Goal: Task Accomplishment & Management: Use online tool/utility

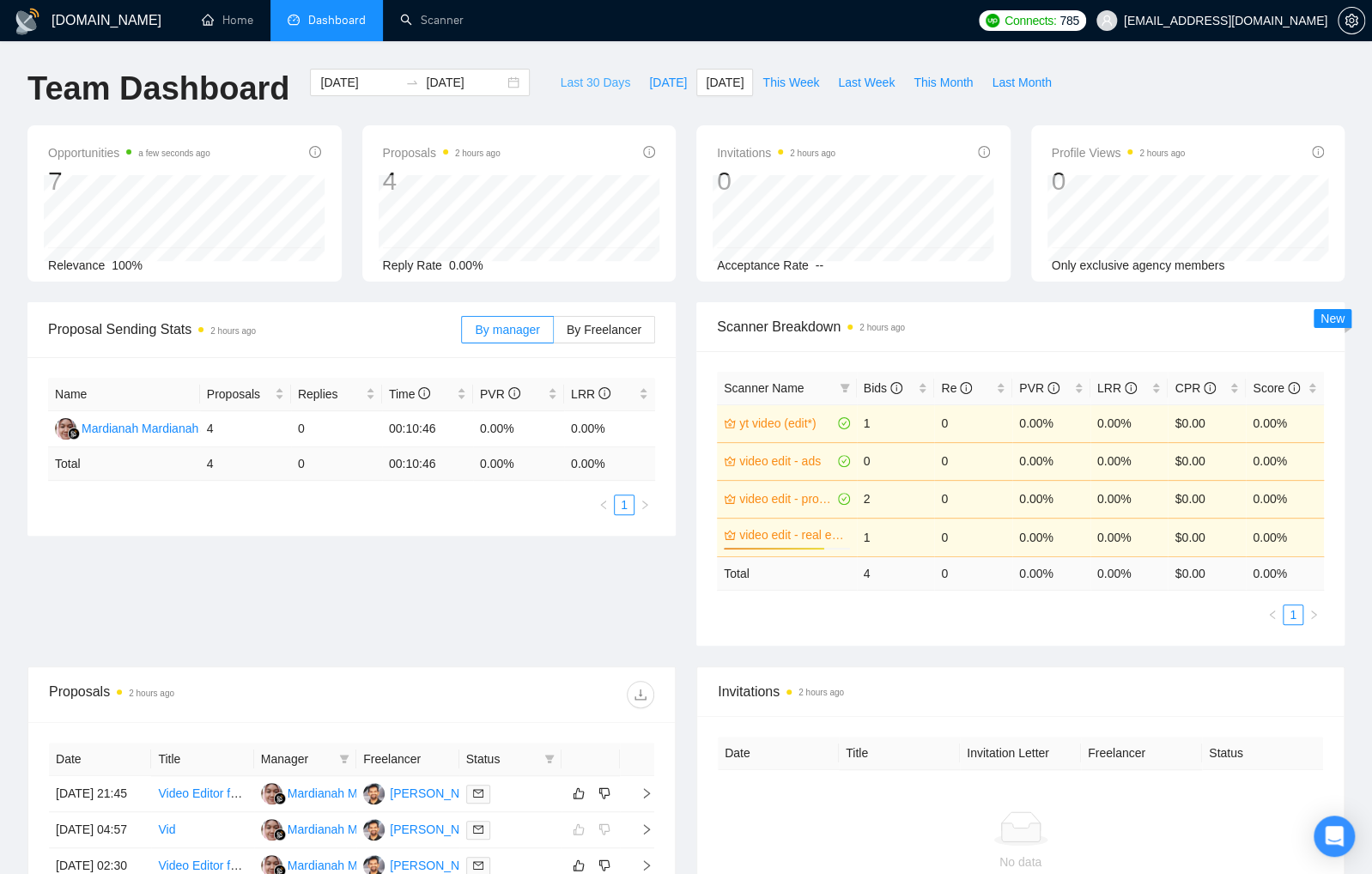
click at [600, 84] on span "Last 30 Days" at bounding box center [595, 82] width 71 height 19
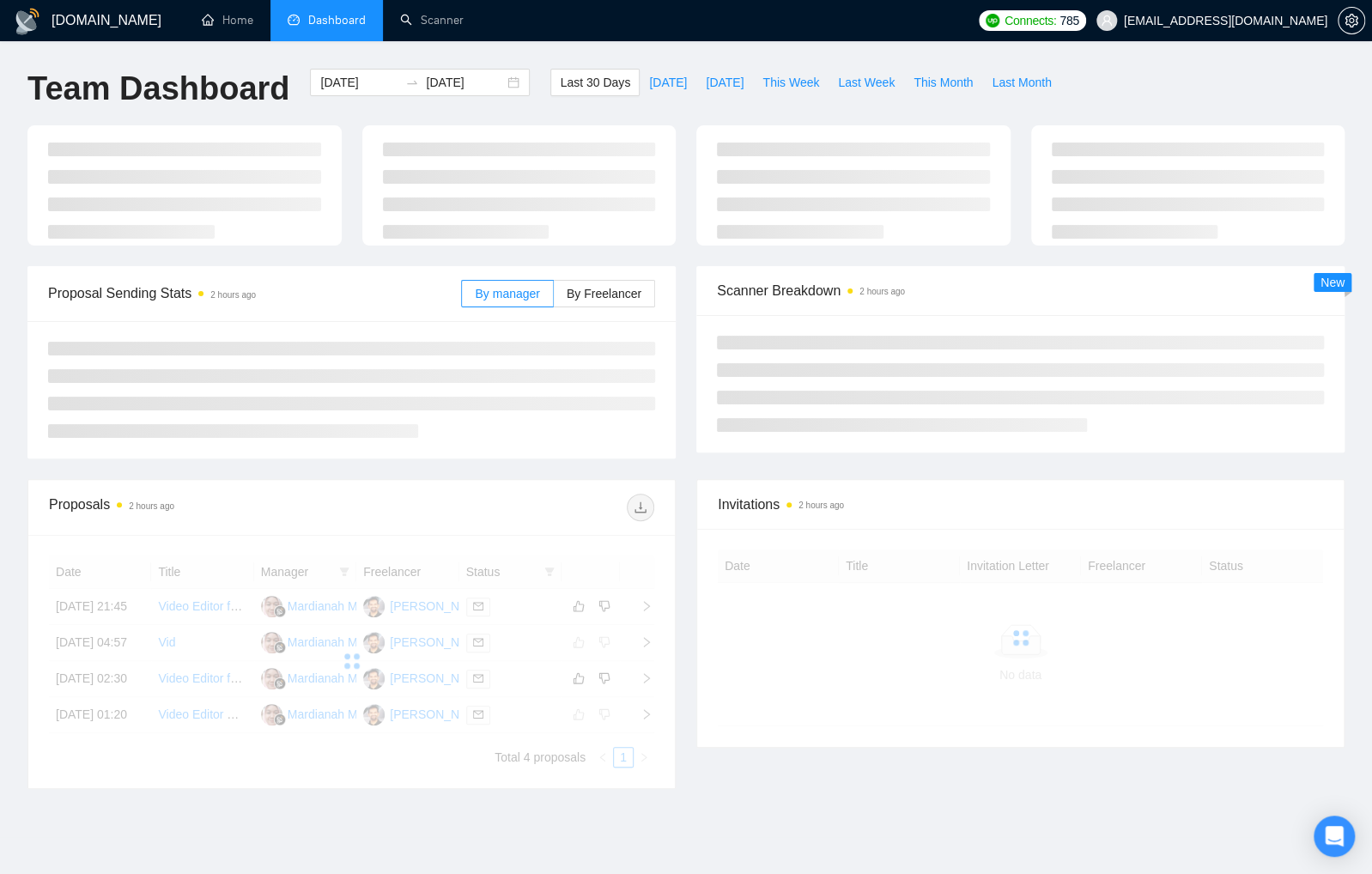
type input "2025-08-17"
type input "2025-09-16"
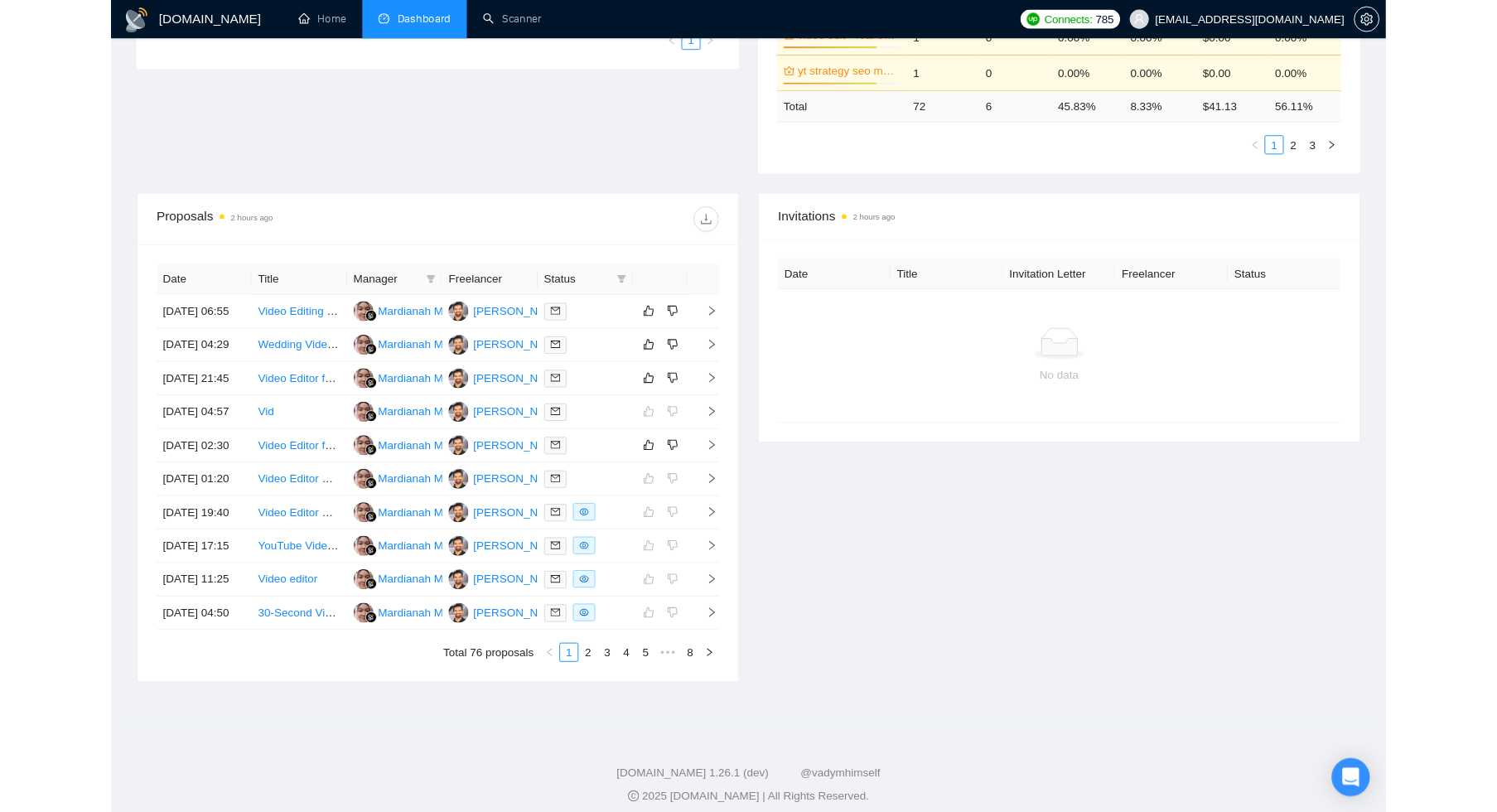
scroll to position [535, 0]
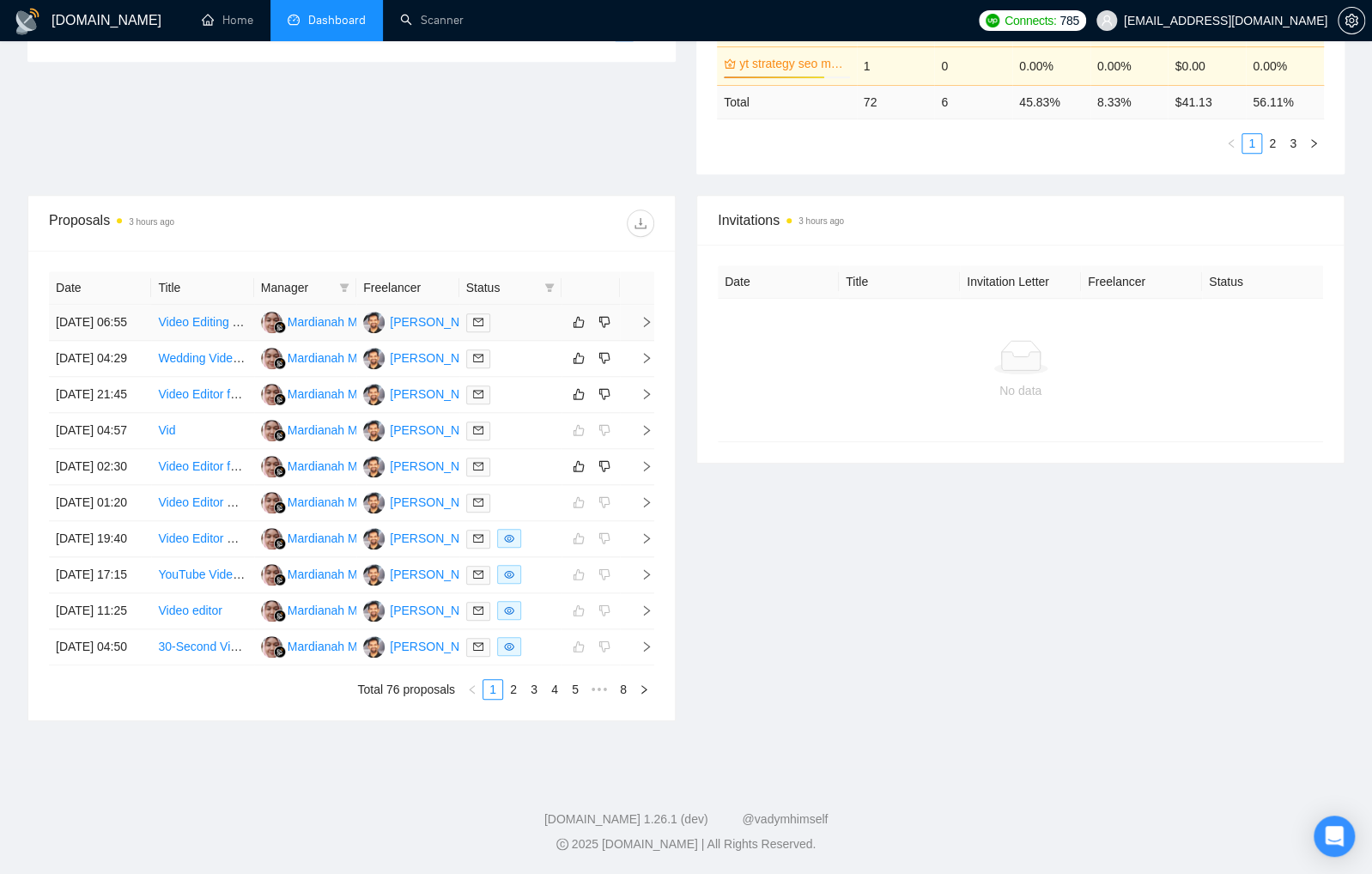
click at [554, 312] on div at bounding box center [510, 322] width 88 height 20
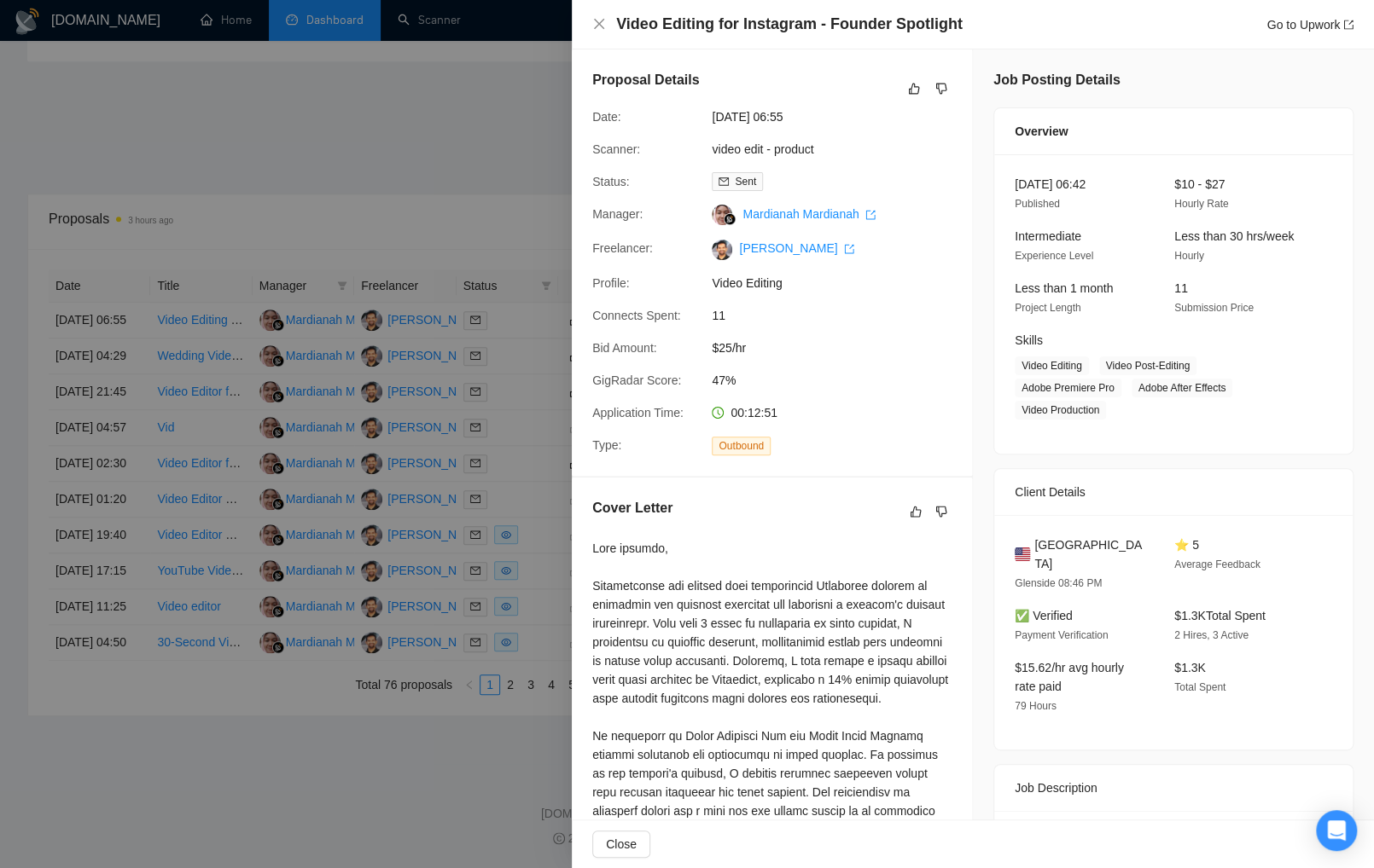
click at [436, 130] on div at bounding box center [687, 434] width 1374 height 868
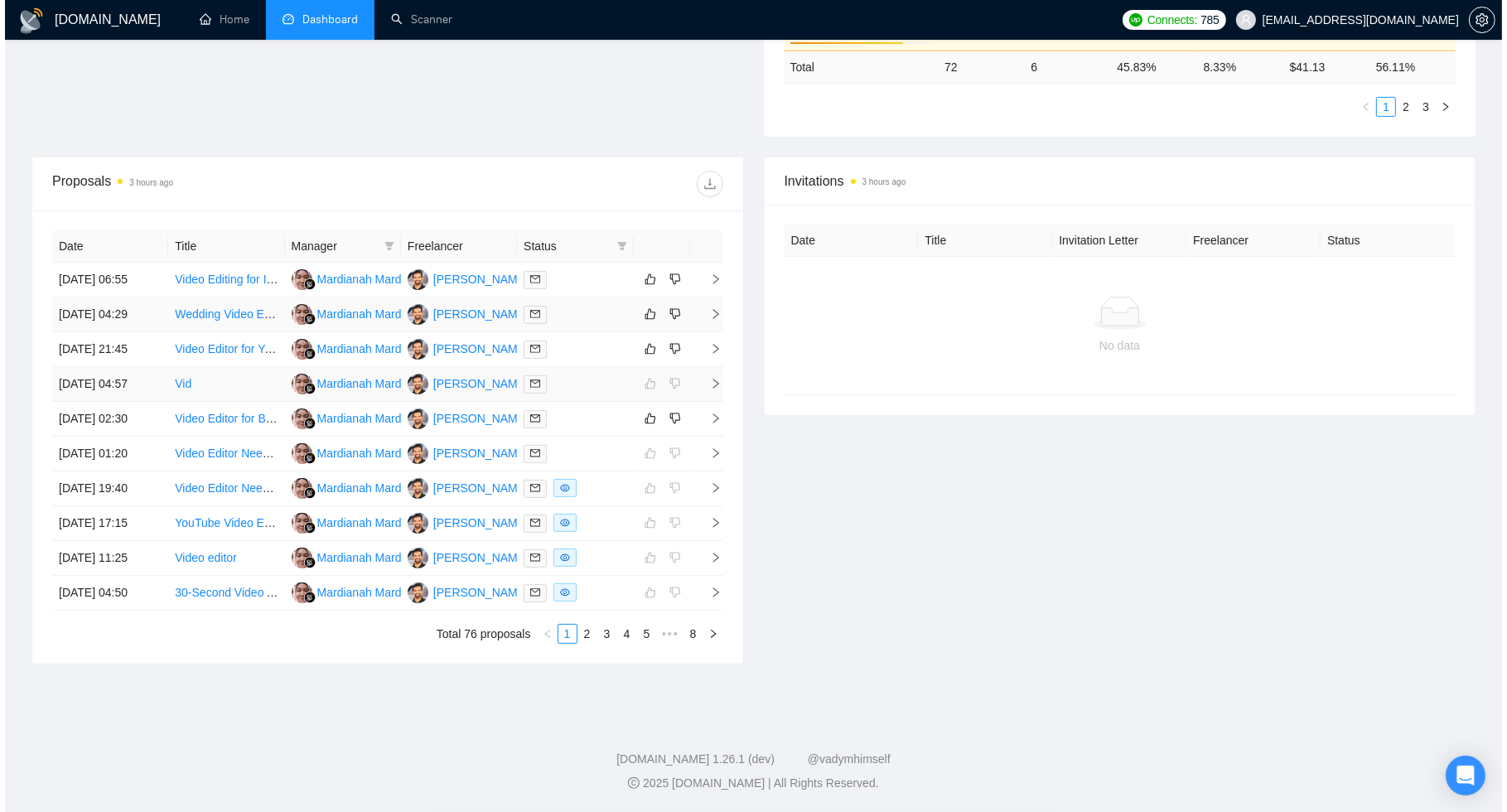
scroll to position [641, 0]
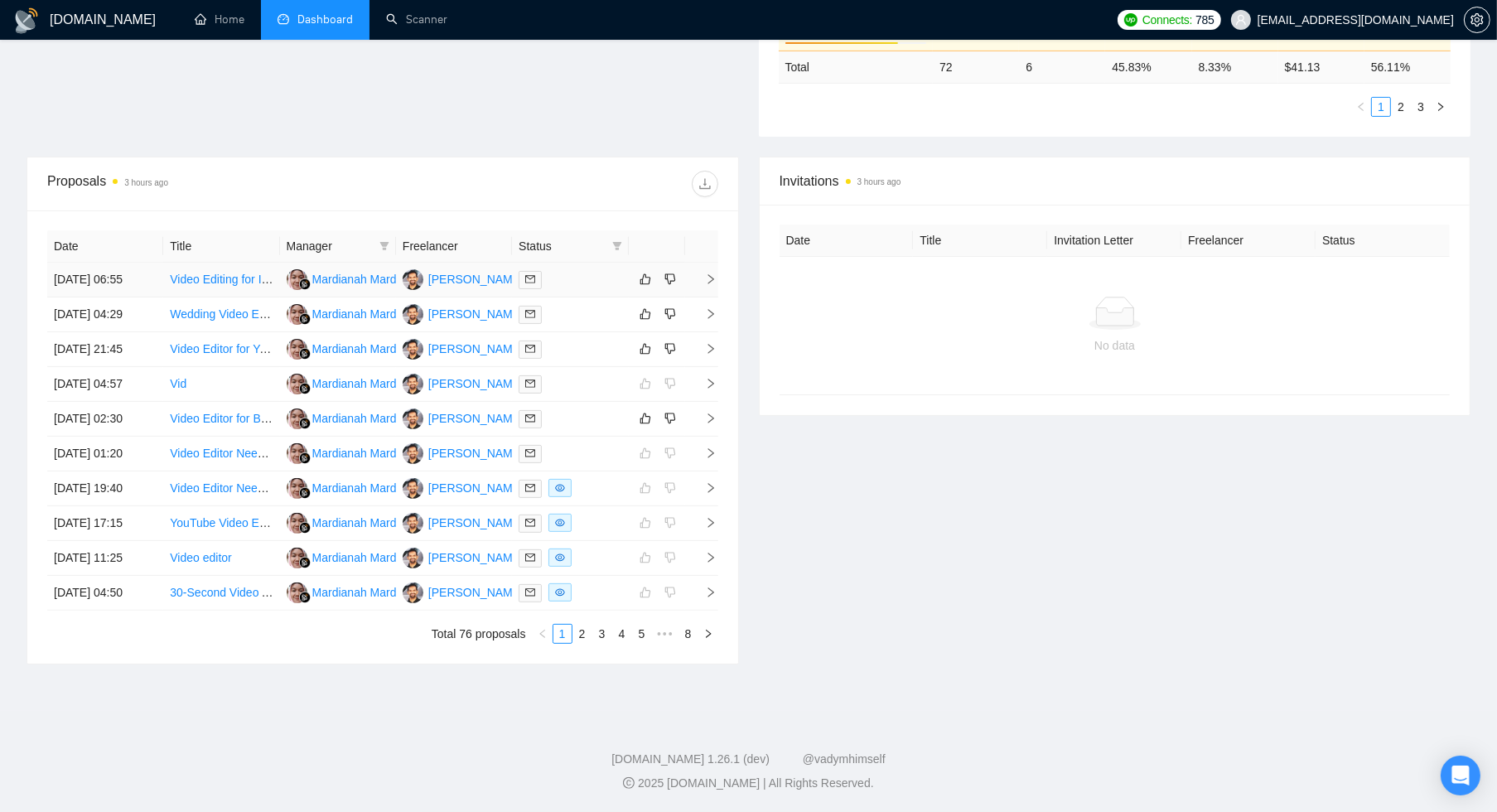
click at [578, 263] on td at bounding box center [570, 280] width 116 height 35
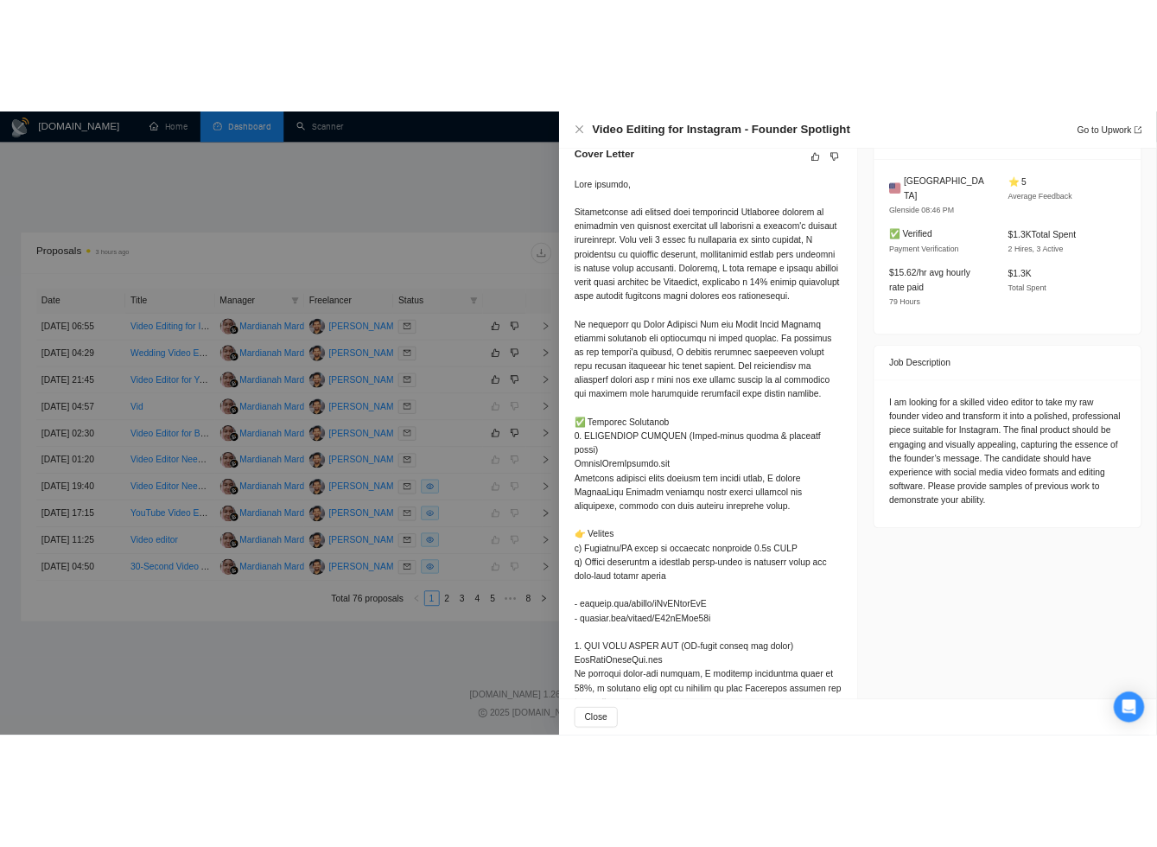
scroll to position [458, 0]
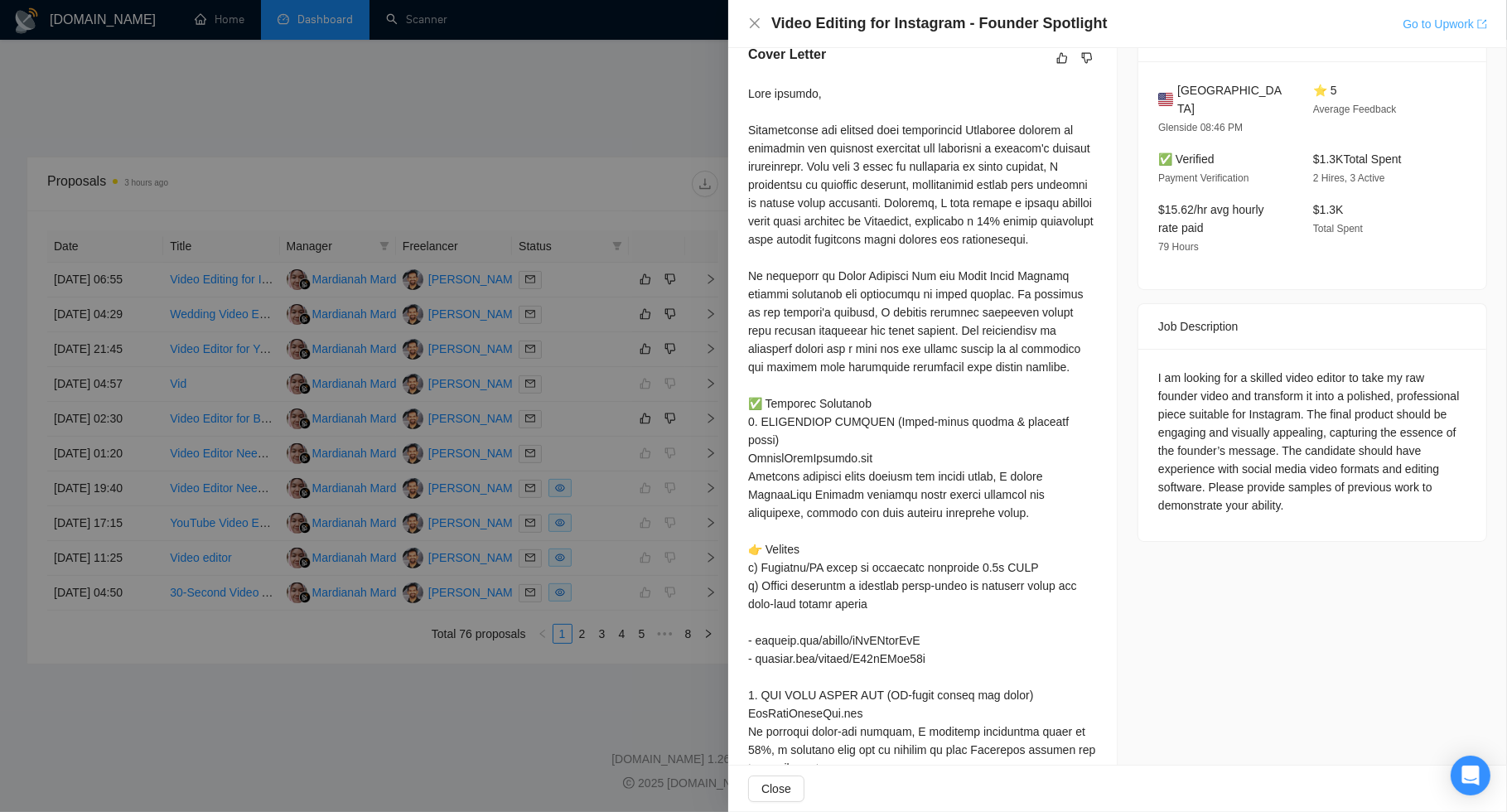
click at [1324, 19] on link "Go to Upwork" at bounding box center [1445, 24] width 84 height 13
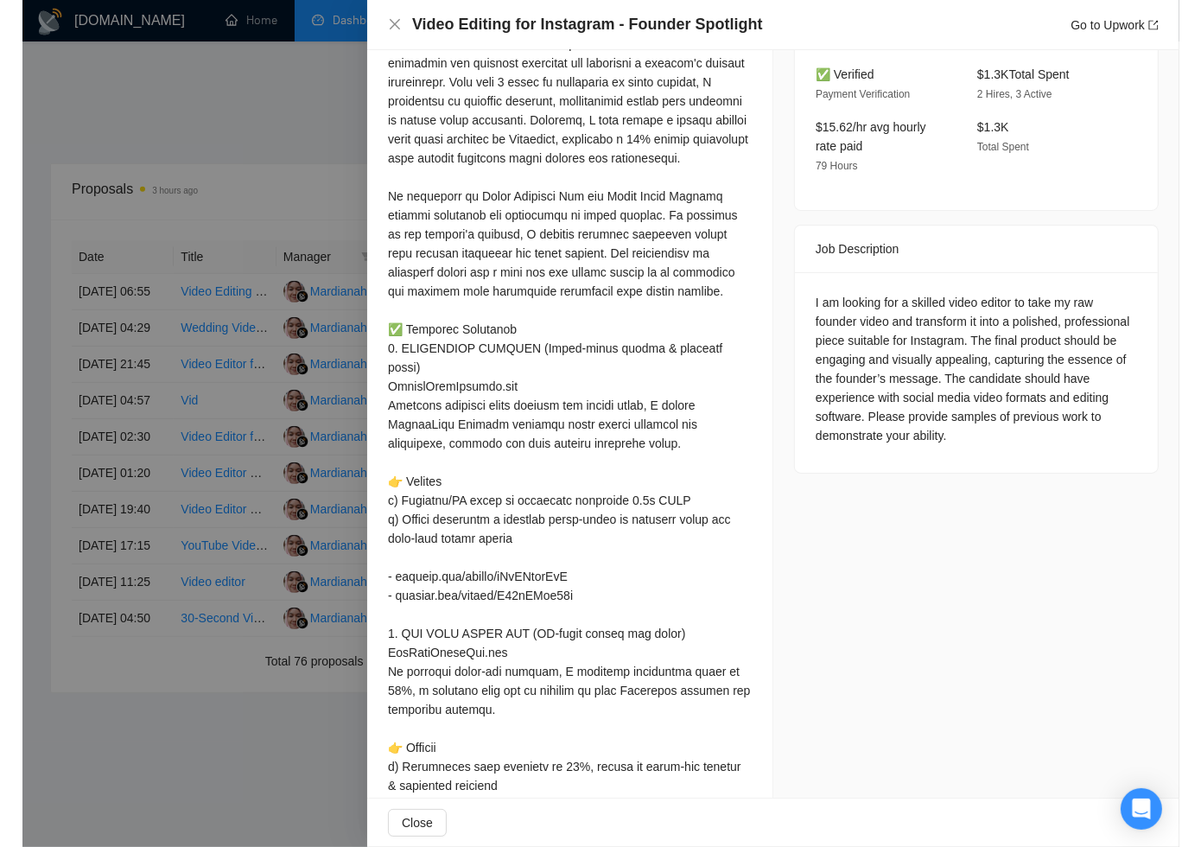
scroll to position [0, 0]
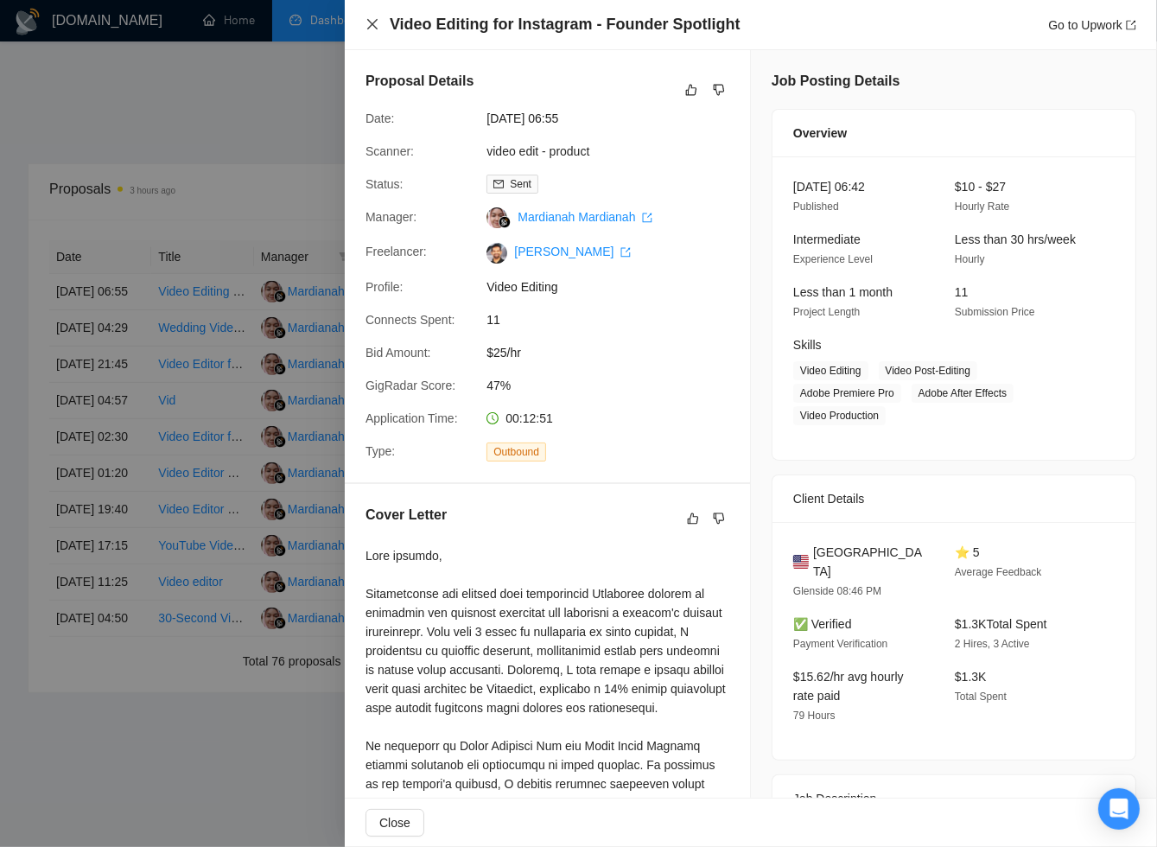
click at [370, 28] on icon "close" at bounding box center [372, 24] width 14 height 14
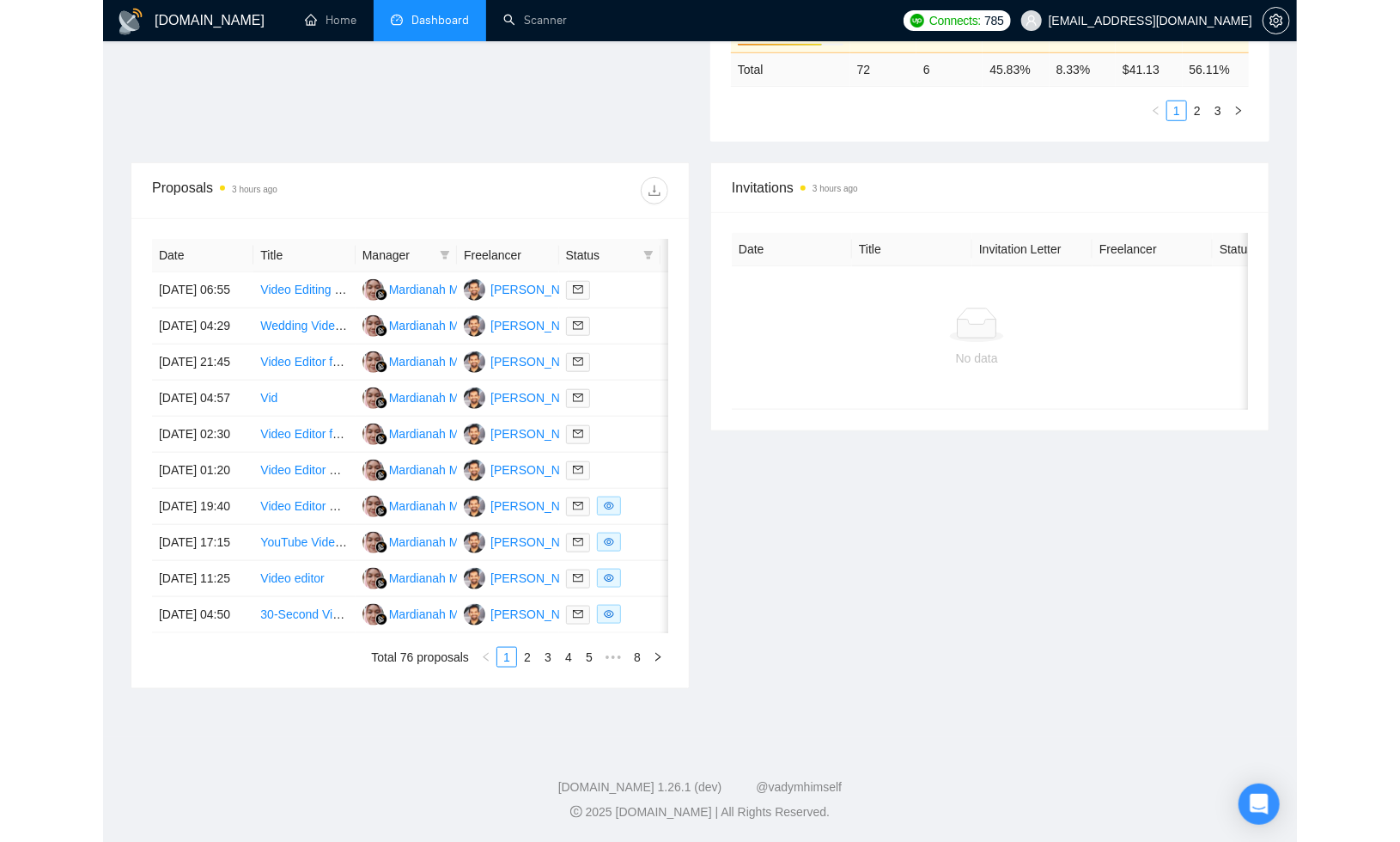
scroll to position [646, 0]
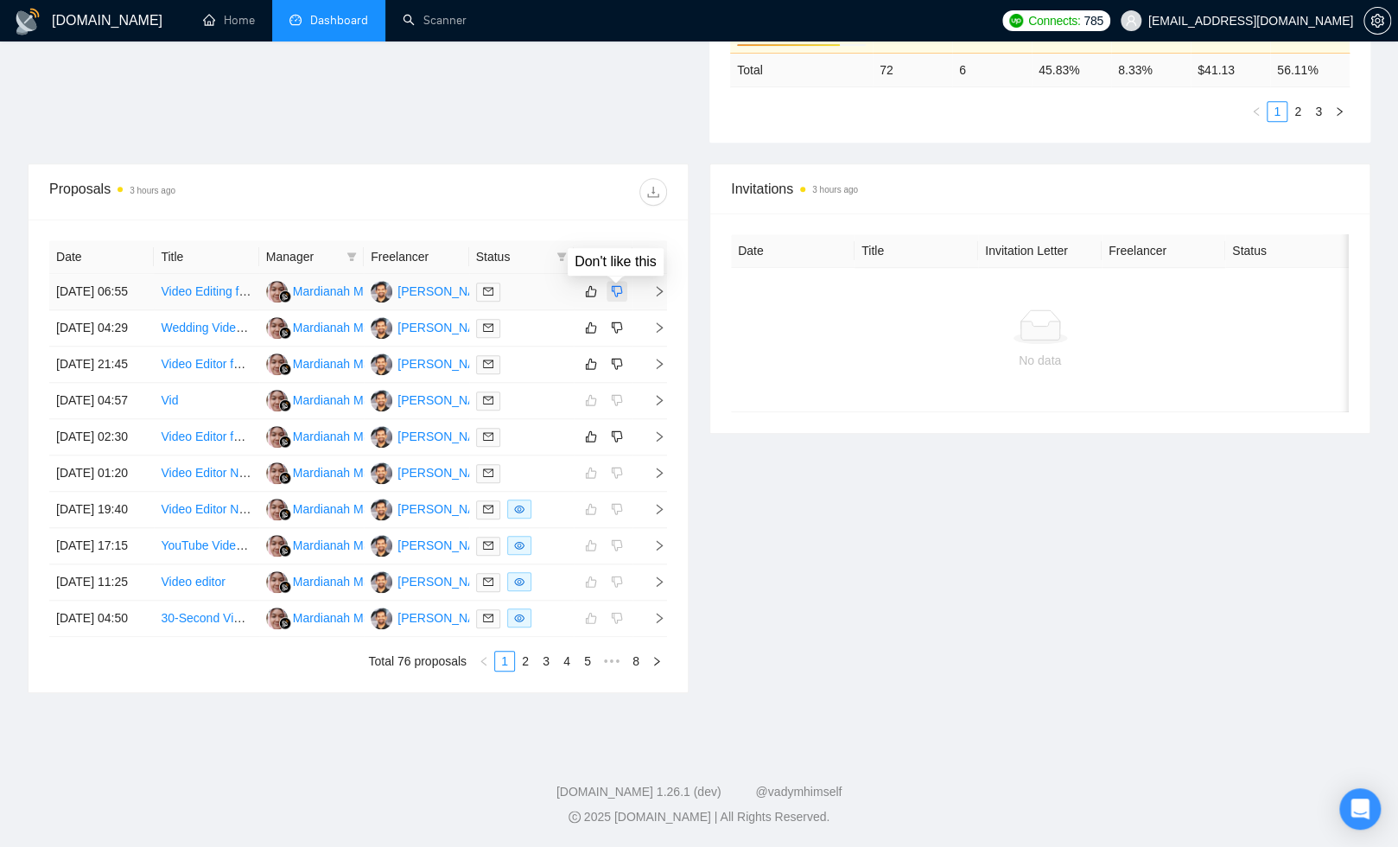
click at [616, 284] on icon "dislike" at bounding box center [617, 291] width 12 height 14
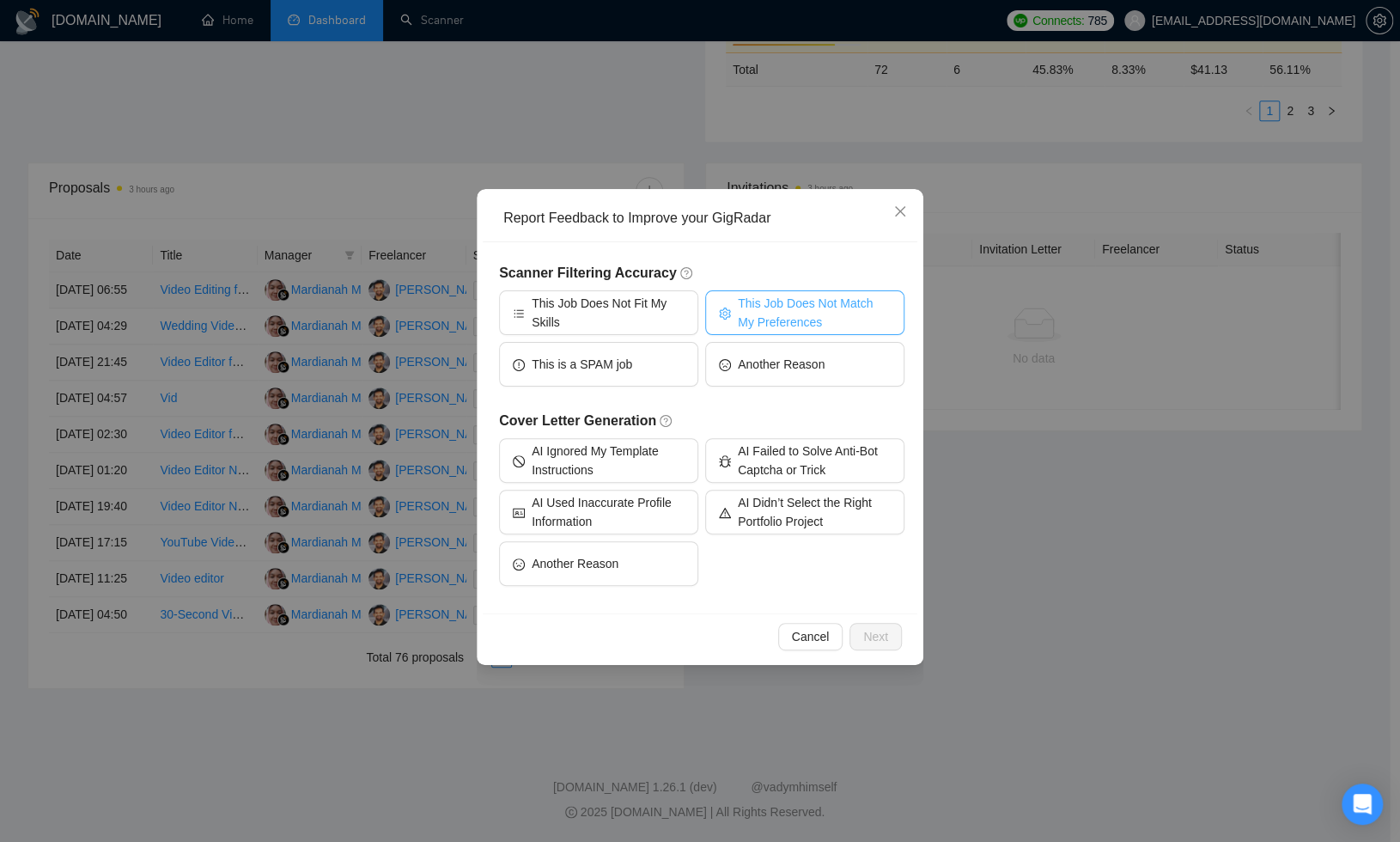
click at [788, 296] on span "This Job Does Not Match My Preferences" at bounding box center [814, 312] width 153 height 38
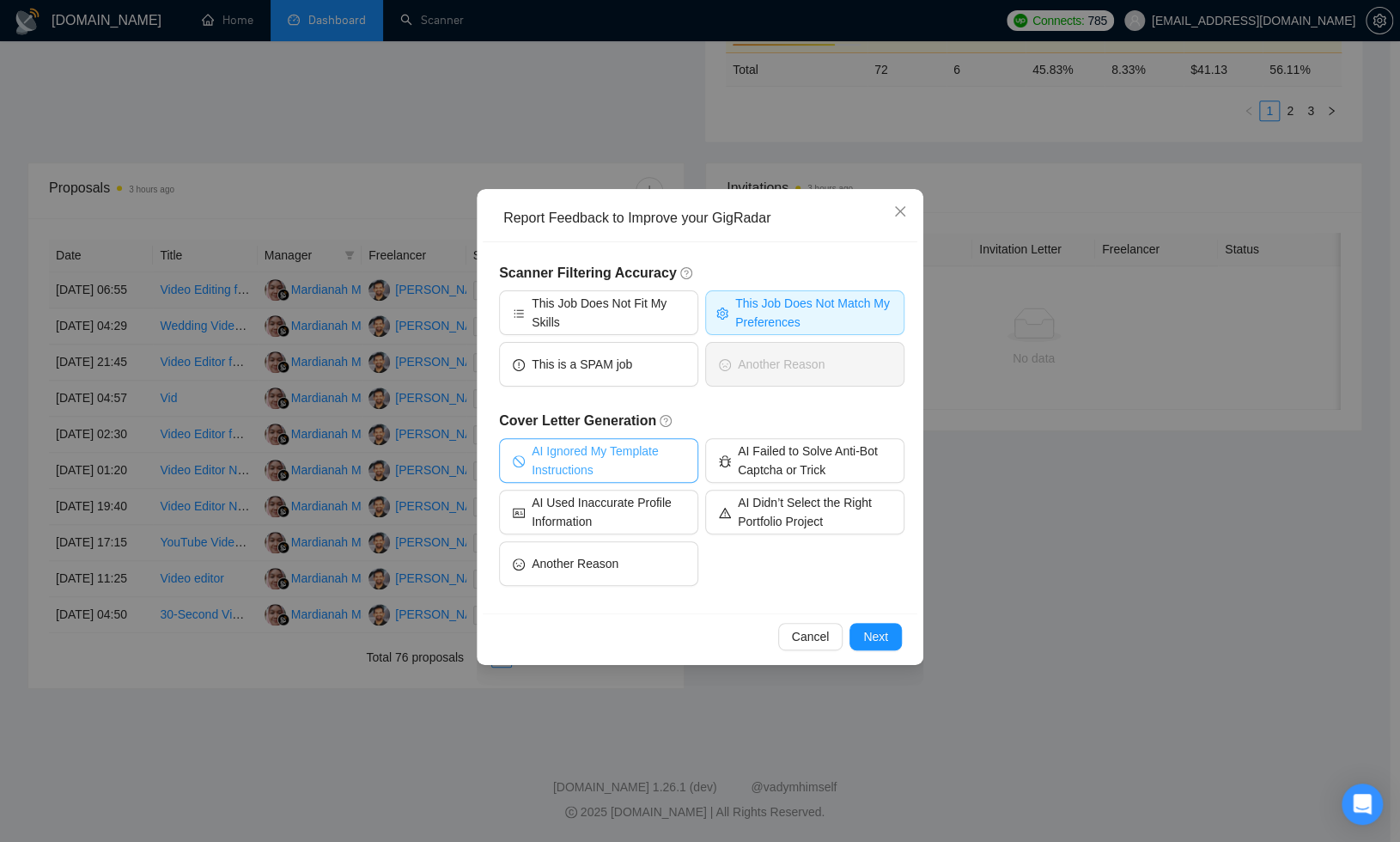
click at [630, 462] on span "AI Ignored My Template Instructions" at bounding box center [609, 460] width 153 height 38
click at [873, 636] on span "Next" at bounding box center [875, 636] width 25 height 19
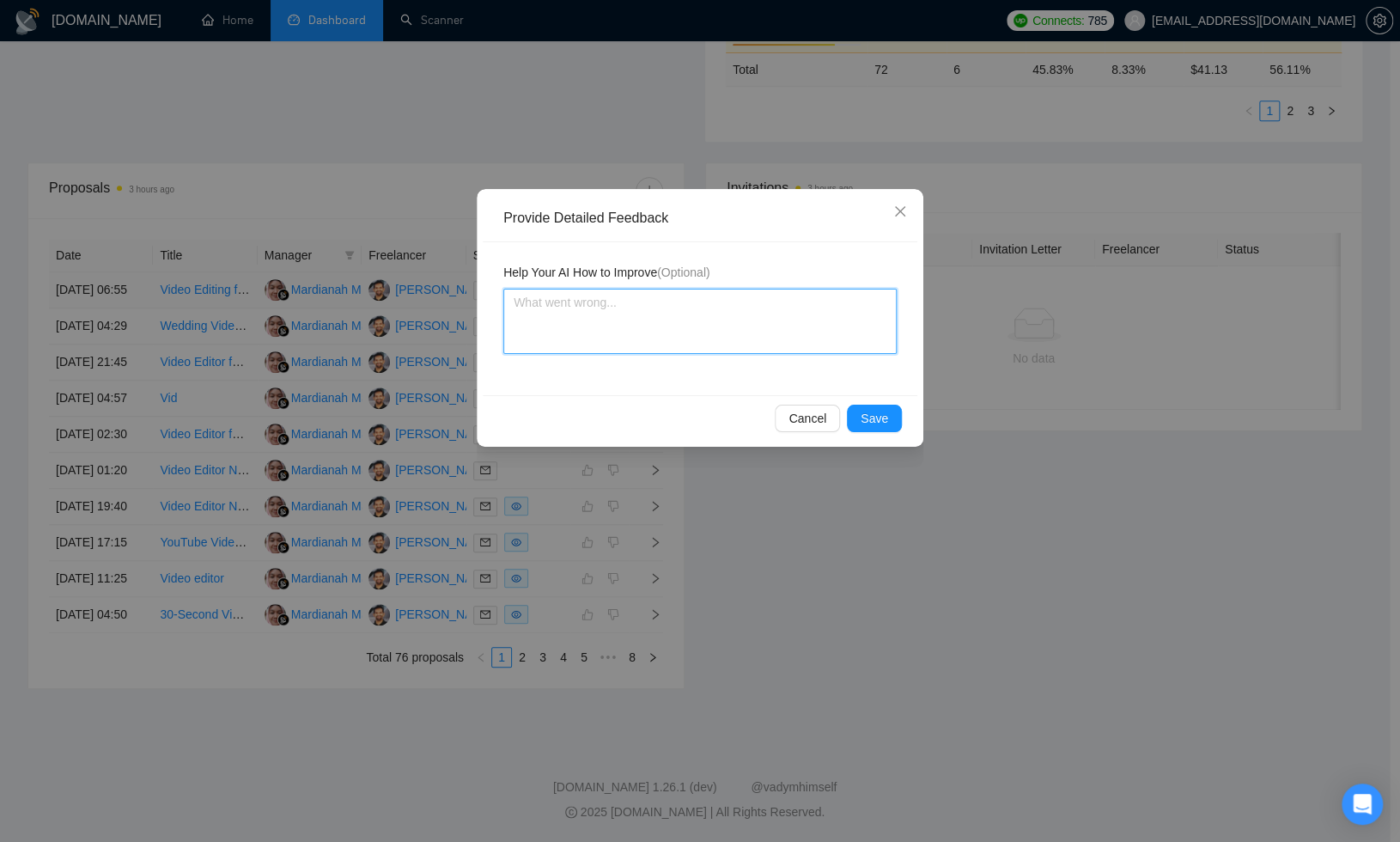
click at [708, 318] on textarea at bounding box center [700, 321] width 394 height 66
type textarea "A"
type textarea "Ap"
type textarea "App"
type textarea "Appl"
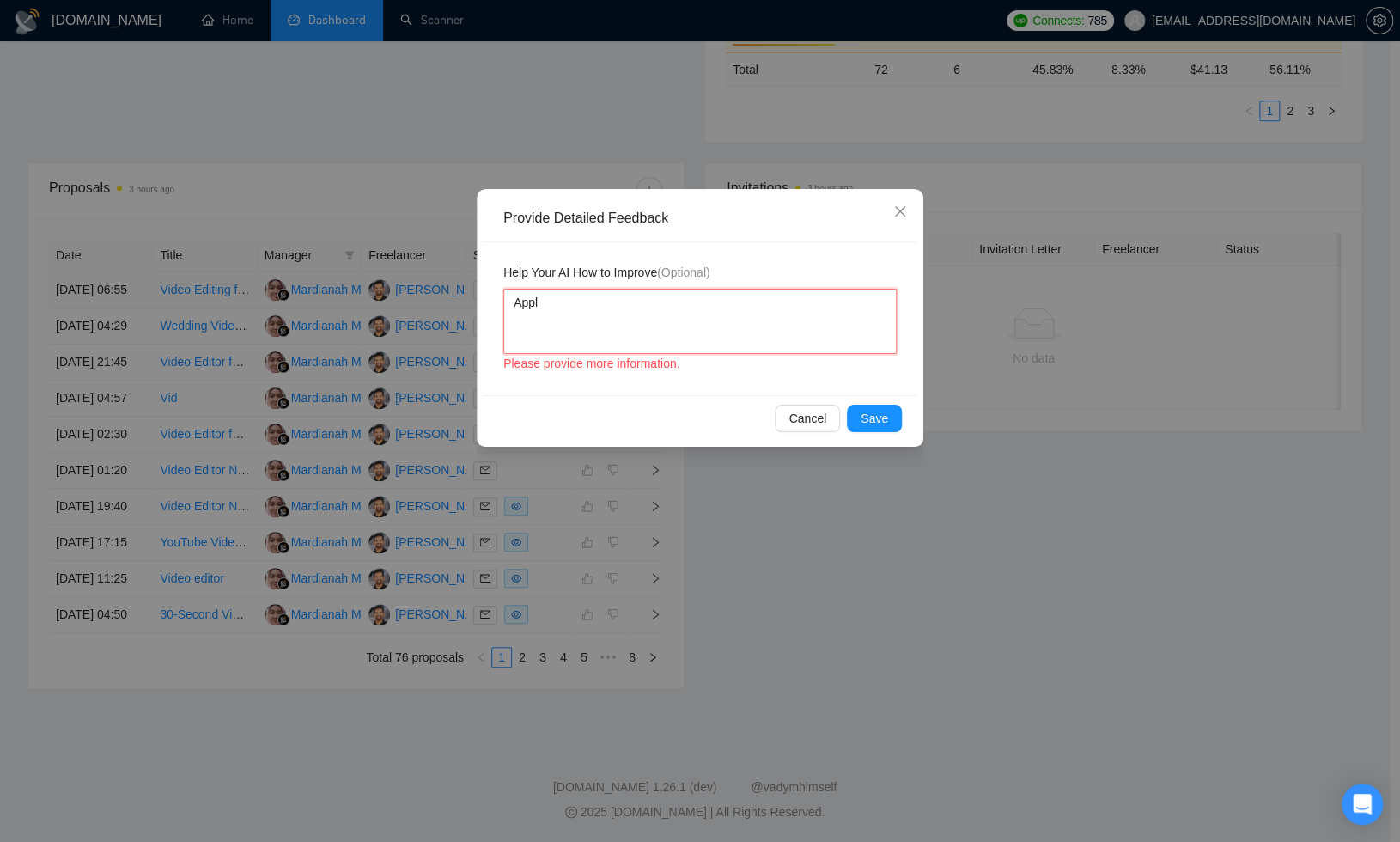
type textarea "Apply"
type textarea "Apply f"
type textarea "Apply fo"
type textarea "Apply for"
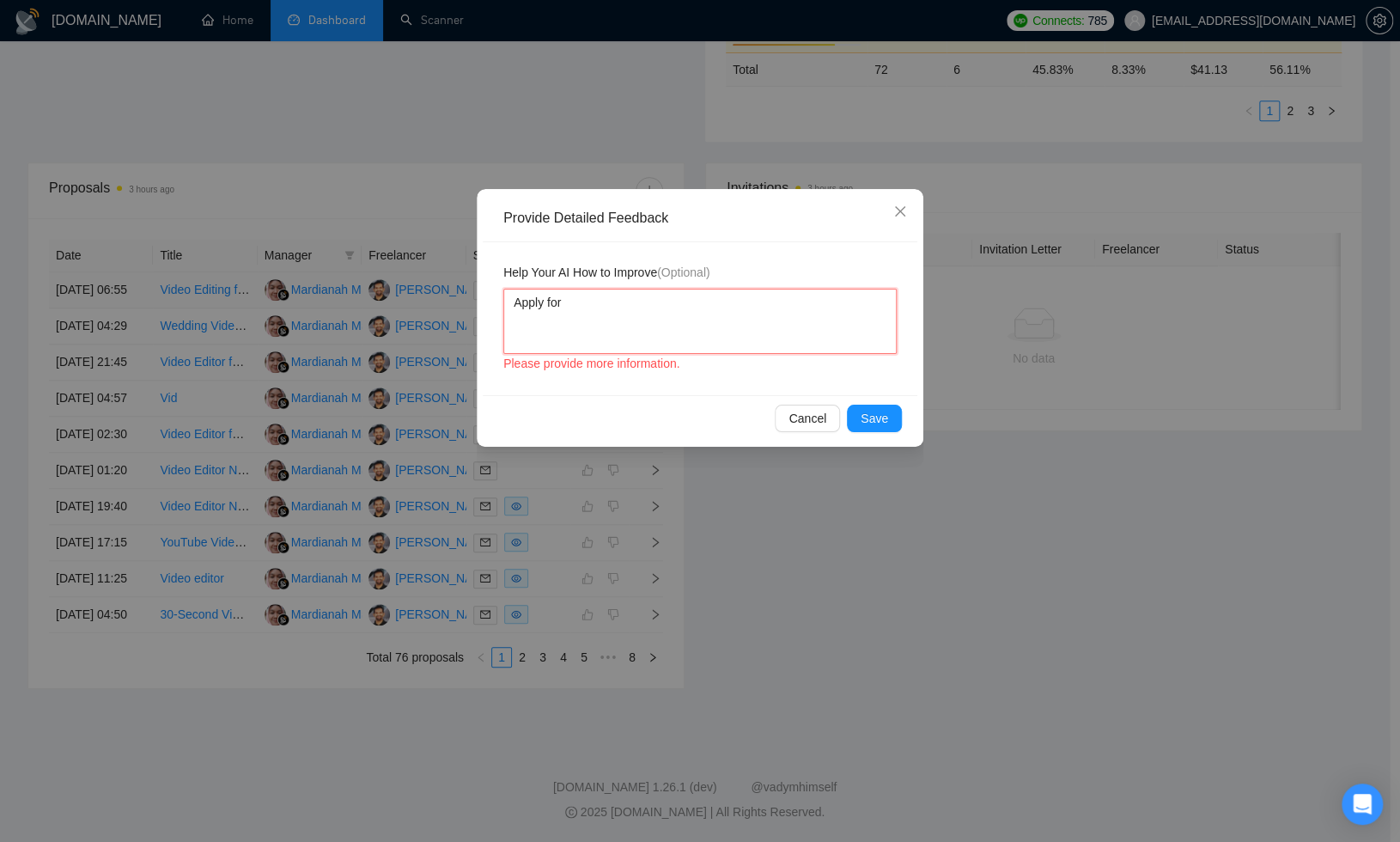
type textarea "Apply for"
type textarea "Apply for o"
type textarea "Apply for on"
type textarea "Apply for onl"
type textarea "Apply for only"
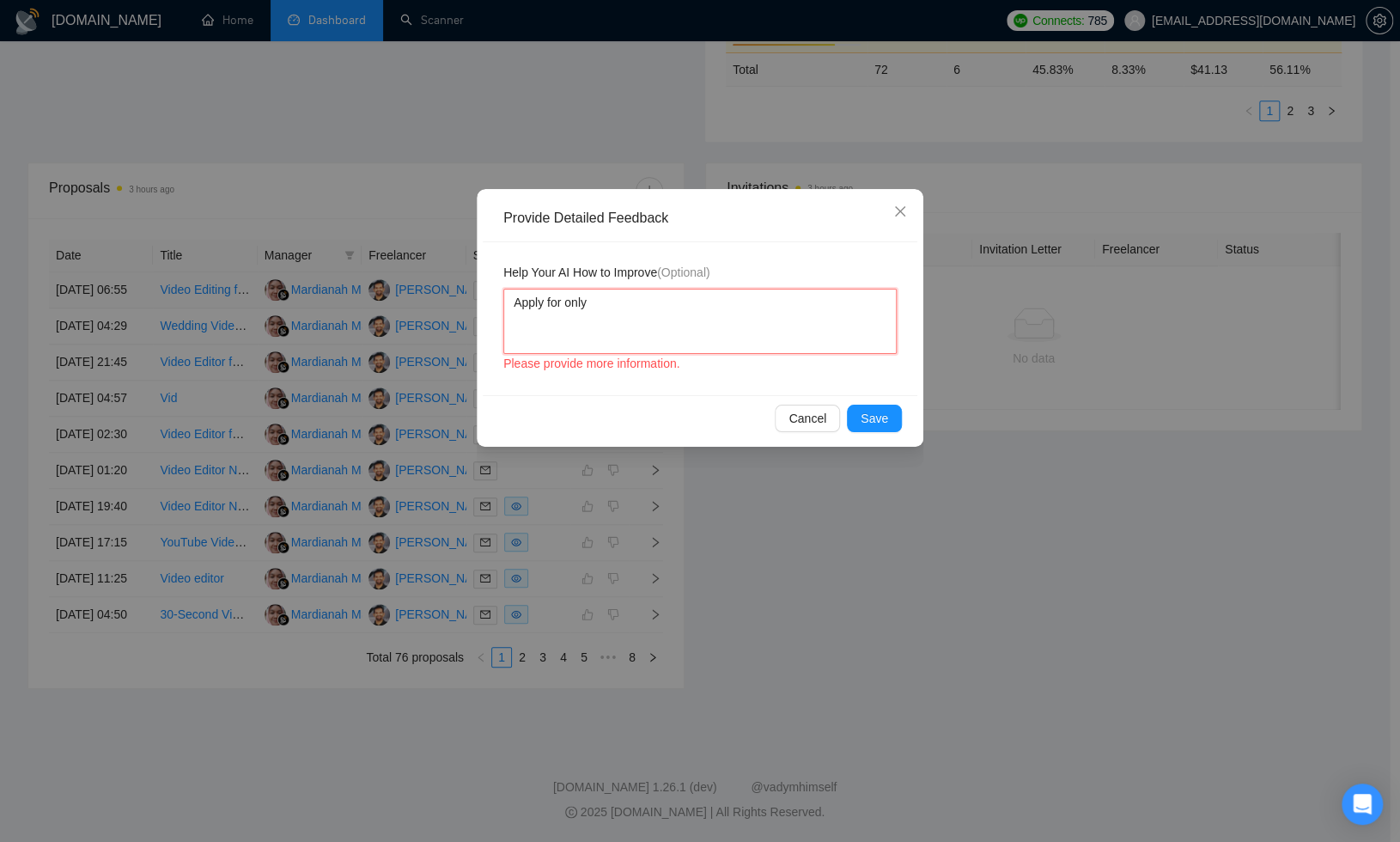
type textarea "Apply for only"
type textarea "Apply for only t"
type textarea "Apply for only th"
type textarea "Apply for only the"
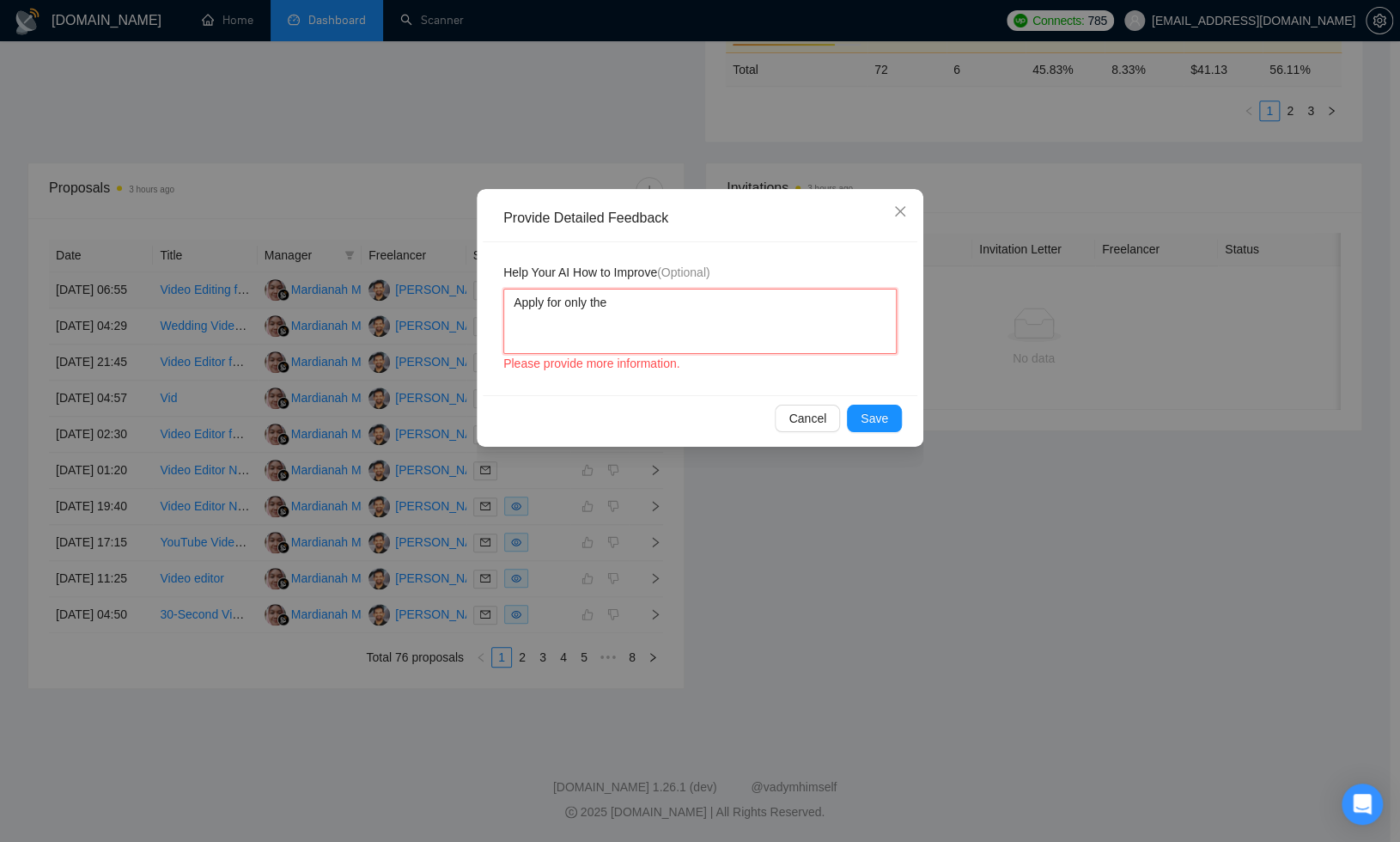
type textarea "Apply for only the v"
type textarea "Apply for only the vi"
type textarea "Apply for only the vid"
type textarea "Apply for only the vi"
type textarea "Apply for only the v"
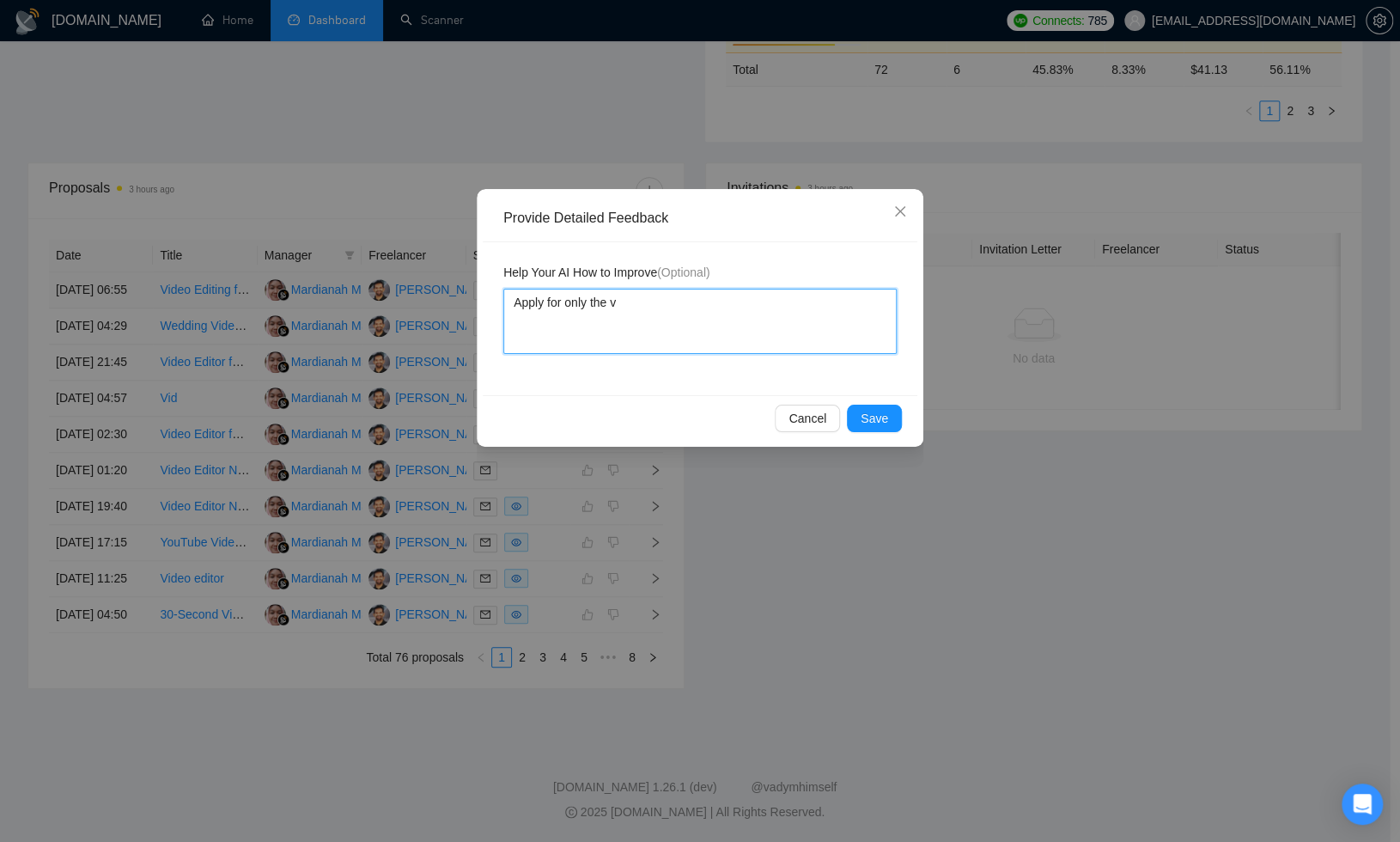
type textarea "Apply for only the"
type textarea "Apply for only the o"
type textarea "Apply for only the"
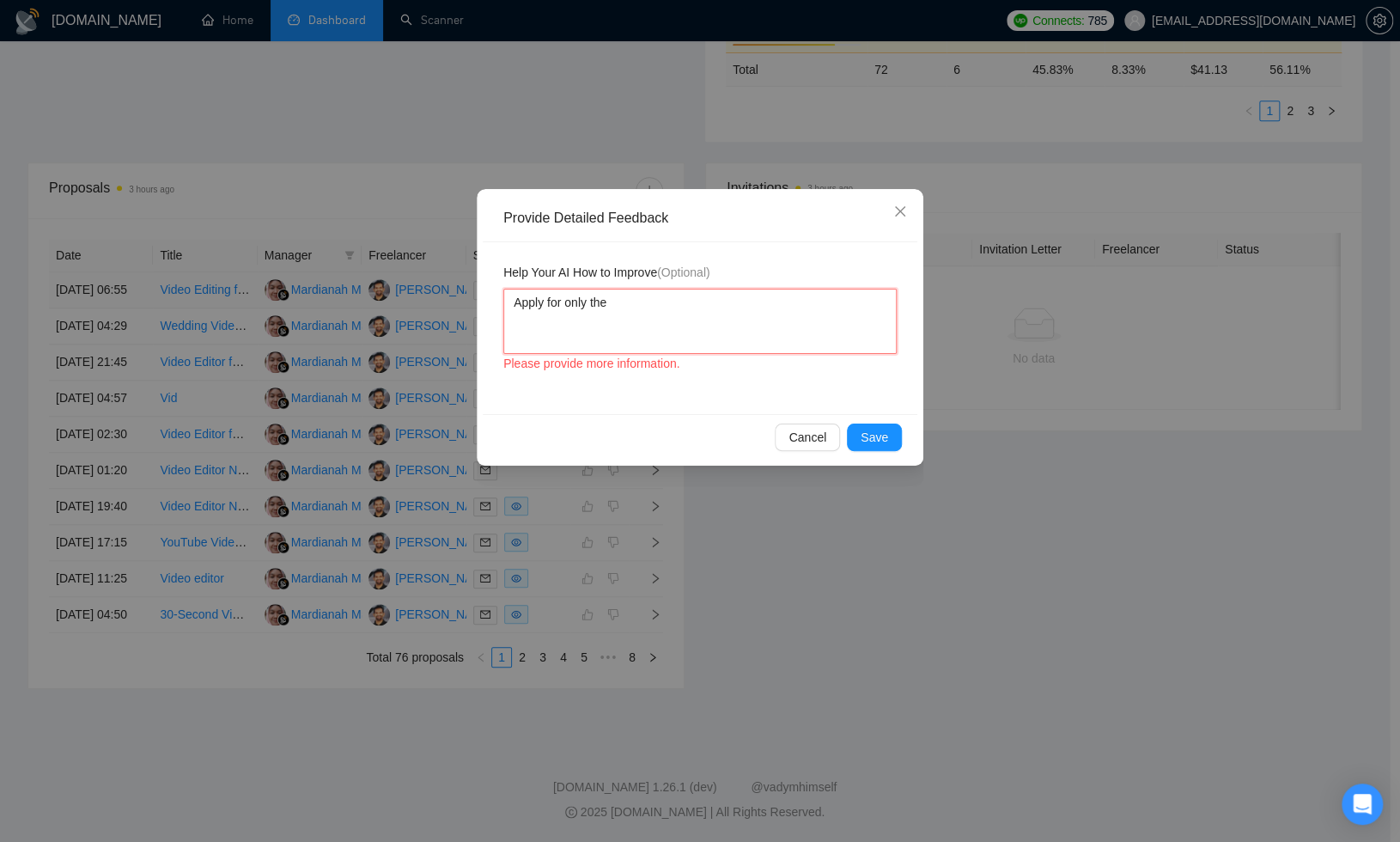
type textarea "Apply for only the j"
type textarea "Apply for only the jo"
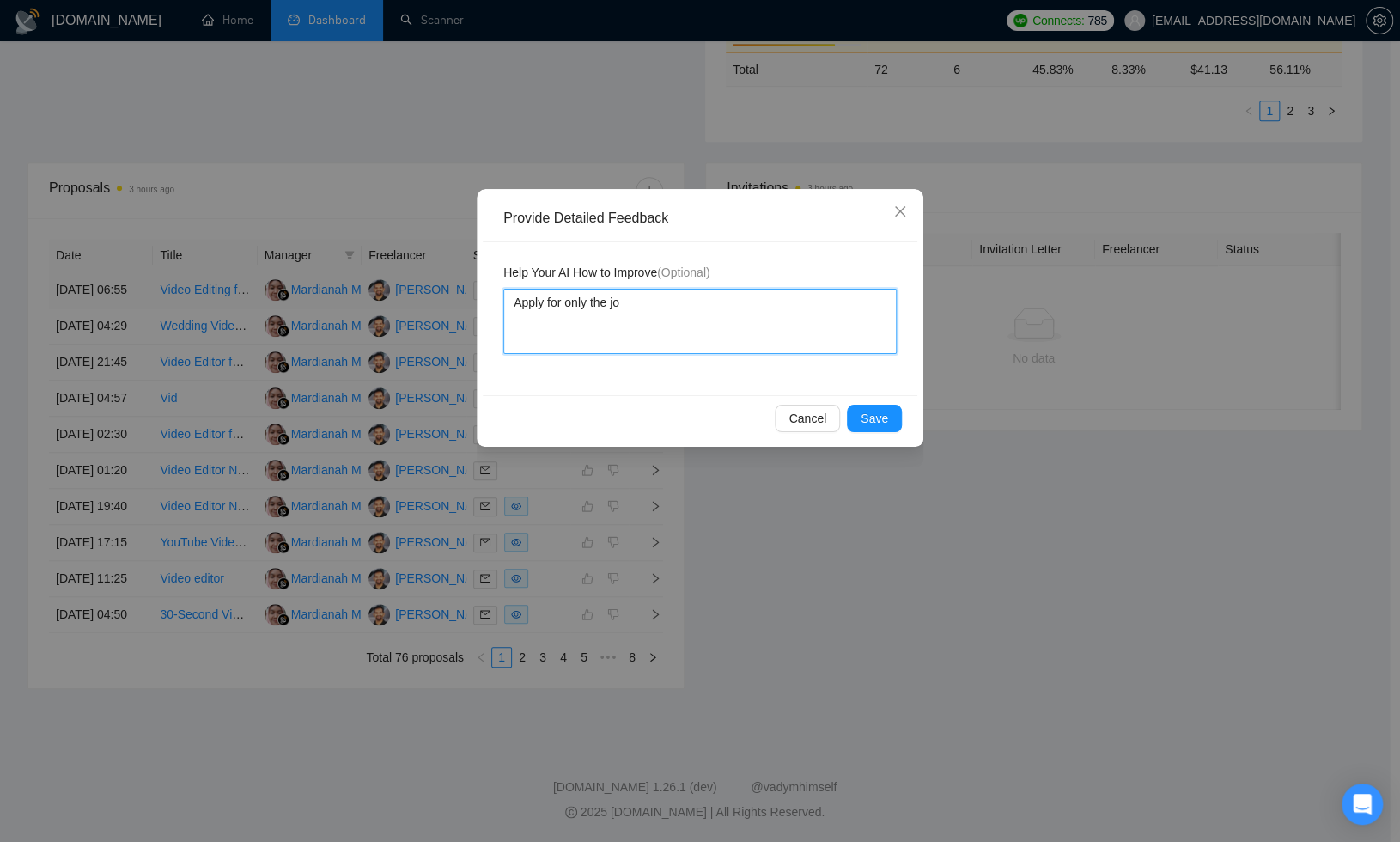
type textarea "Apply for only the job"
type textarea "Apply for only the jobs"
type textarea "Apply for only the jobs f"
type textarea "Apply for only the jobs fo"
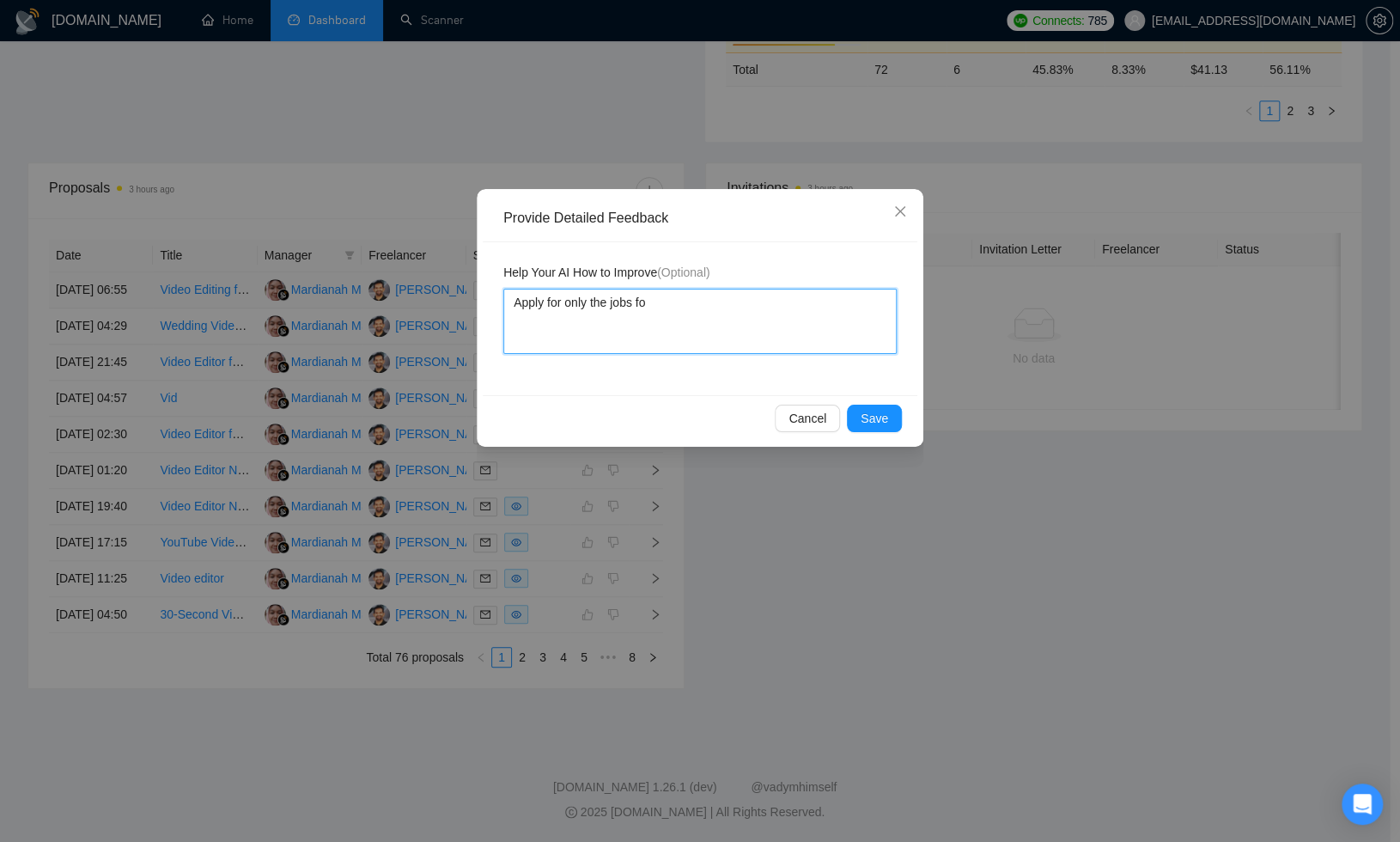
type textarea "Apply for only the jobs for"
type textarea "Apply for only the jobs fo"
type textarea "Apply for only the jobs f"
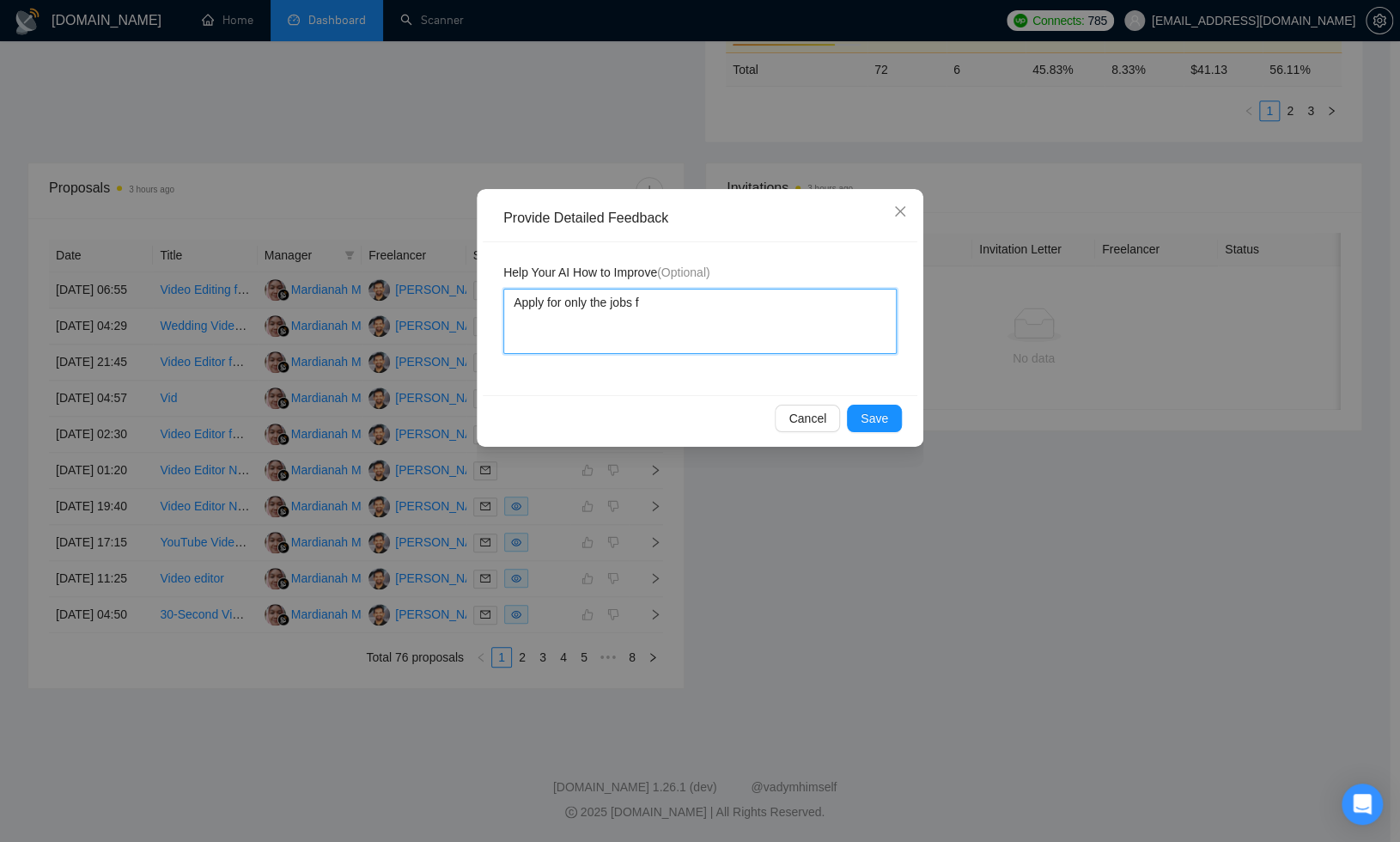
type textarea "Apply for only the jobs"
type textarea "Apply for only the job"
type textarea "Apply for only the jo"
type textarea "Apply for only the j"
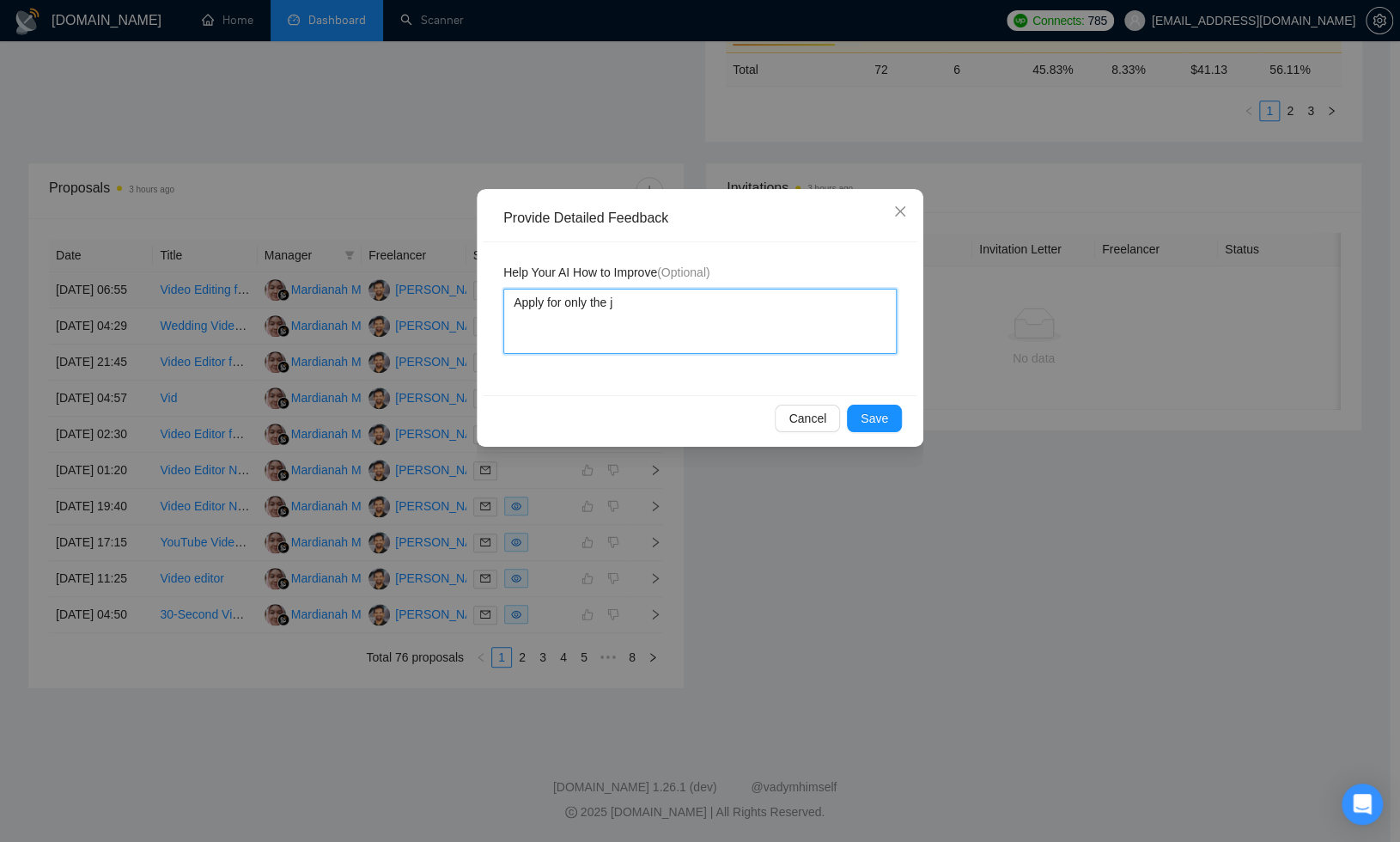
type textarea "Apply for only the"
type textarea "Apply for only th"
type textarea "Apply for only t"
type textarea "Apply for only"
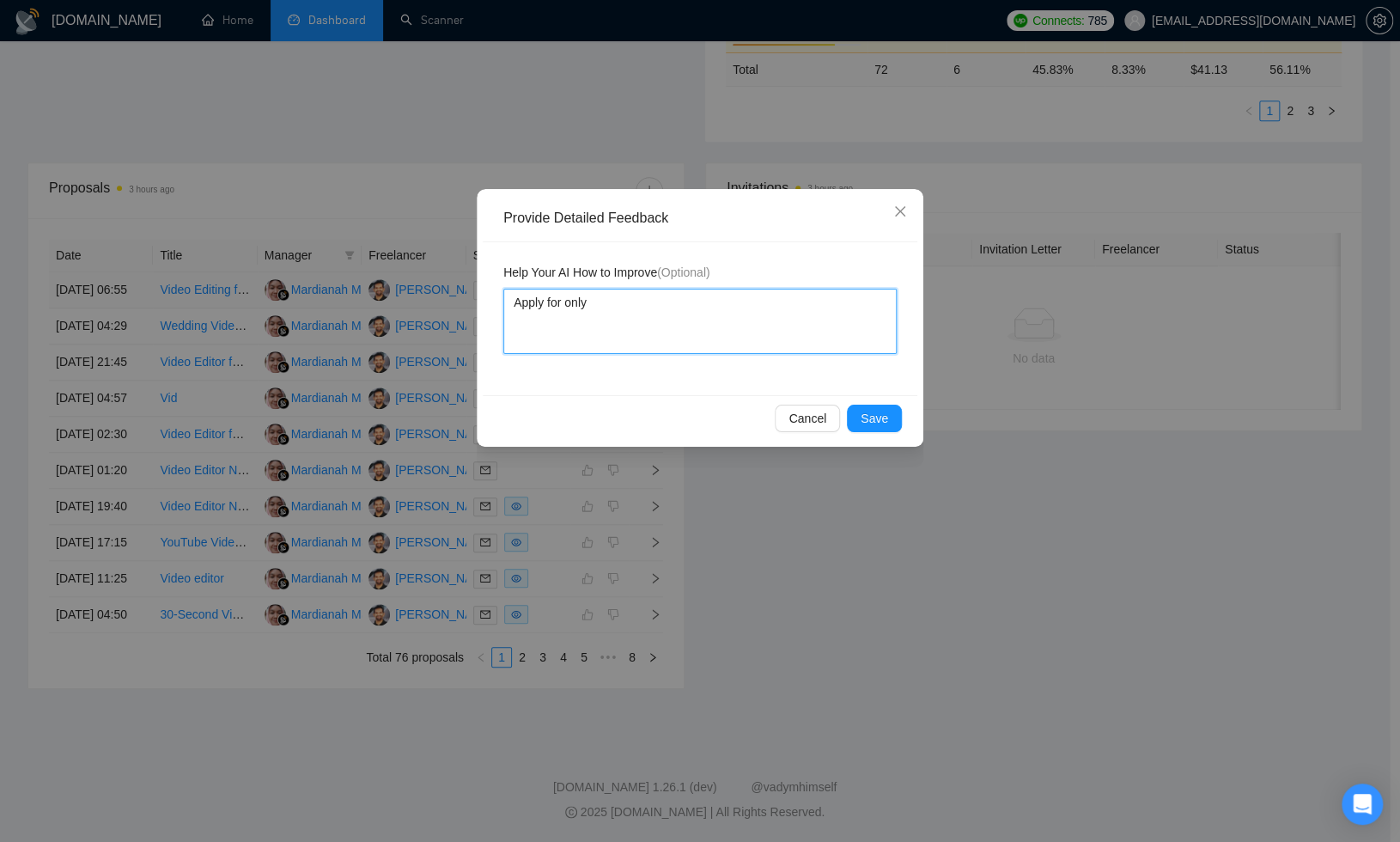
type textarea "Apply for only"
type textarea "Apply for onl"
type textarea "Apply for on"
type textarea "Apply for o"
type textarea "Apply for"
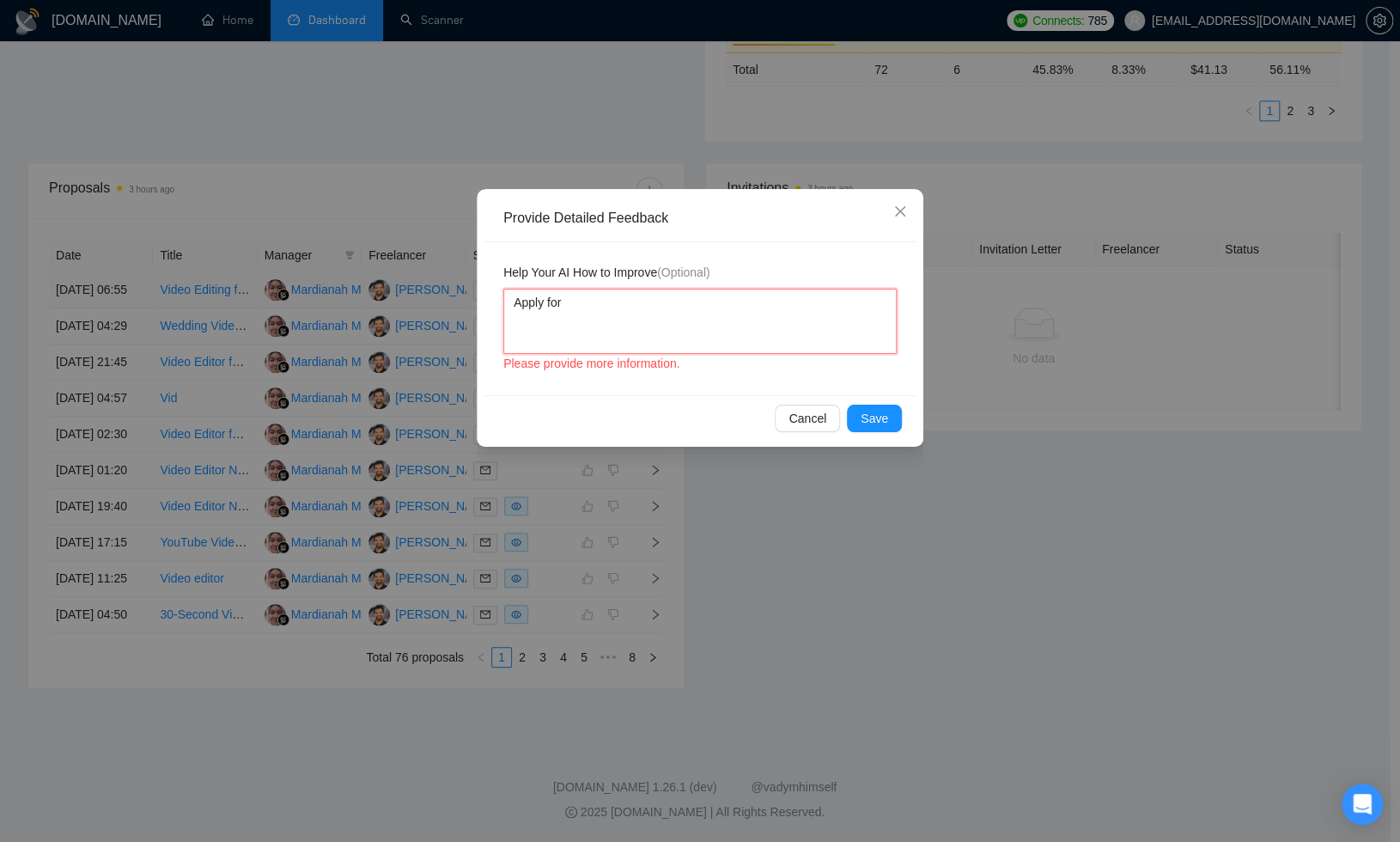
type textarea "Apply for"
type textarea "Apply fo"
type textarea "Apply f"
type textarea "Apply"
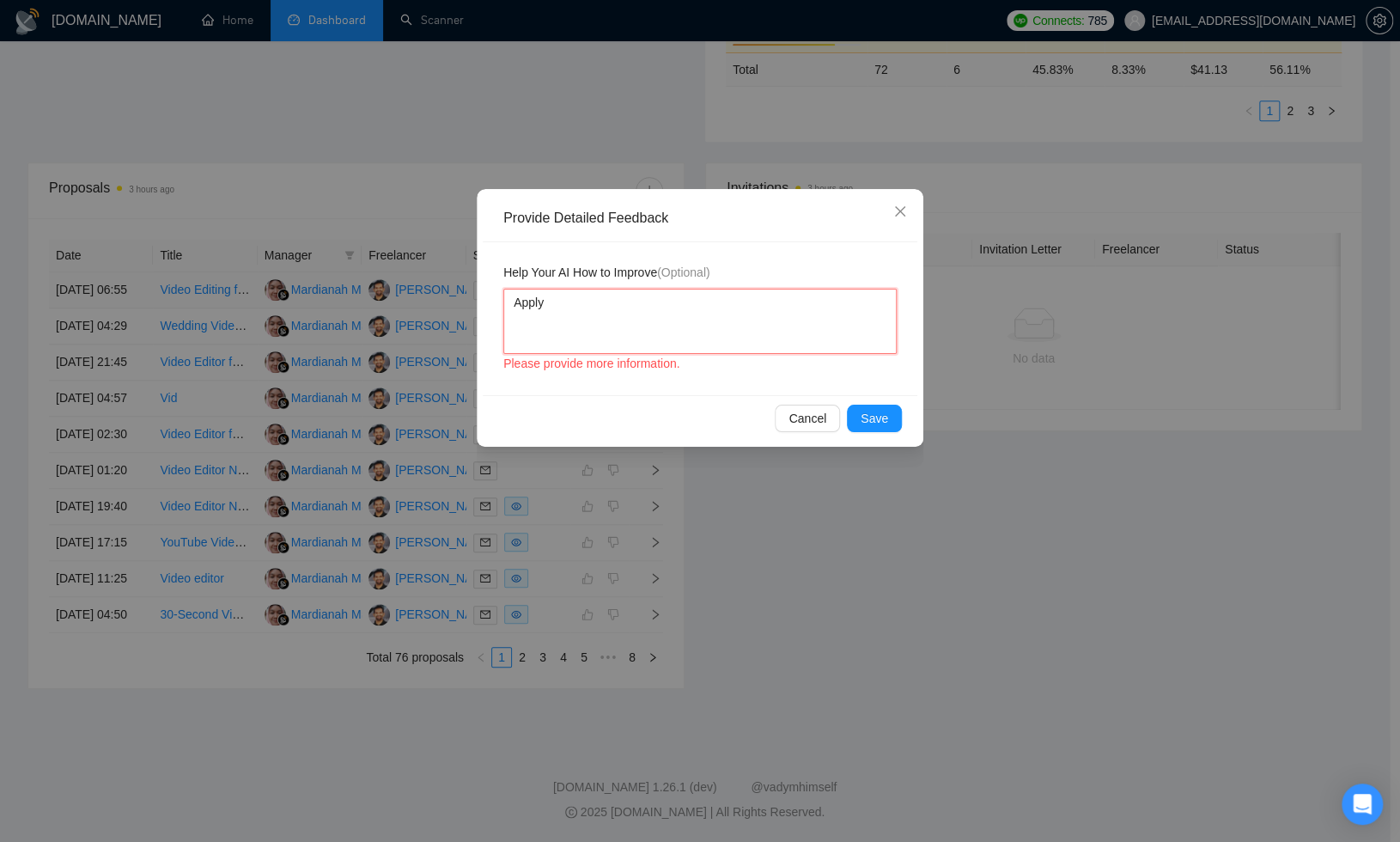
type textarea "Appl"
type textarea "App"
type textarea "Ap"
type textarea "A"
type textarea "i"
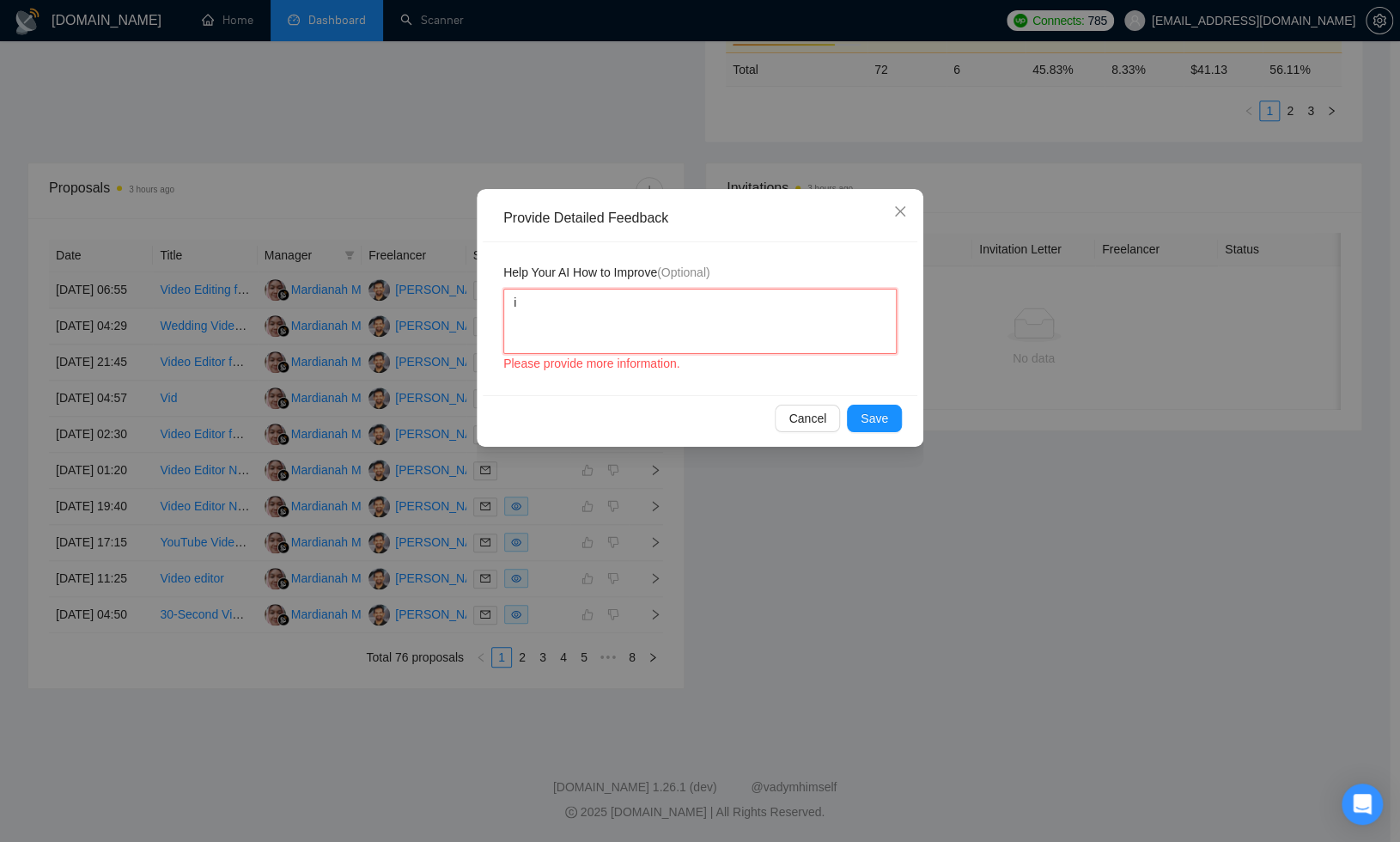
type textarea "i"
type textarea "i h"
type textarea "i ha"
type textarea "i hav"
type textarea "i have"
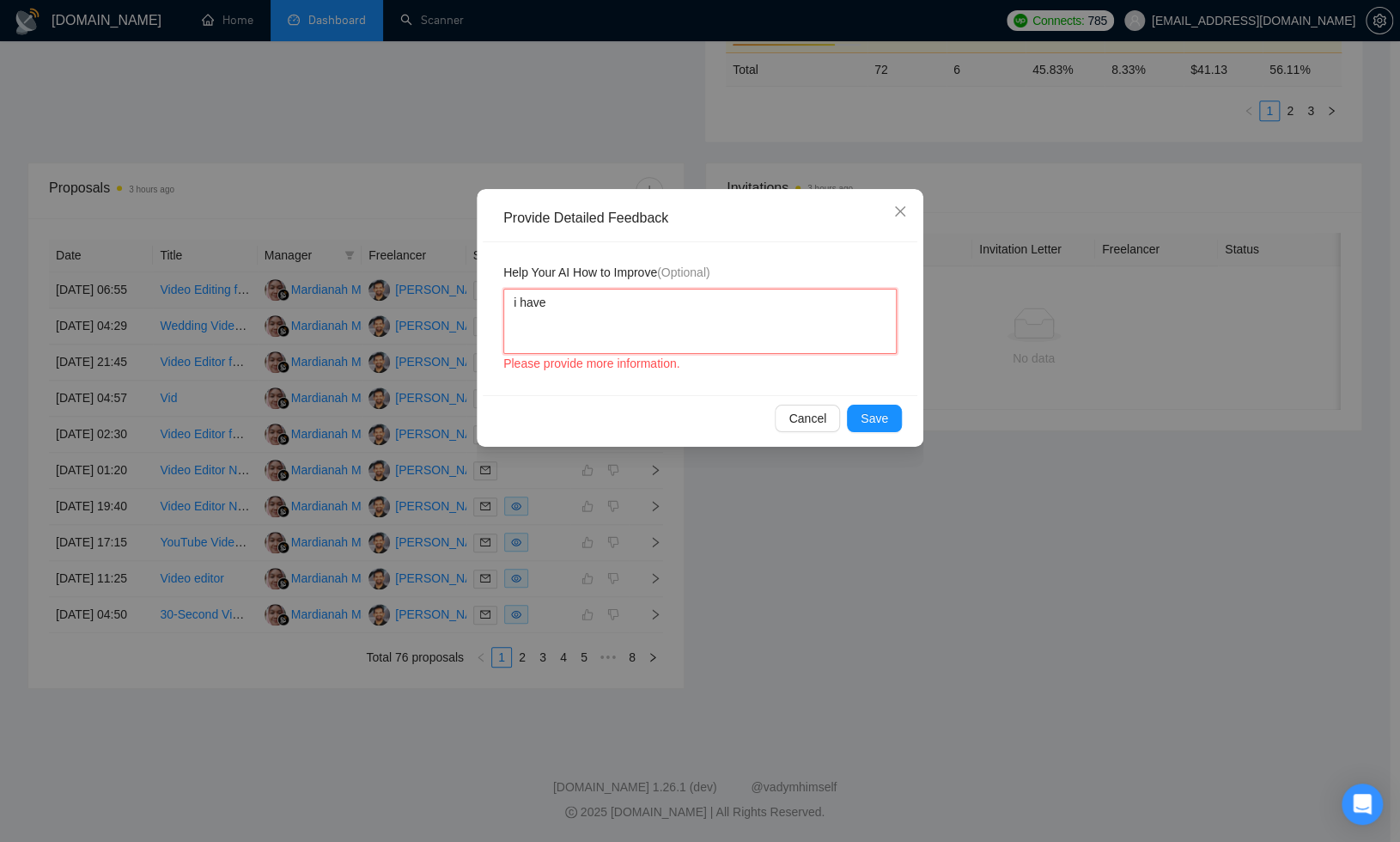
type textarea "i hav"
type textarea "i ha"
type textarea "i h"
type textarea "i"
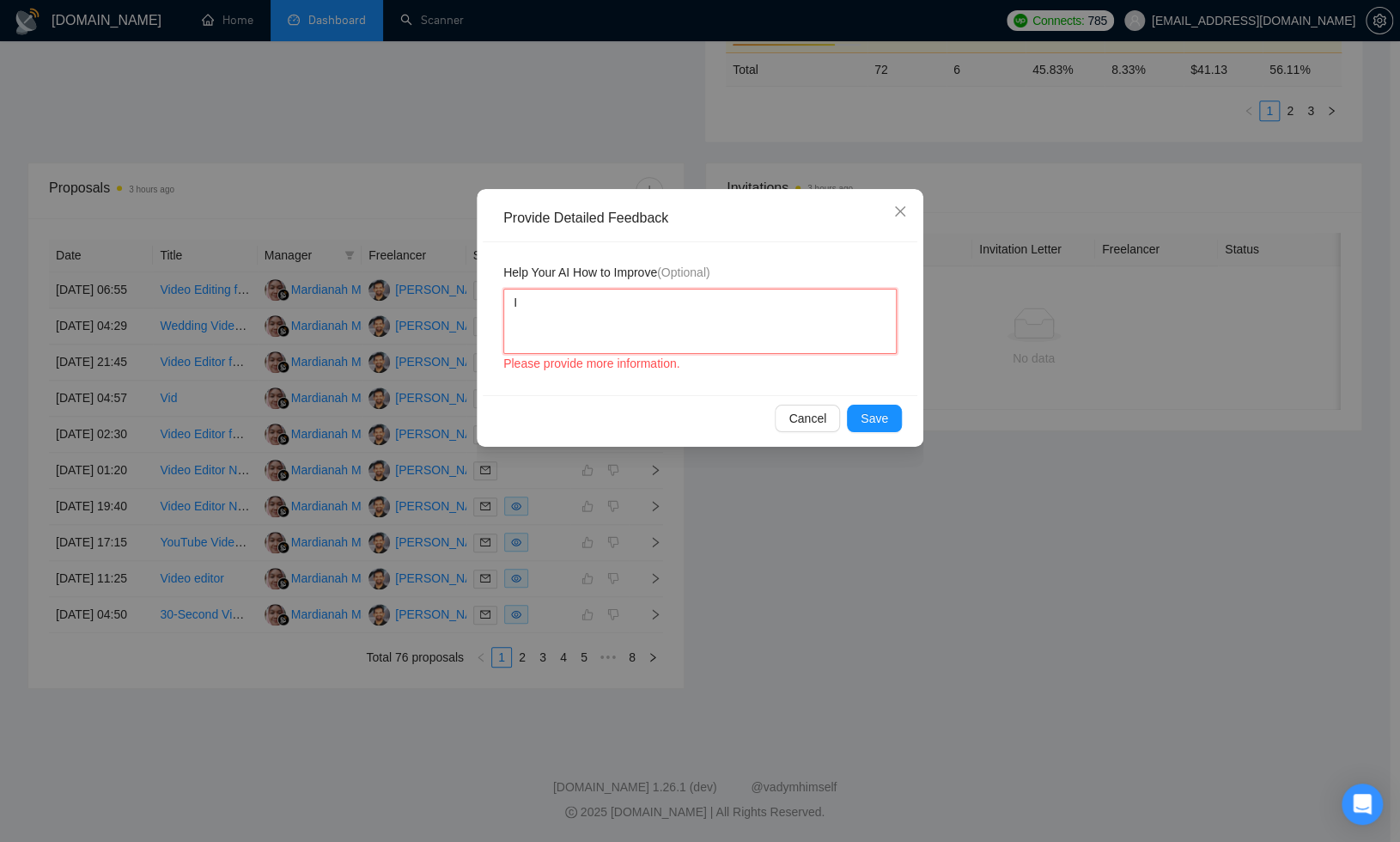
type textarea "I"
type textarea "I w"
type textarea "I wa"
type textarea "I wan"
type textarea "I want"
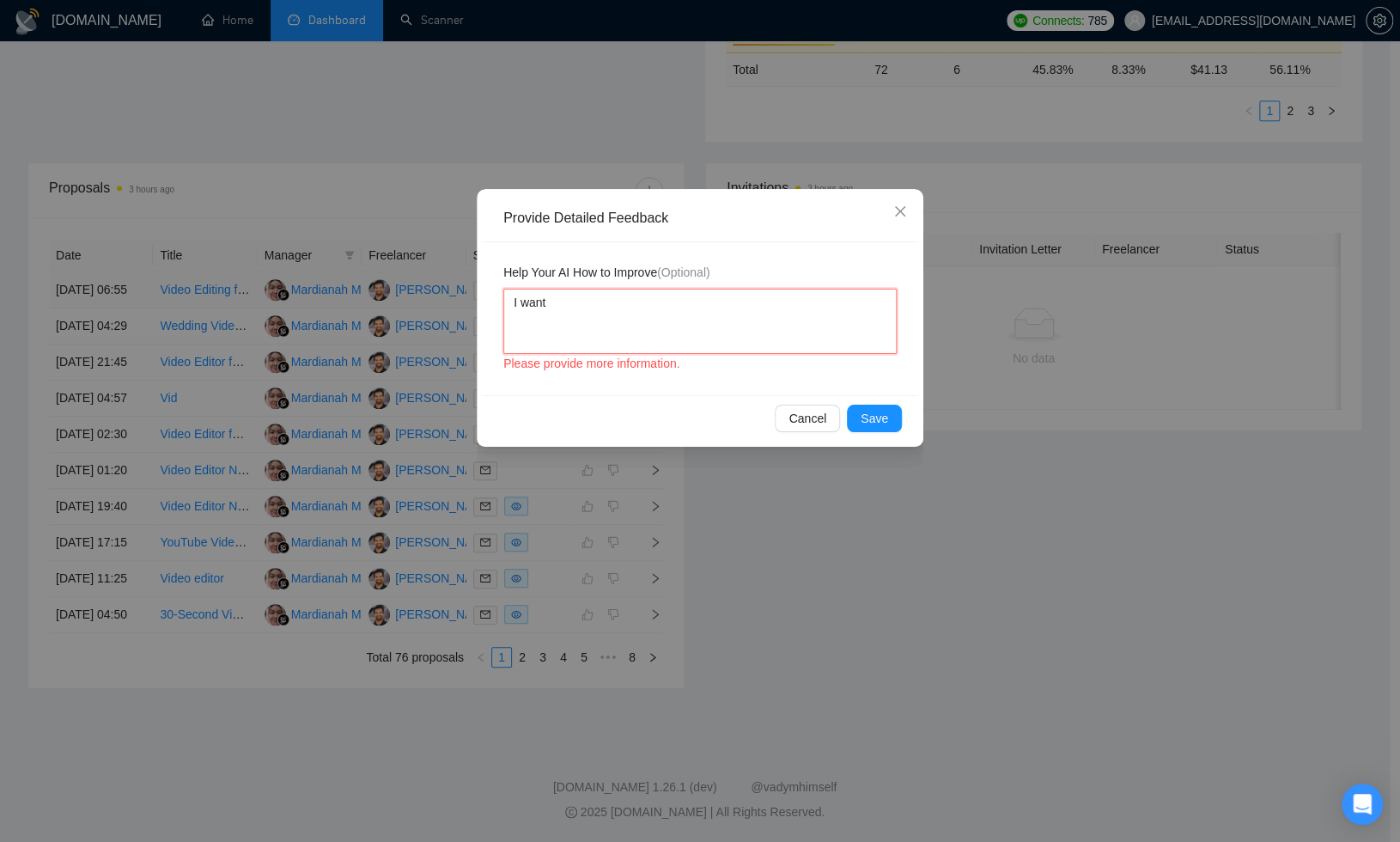
type textarea "I want"
type textarea "I want t"
type textarea "I want to"
type textarea "I want to a"
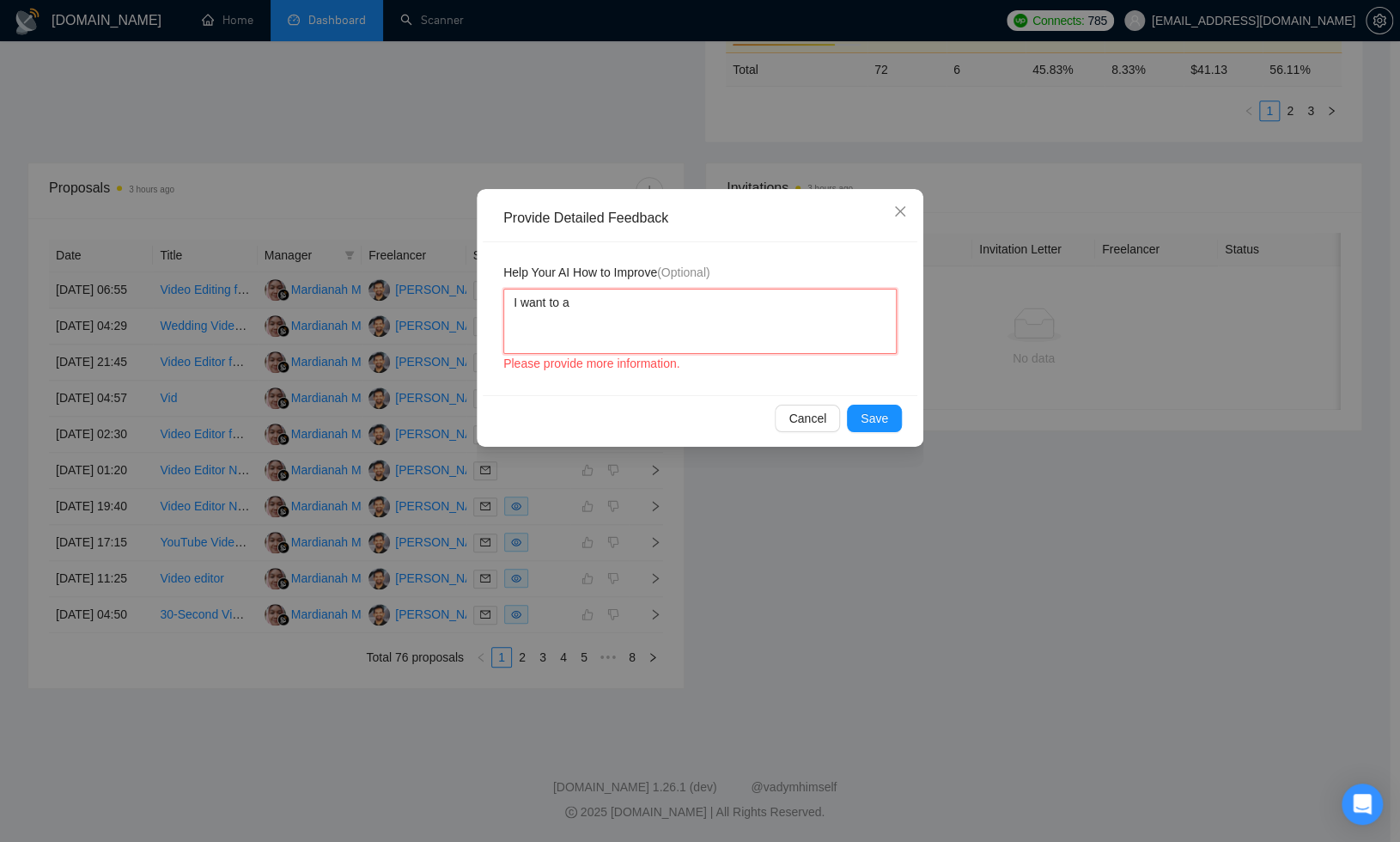
type textarea "I want to ap"
type textarea "I want to apl"
type textarea "I want to apll"
type textarea "I want to aplly"
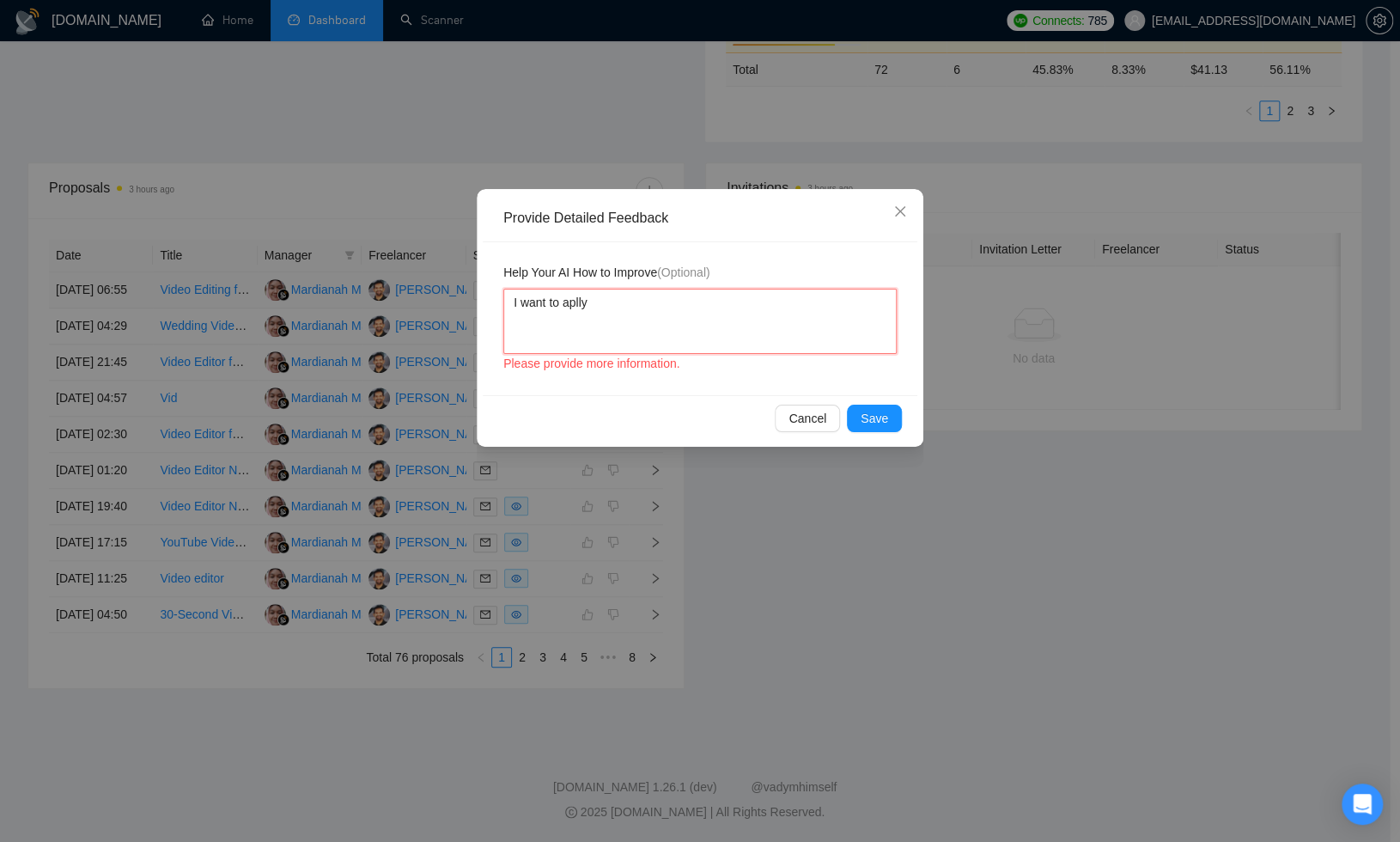
type textarea "I want to aplly"
type textarea "I want to apll"
type textarea "I want to apl"
type textarea "I want to ap"
type textarea "I want to app"
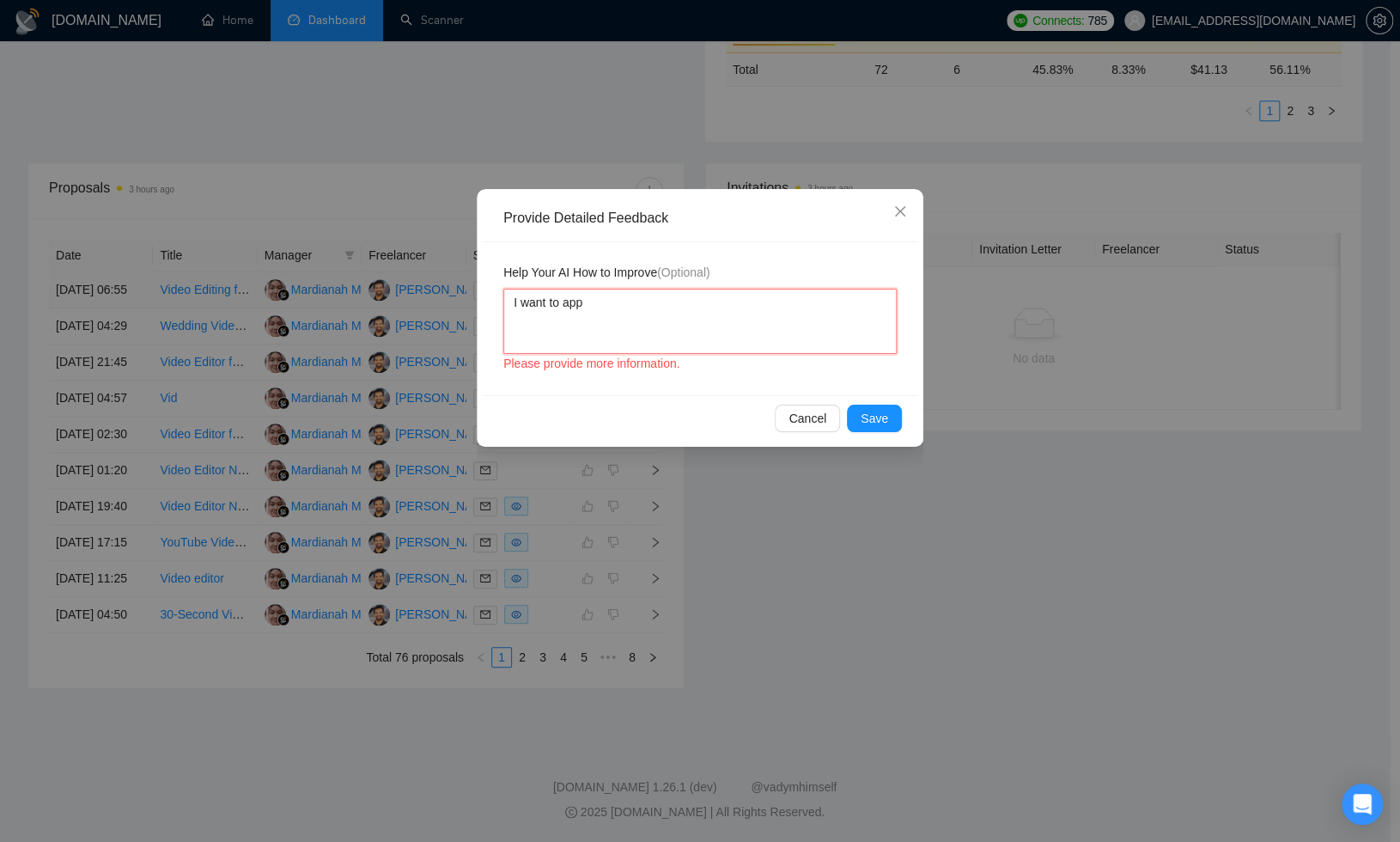
type textarea "I want to appl"
type textarea "I want to apply"
type textarea "I want to apply o"
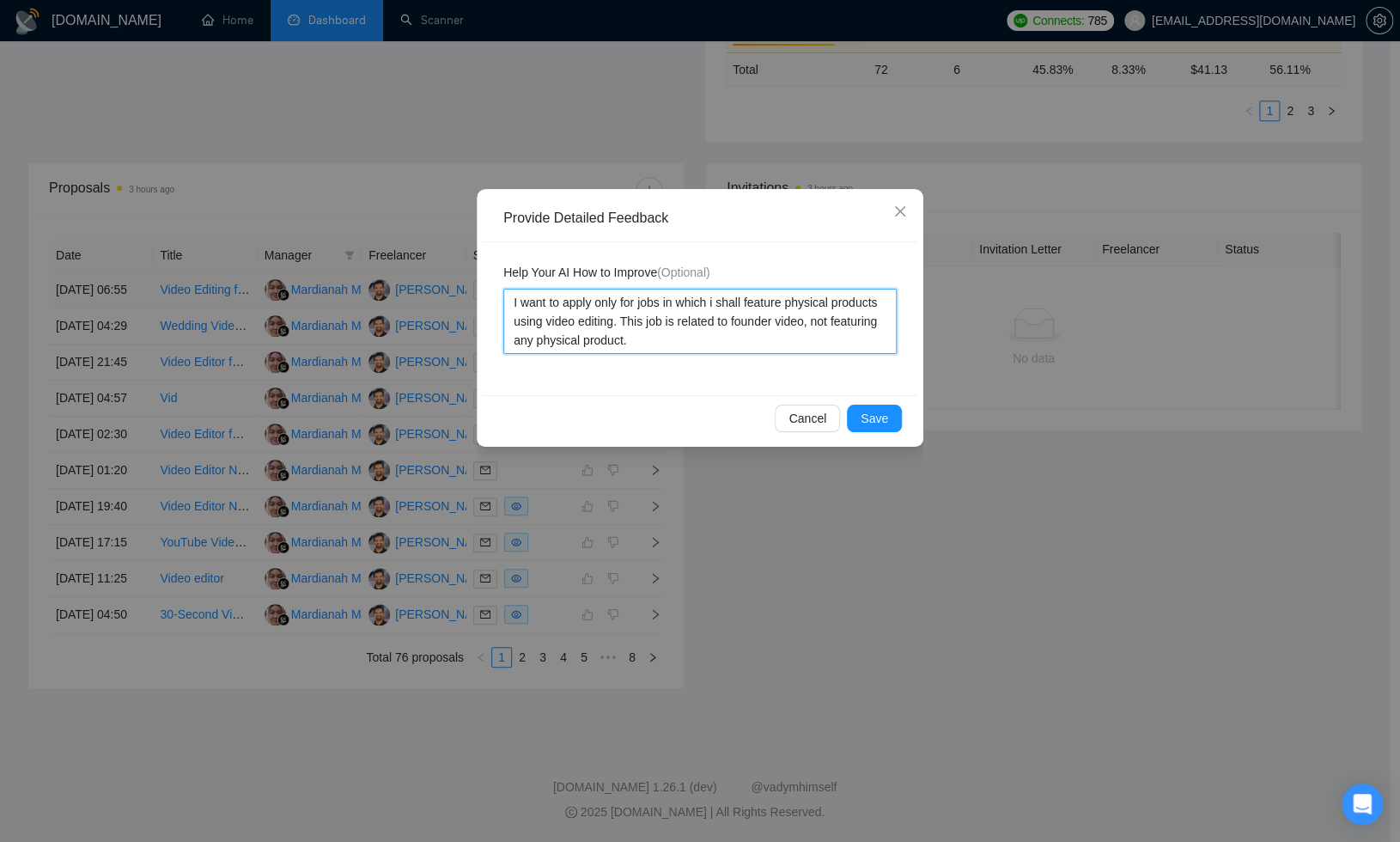
drag, startPoint x: 713, startPoint y: 344, endPoint x: 499, endPoint y: 296, distance: 219.3
click at [500, 296] on div "Help Your AI How to Improve (Optional) I want to apply only for jobs in which i…" at bounding box center [699, 319] width 435 height 153
drag, startPoint x: 861, startPoint y: 417, endPoint x: 886, endPoint y: 418, distance: 25.0
click at [862, 417] on span "Save" at bounding box center [875, 418] width 28 height 19
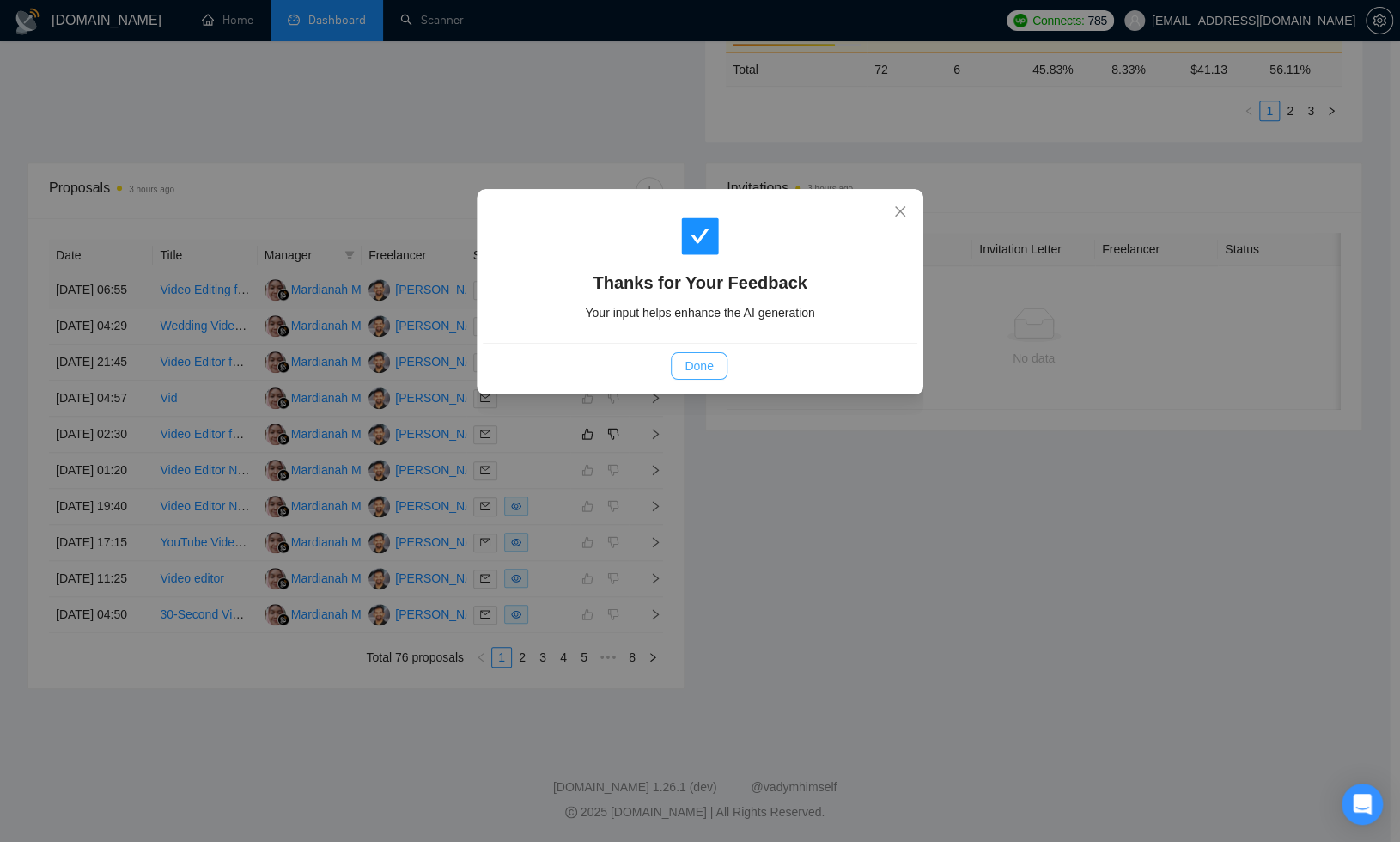
click at [722, 359] on button "Done" at bounding box center [699, 366] width 56 height 28
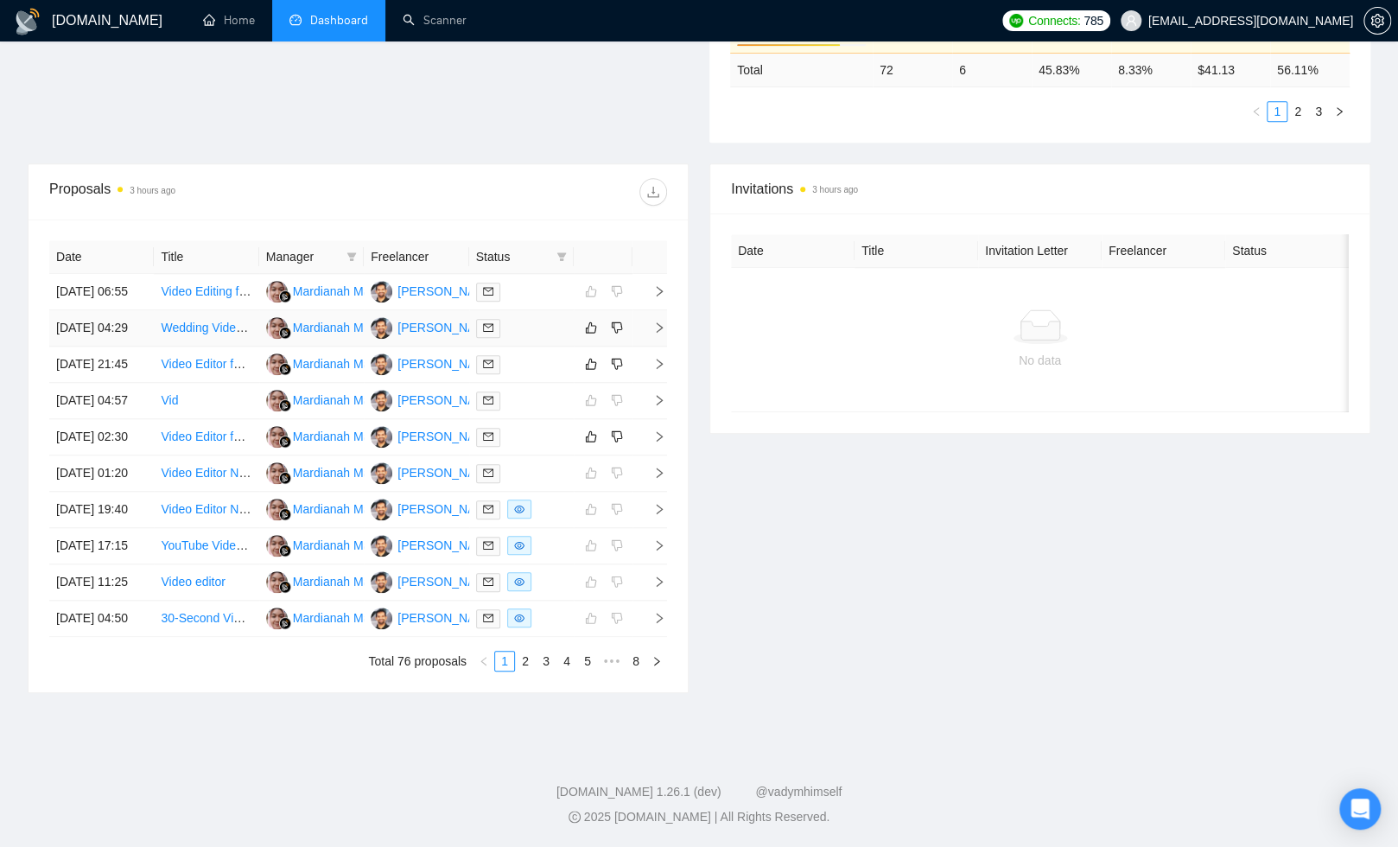
click at [542, 318] on div at bounding box center [521, 328] width 91 height 20
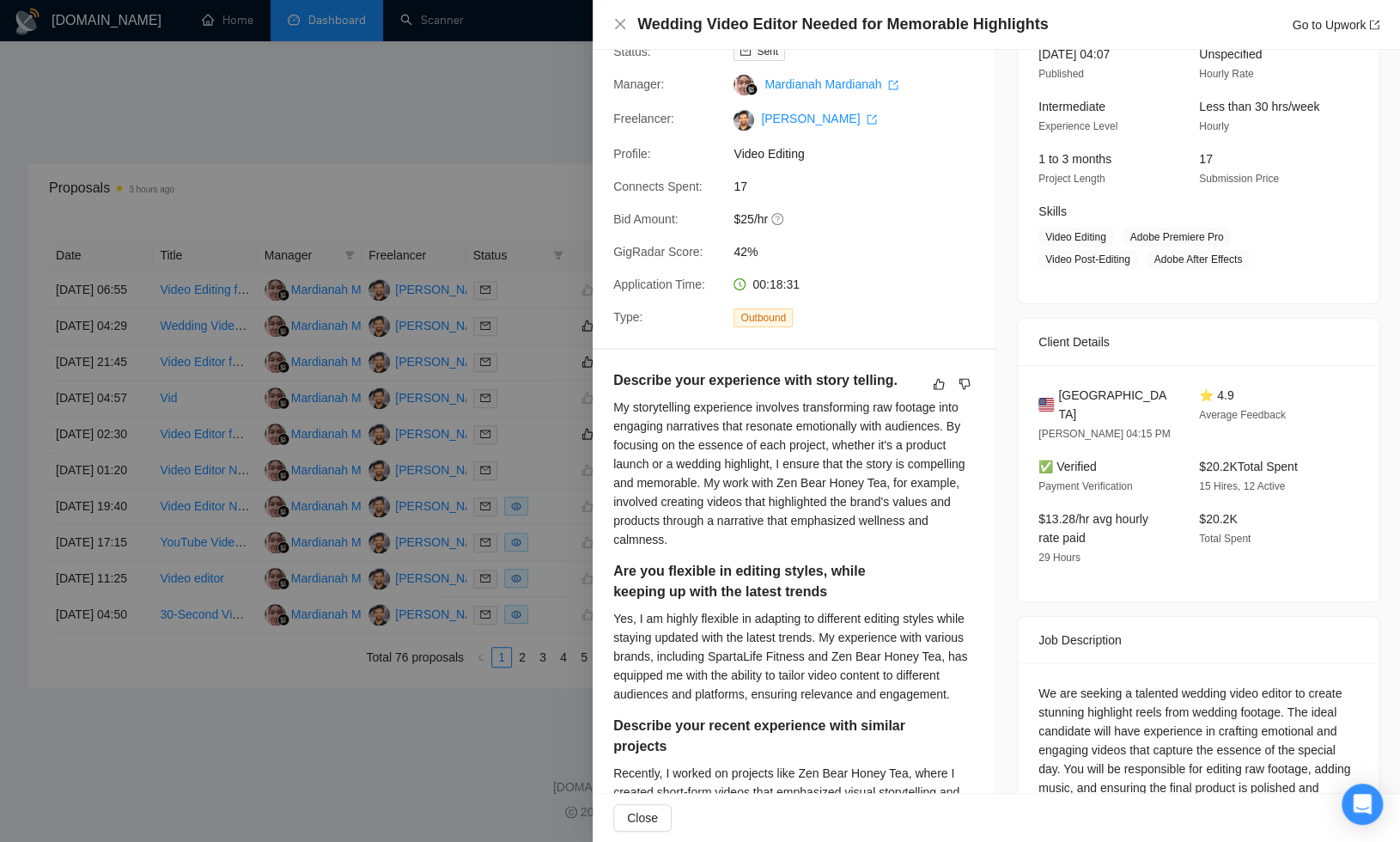
scroll to position [79, 0]
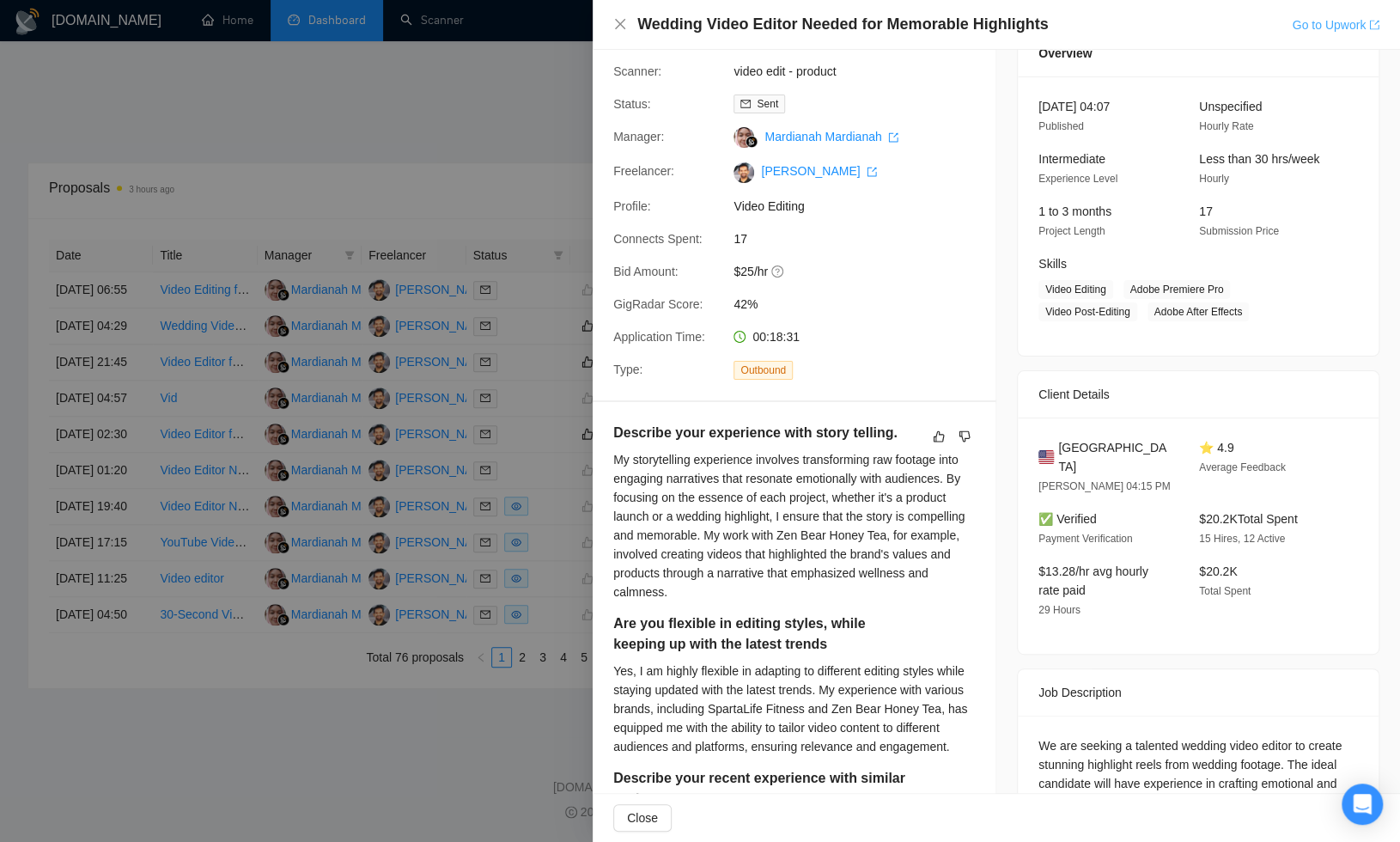
click at [1306, 27] on link "Go to Upwork" at bounding box center [1335, 25] width 88 height 14
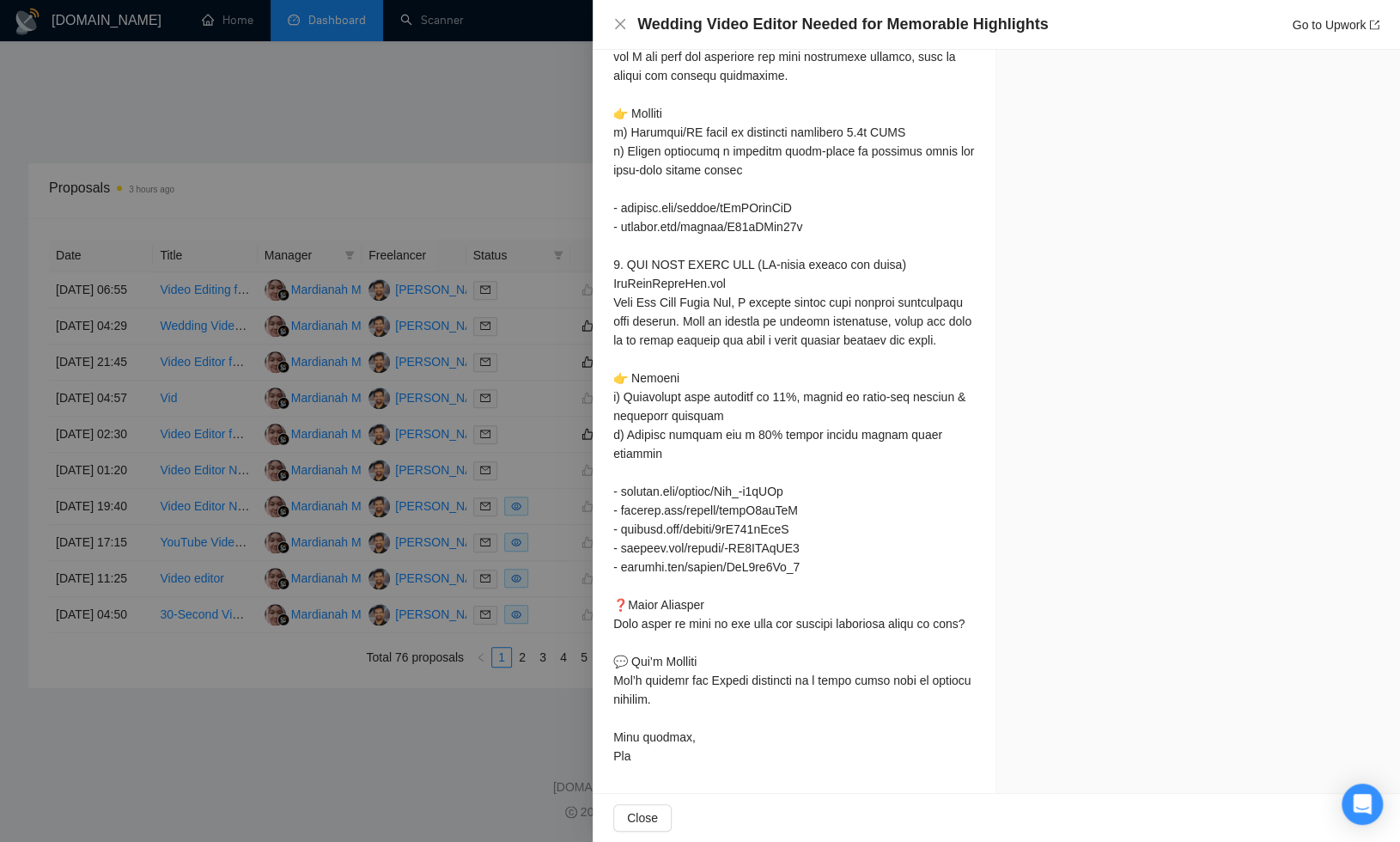
scroll to position [0, 0]
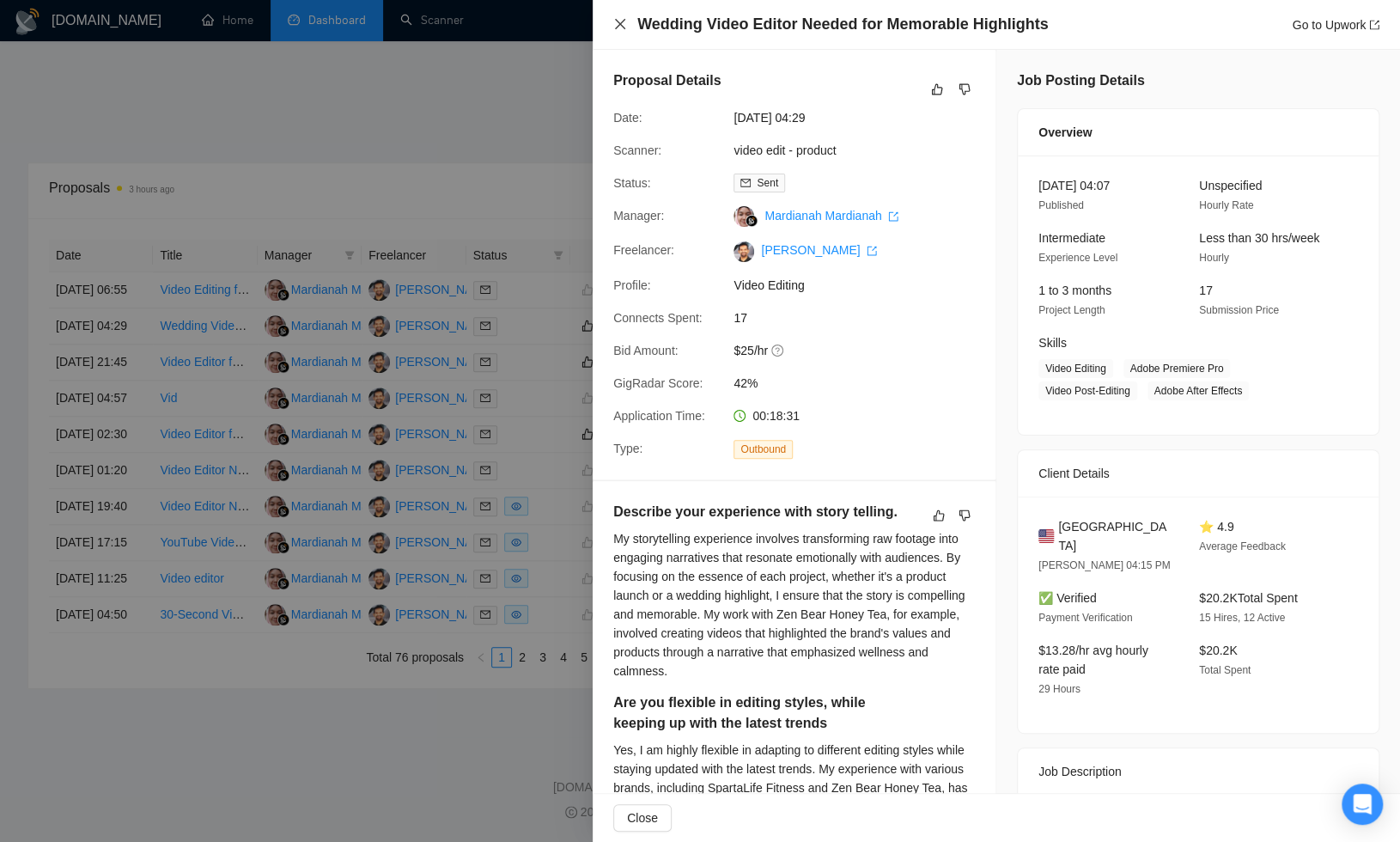
click at [614, 20] on icon "close" at bounding box center [620, 24] width 14 height 14
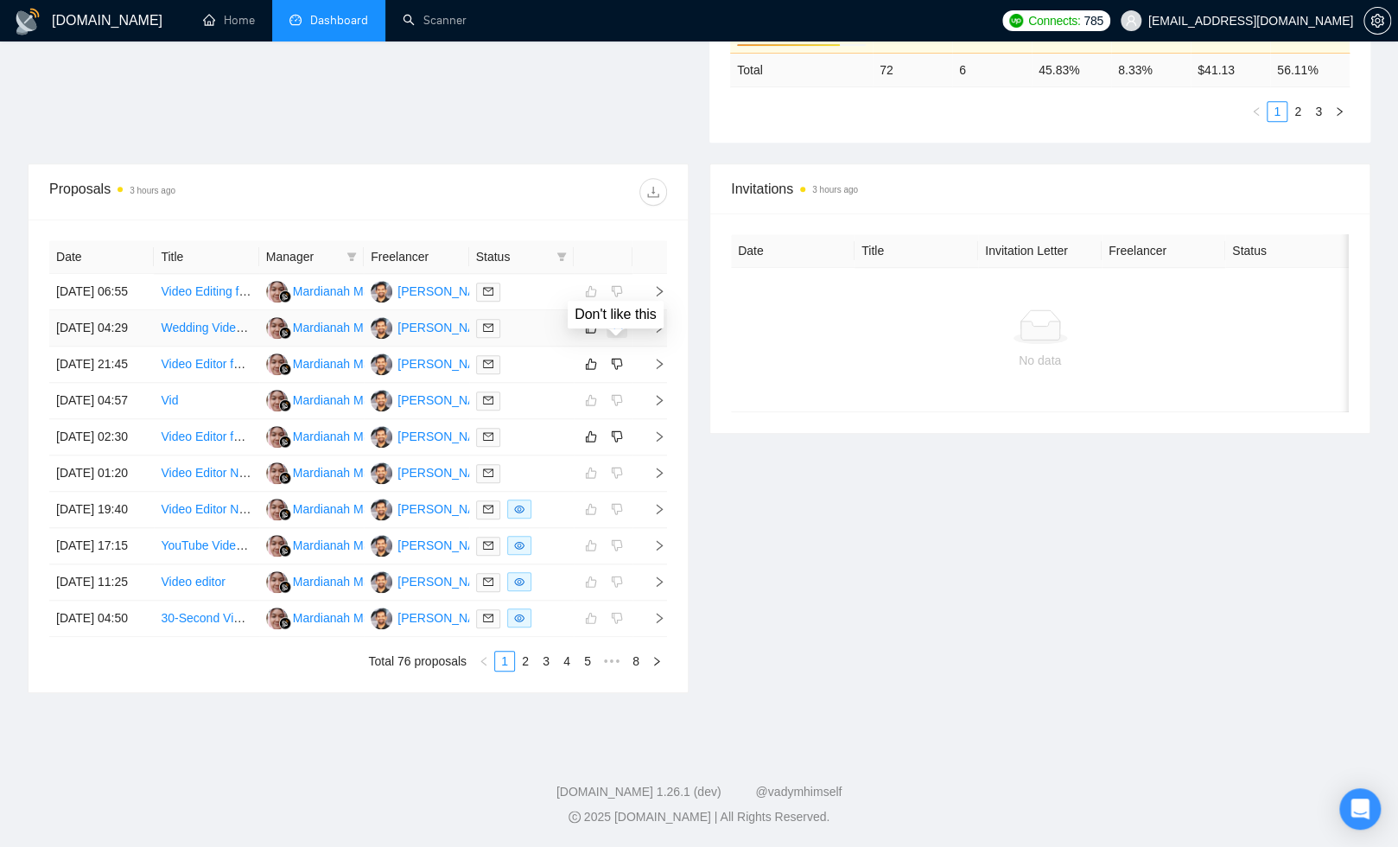
click at [618, 322] on icon "dislike" at bounding box center [617, 327] width 11 height 11
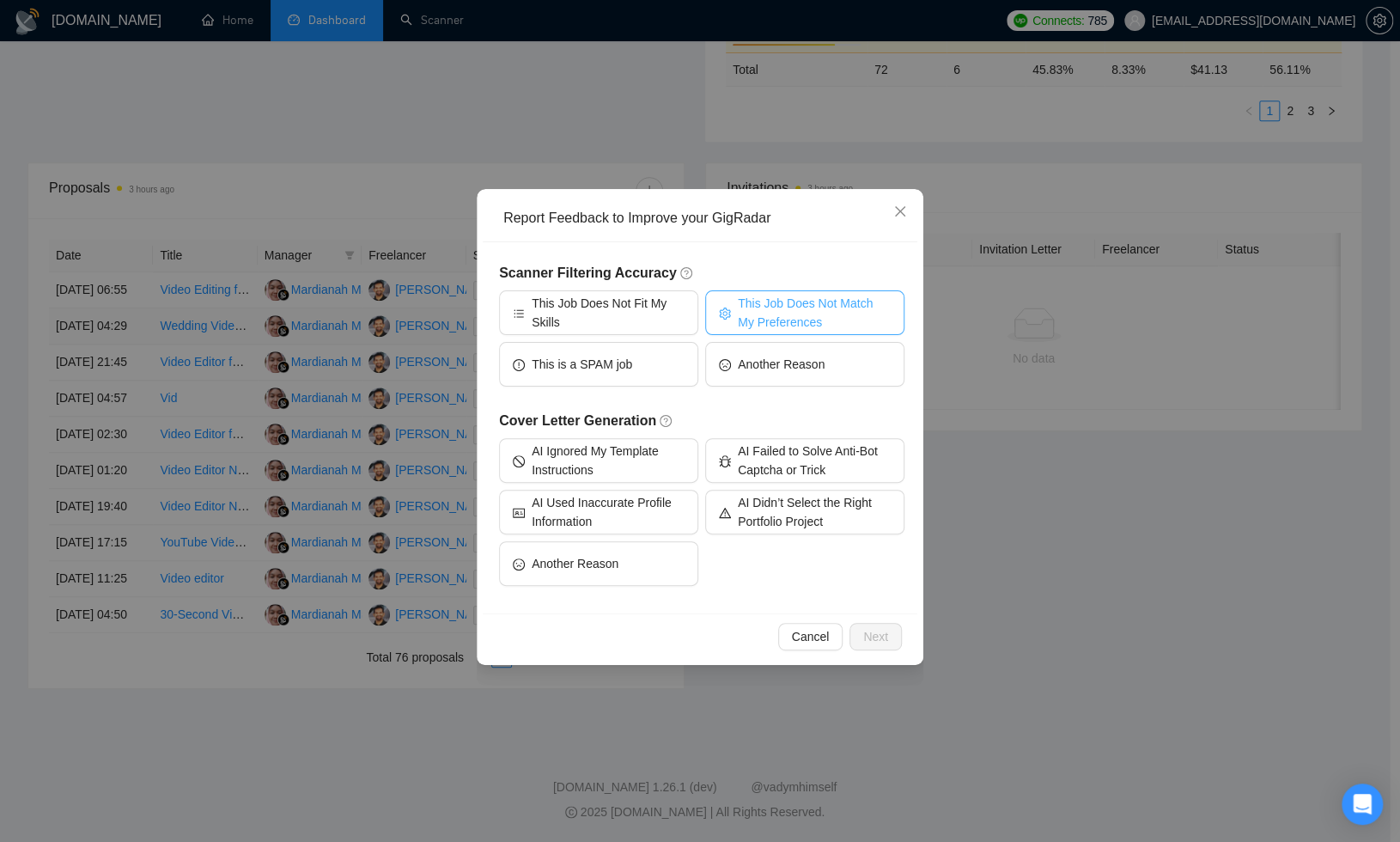
click at [781, 304] on span "This Job Does Not Match My Preferences" at bounding box center [814, 312] width 153 height 38
click at [871, 645] on button "Next" at bounding box center [875, 636] width 53 height 28
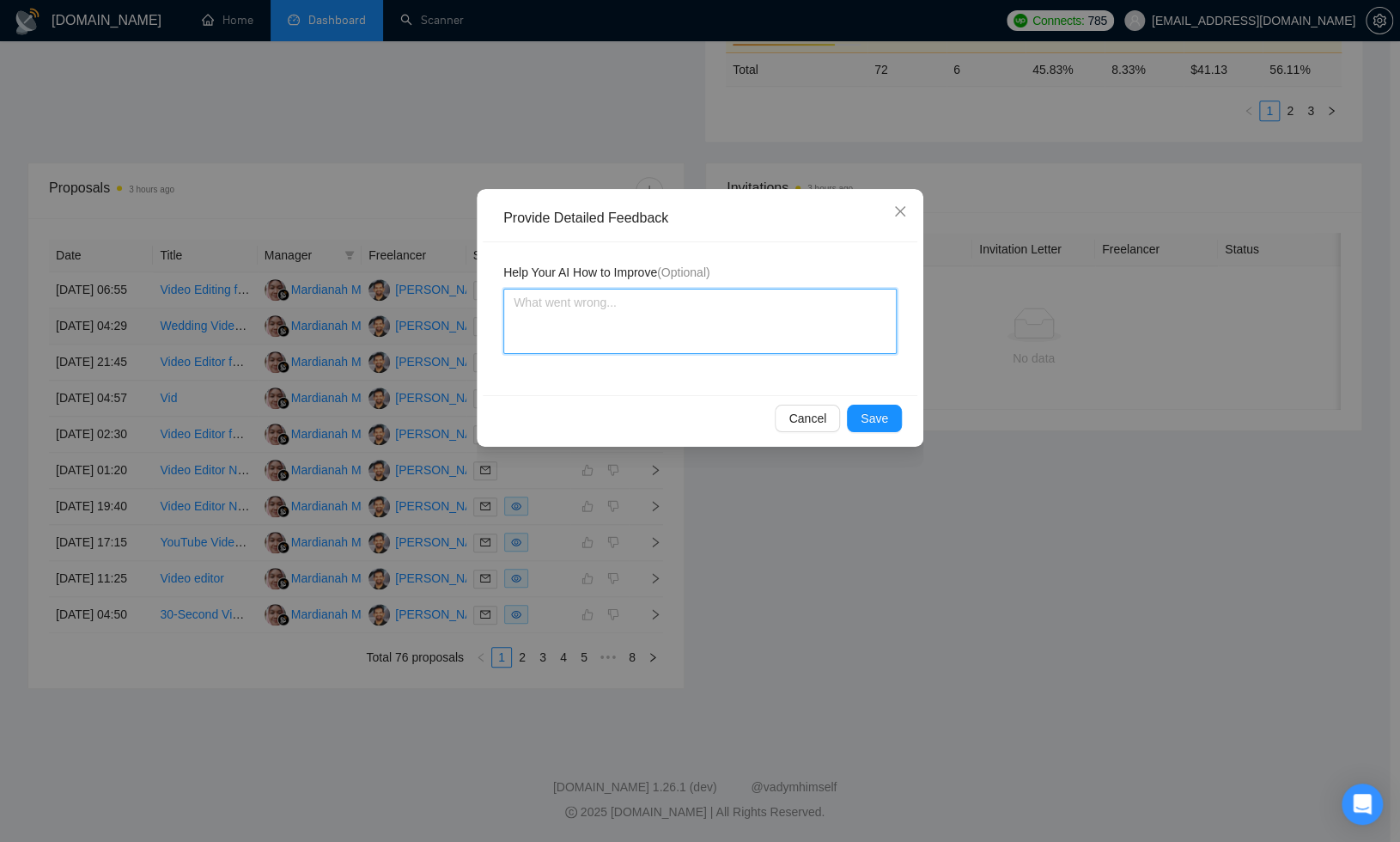
click at [672, 317] on textarea at bounding box center [700, 321] width 394 height 66
paste textarea "I want to apply only for jobs in which i shall feature physical products using …"
drag, startPoint x: 794, startPoint y: 320, endPoint x: 833, endPoint y: 322, distance: 39.1
click at [833, 322] on textarea "I want to apply only for jobs in which i shall feature physical products using …" at bounding box center [700, 321] width 394 height 66
drag, startPoint x: 792, startPoint y: 317, endPoint x: 836, endPoint y: 322, distance: 44.3
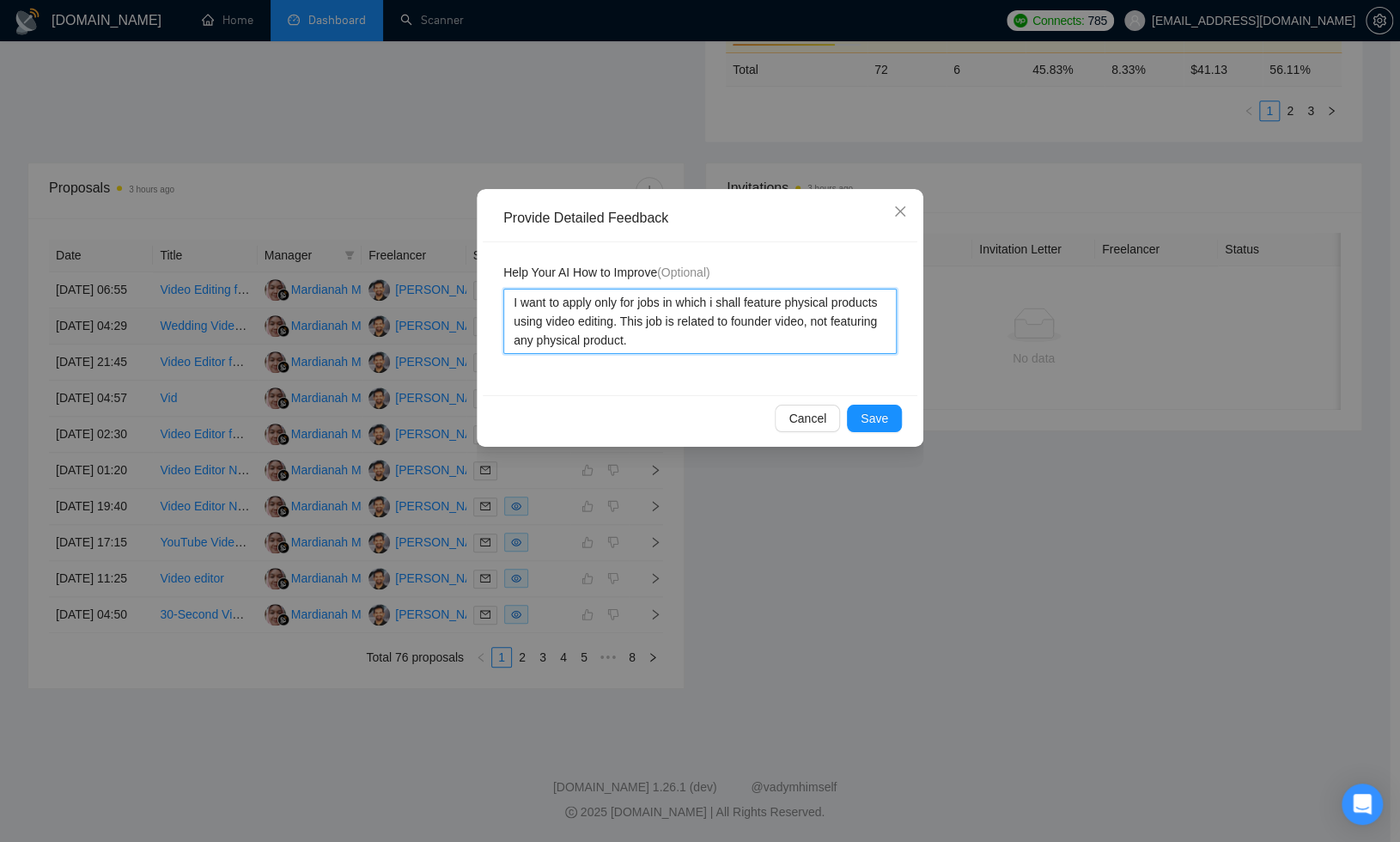
click at [836, 319] on textarea "I want to apply only for jobs in which i shall feature physical products using …" at bounding box center [700, 321] width 394 height 66
click at [880, 420] on span "Save" at bounding box center [875, 418] width 28 height 19
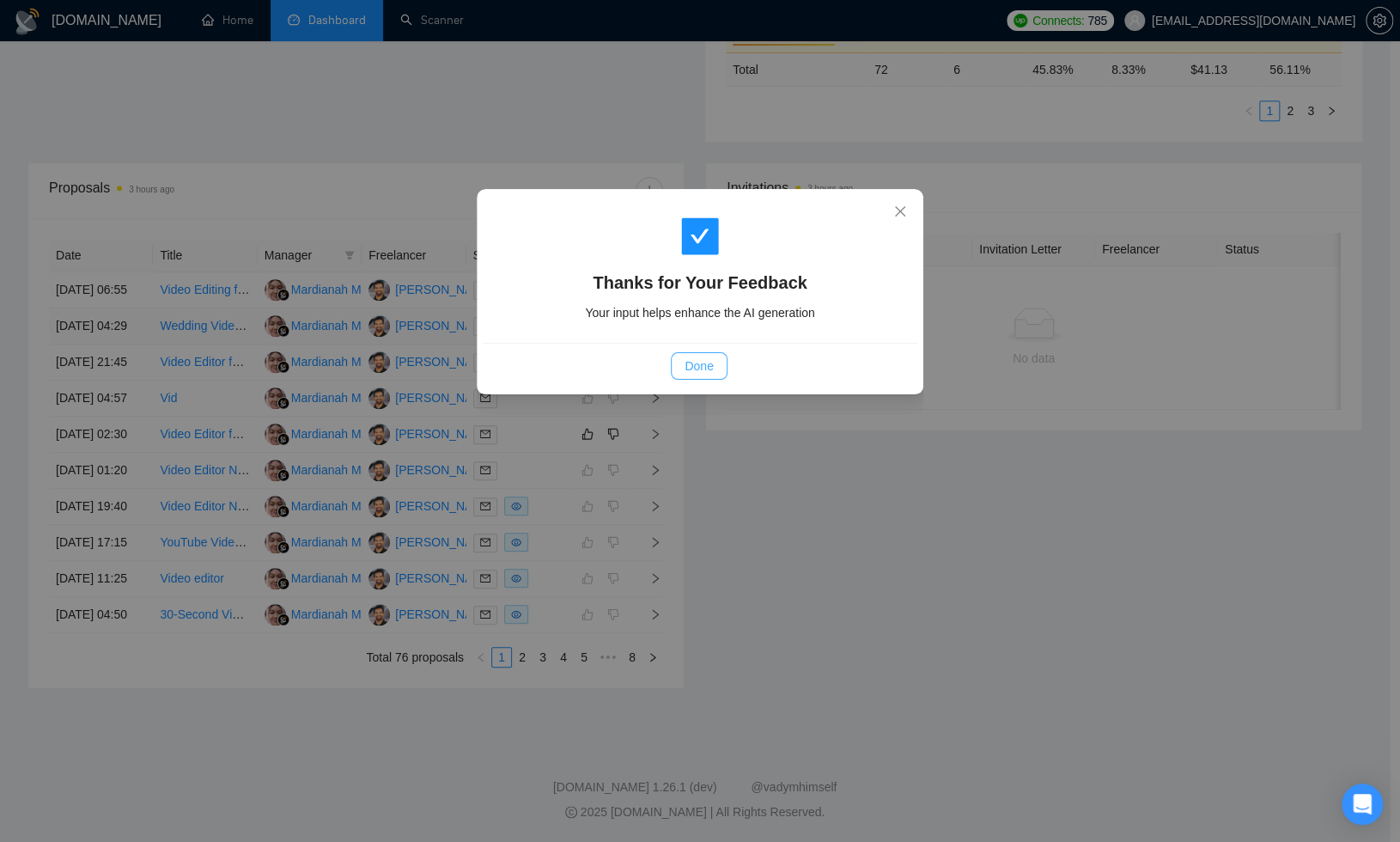
drag, startPoint x: 707, startPoint y: 368, endPoint x: 717, endPoint y: 371, distance: 10.4
click at [709, 368] on span "Done" at bounding box center [698, 365] width 29 height 19
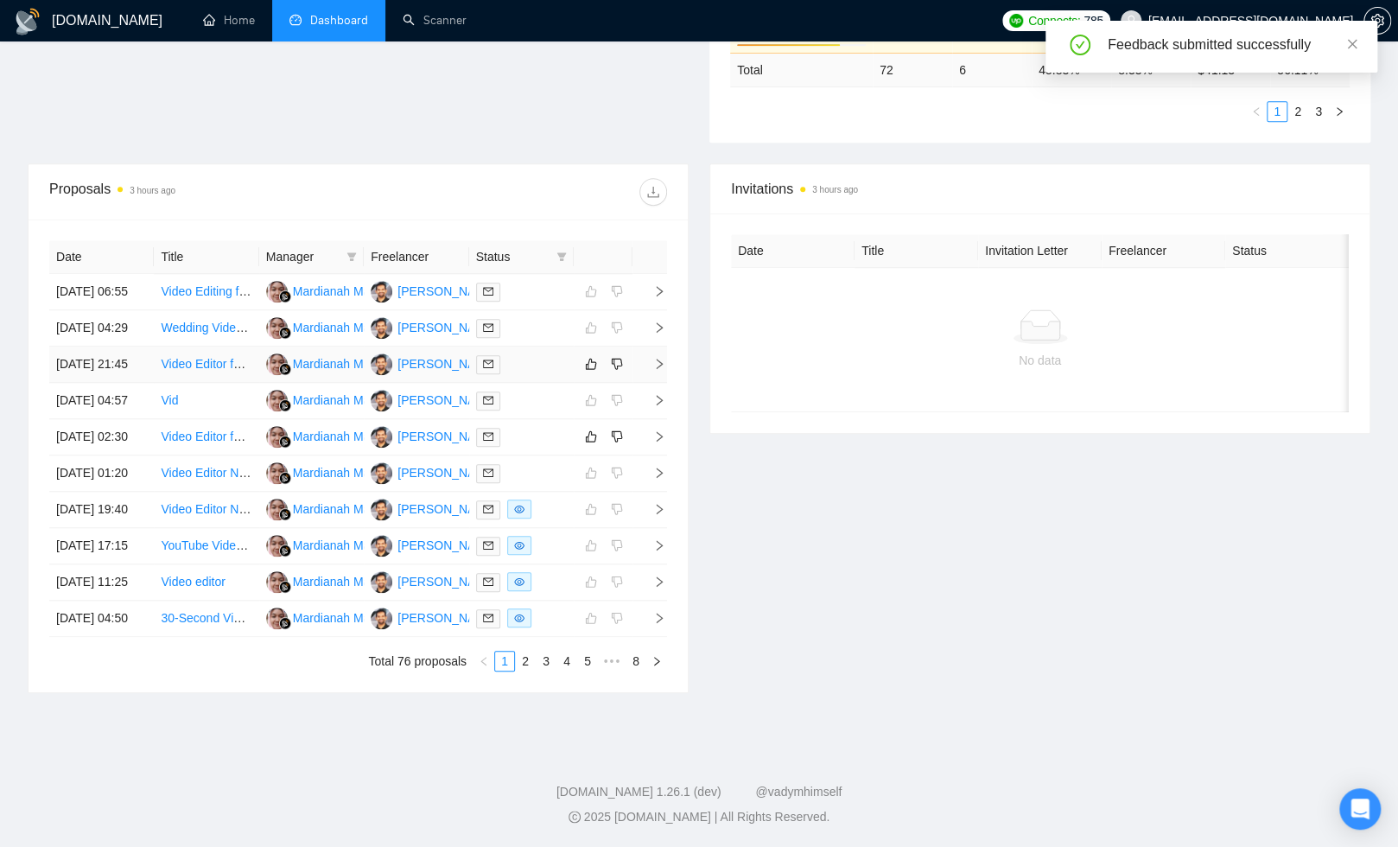
click at [553, 354] on div at bounding box center [521, 364] width 91 height 20
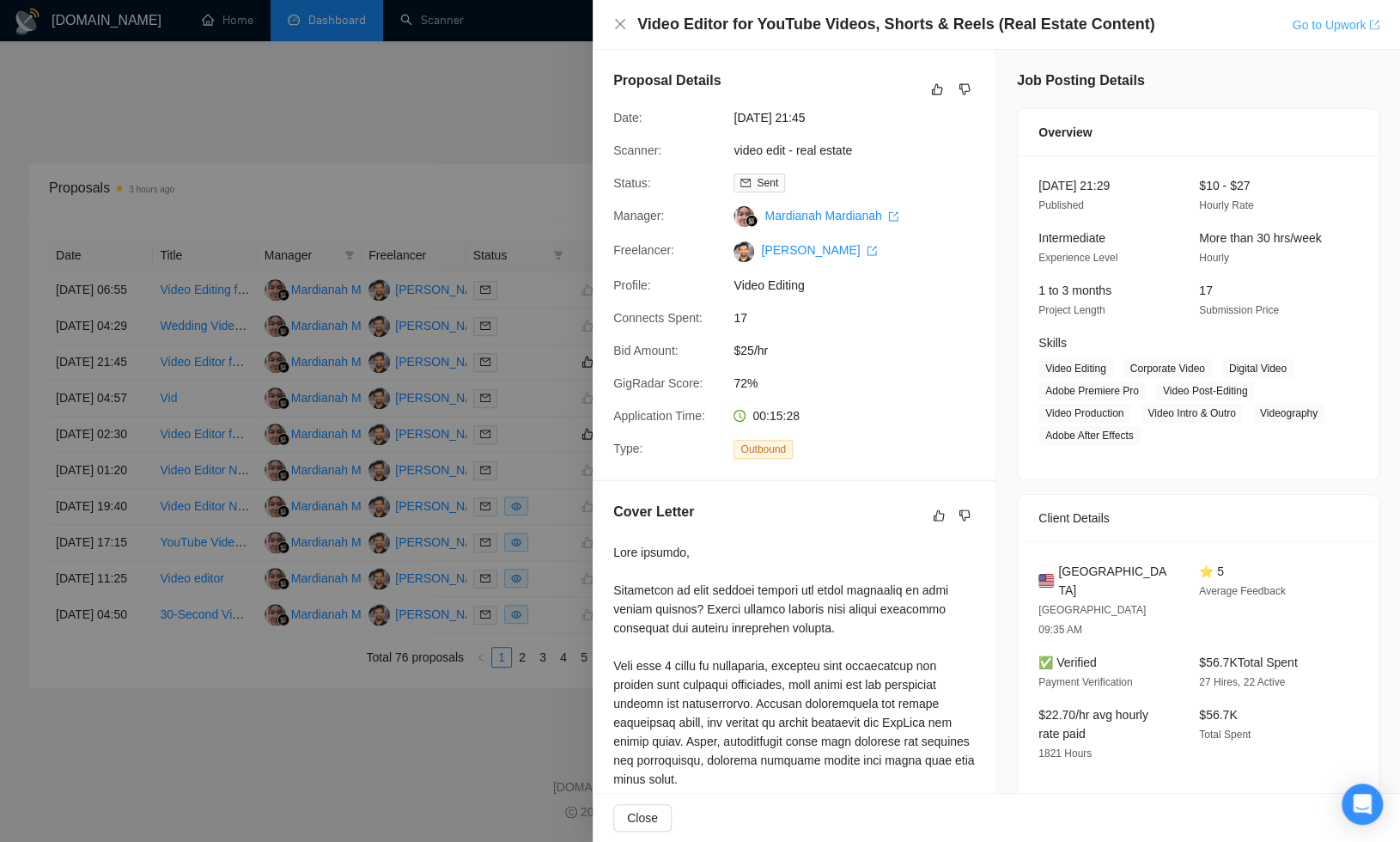
click at [1315, 20] on link "Go to Upwork" at bounding box center [1335, 25] width 88 height 14
click at [806, 146] on link "video edit - real estate" at bounding box center [792, 150] width 118 height 14
click at [621, 22] on icon "close" at bounding box center [620, 24] width 10 height 10
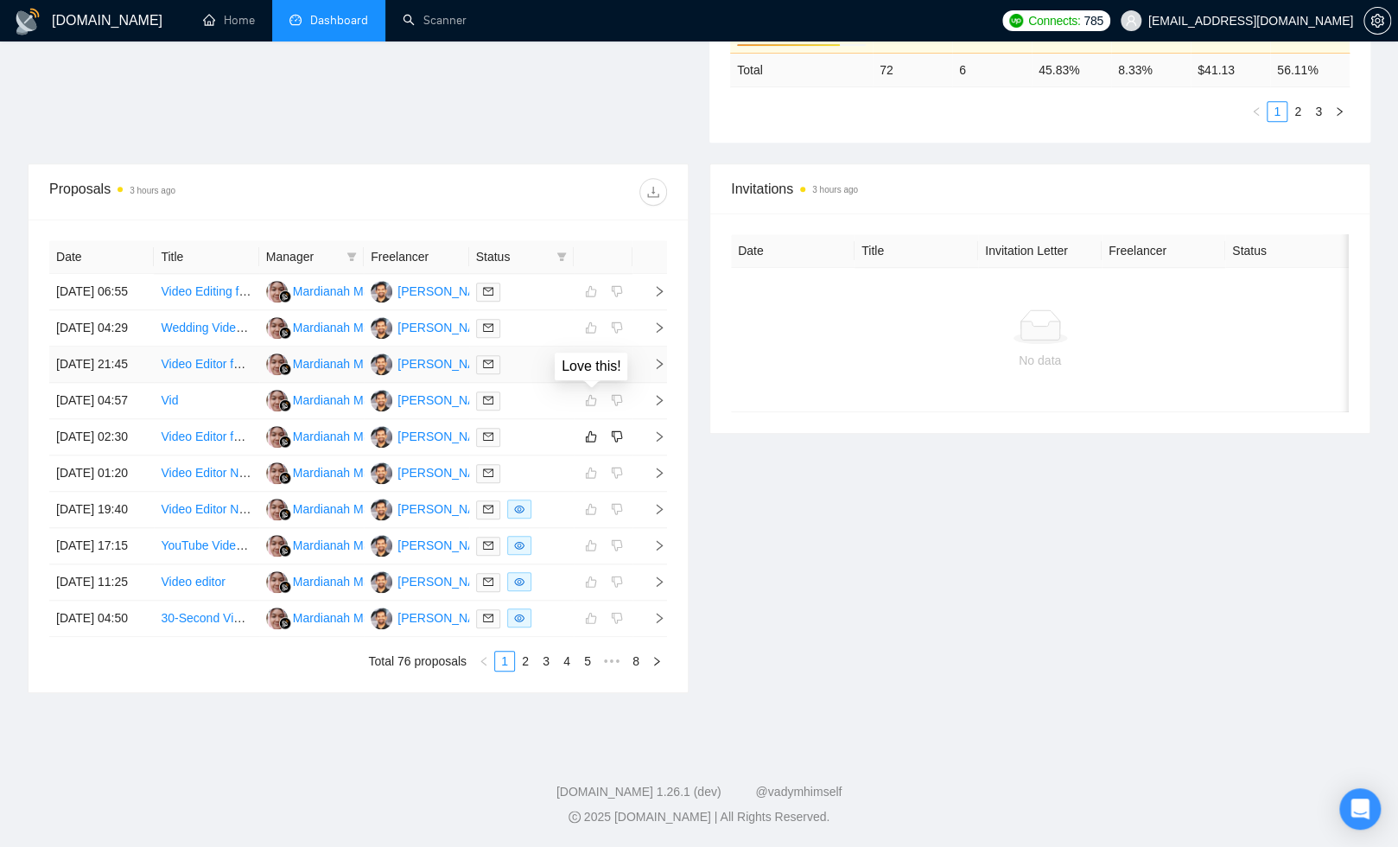
click at [593, 358] on icon "like" at bounding box center [591, 363] width 11 height 11
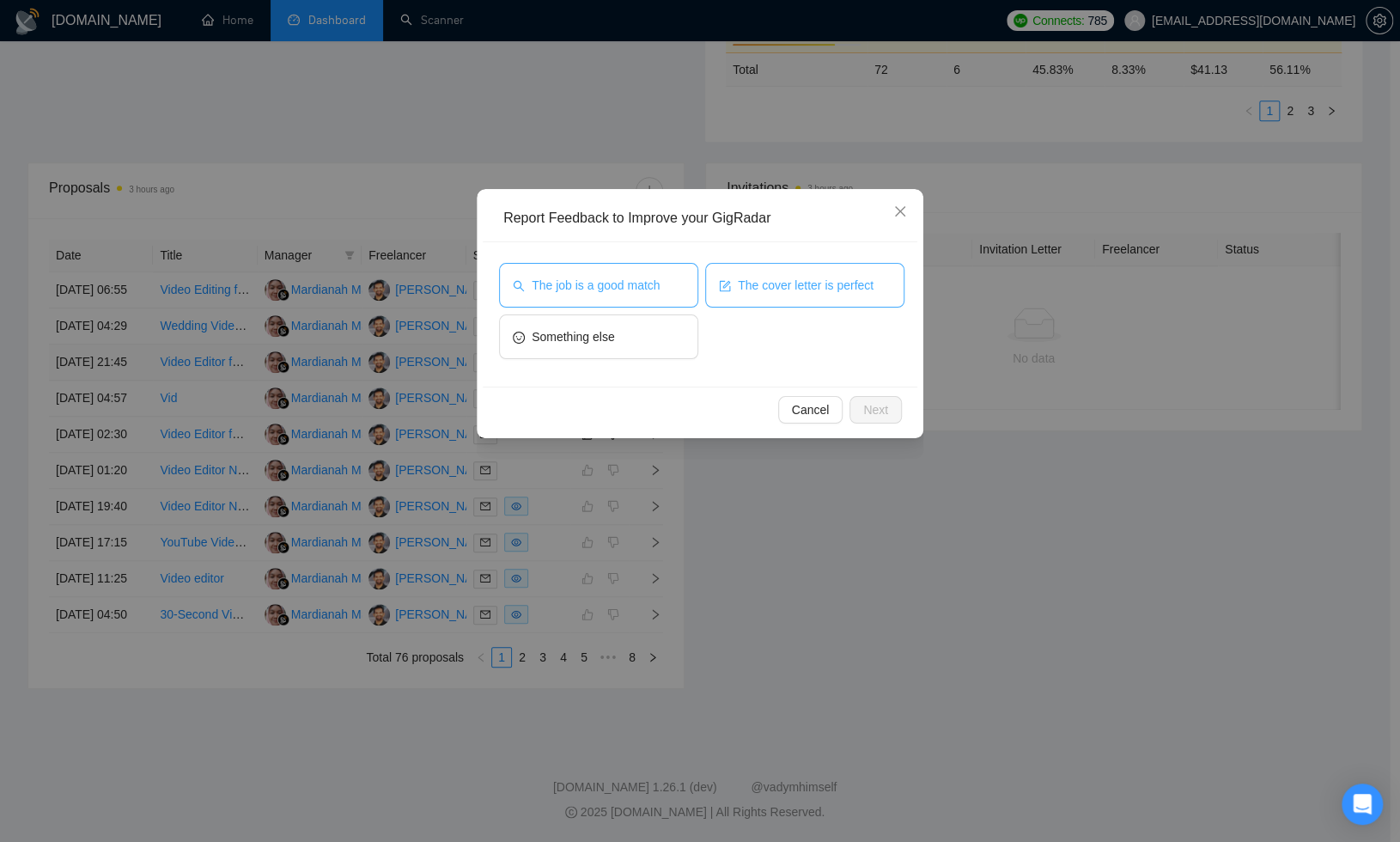
drag, startPoint x: 681, startPoint y: 293, endPoint x: 719, endPoint y: 291, distance: 38.1
click at [681, 293] on button "The job is a good match" at bounding box center [599, 284] width 199 height 45
click at [758, 287] on span "The cover letter is perfect" at bounding box center [805, 284] width 135 height 19
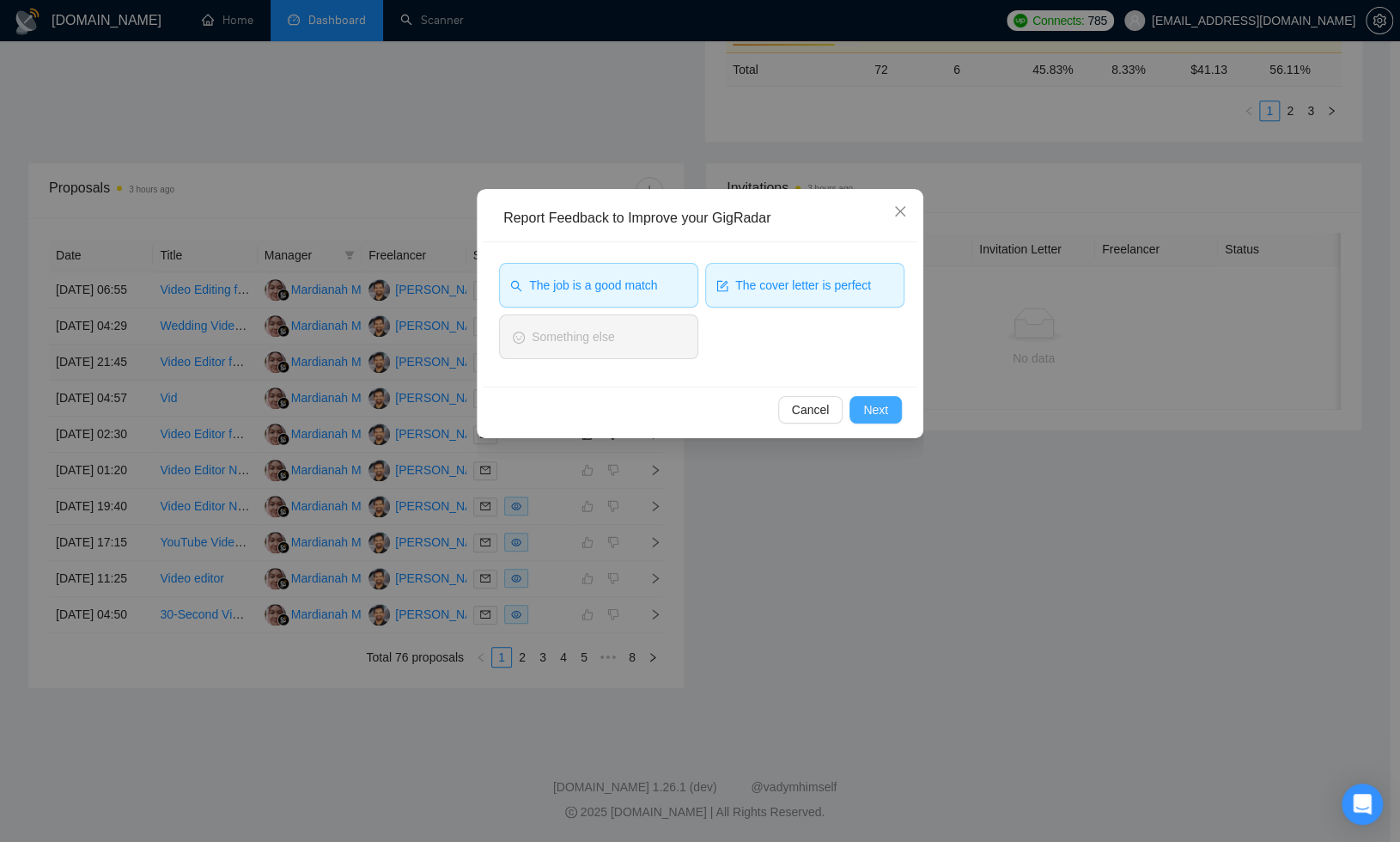
click at [874, 398] on button "Next" at bounding box center [875, 410] width 53 height 28
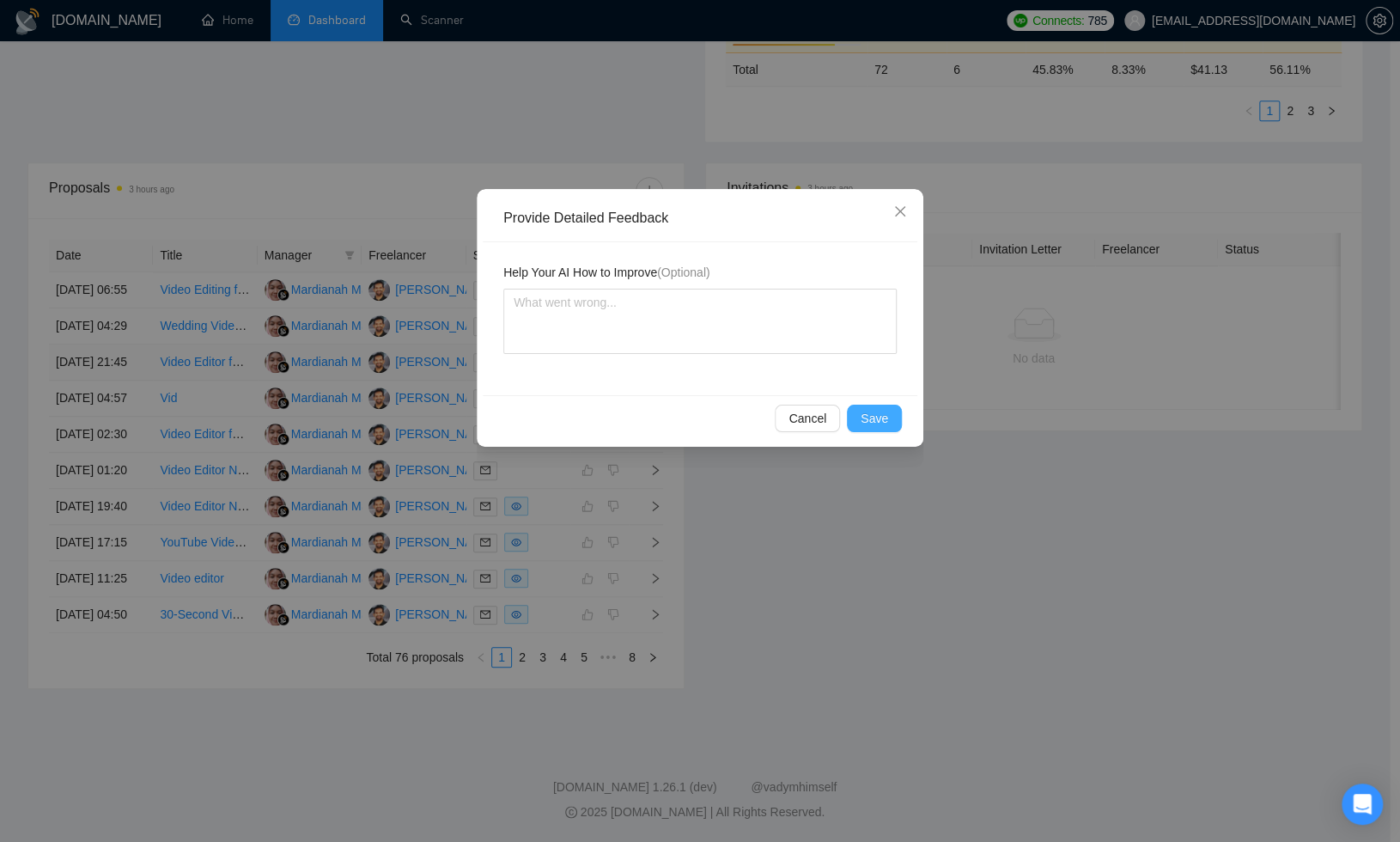
click at [872, 407] on button "Save" at bounding box center [874, 419] width 55 height 28
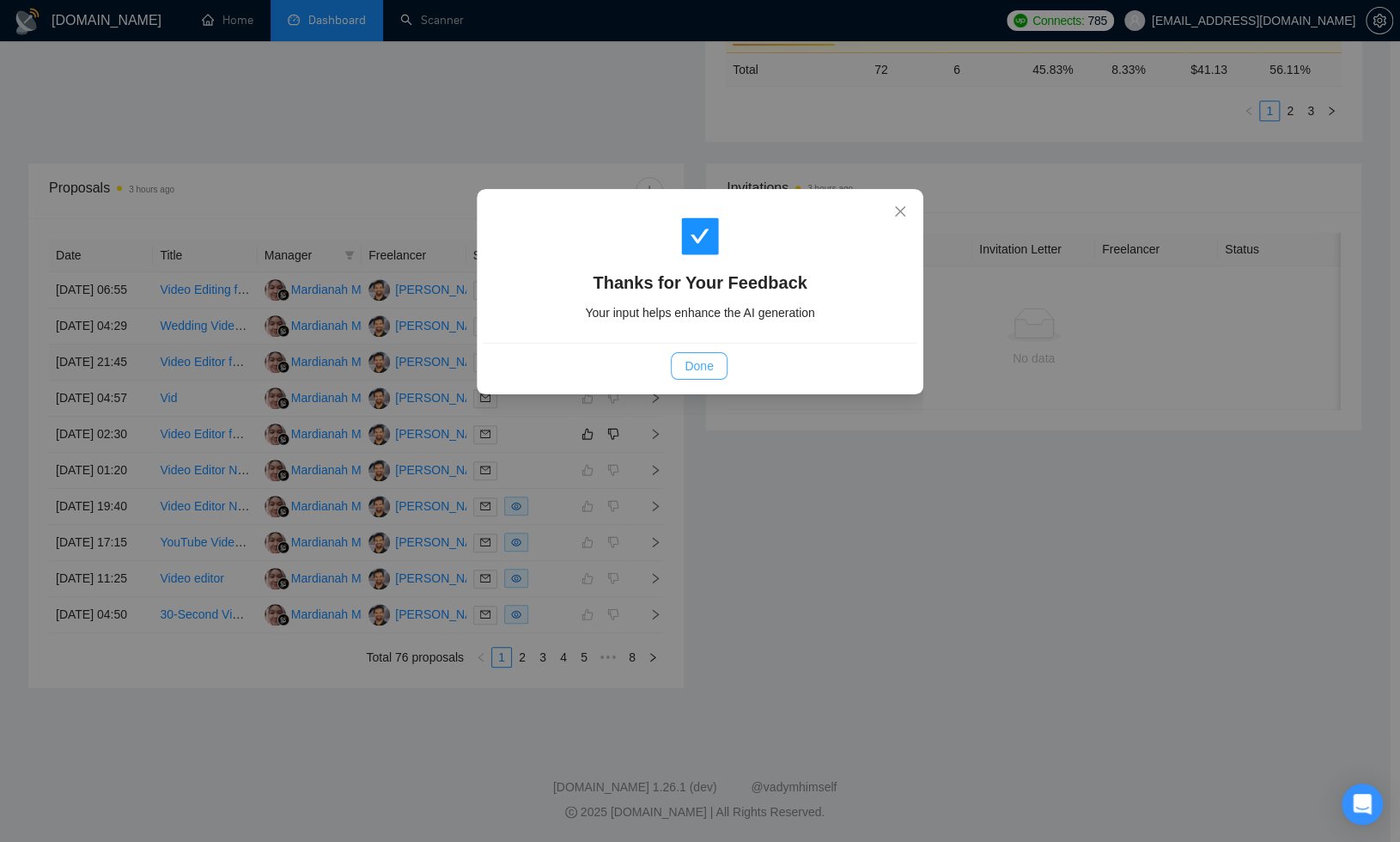
click at [684, 367] on button "Done" at bounding box center [699, 366] width 56 height 28
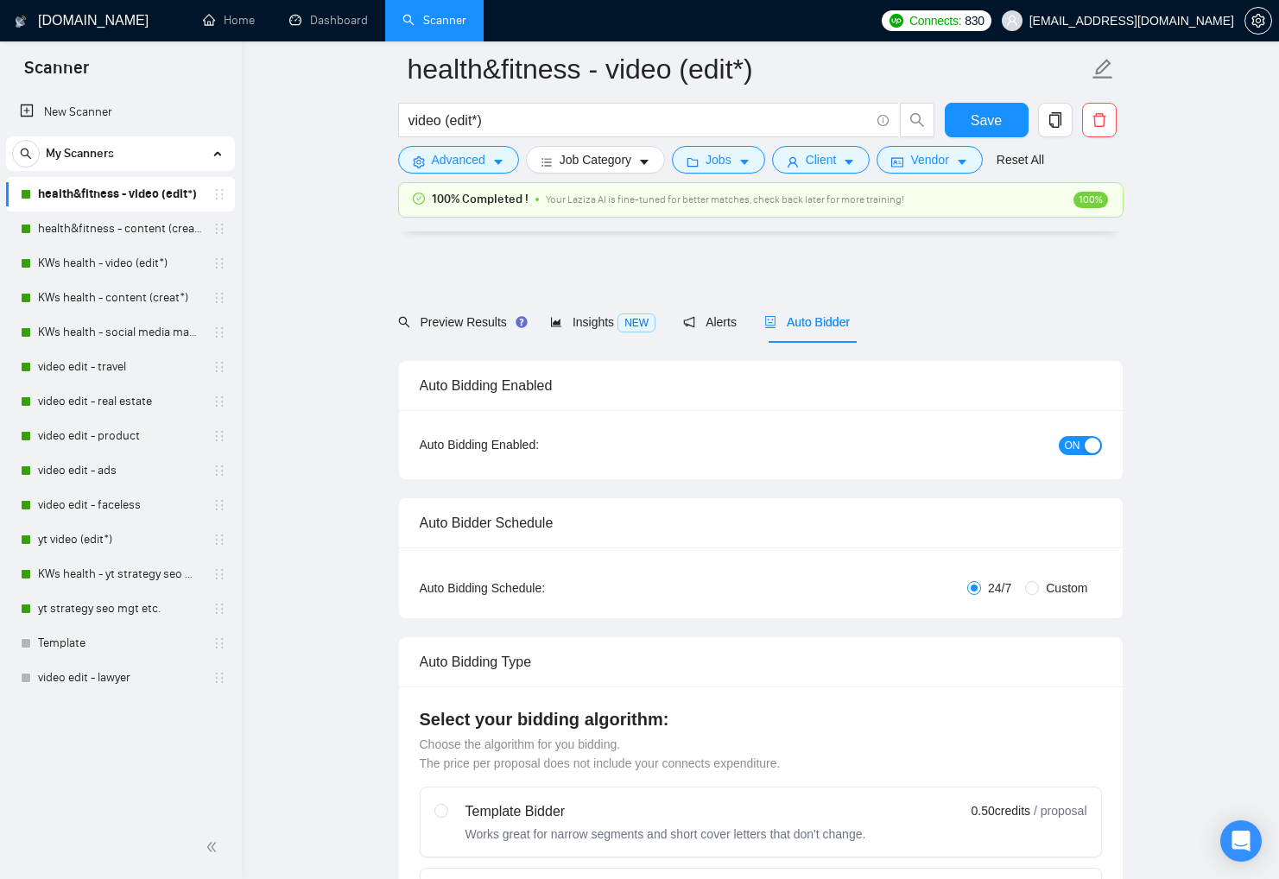
scroll to position [4263, 0]
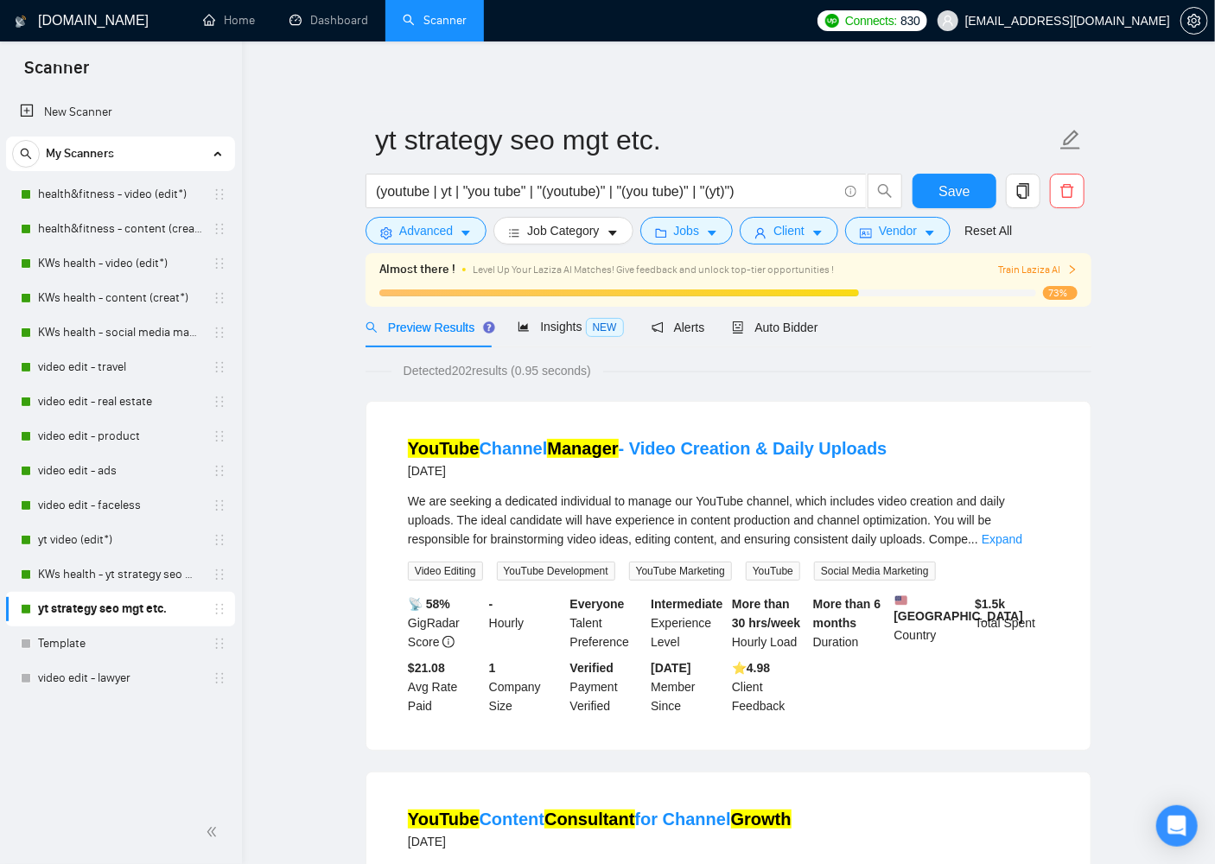
drag, startPoint x: 574, startPoint y: 108, endPoint x: 555, endPoint y: 92, distance: 25.8
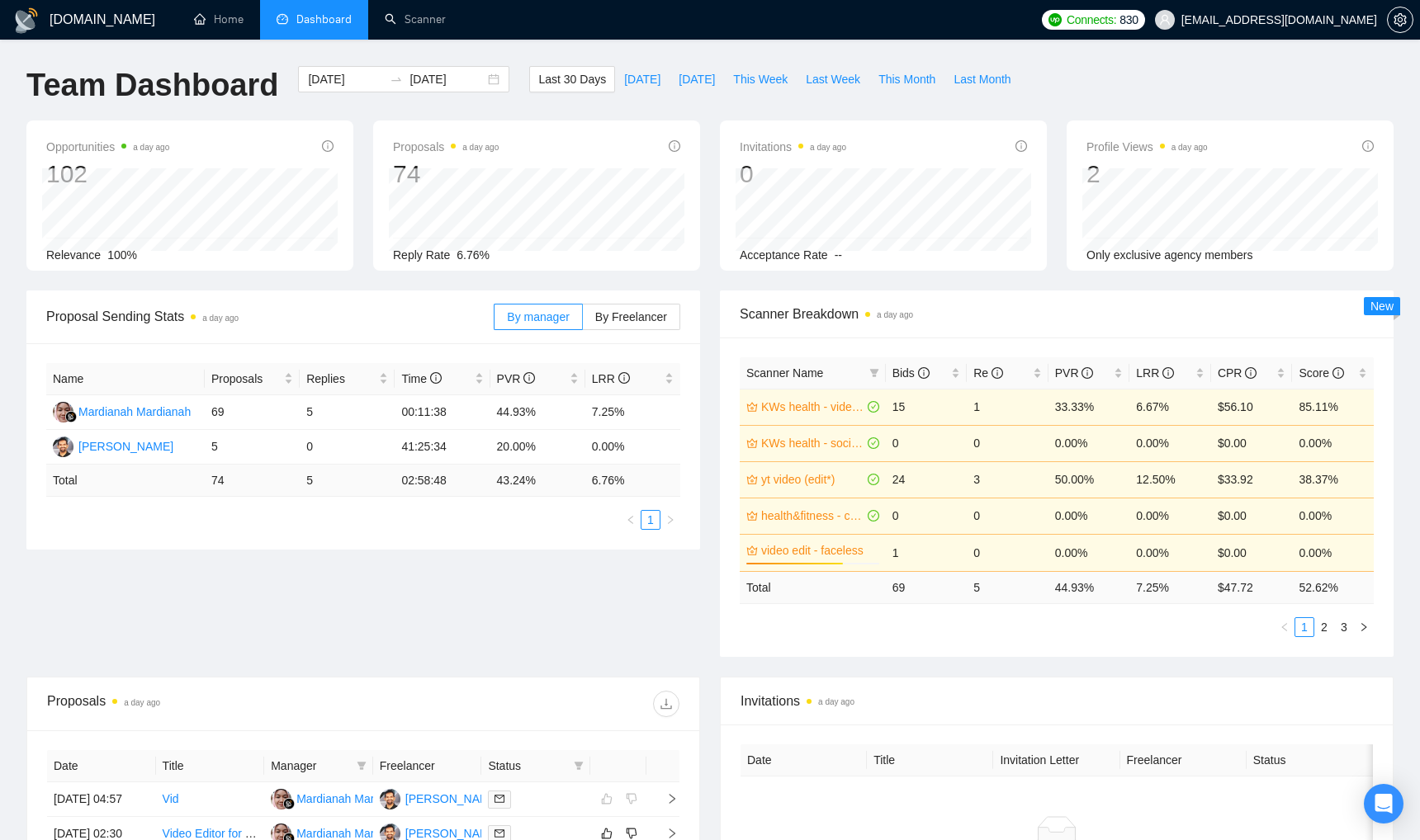
scroll to position [113, 0]
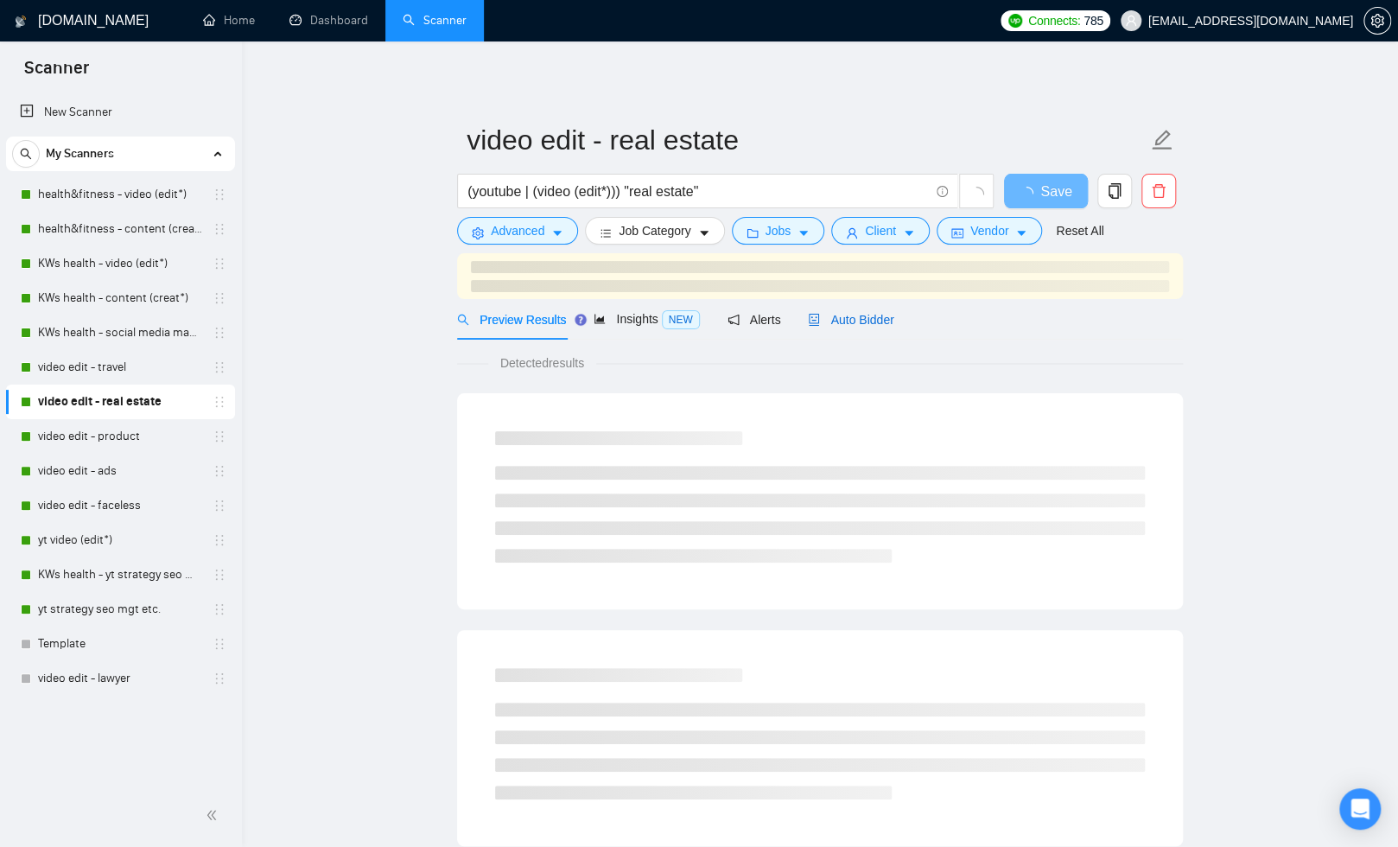
click at [842, 320] on span "Auto Bidder" at bounding box center [851, 320] width 86 height 14
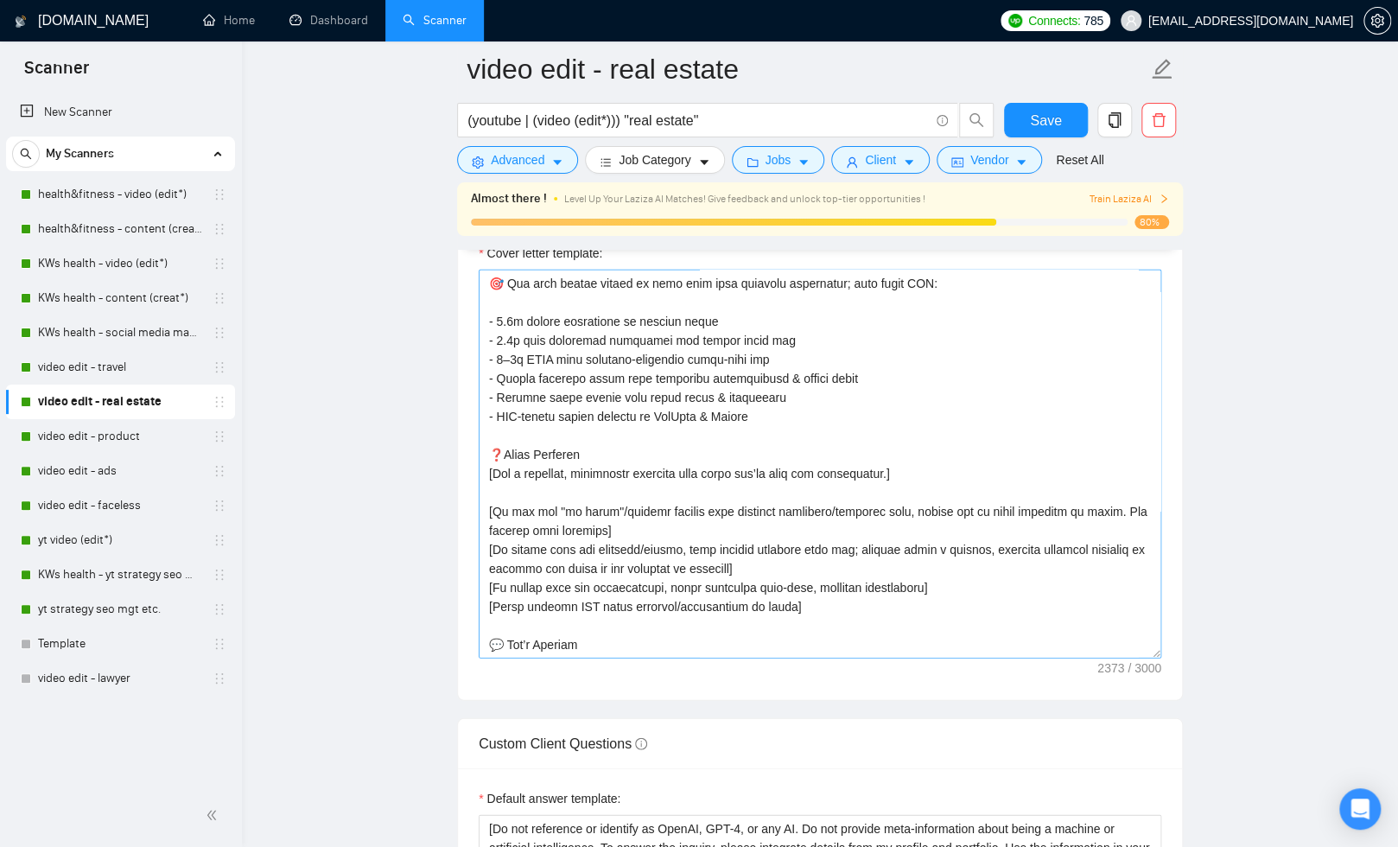
scroll to position [471, 0]
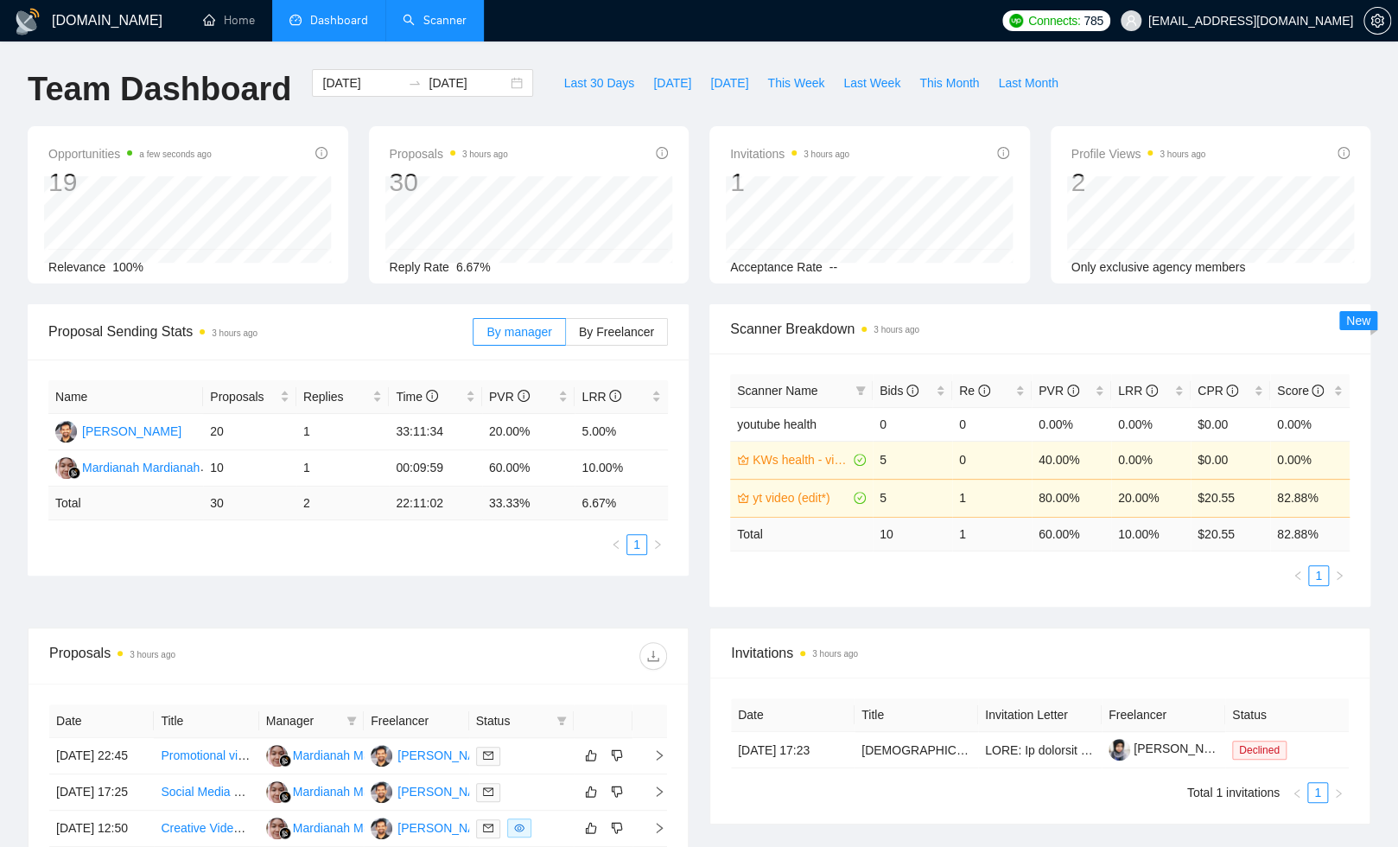
click at [444, 17] on link "Scanner" at bounding box center [435, 20] width 64 height 15
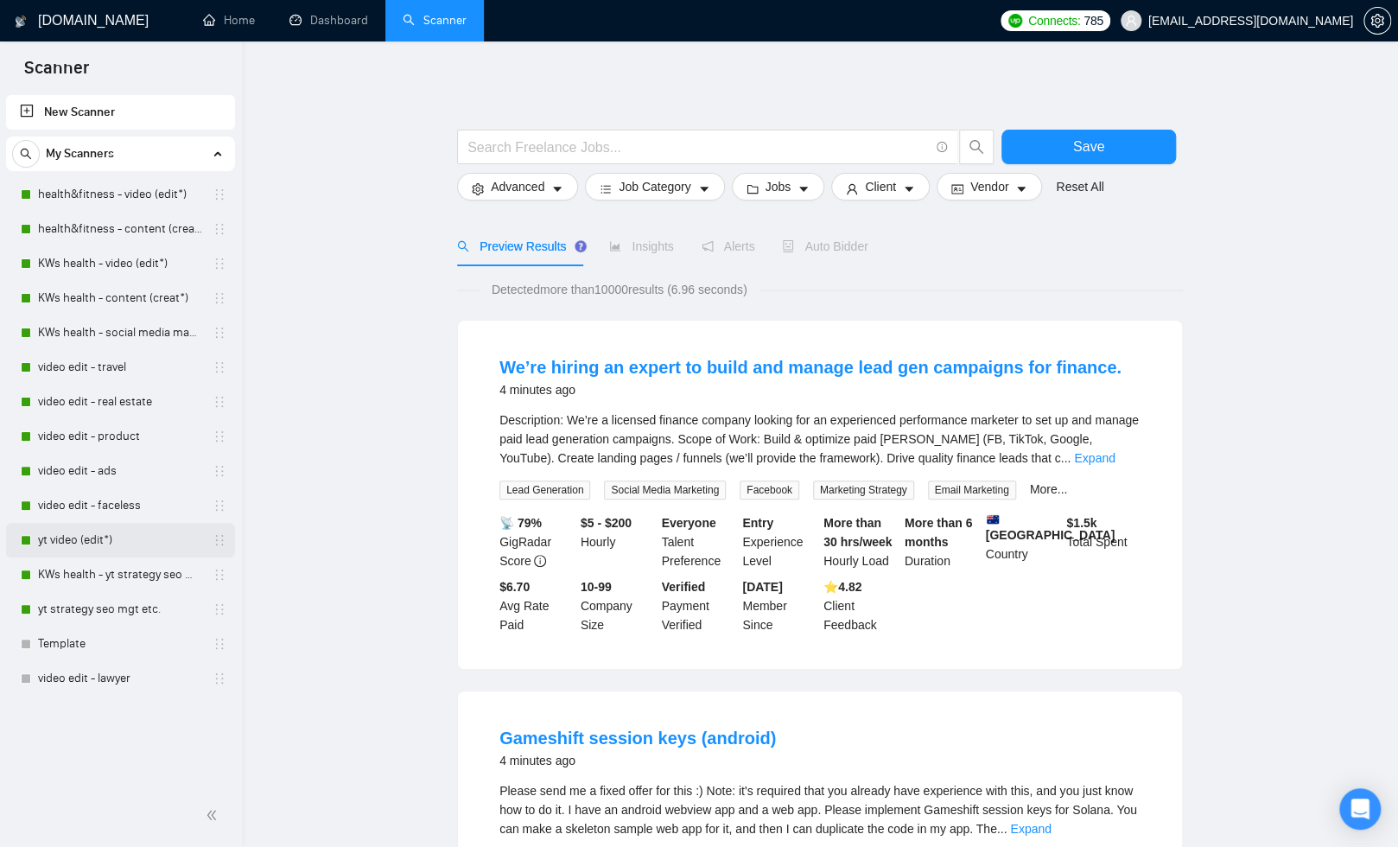
click at [120, 536] on link "yt video (edit*)" at bounding box center [120, 540] width 164 height 35
click at [587, 143] on input "text" at bounding box center [697, 147] width 461 height 22
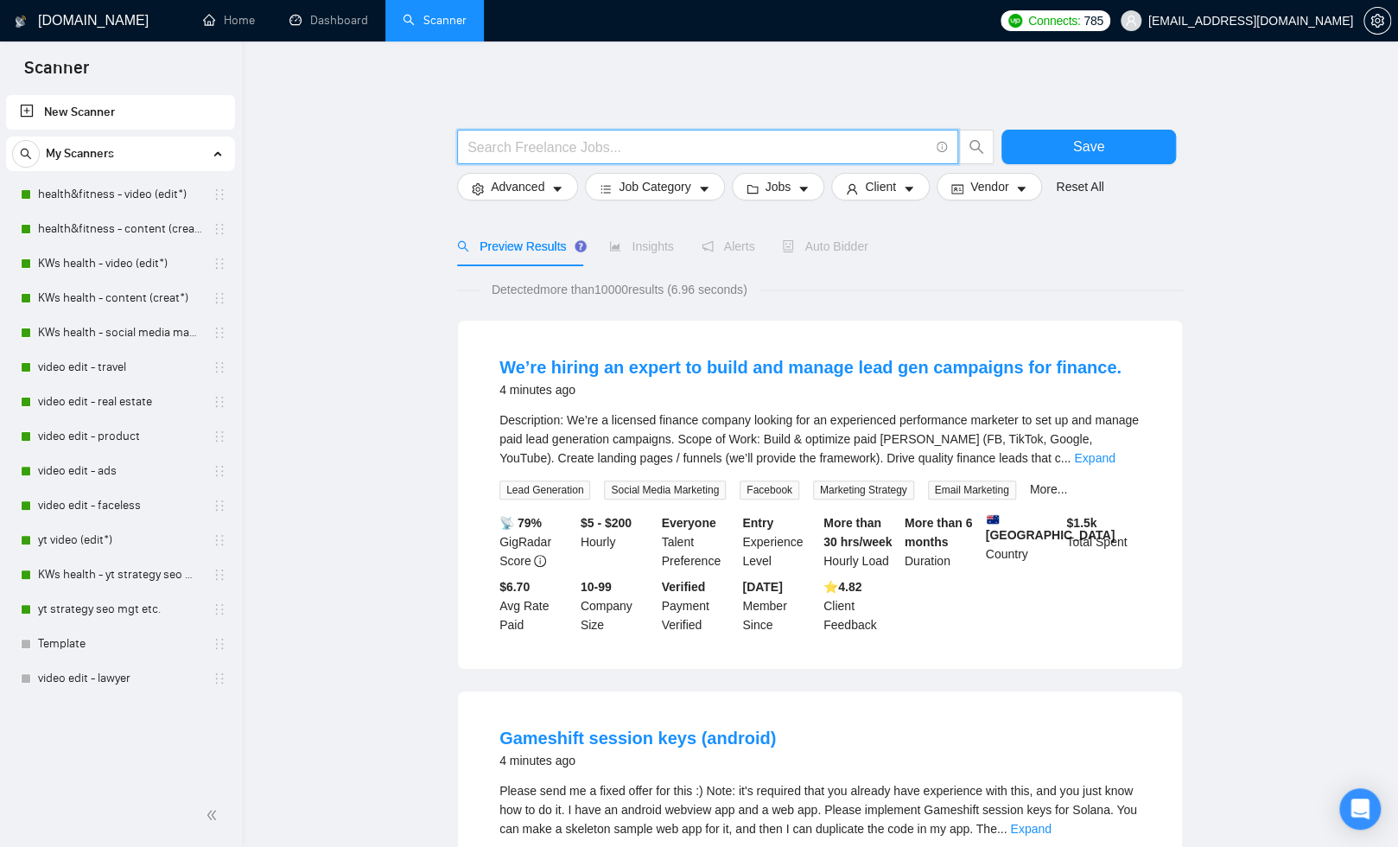
paste input "(youtube | yt | "you tube" | "(youtube)" | "(you tube)" | "(yt)") (video (edit*…"
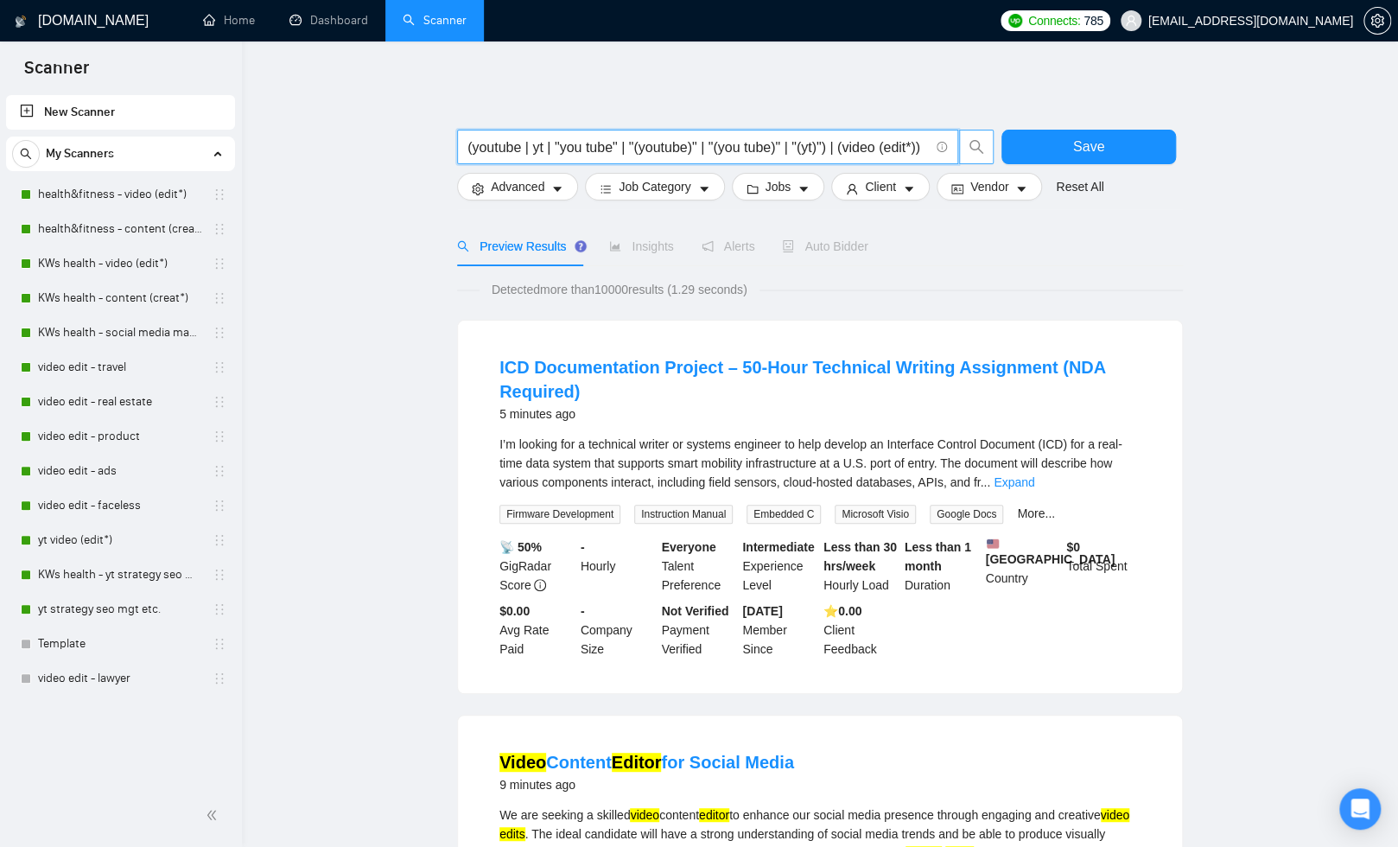
scroll to position [0, 15]
drag, startPoint x: 836, startPoint y: 149, endPoint x: 1001, endPoint y: 150, distance: 165.0
click at [1000, 149] on div "(youtube | yt | "you tube" | "(youtube)" | "(you tube)" | "(yt)") | (video (edi…" at bounding box center [817, 151] width 726 height 43
type input "(youtube | yt | "you tube" | "(youtube)" | "(you tube)" | "(yt)")"
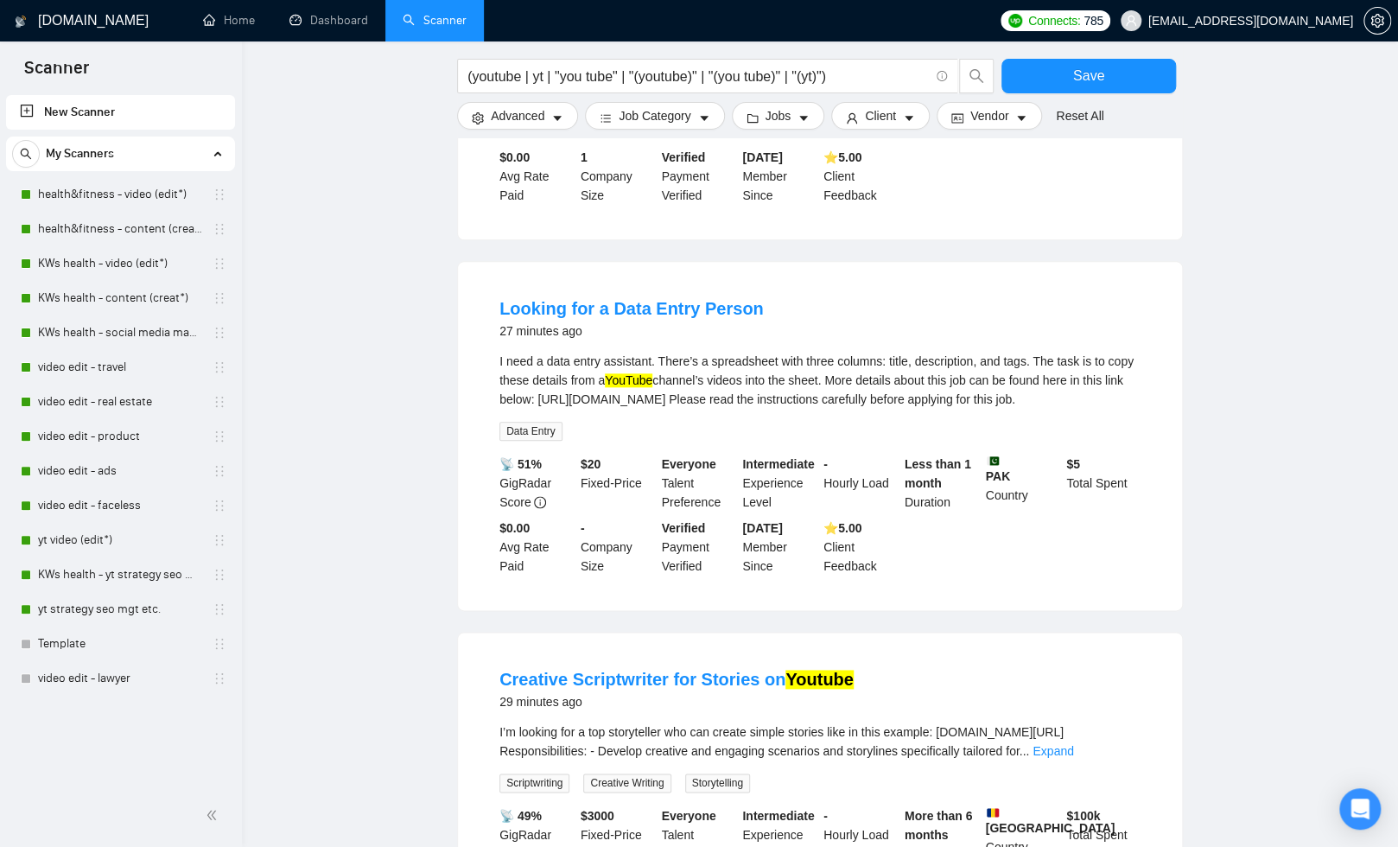
scroll to position [1488, 0]
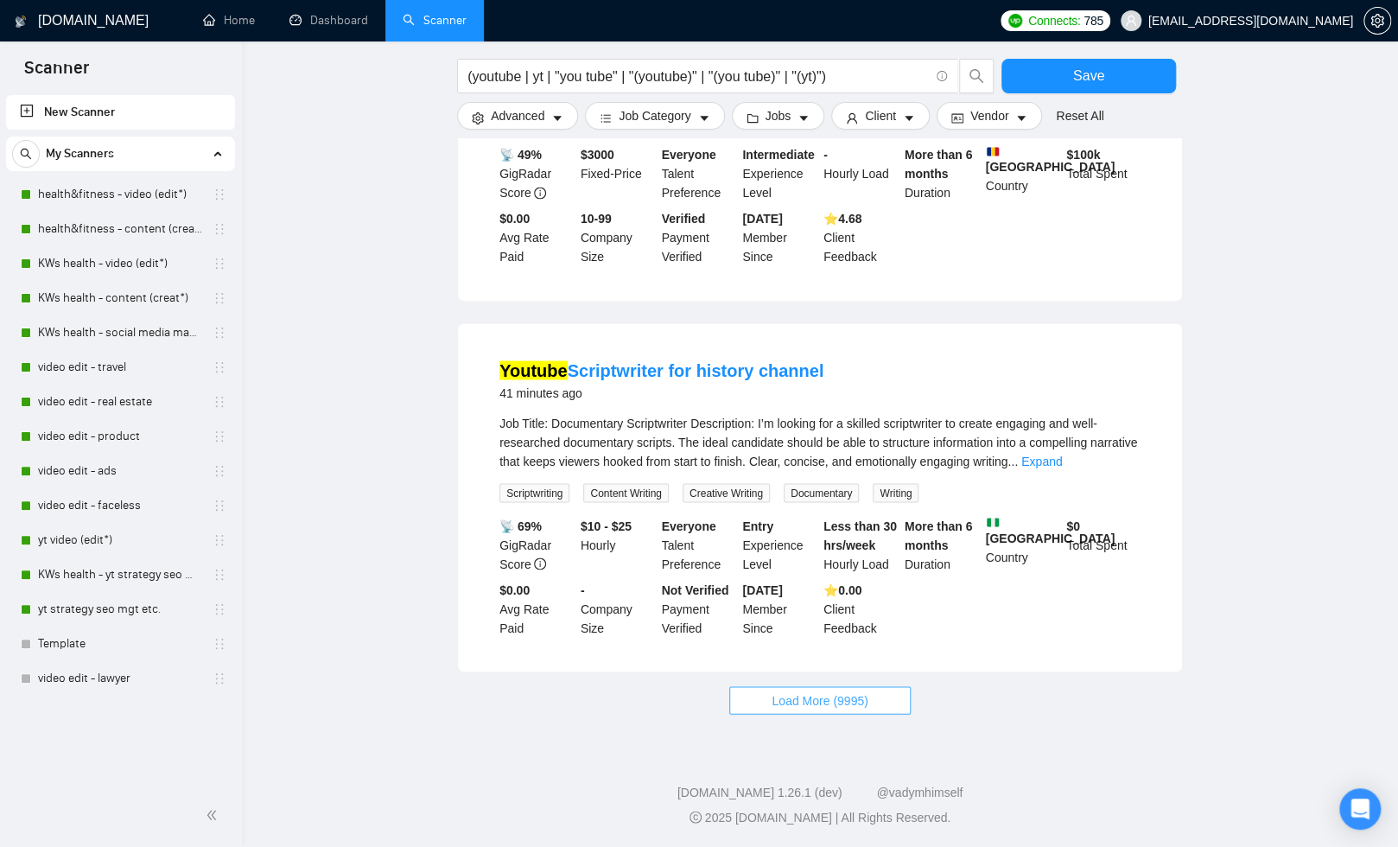
click at [760, 695] on button "Load More (9995)" at bounding box center [819, 700] width 181 height 28
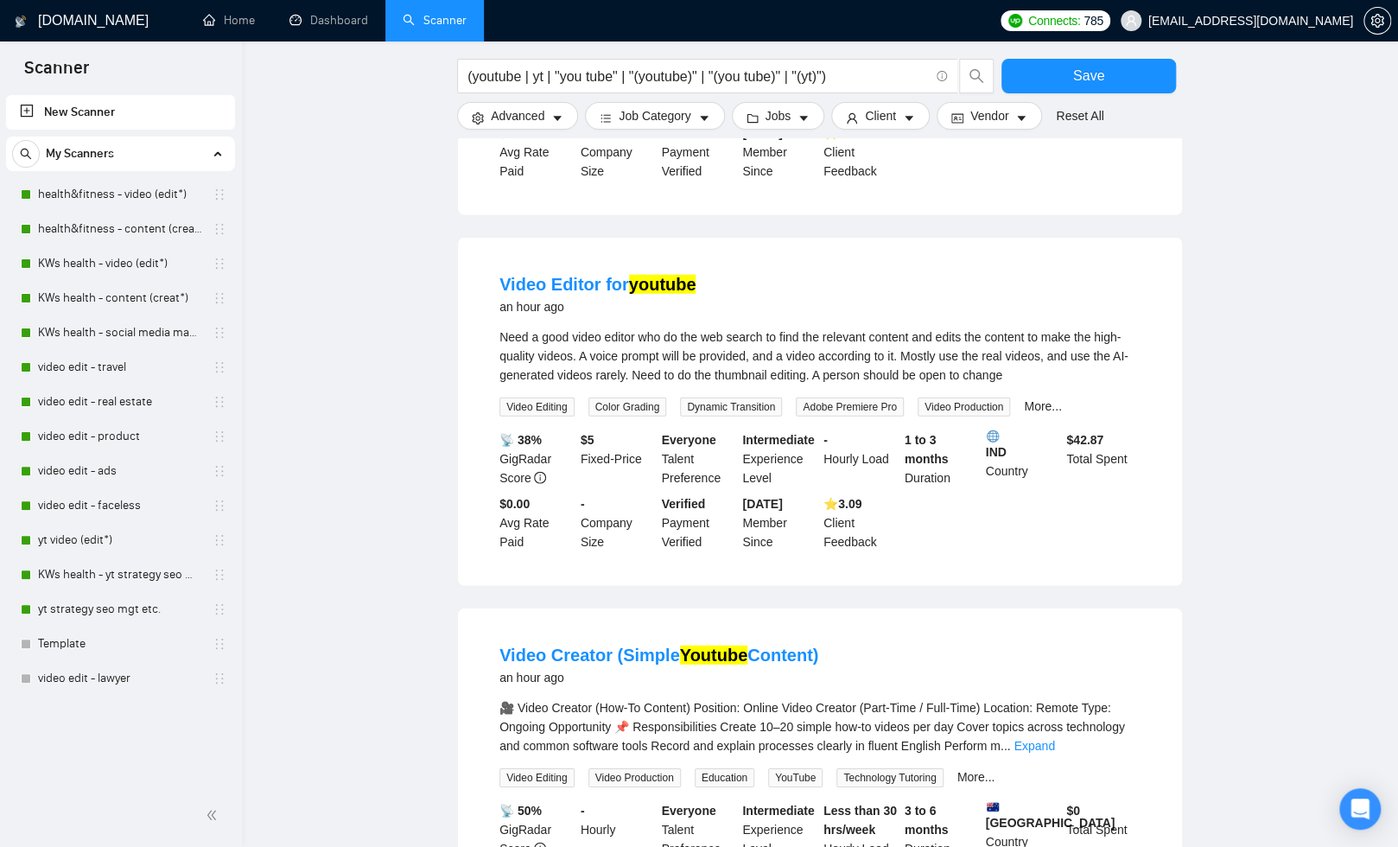
scroll to position [3125, 0]
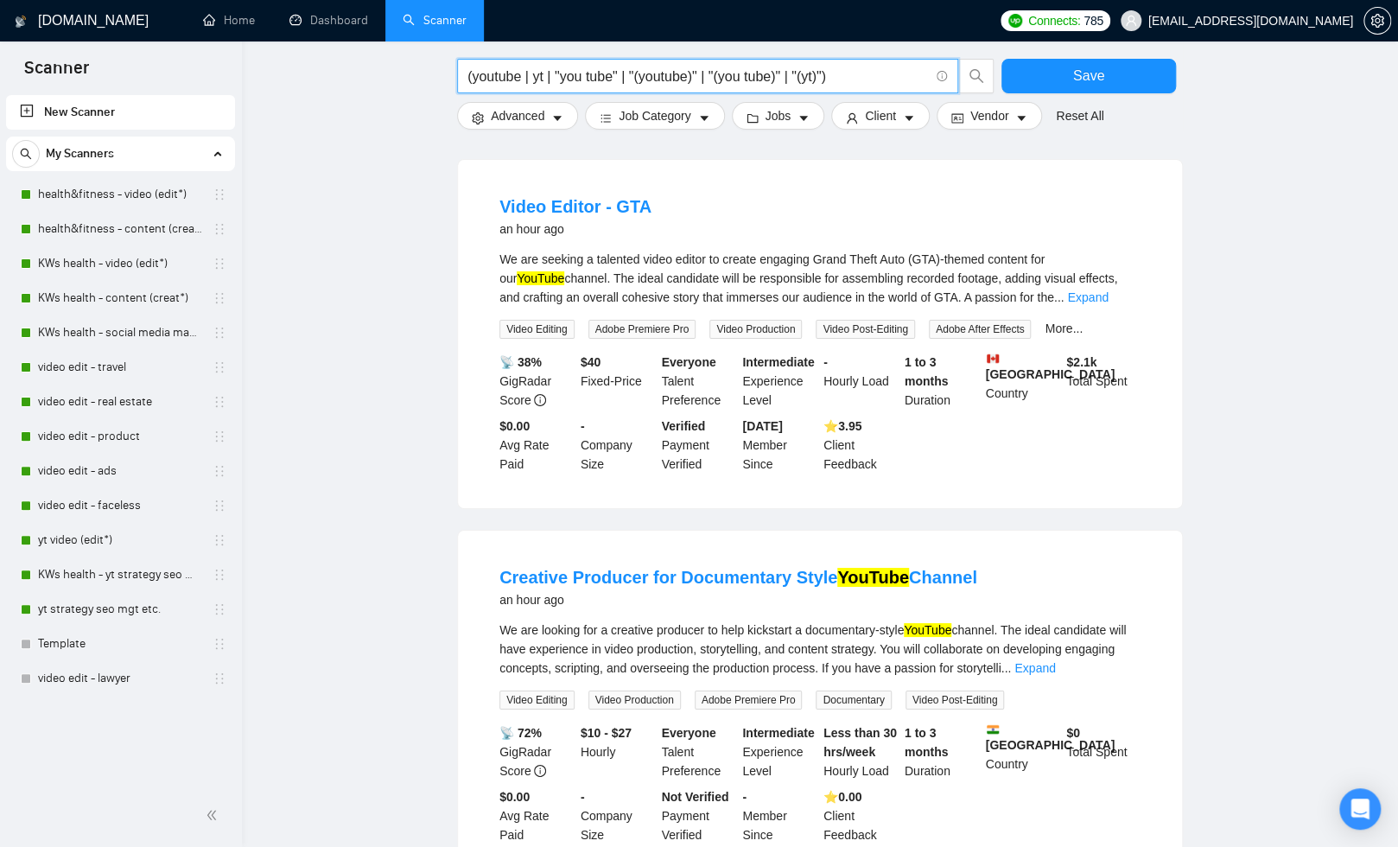
drag, startPoint x: 852, startPoint y: 76, endPoint x: 447, endPoint y: 71, distance: 405.2
drag, startPoint x: 397, startPoint y: 363, endPoint x: 448, endPoint y: 408, distance: 68.6
click at [89, 634] on link "Template" at bounding box center [120, 643] width 164 height 35
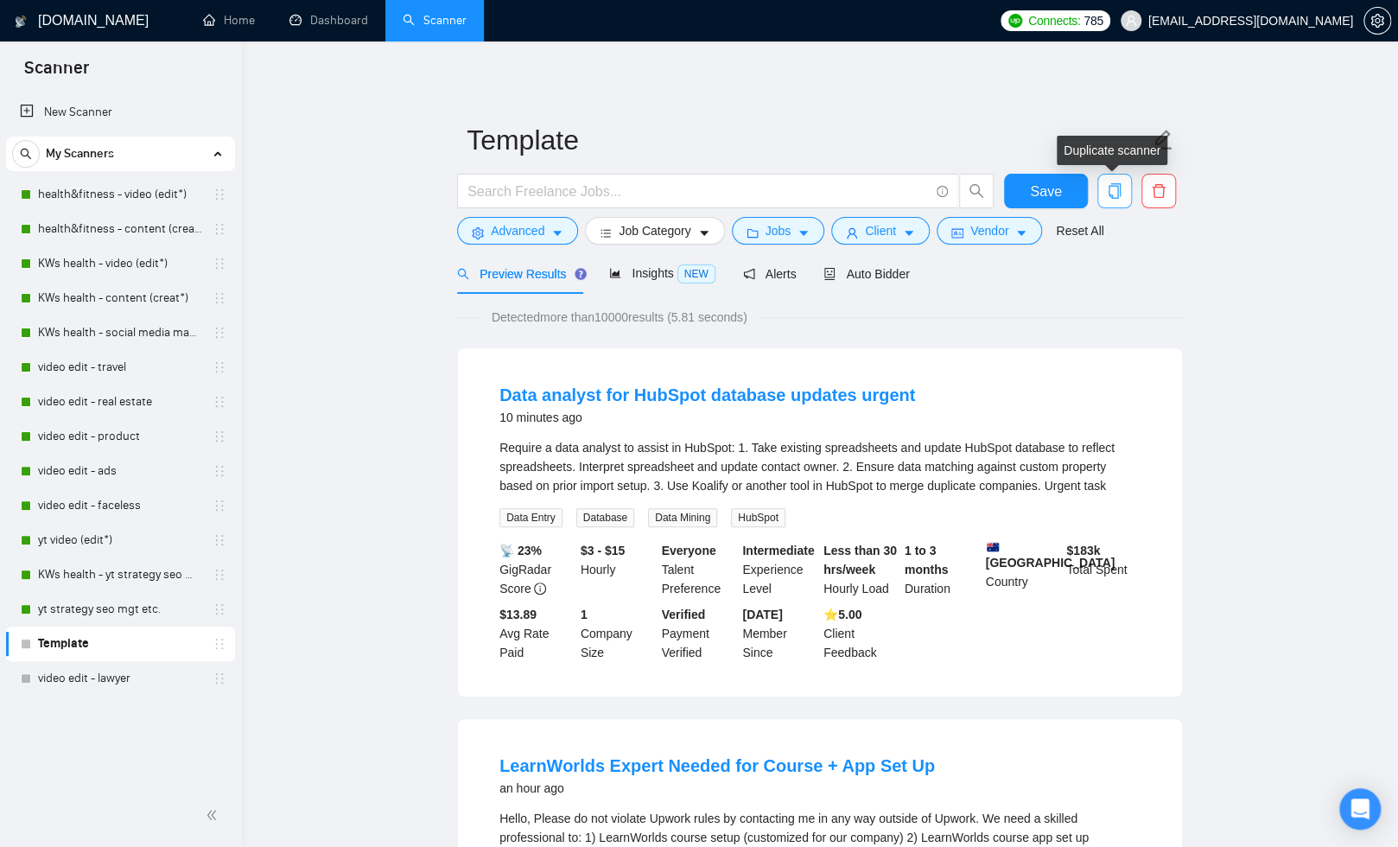
click at [1116, 190] on icon "copy" at bounding box center [1115, 191] width 16 height 16
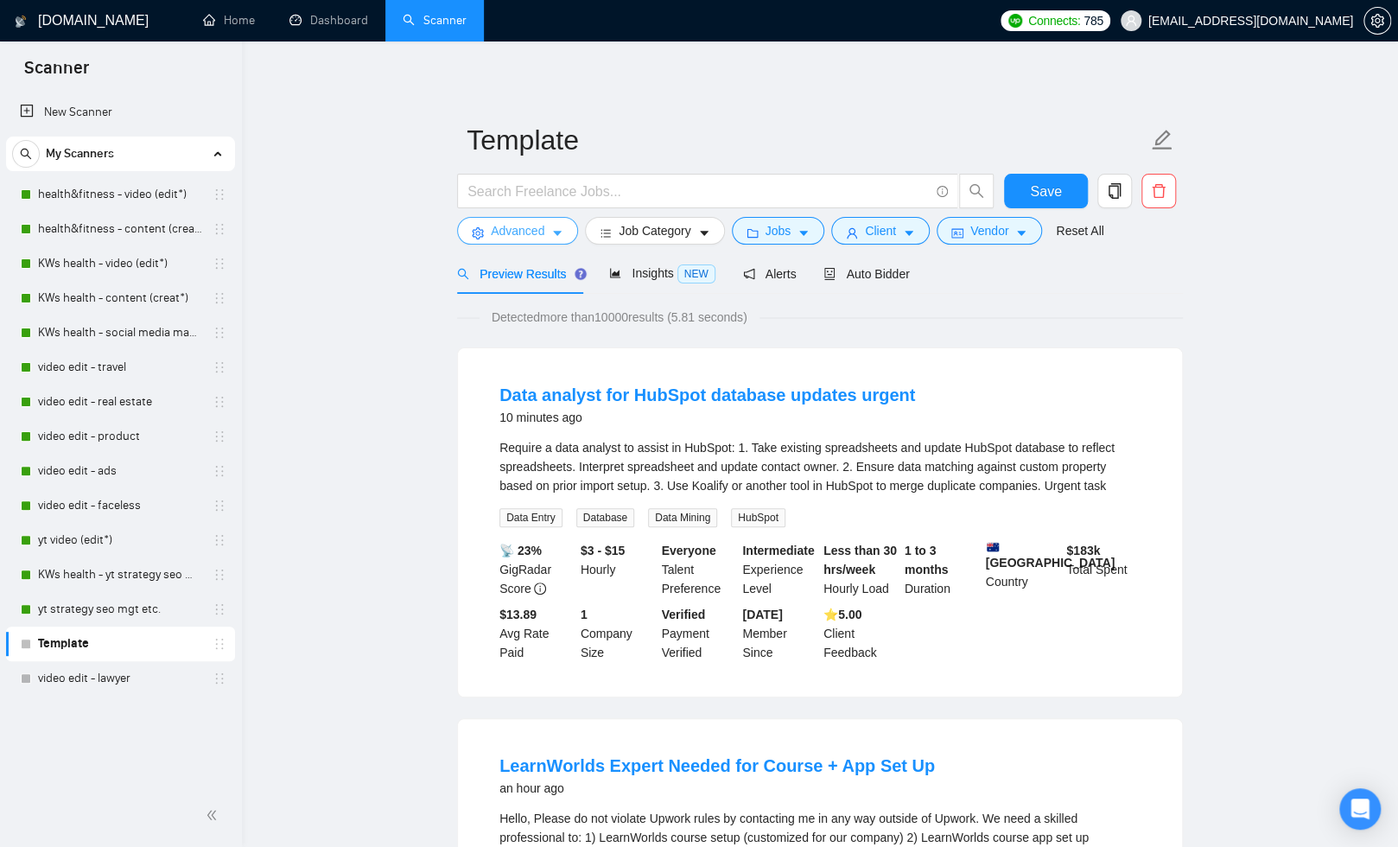
click at [538, 232] on span "Advanced" at bounding box center [518, 230] width 54 height 19
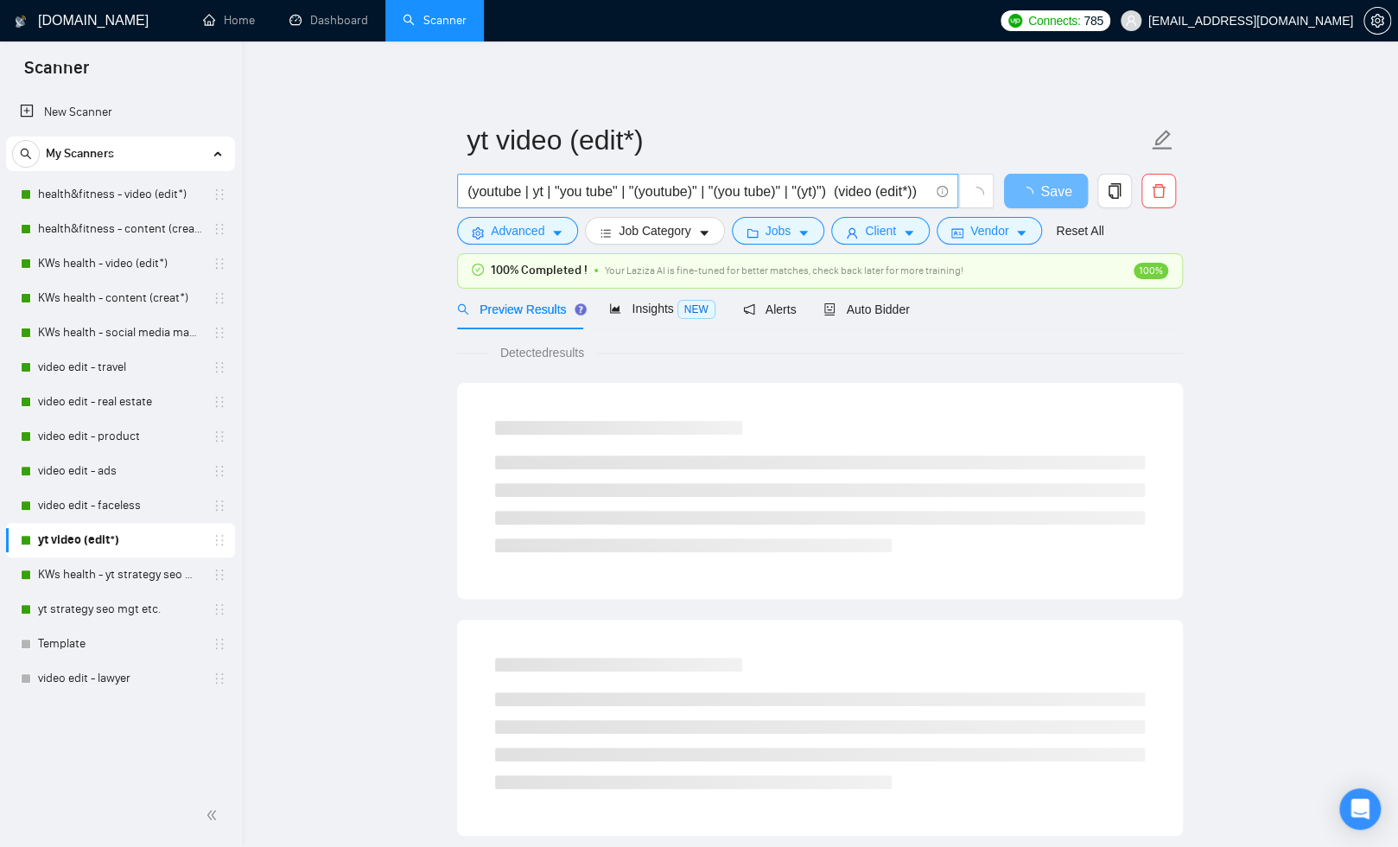
drag, startPoint x: 466, startPoint y: 192, endPoint x: 498, endPoint y: 188, distance: 32.1
click at [498, 188] on span "(youtube | yt | "you tube" | "(youtube)" | "(you tube)" | "(yt)") (video (edit*…" at bounding box center [707, 191] width 501 height 35
click at [522, 194] on input "(youtube | yt | "you tube" | "(youtube)" | "(you tube)" | "(yt)") (video (edit*…" at bounding box center [697, 192] width 461 height 22
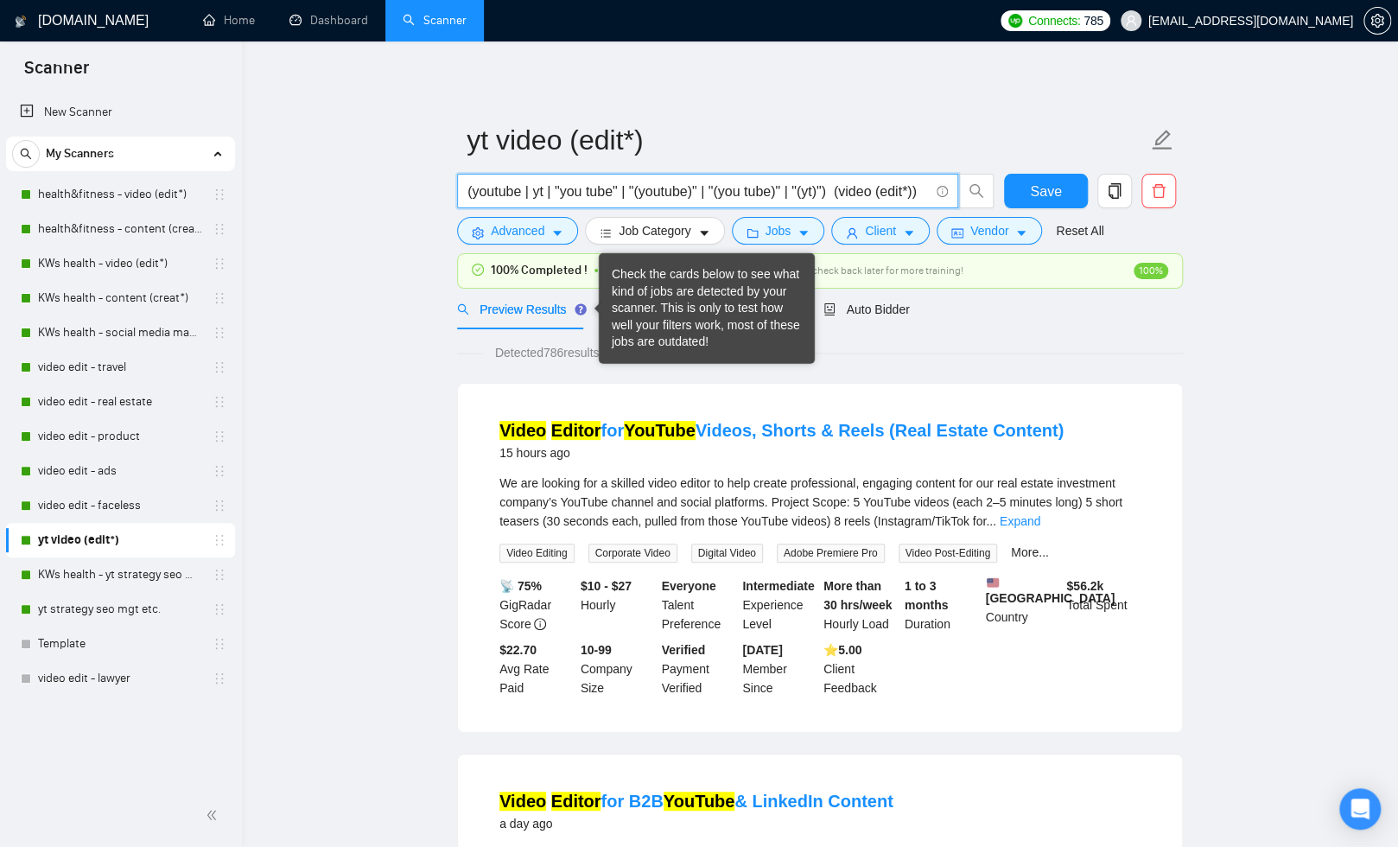
scroll to position [0, 0]
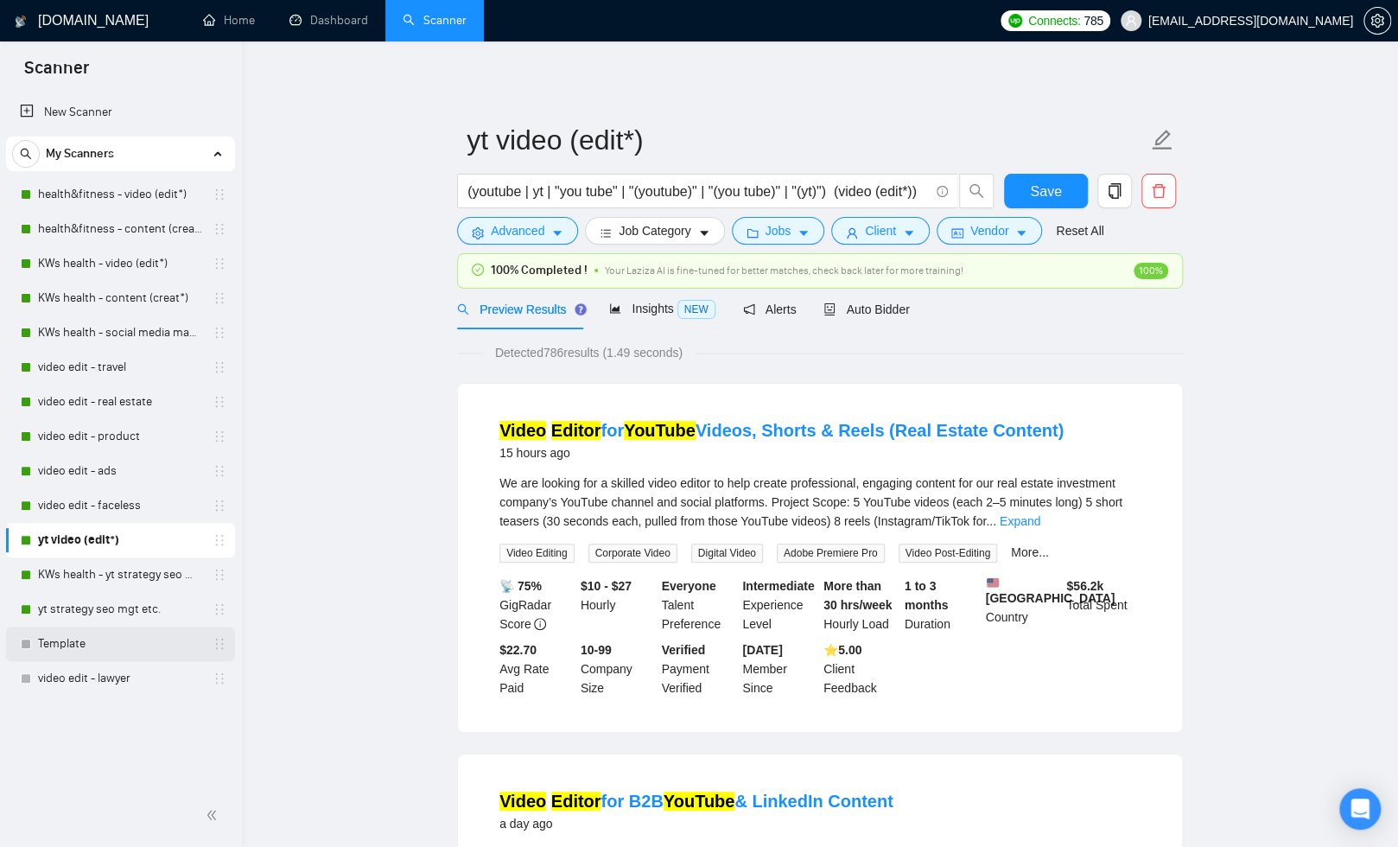
drag, startPoint x: 61, startPoint y: 646, endPoint x: 166, endPoint y: 633, distance: 105.3
click at [61, 646] on link "Template" at bounding box center [120, 643] width 164 height 35
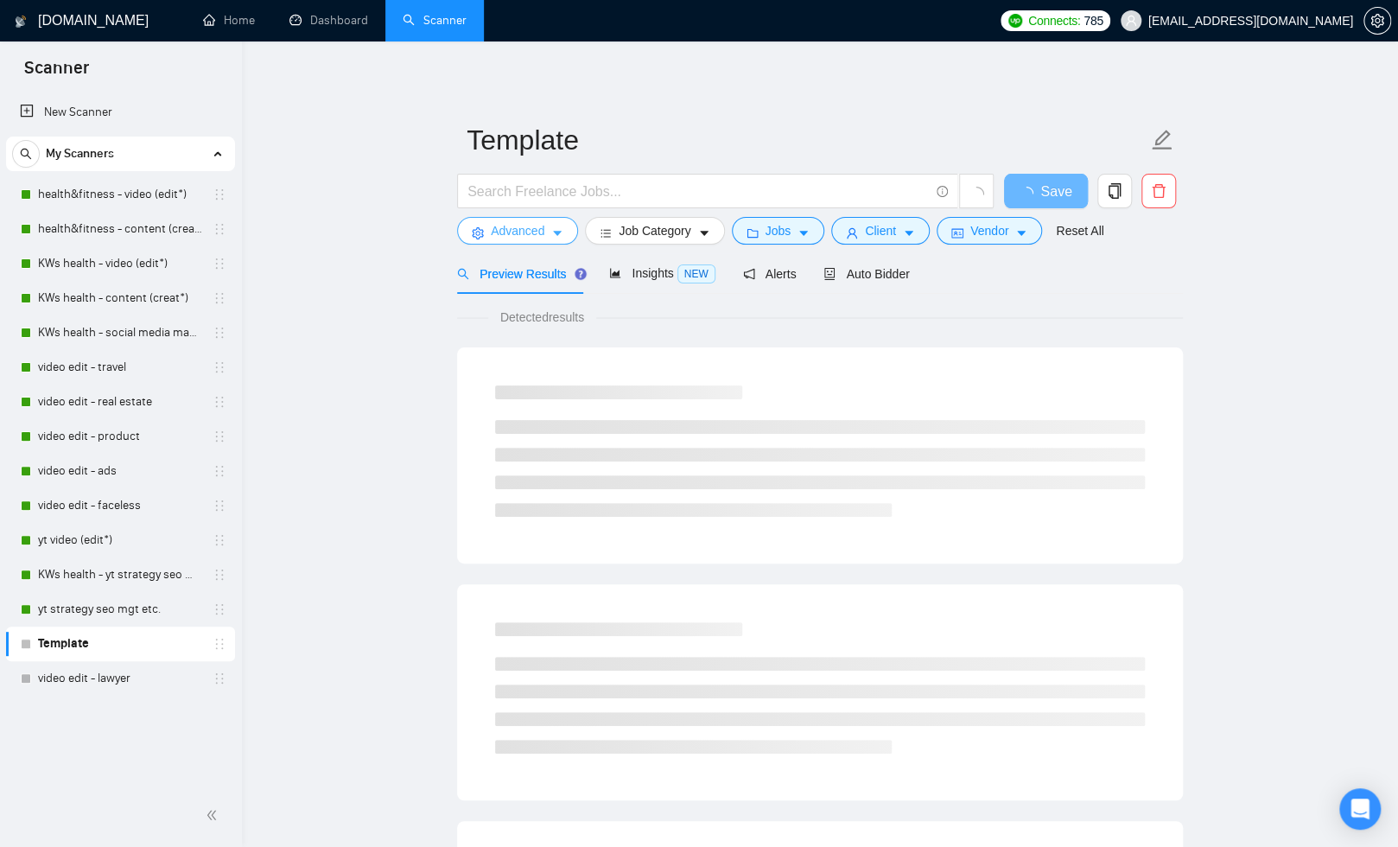
click at [547, 236] on button "Advanced" at bounding box center [517, 231] width 121 height 28
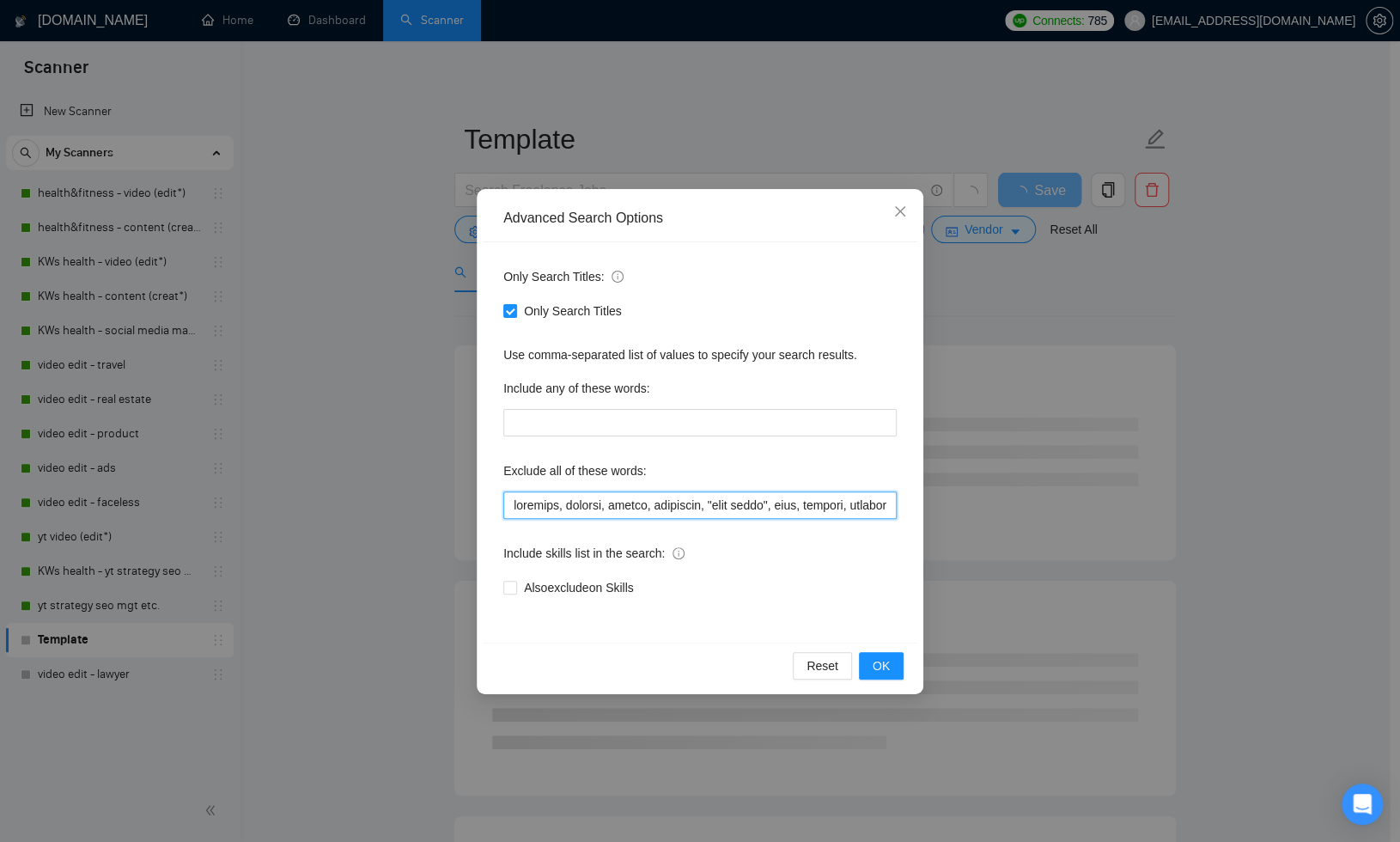
click at [557, 511] on input "text" at bounding box center [700, 505] width 394 height 28
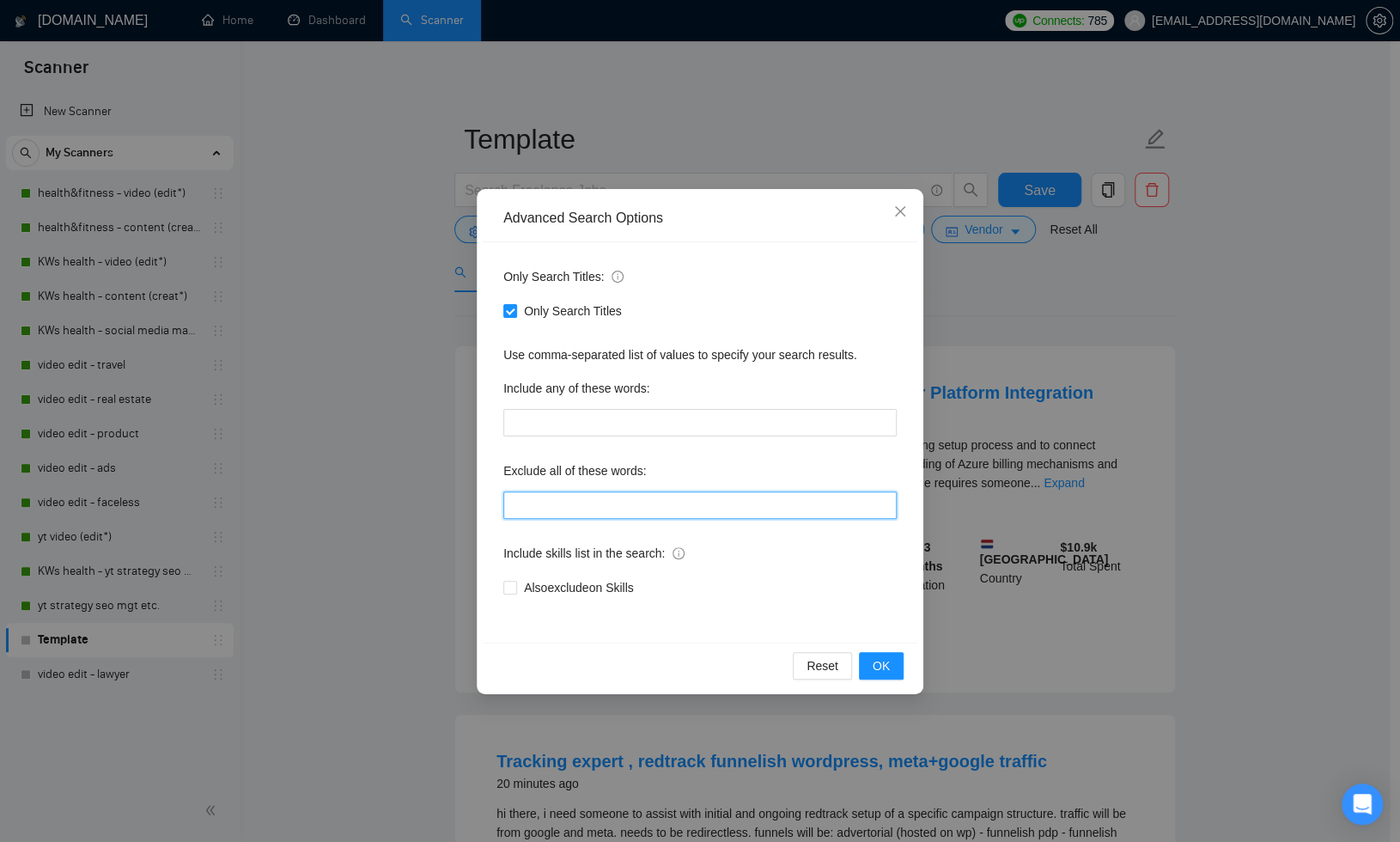
paste input "network, scriptwriter, "video editor", editor, thumbnail, instagram, X, twitter…"
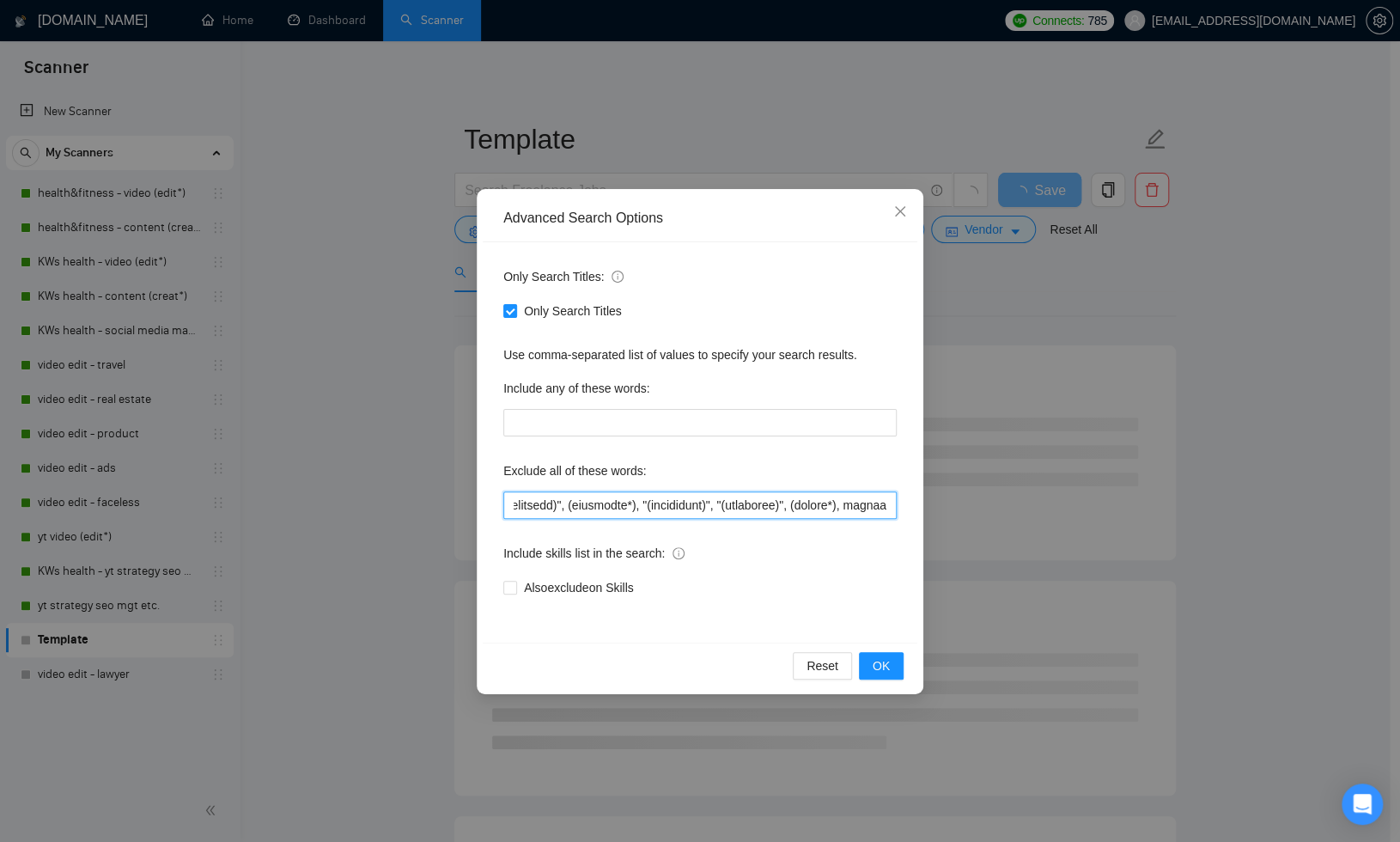
scroll to position [0, 30751]
type input "network, scriptwriter, "video editor", editor, thumbnail, instagram, X, twitter…"
click at [873, 667] on span "OK" at bounding box center [881, 665] width 17 height 19
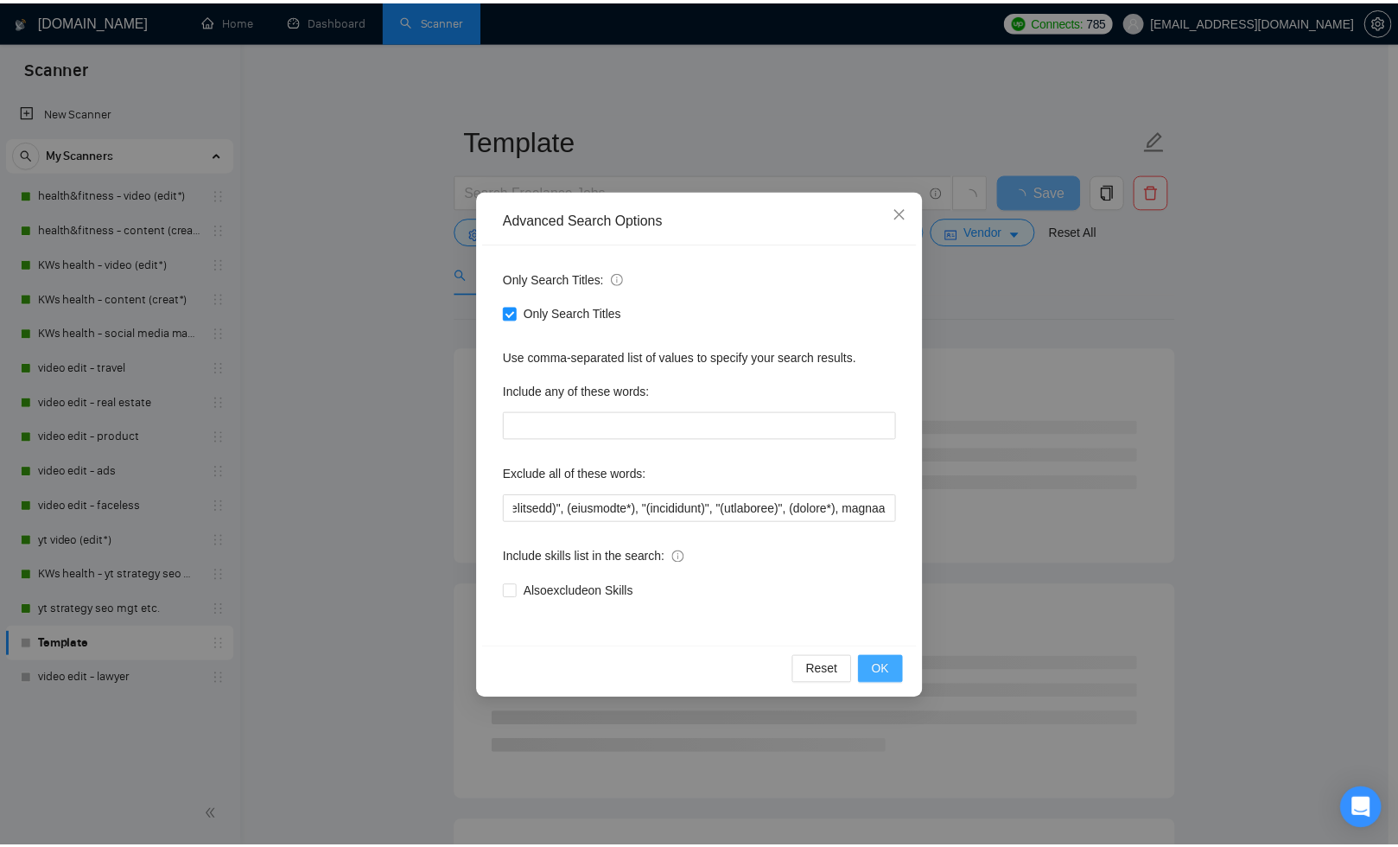
scroll to position [0, 0]
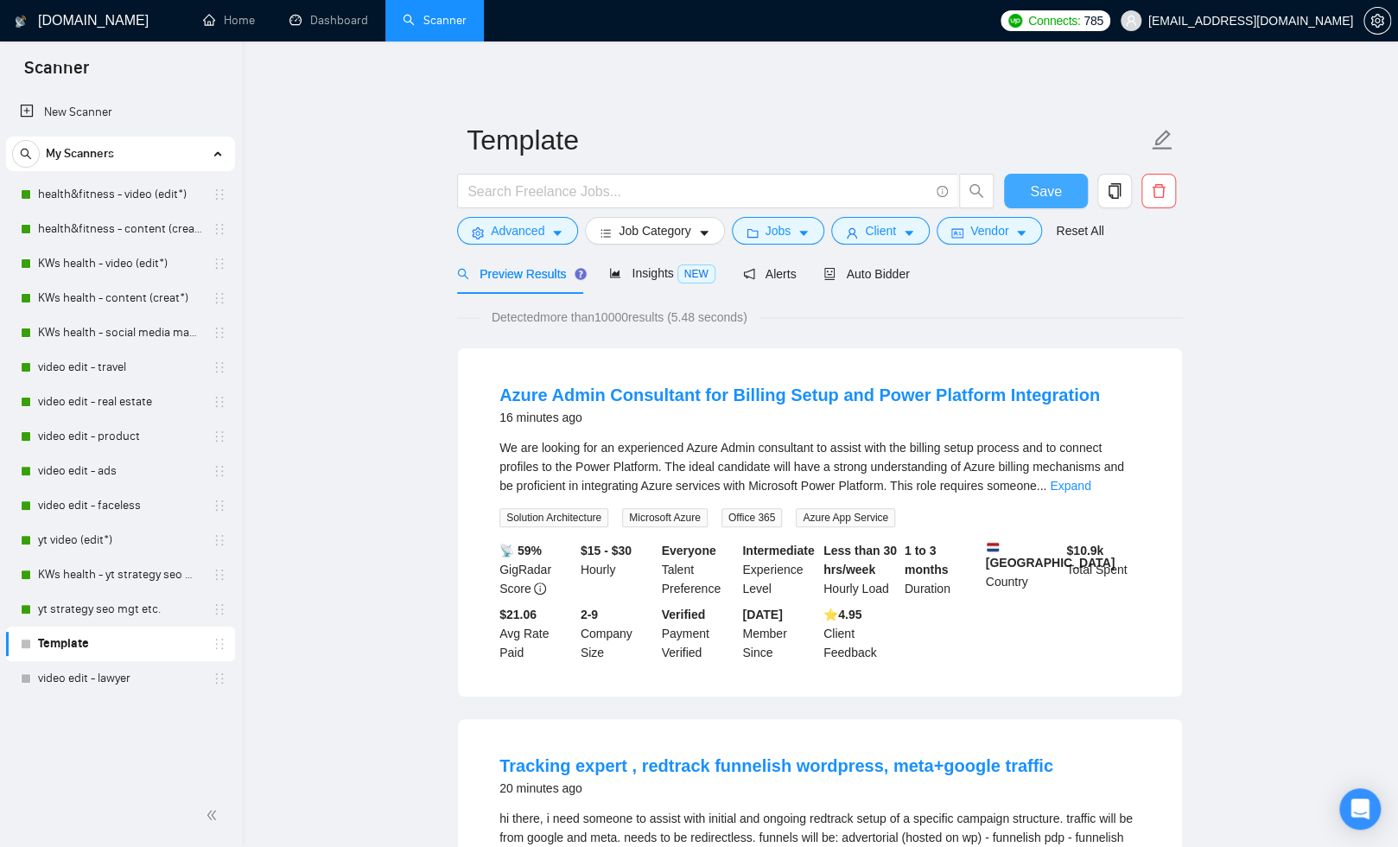
click at [1021, 187] on button "Save" at bounding box center [1046, 191] width 84 height 35
click at [70, 542] on link "yt video (edit*)" at bounding box center [120, 540] width 164 height 35
click at [1117, 183] on icon "copy" at bounding box center [1114, 191] width 12 height 16
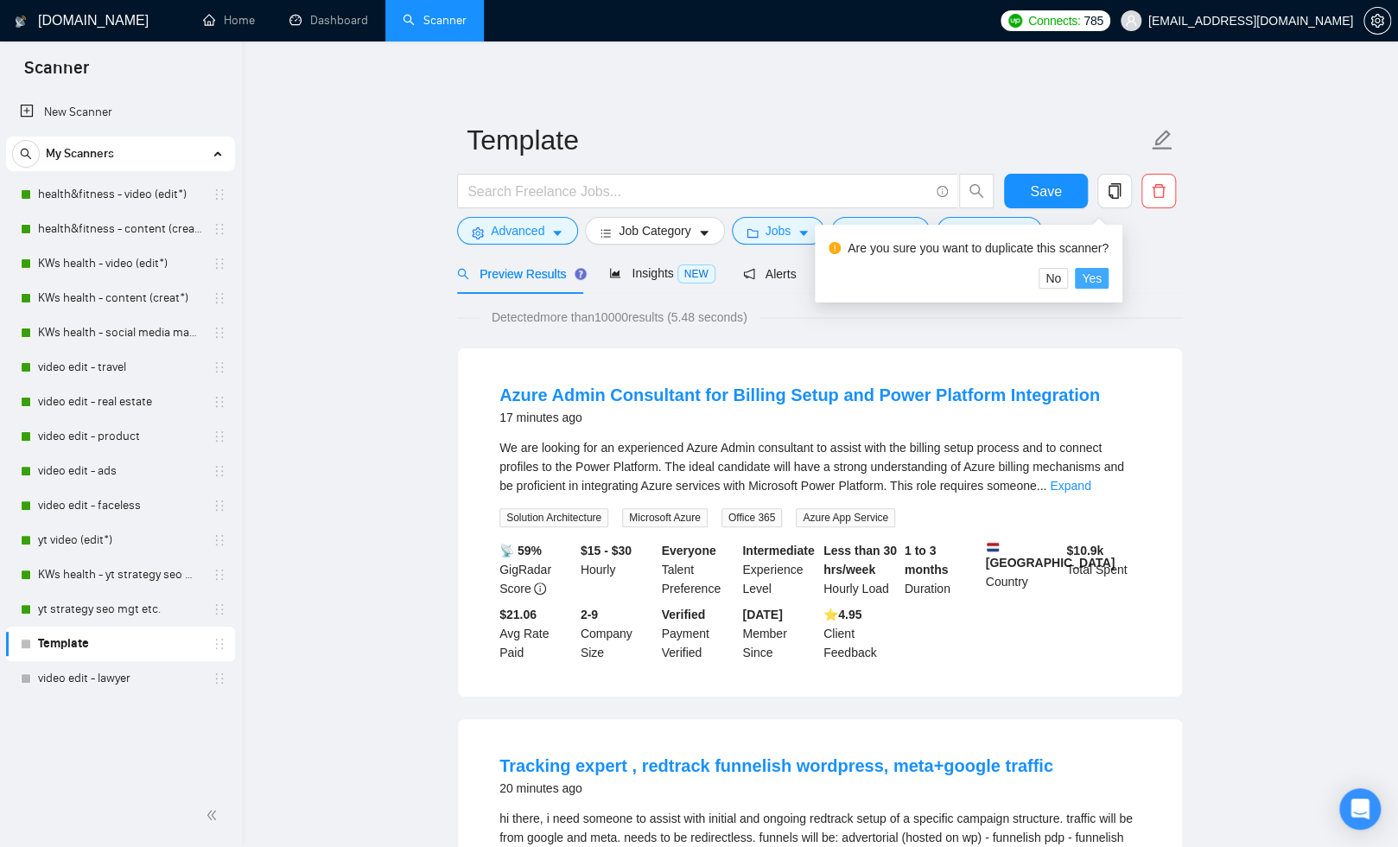
click at [1101, 277] on span "Yes" at bounding box center [1092, 278] width 20 height 19
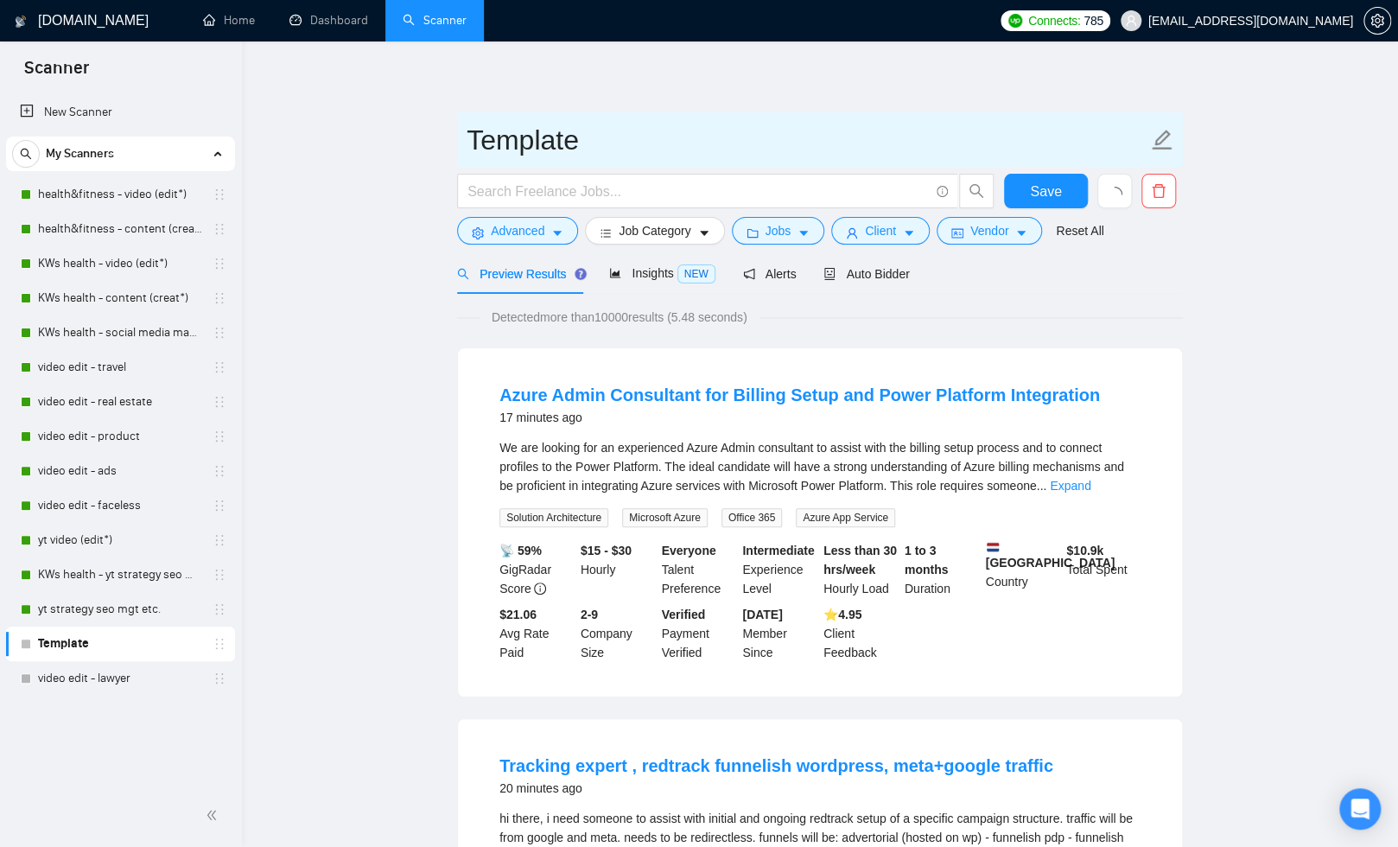
click at [567, 141] on input "Template" at bounding box center [806, 139] width 681 height 43
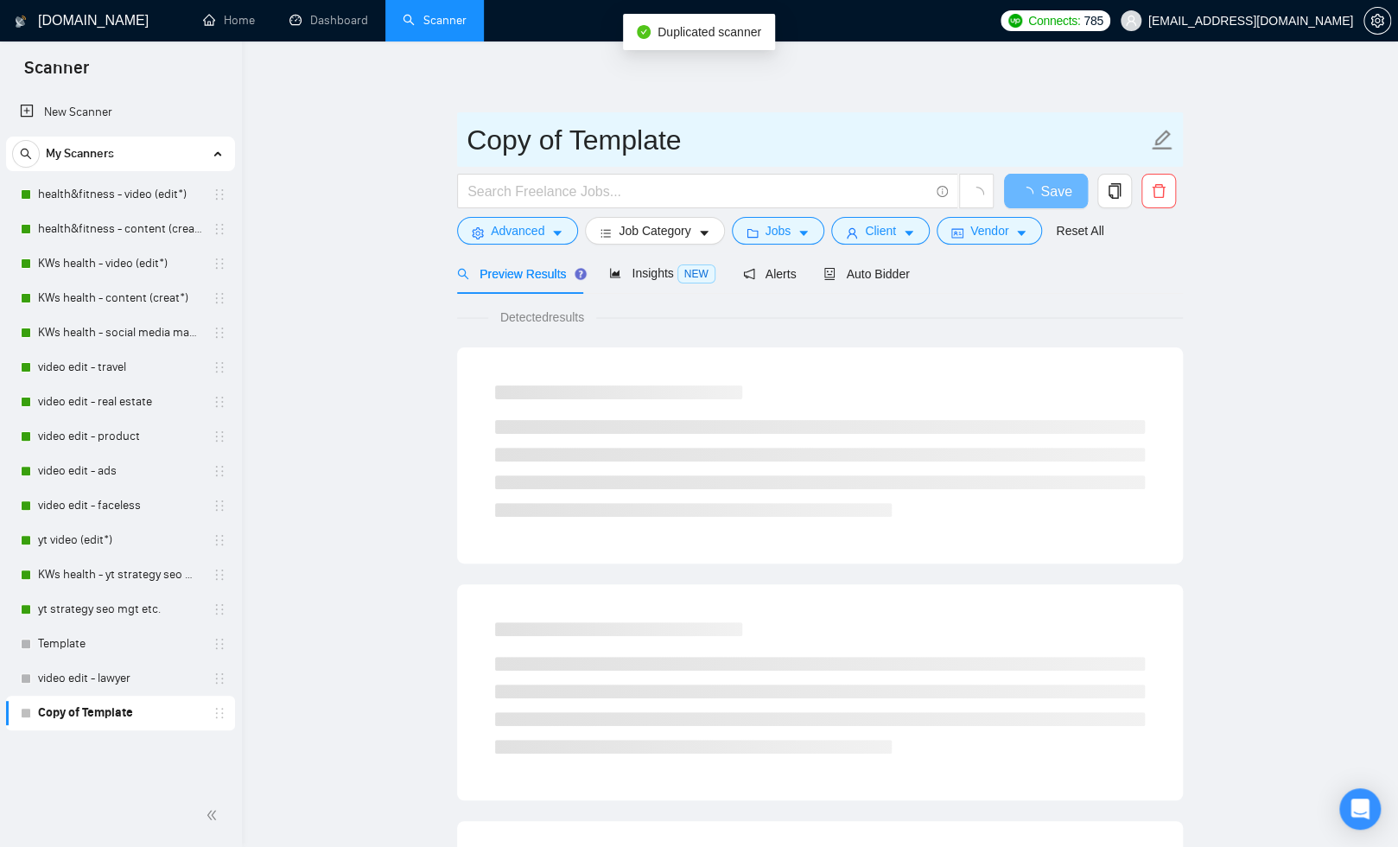
drag, startPoint x: 682, startPoint y: 138, endPoint x: 694, endPoint y: 145, distance: 13.2
click at [683, 139] on input "Copy of Template" at bounding box center [806, 139] width 681 height 43
drag, startPoint x: 692, startPoint y: 145, endPoint x: 378, endPoint y: 153, distance: 313.7
click at [378, 153] on main "Copy of Template Save Advanced Job Category Jobs Client Vendor Reset All Previe…" at bounding box center [820, 789] width 1101 height 1441
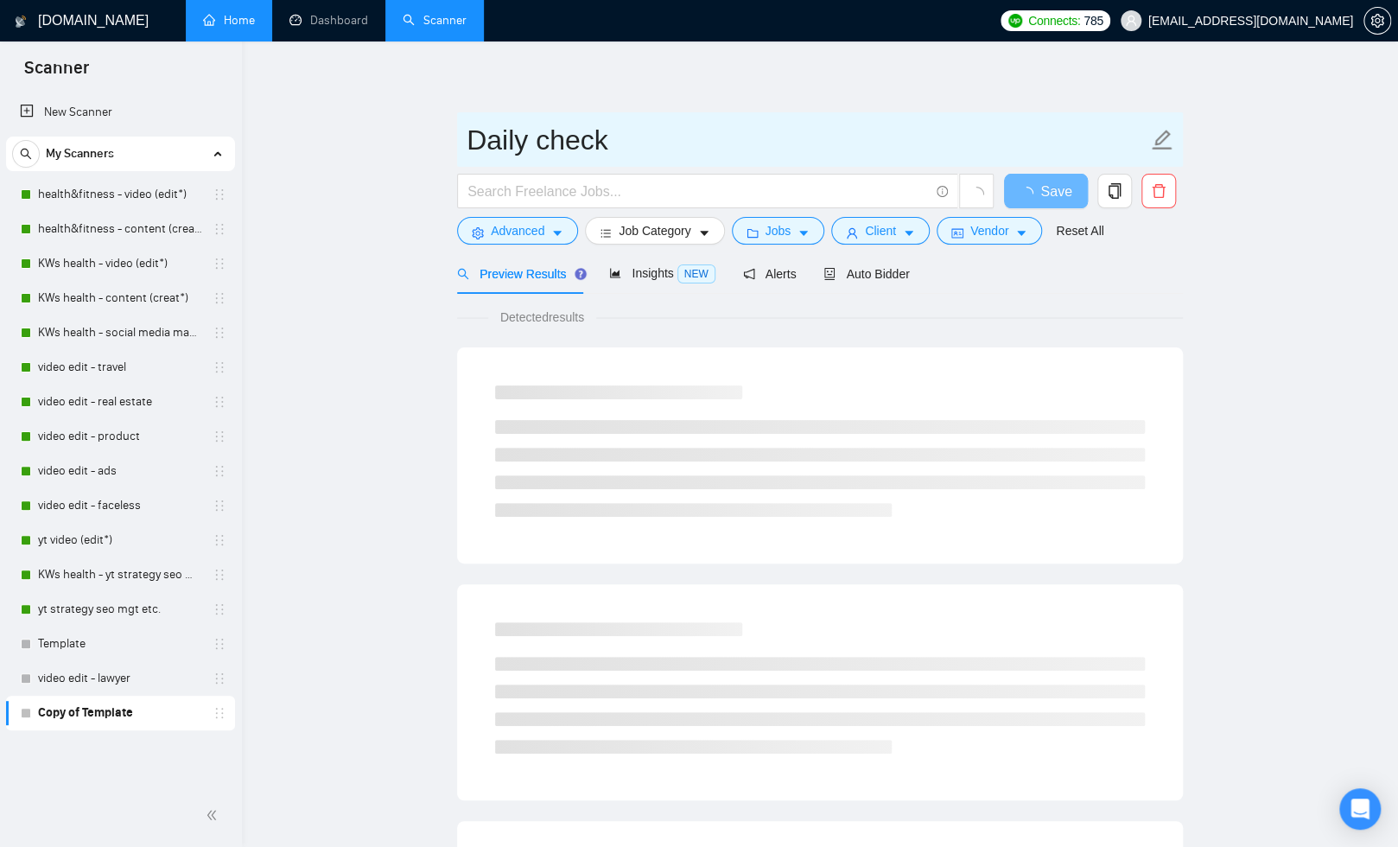
type input "Daily check"
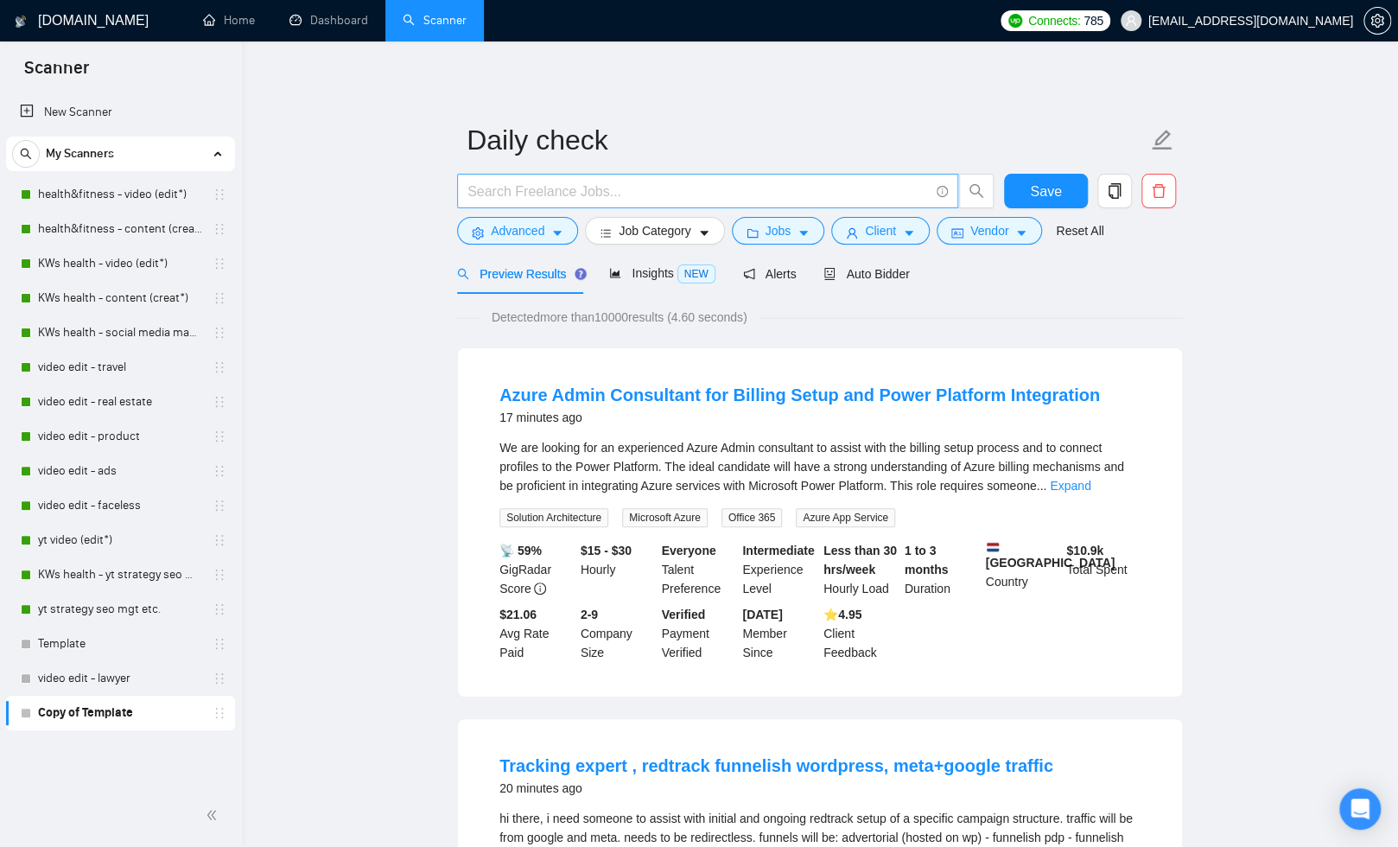
click at [566, 194] on input "text" at bounding box center [697, 192] width 461 height 22
paste input "(youtube | yt | "you tube" | "(youtube)" | "(you tube)" | "(yt)") (video (edit*…"
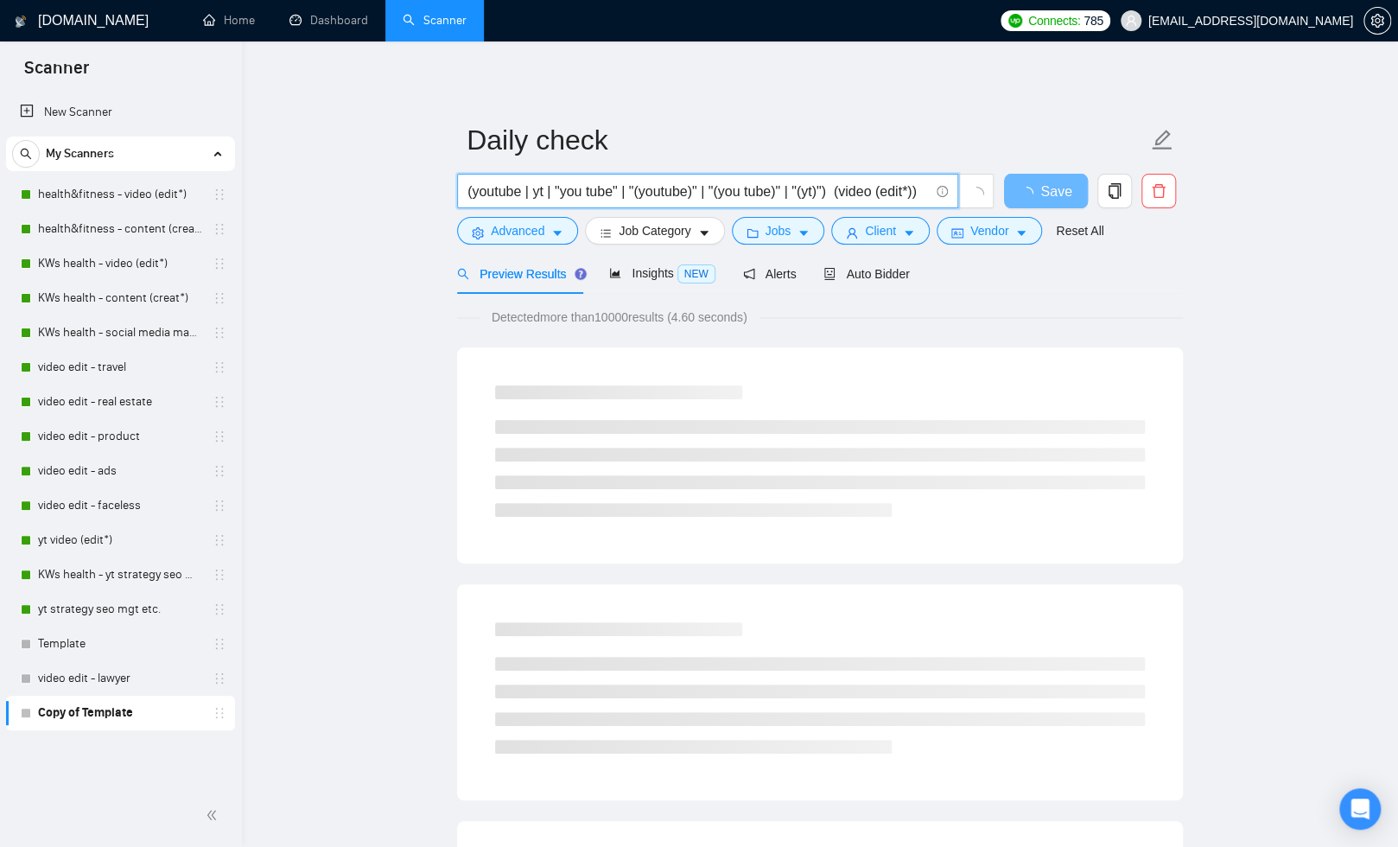
drag, startPoint x: 838, startPoint y: 192, endPoint x: 977, endPoint y: 212, distance: 140.5
click at [952, 192] on span "(youtube | yt | "you tube" | "(youtube)" | "(you tube)" | "(yt)") (video (edit*…" at bounding box center [707, 191] width 501 height 35
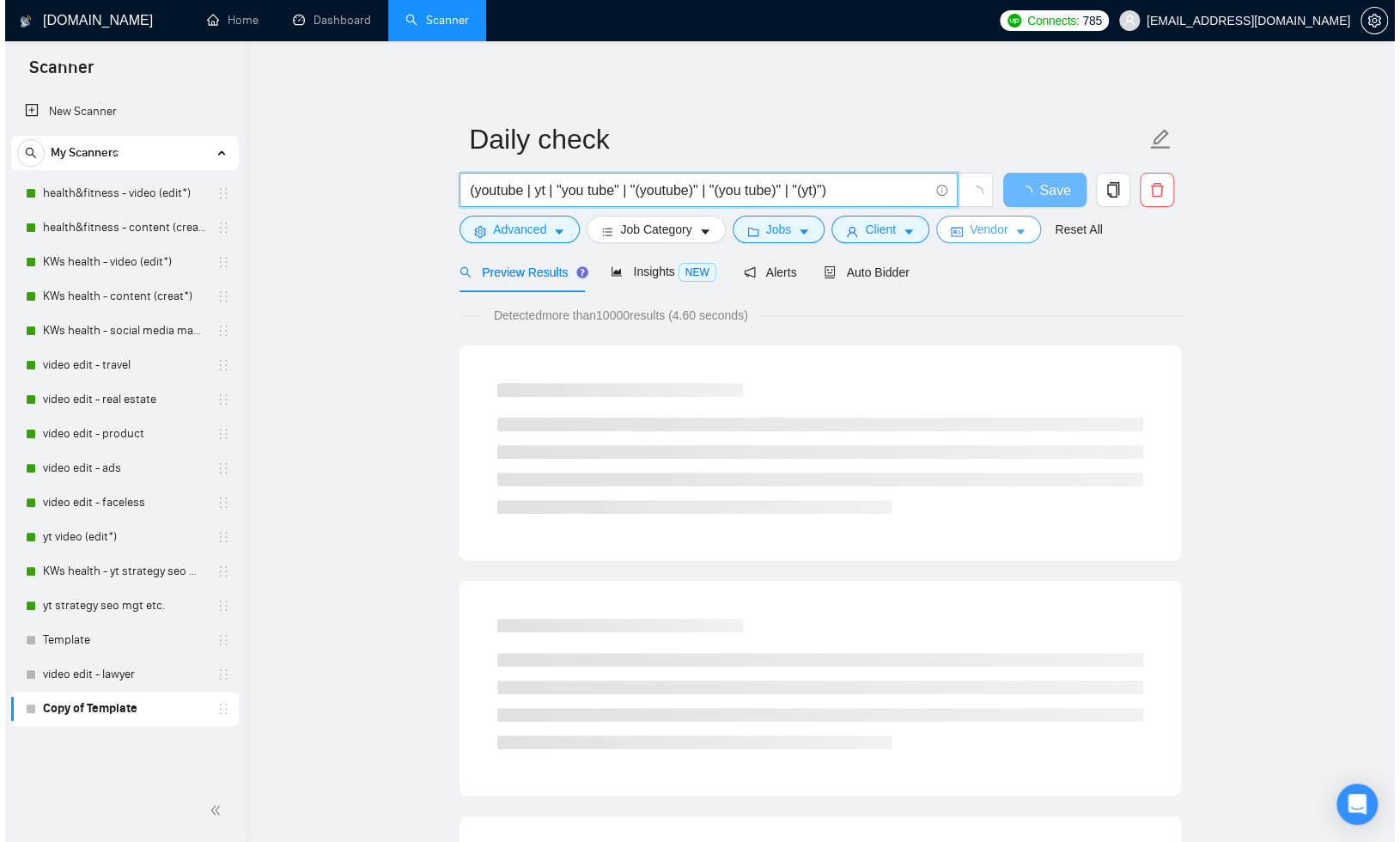
scroll to position [0, 0]
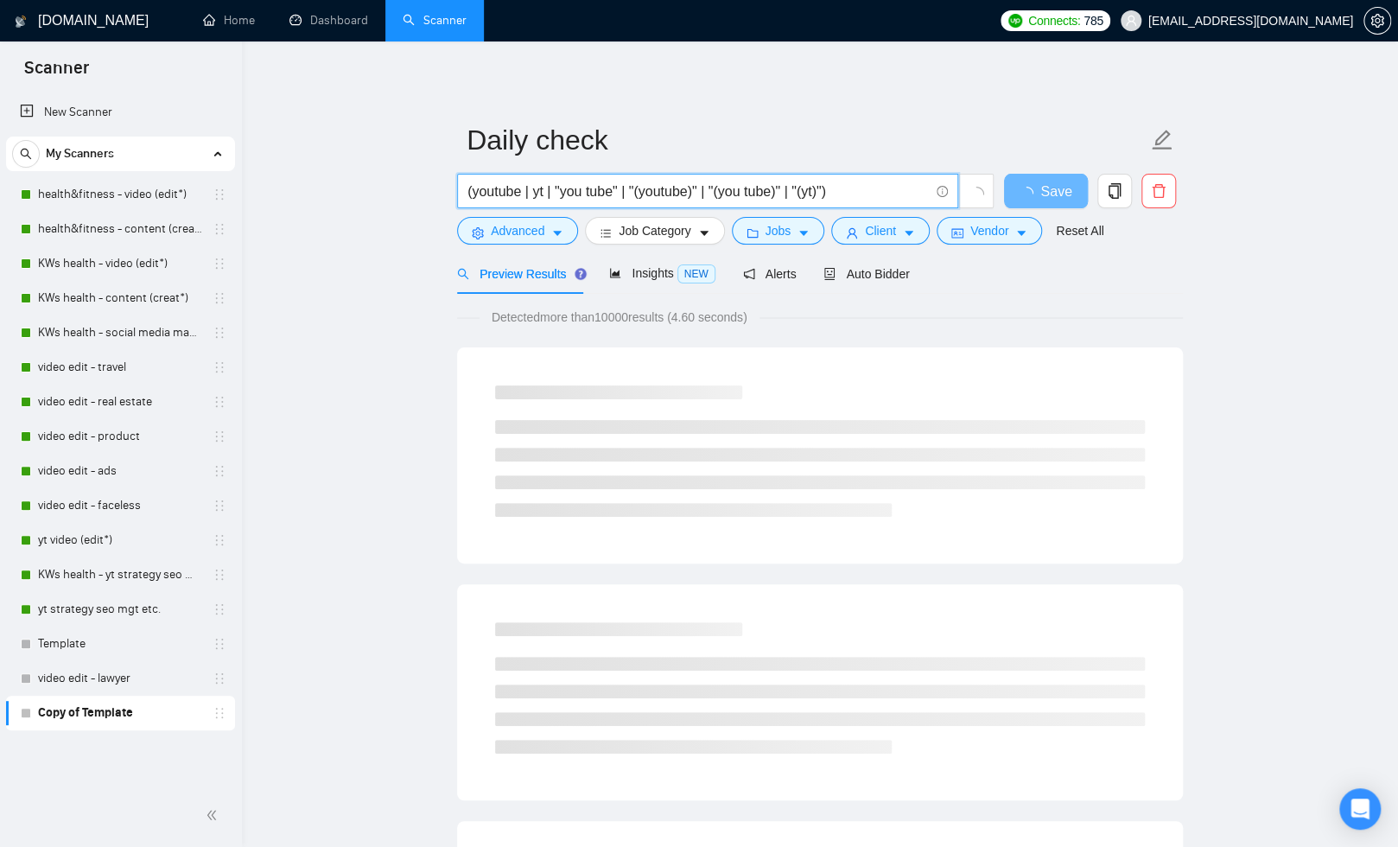
type input "(youtube | yt | "you tube" | "(youtube)" | "(you tube)" | "(yt)")"
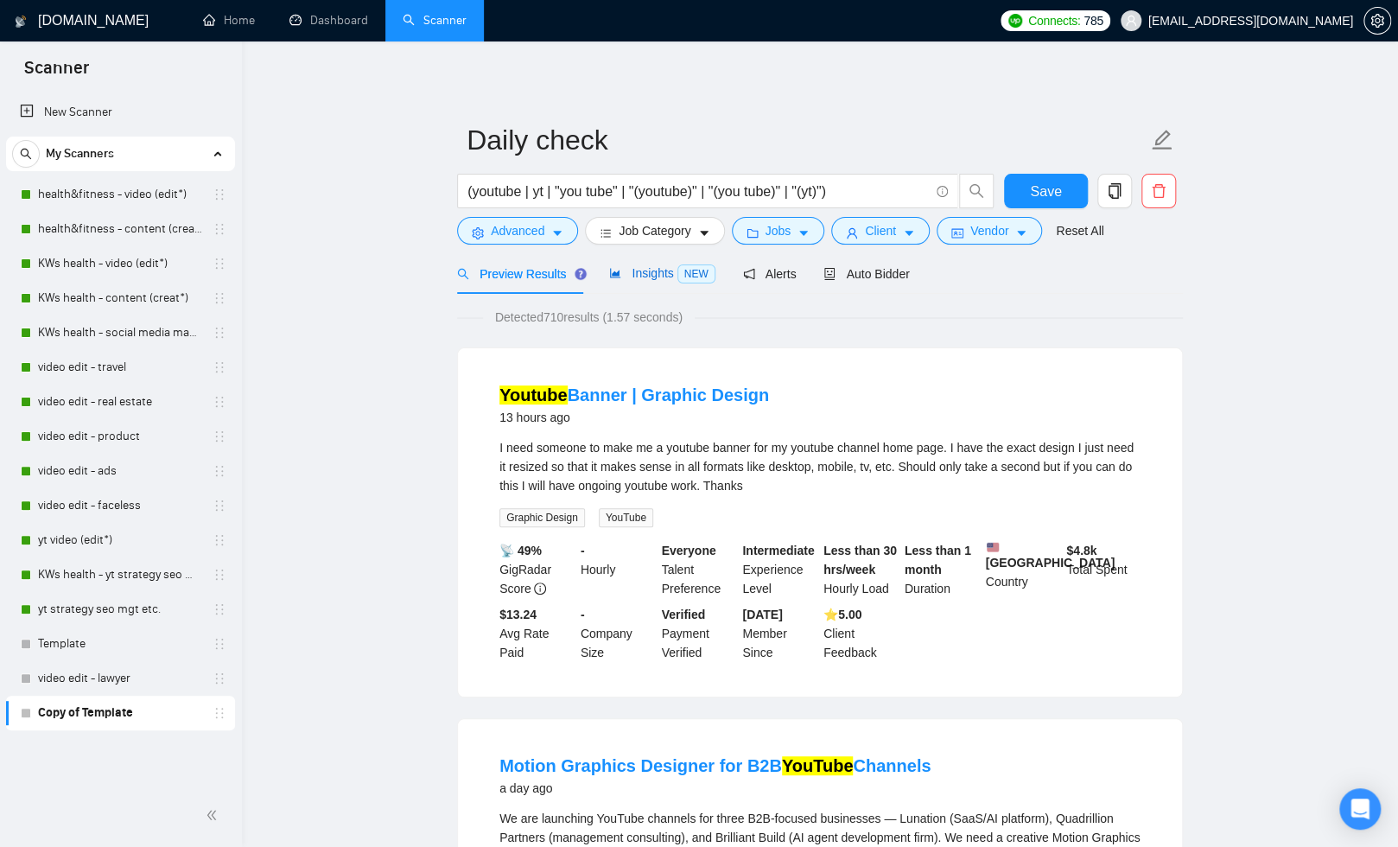
click at [636, 274] on span "Insights NEW" at bounding box center [661, 273] width 105 height 14
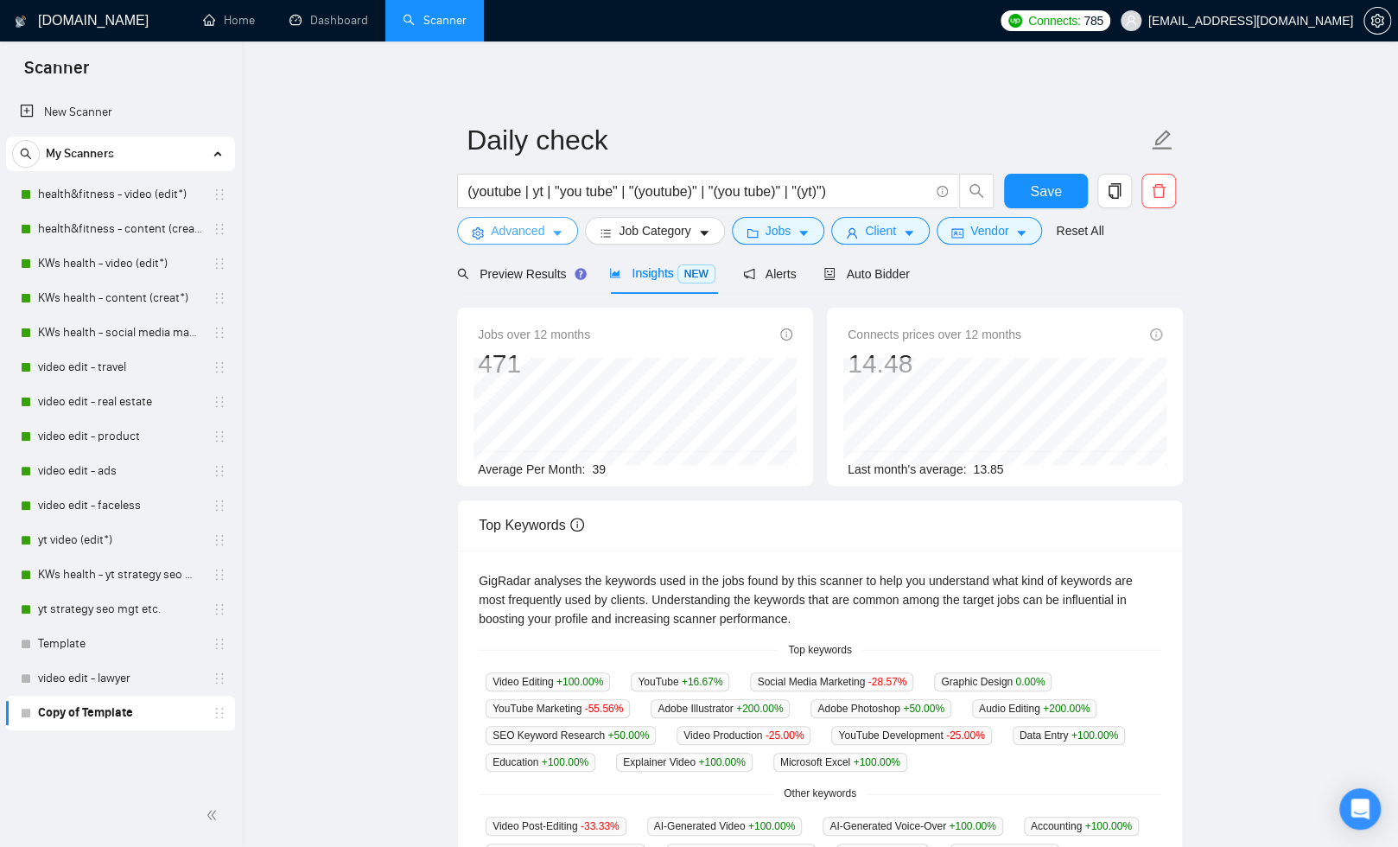
click at [562, 232] on icon "caret-down" at bounding box center [557, 234] width 9 height 5
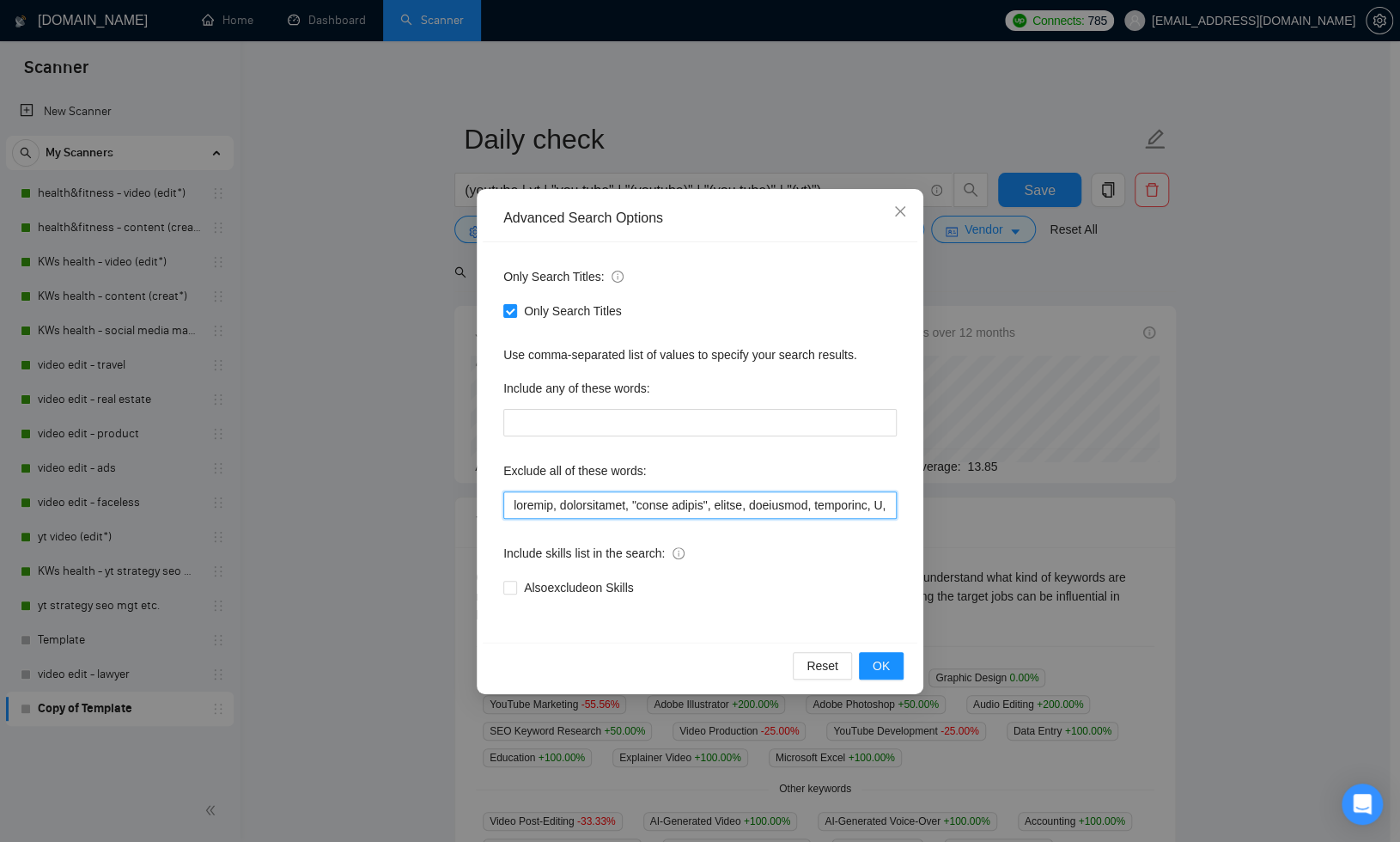
click at [531, 505] on input "text" at bounding box center [700, 505] width 394 height 28
click at [910, 214] on span "Close" at bounding box center [900, 212] width 47 height 47
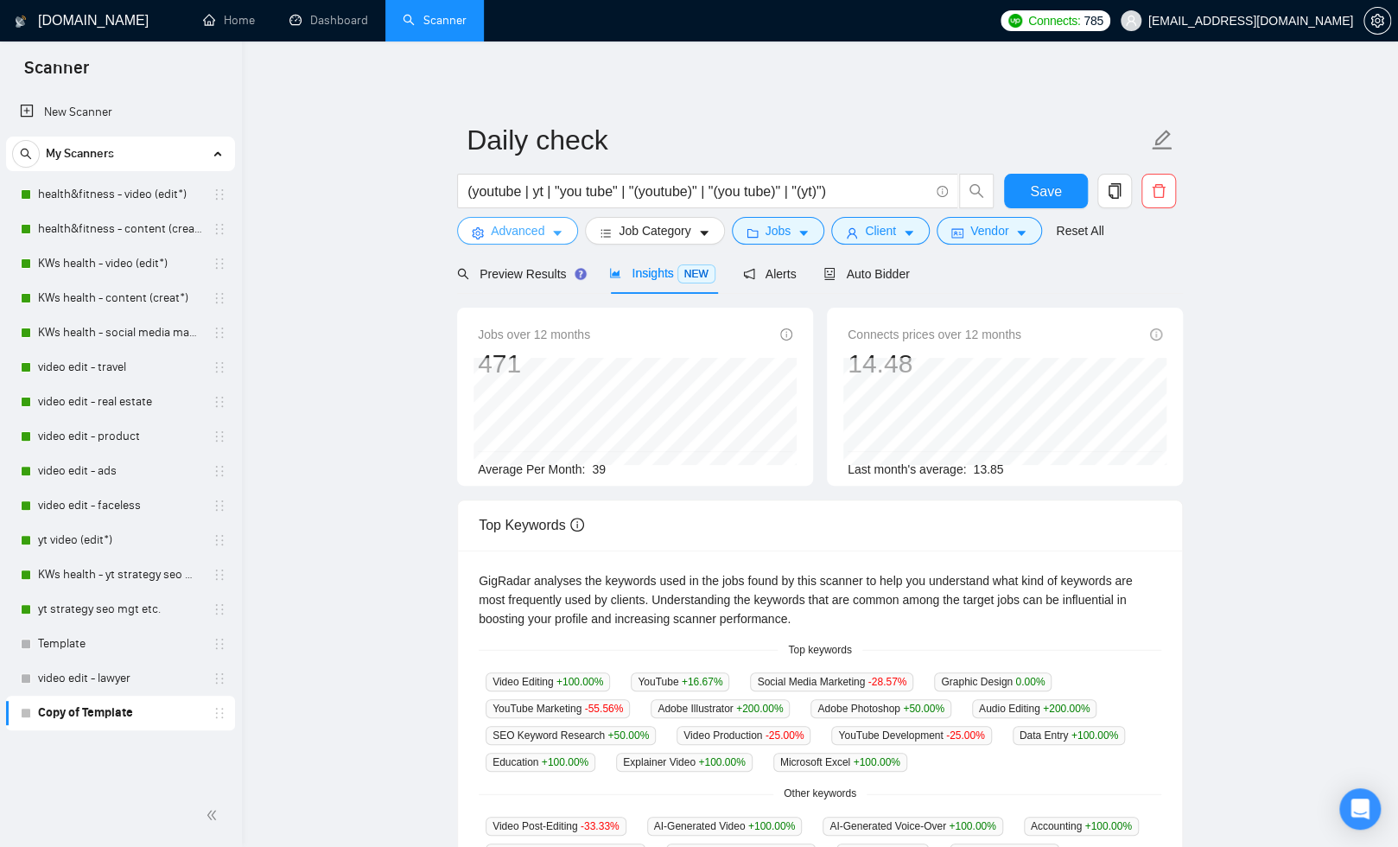
click at [531, 235] on span "Advanced" at bounding box center [518, 230] width 54 height 19
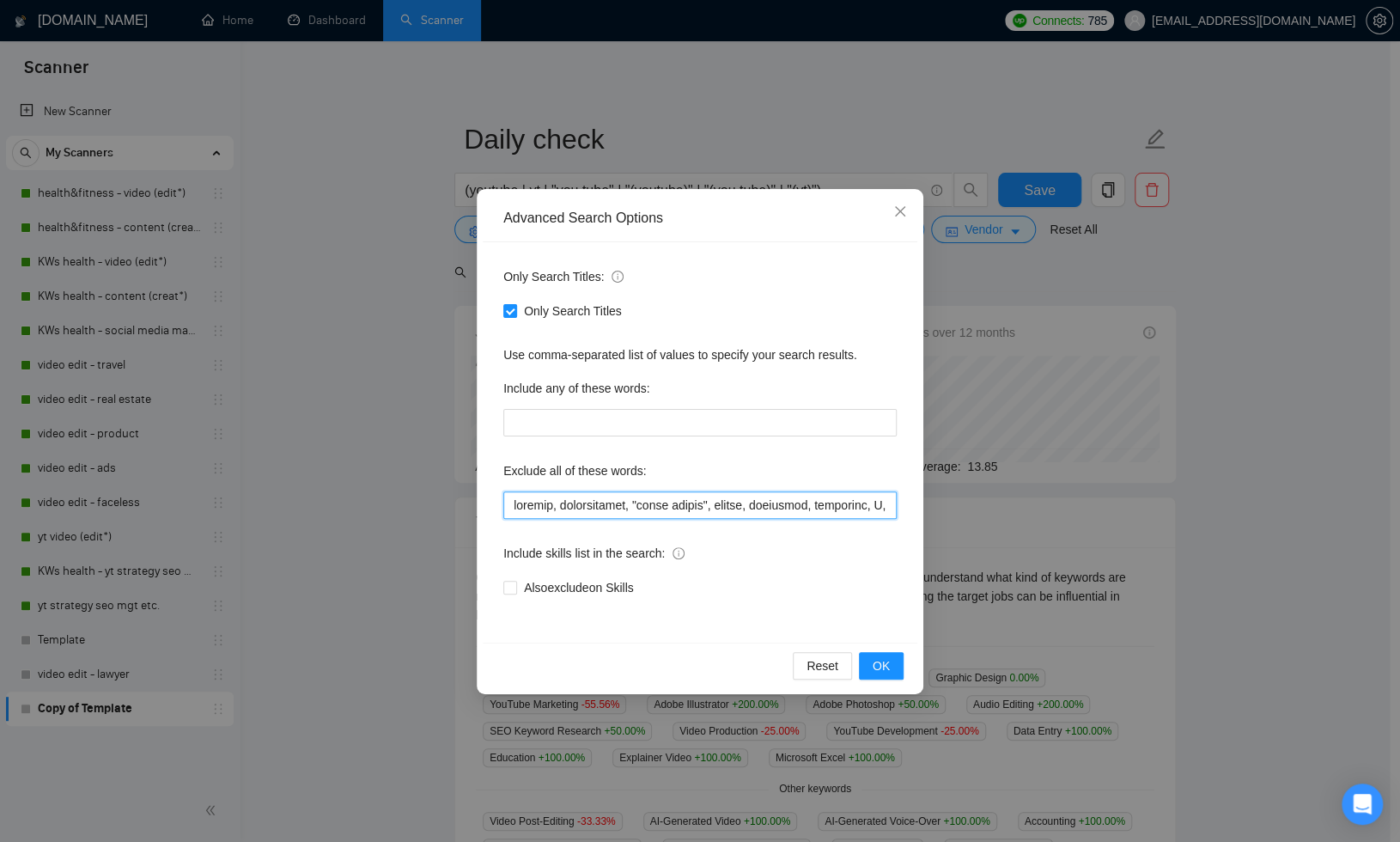
drag, startPoint x: 540, startPoint y: 503, endPoint x: 581, endPoint y: 536, distance: 52.6
click at [540, 503] on input "text" at bounding box center [700, 505] width 394 height 28
paste input ""youtube automation", "email marketing", roblox, cartoon, anime, stick-figure, …"
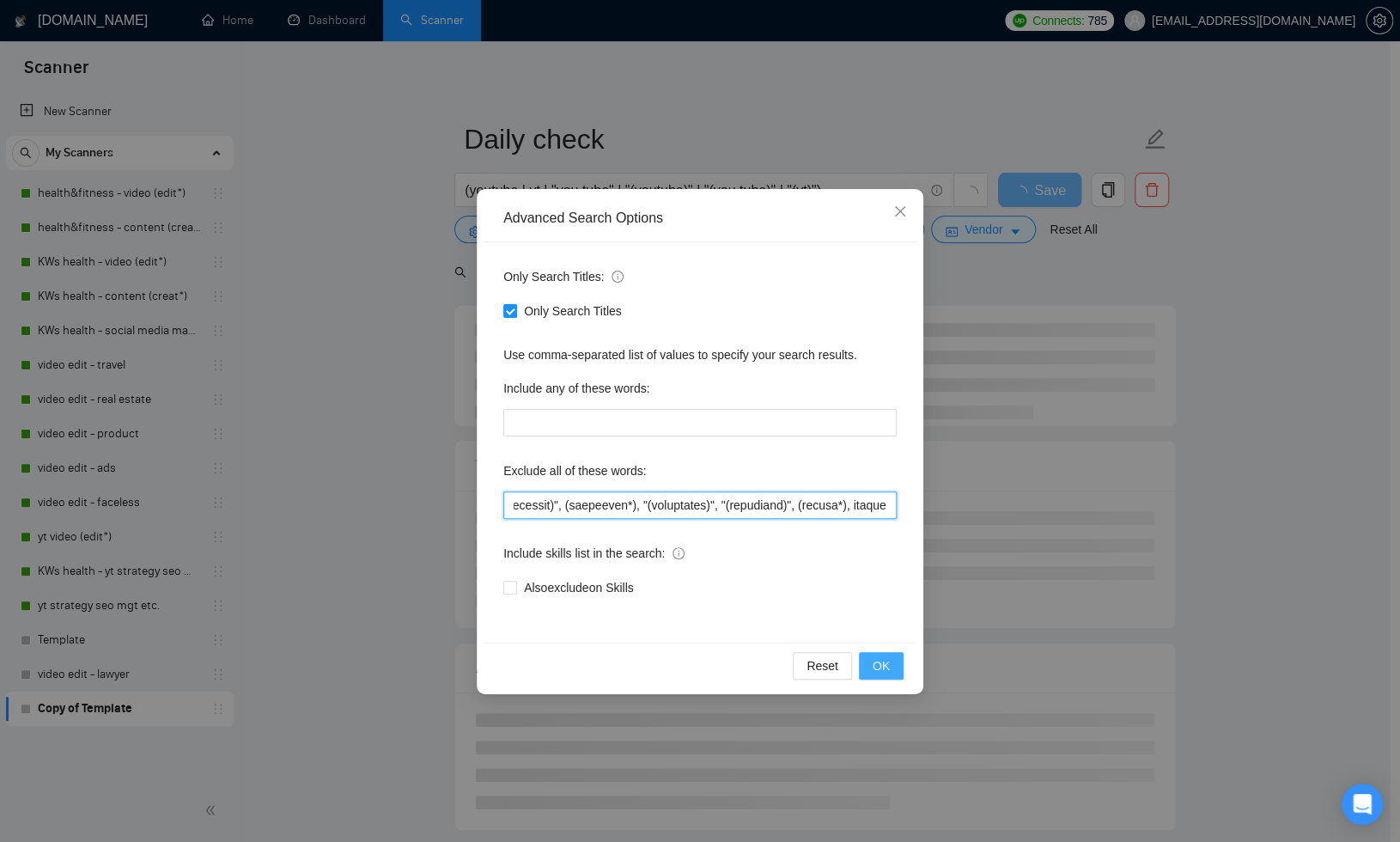
type input ""youtube automation", "email marketing", roblox, cartoon, anime, stick-figure, …"
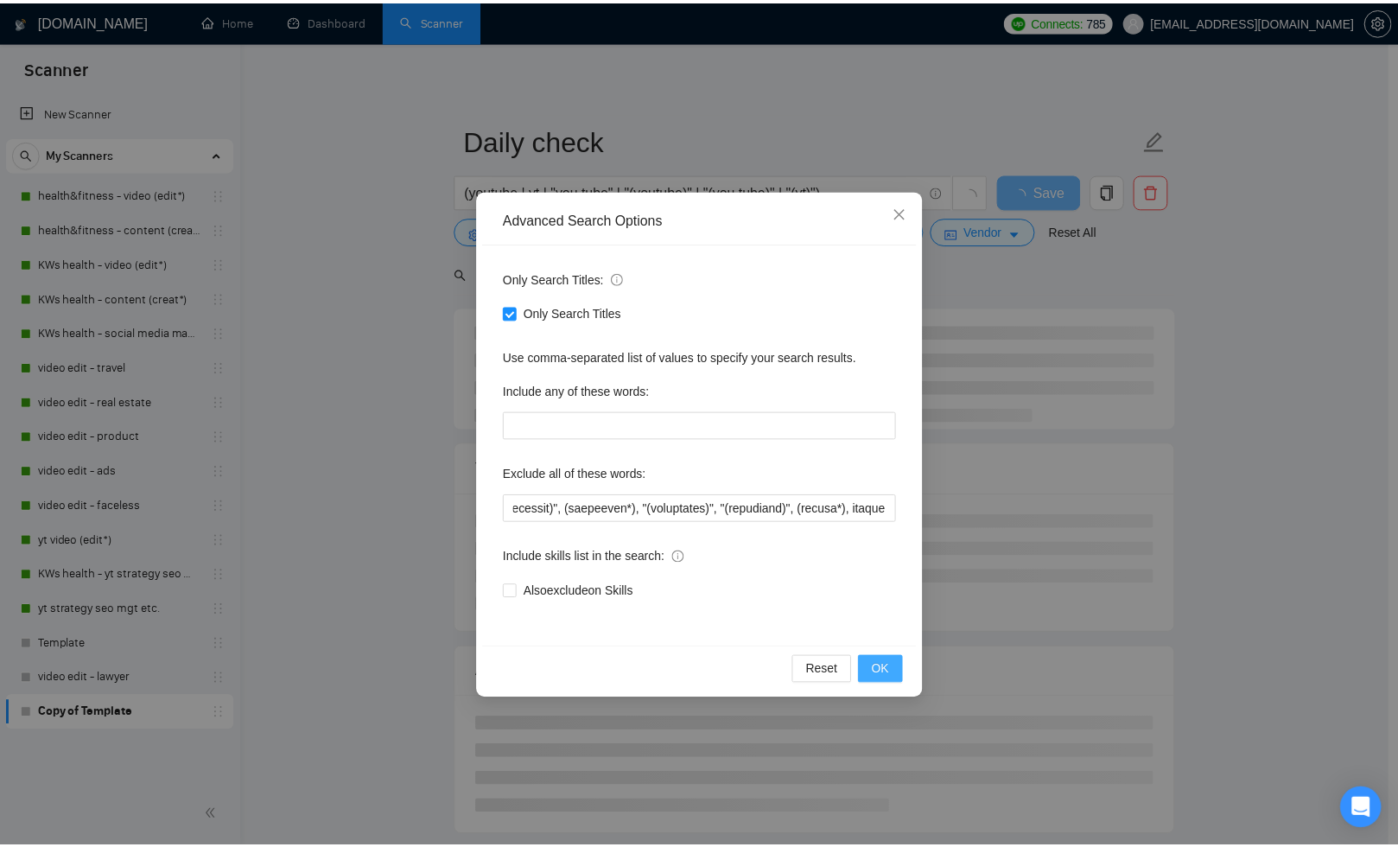
scroll to position [0, 0]
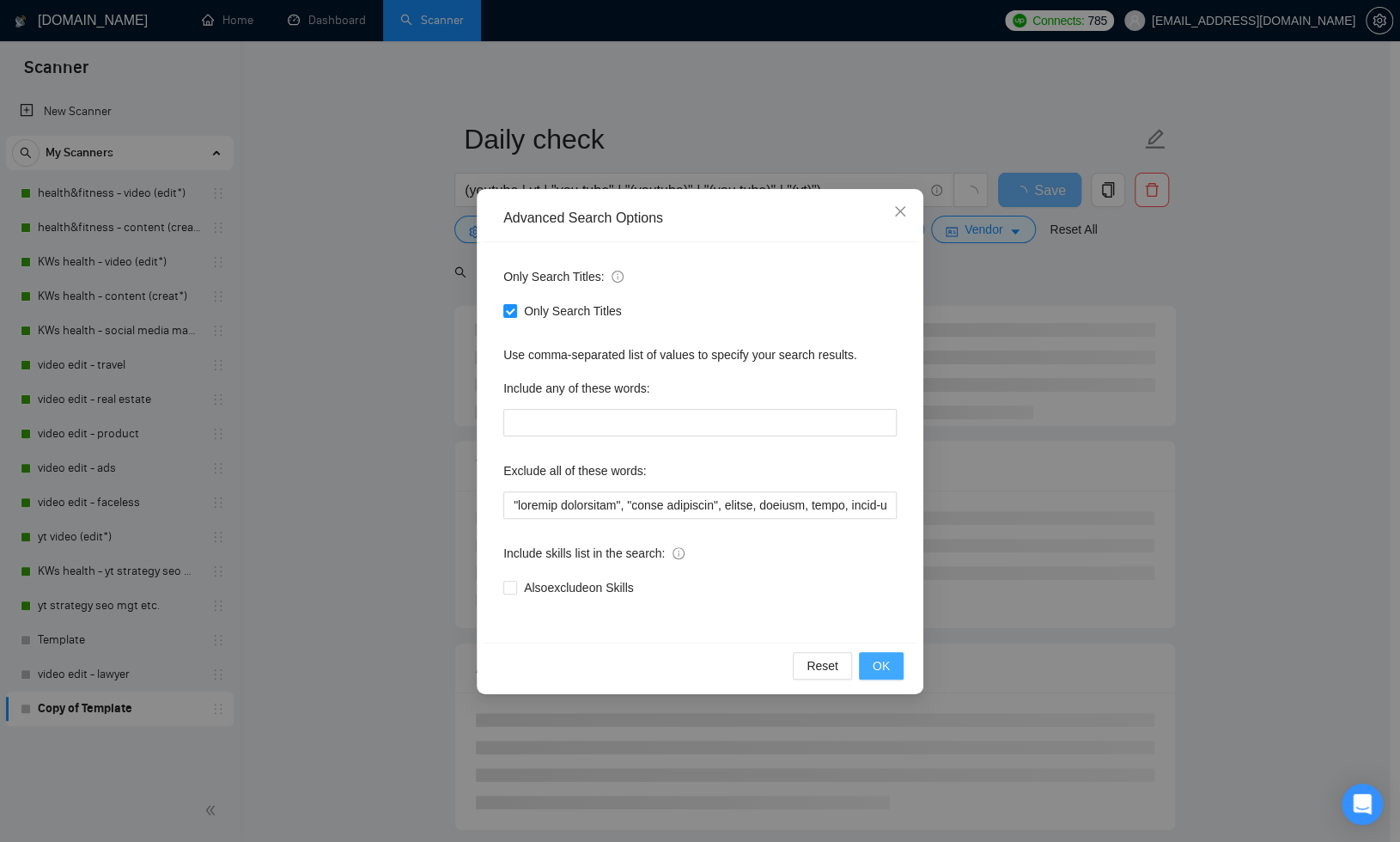
click at [887, 661] on span "OK" at bounding box center [881, 665] width 17 height 19
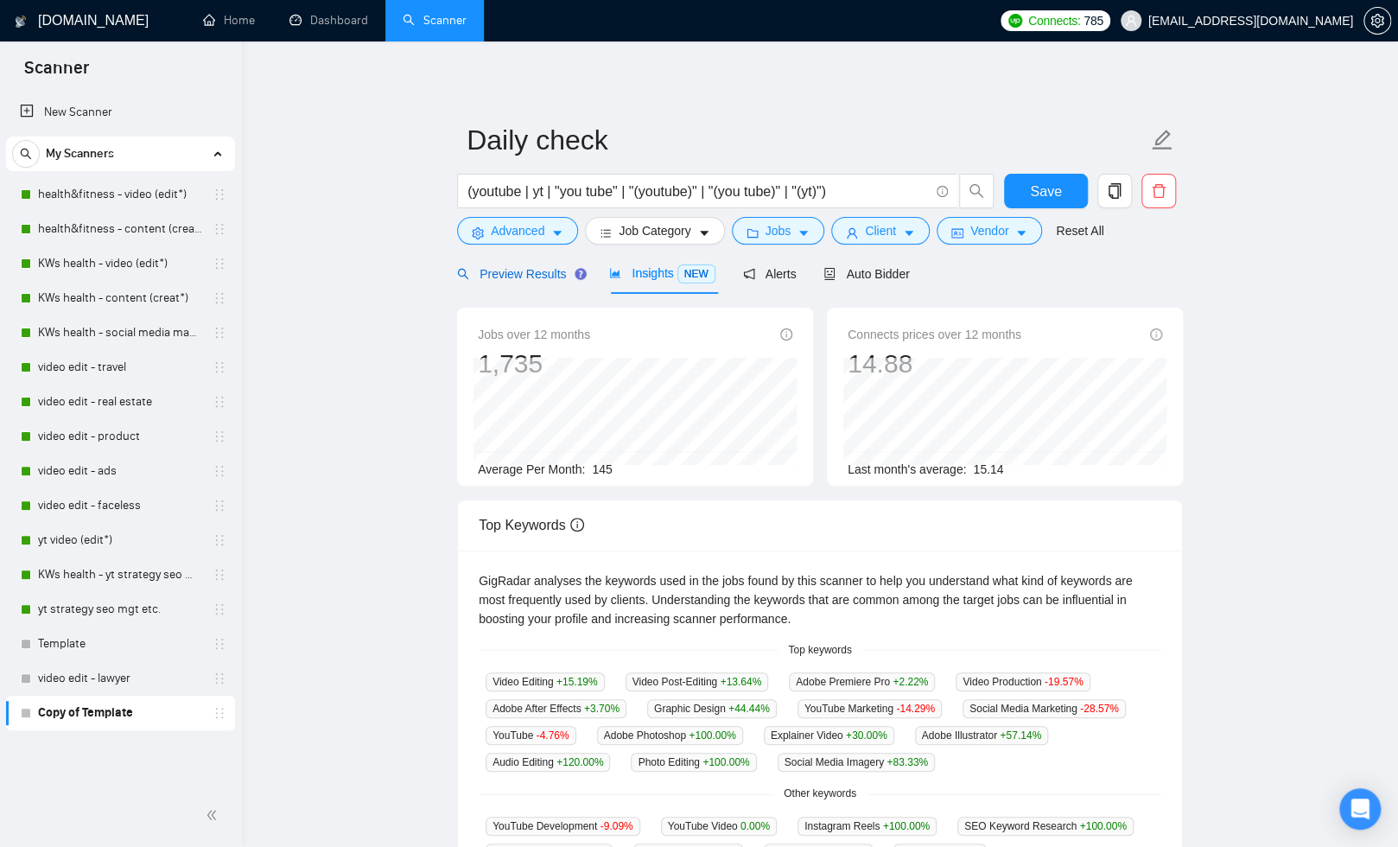
click at [530, 269] on span "Preview Results" at bounding box center [519, 274] width 124 height 14
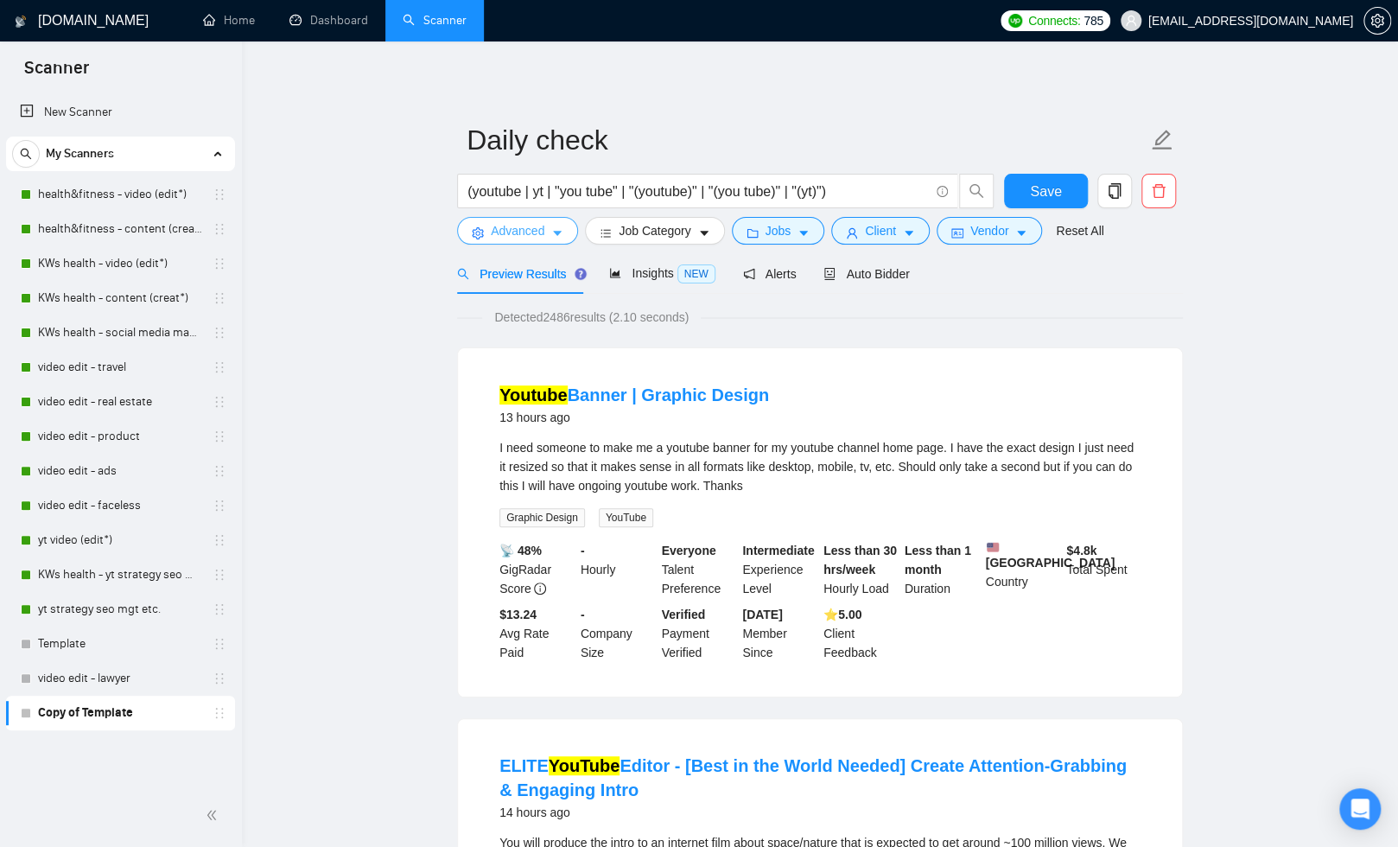
click at [562, 232] on icon "caret-down" at bounding box center [557, 234] width 9 height 5
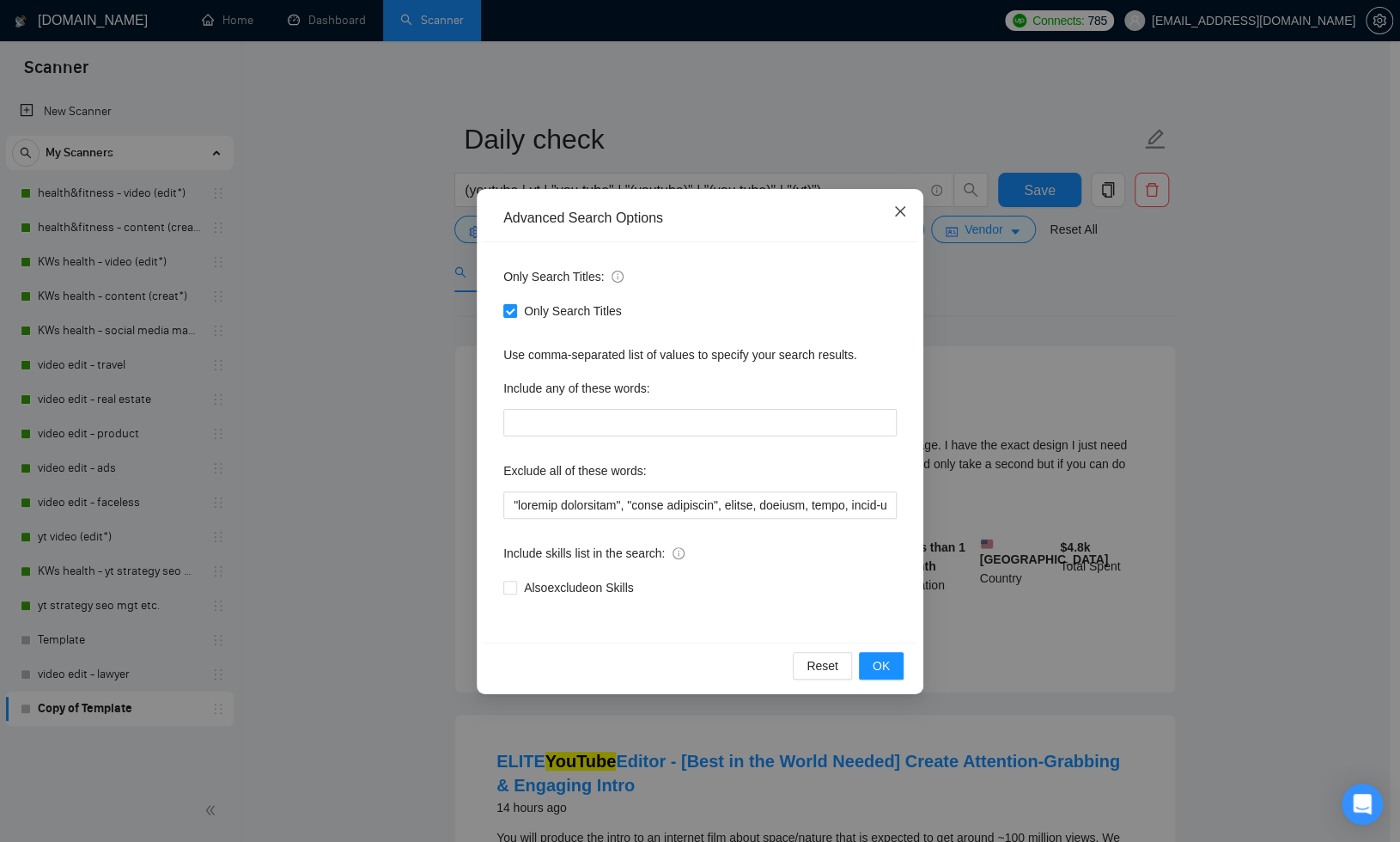
click at [900, 211] on icon "close" at bounding box center [900, 211] width 10 height 10
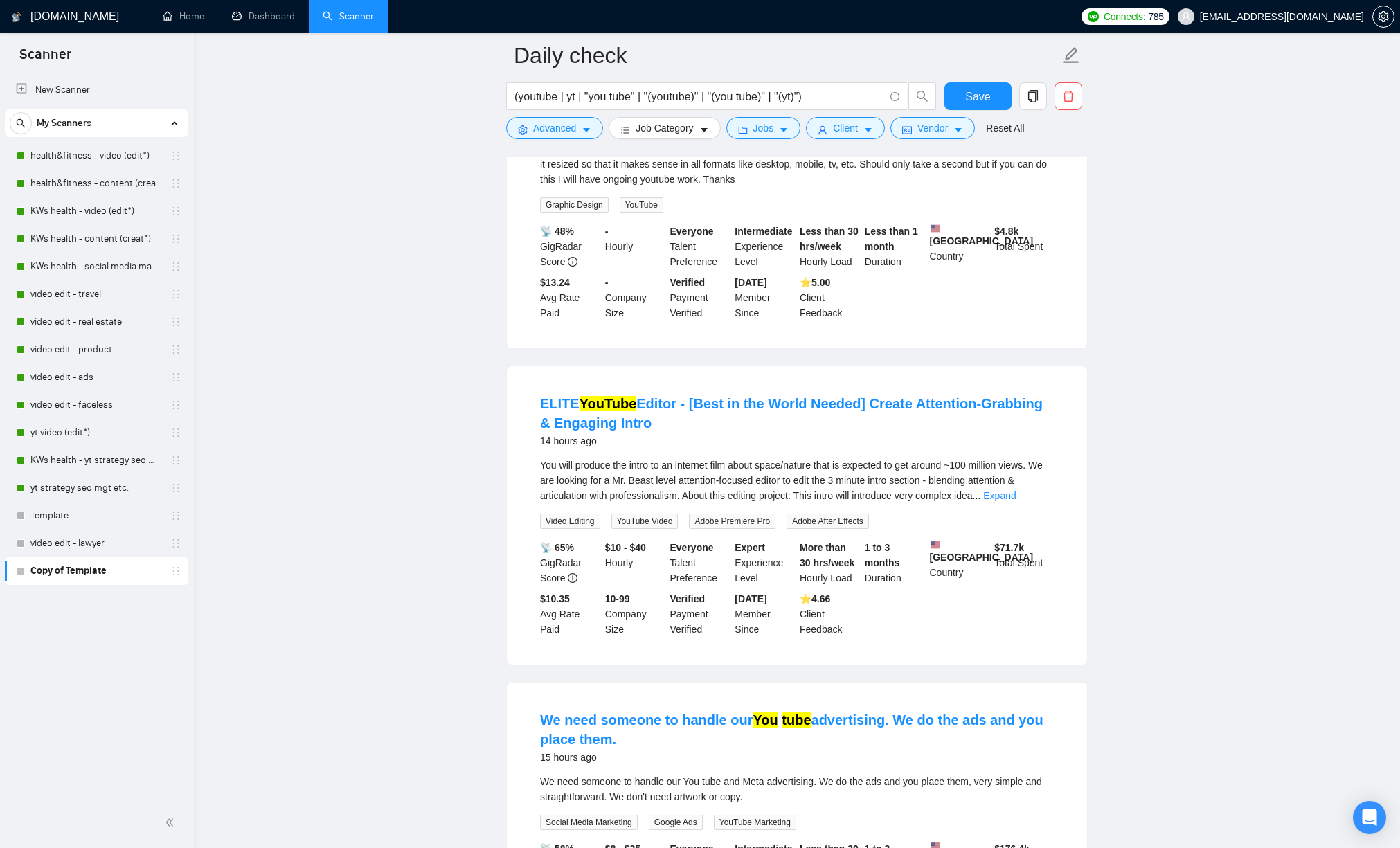
scroll to position [352, 0]
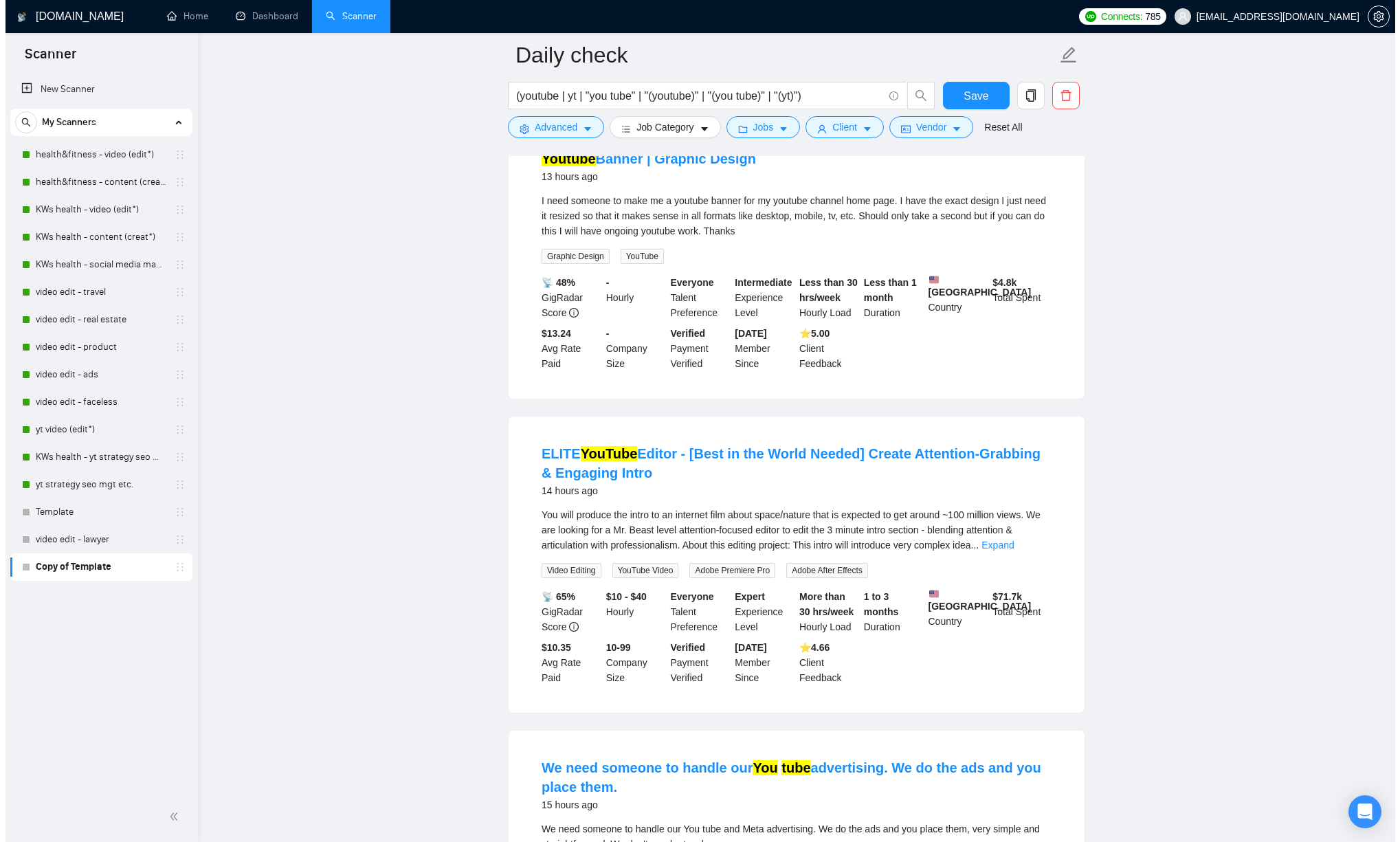
scroll to position [0, 0]
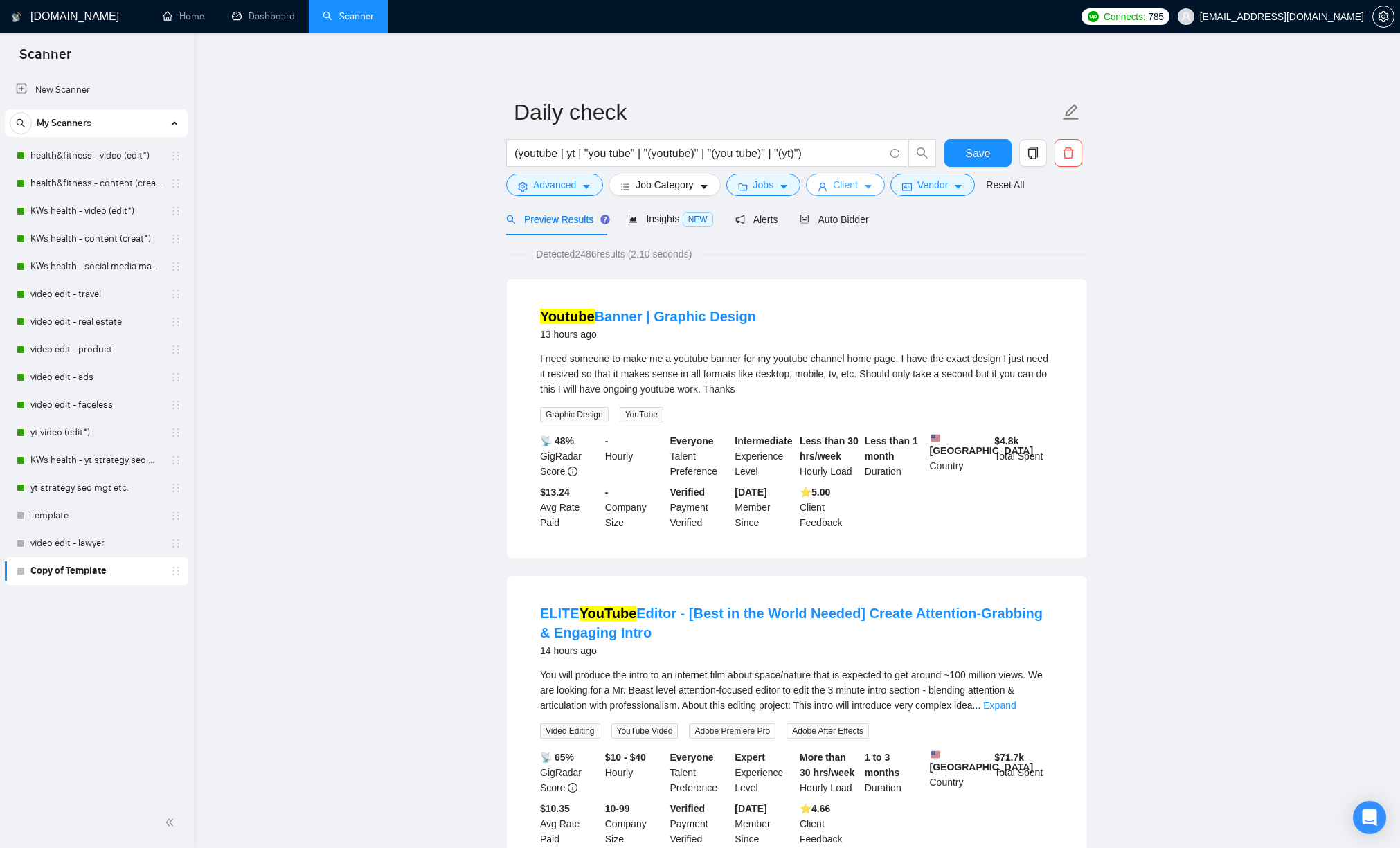
click at [855, 184] on span "Client" at bounding box center [845, 184] width 25 height 15
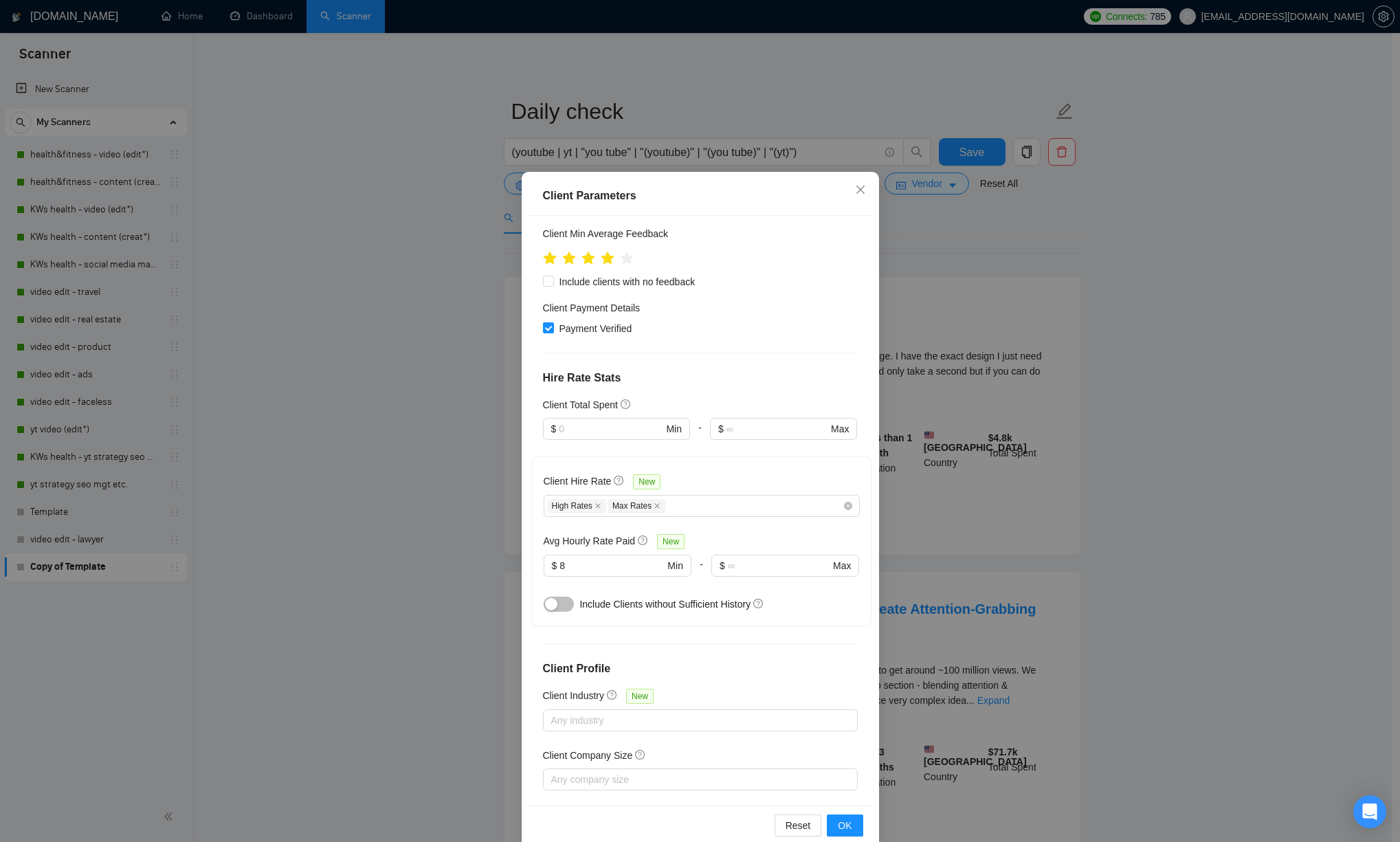
scroll to position [44, 0]
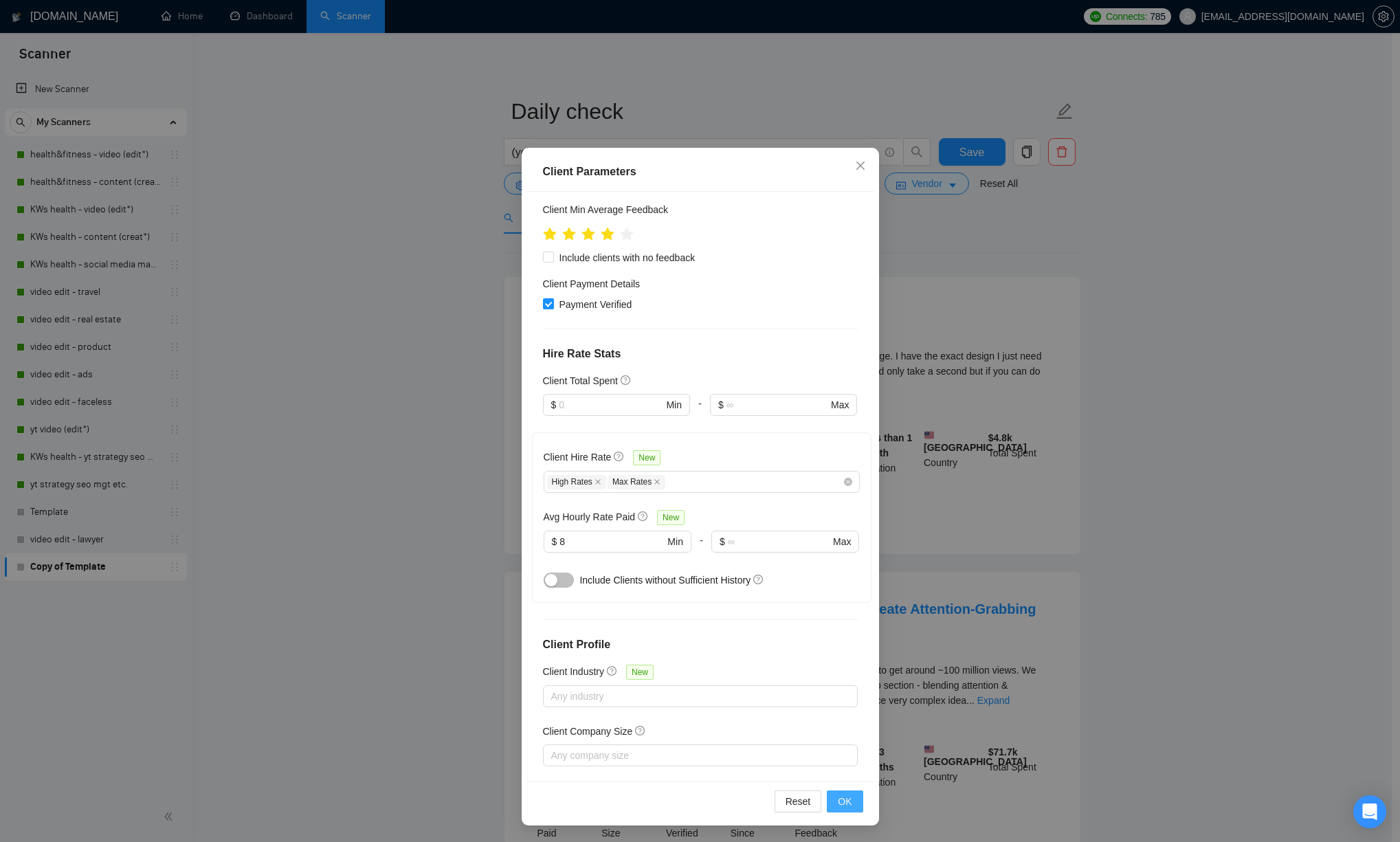
click at [838, 673] on span "OK" at bounding box center [844, 801] width 14 height 15
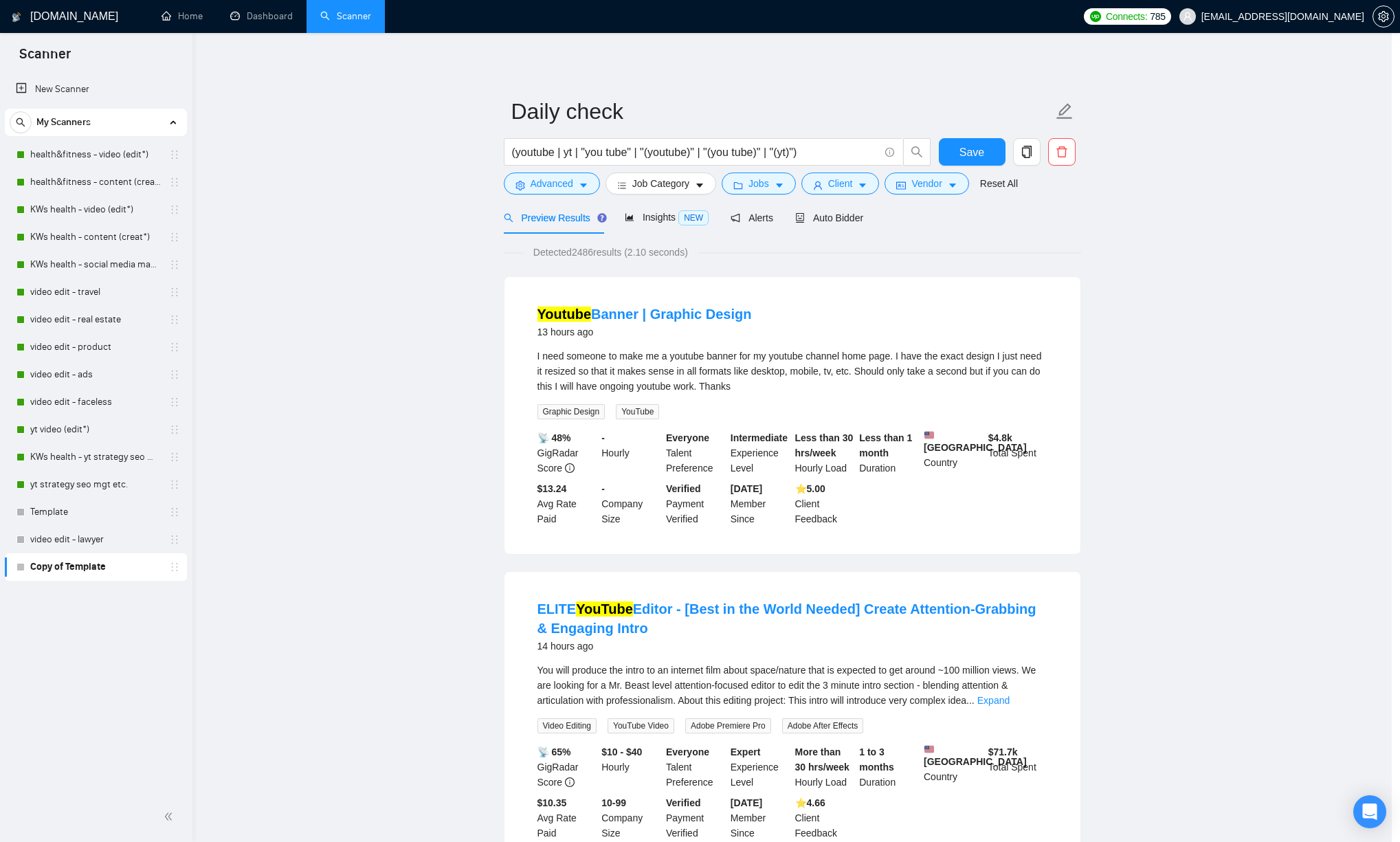
scroll to position [0, 0]
click at [559, 186] on span "Advanced" at bounding box center [550, 183] width 43 height 15
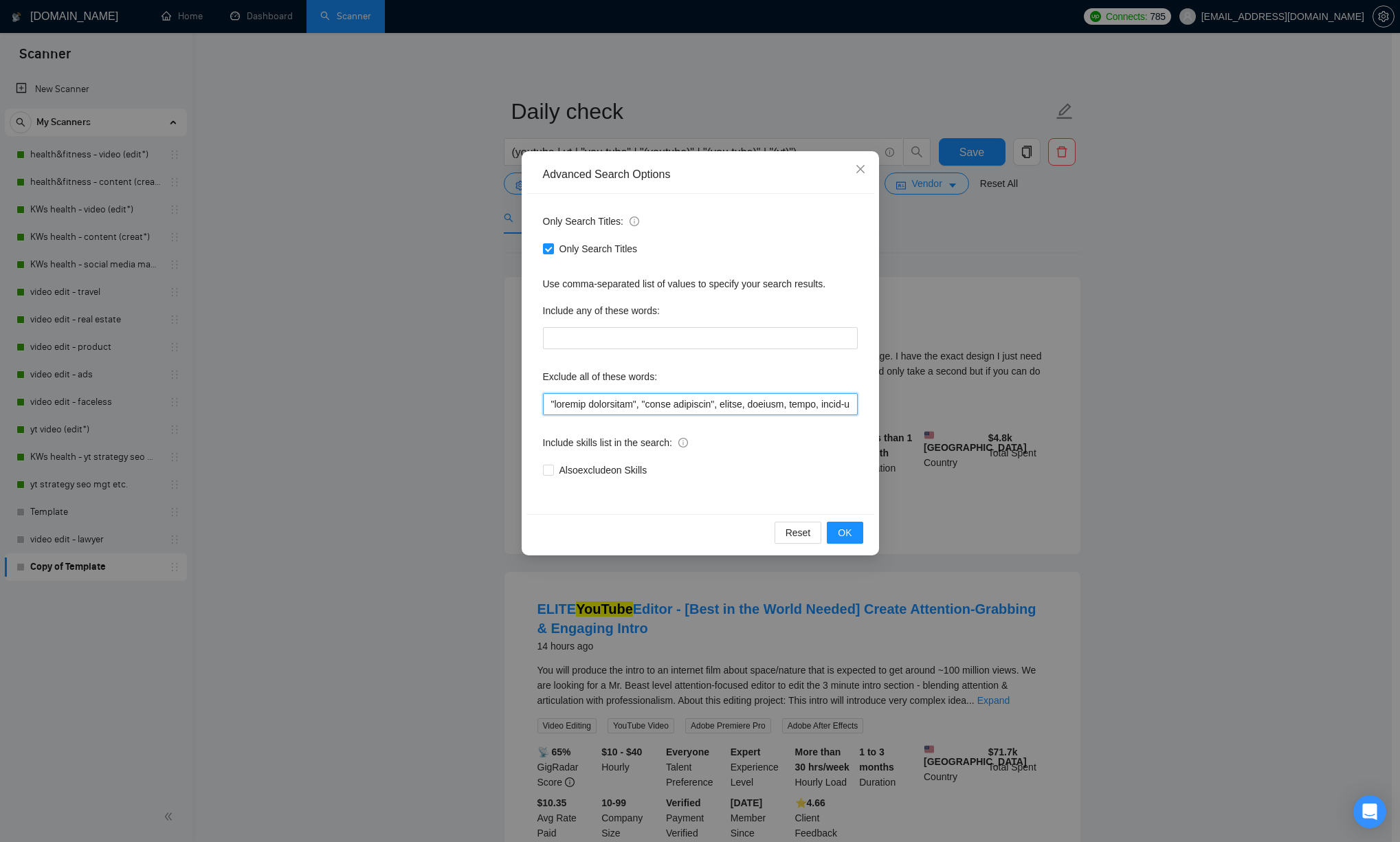
click at [585, 407] on input "text" at bounding box center [700, 404] width 315 height 22
paste input ""youtube automation", "email marketing", roblox, cartoon, anime, stick-figure, …"
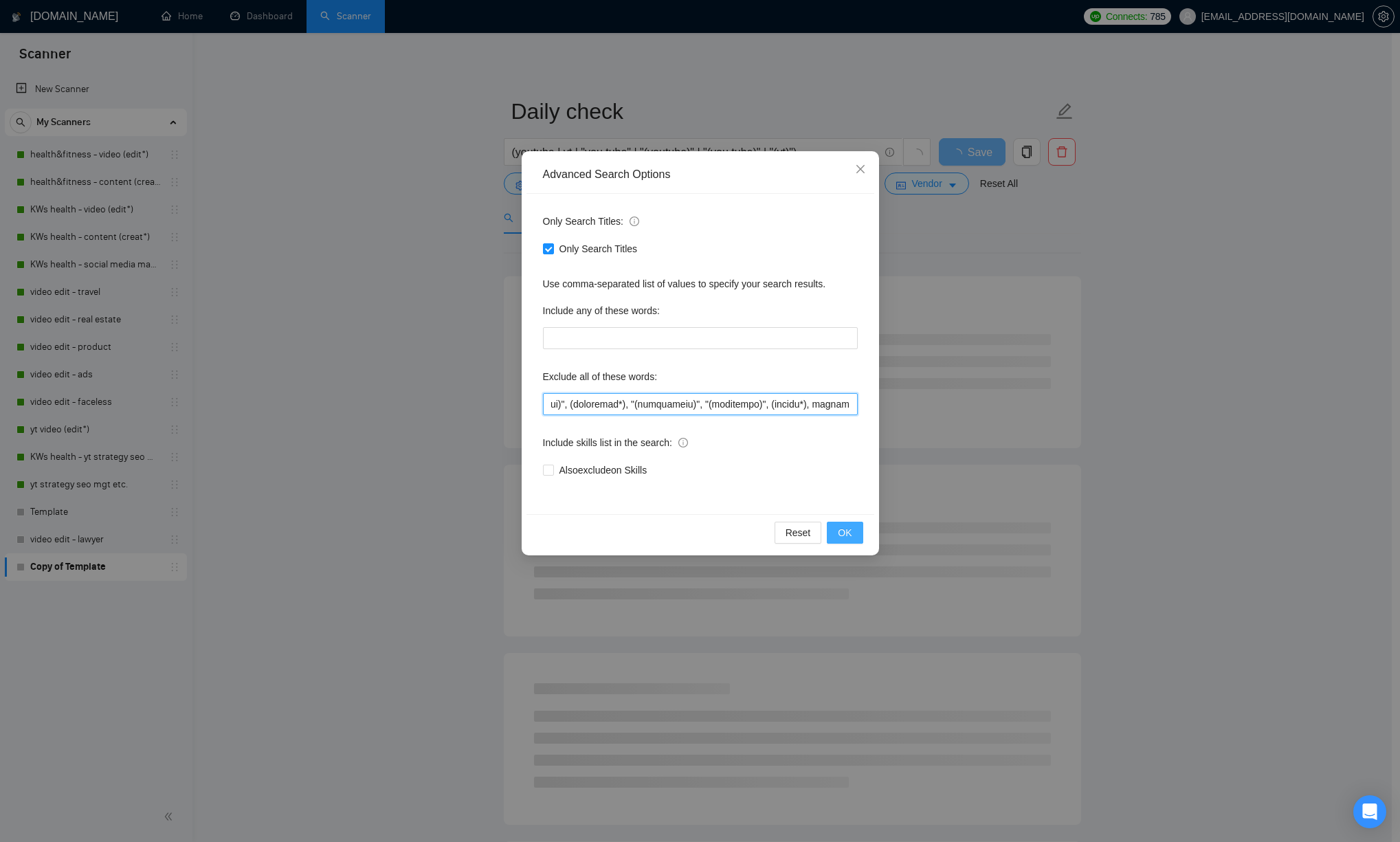
type input ""youtube automation", "email marketing", roblox, cartoon, anime, stick-figure, …"
click at [854, 535] on button "OK" at bounding box center [844, 533] width 36 height 22
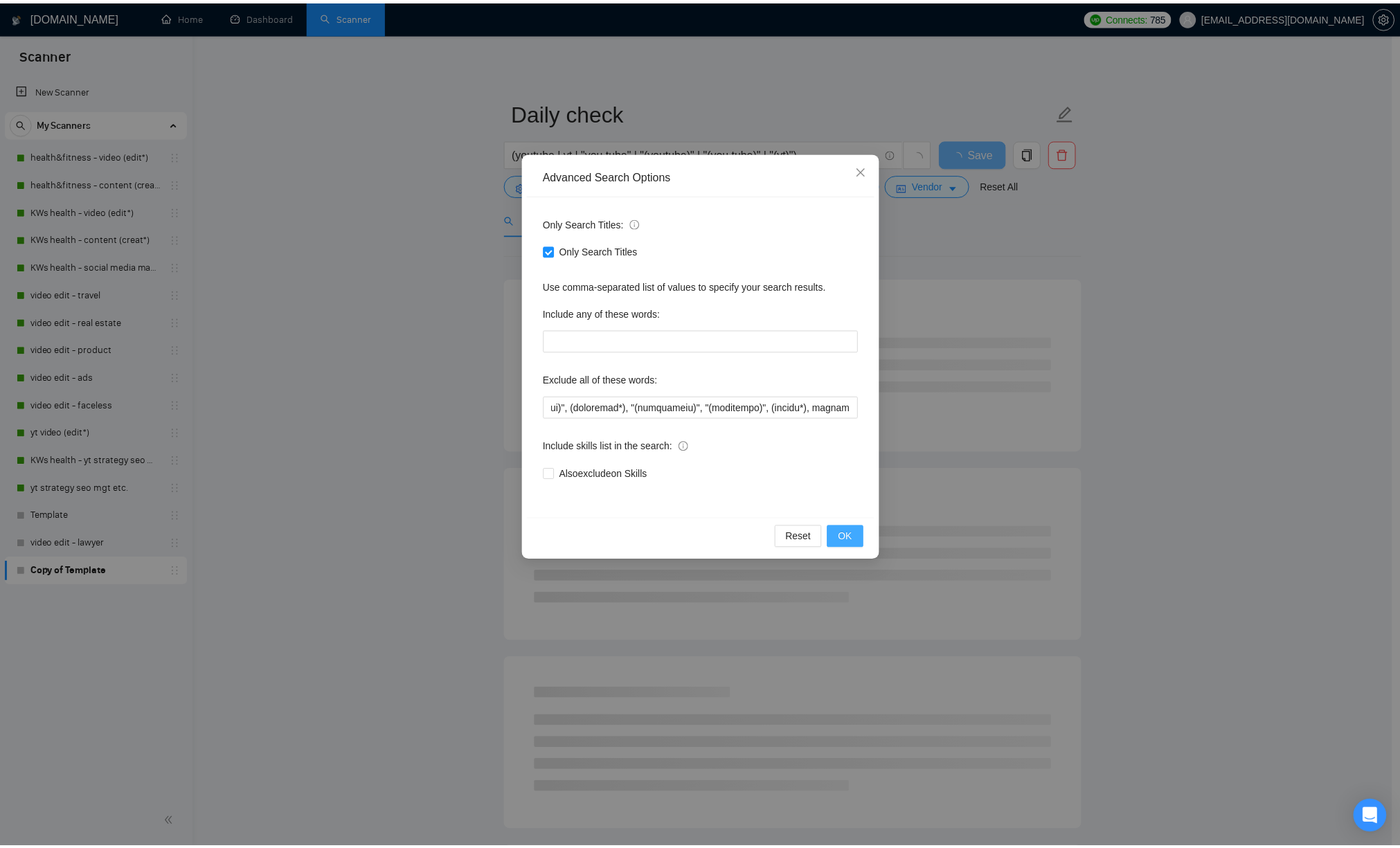
scroll to position [0, 0]
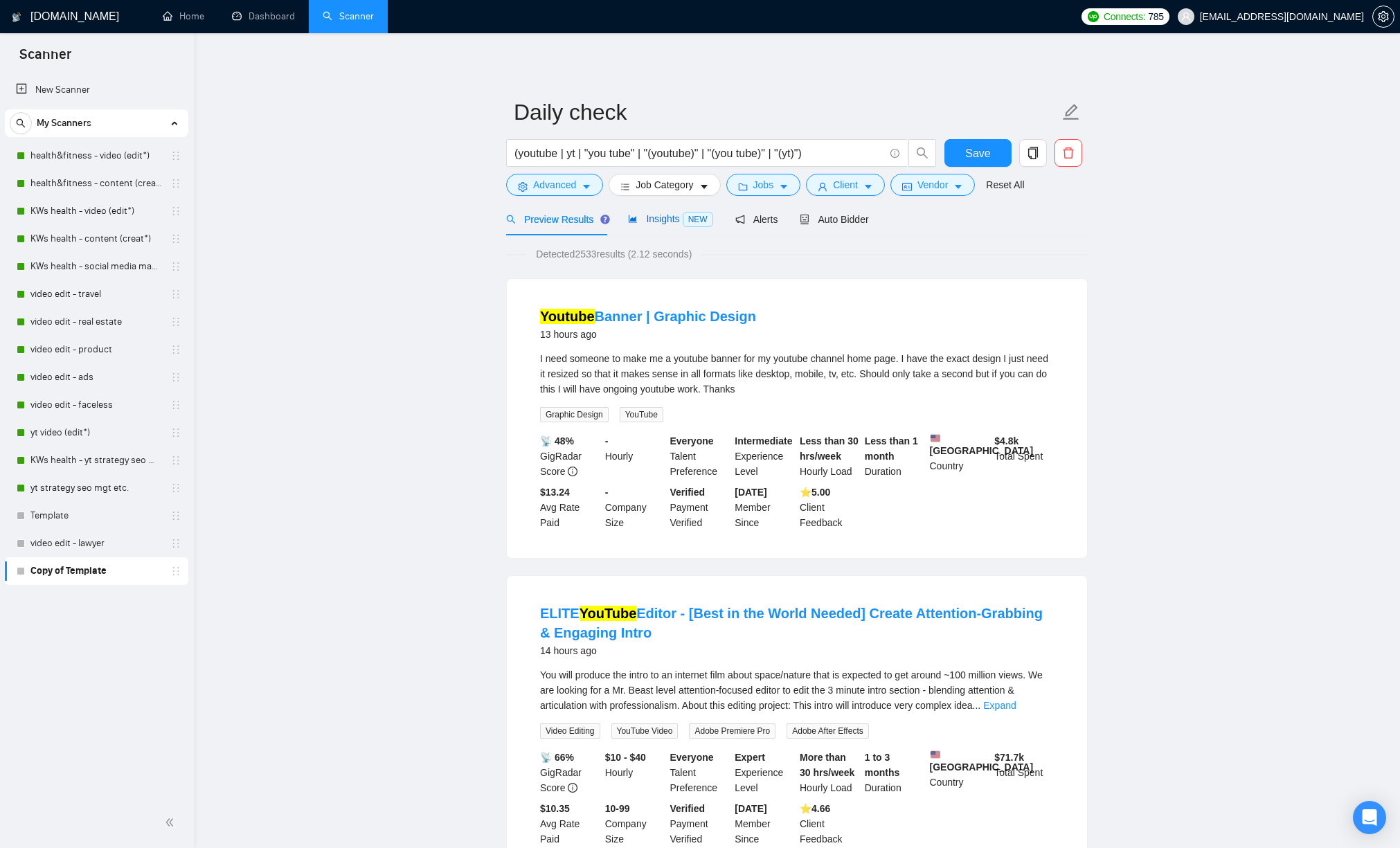
click at [659, 218] on span "Insights NEW" at bounding box center [670, 219] width 84 height 11
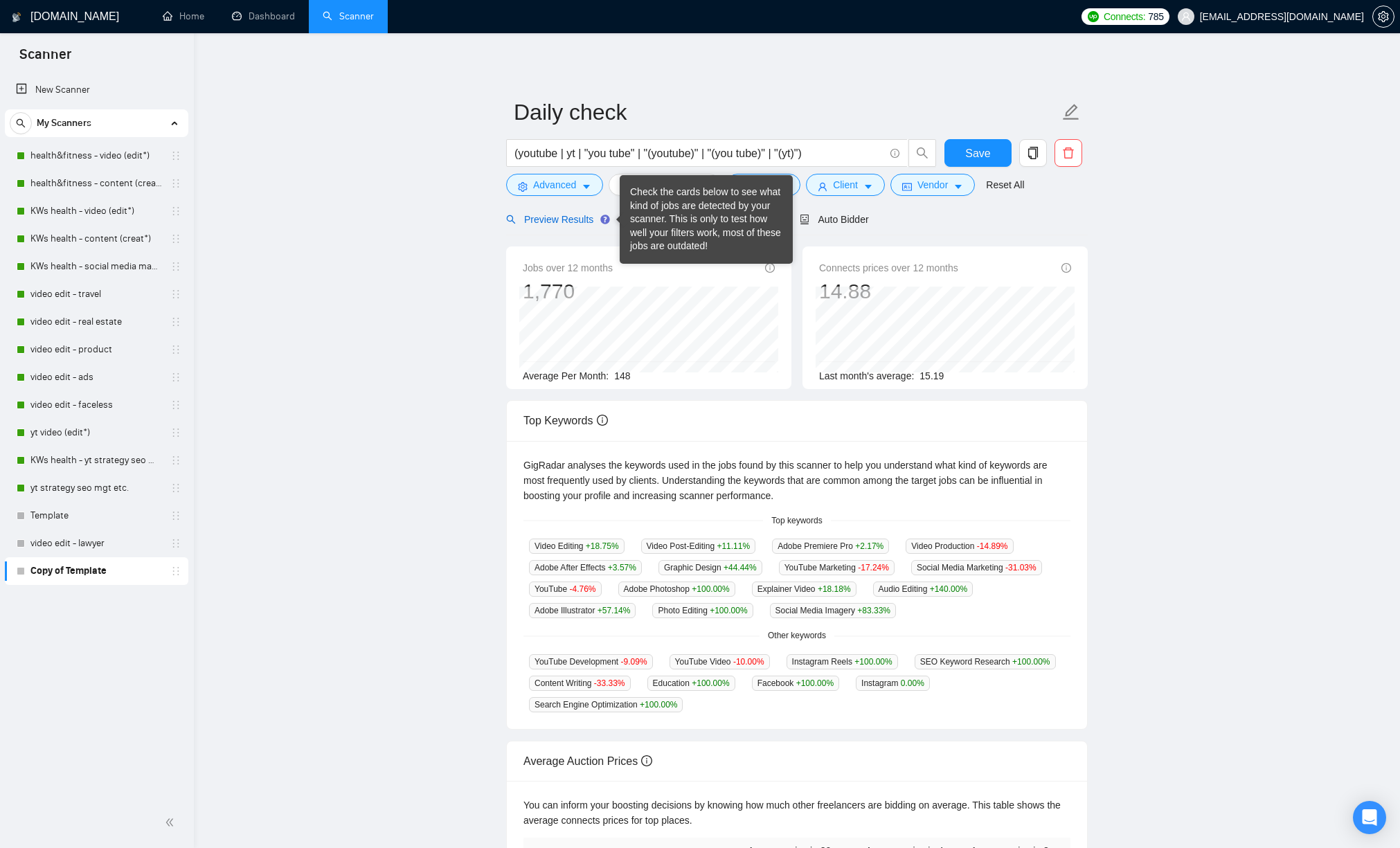
click at [588, 216] on span "Preview Results" at bounding box center [555, 220] width 99 height 11
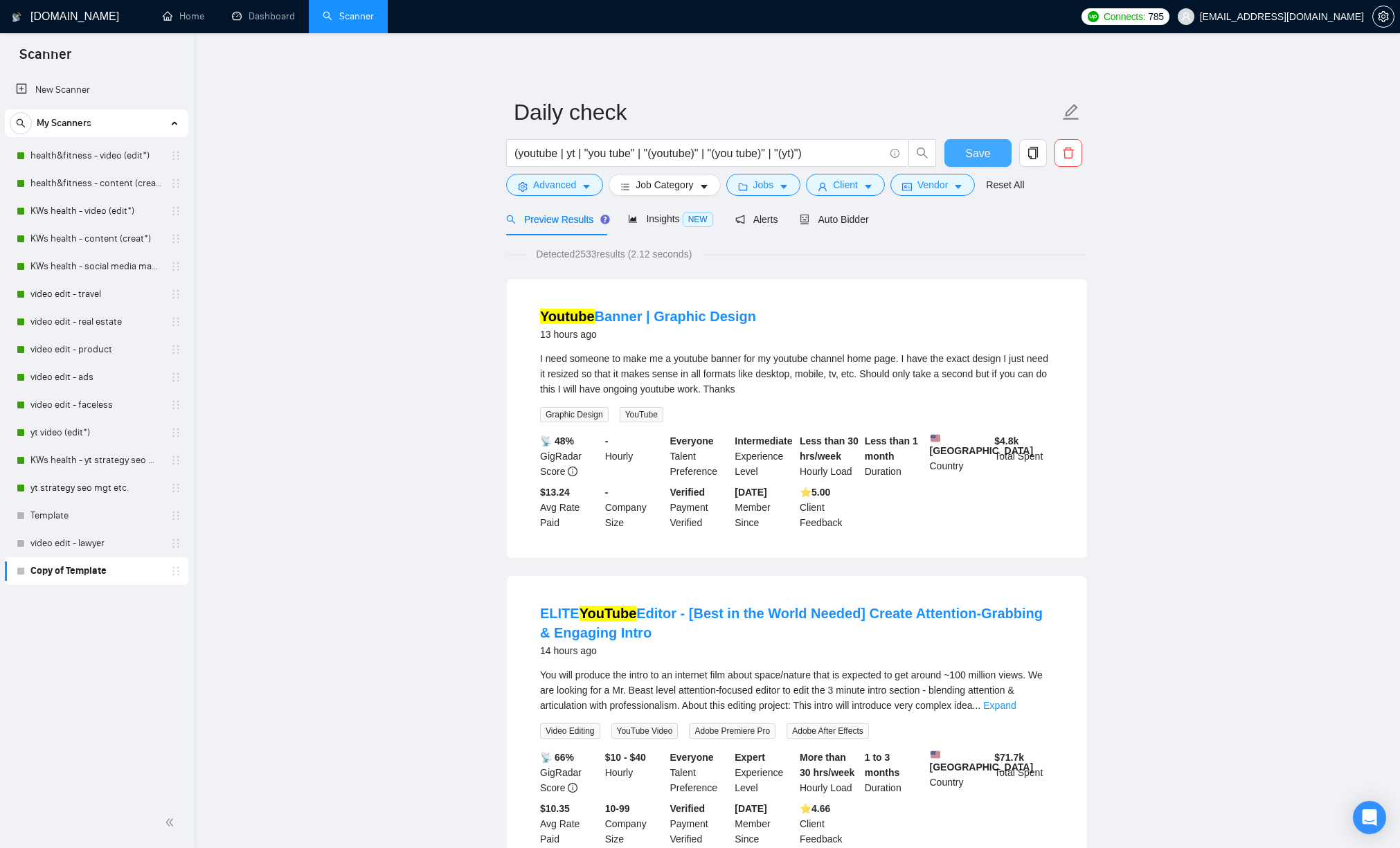
drag, startPoint x: 969, startPoint y: 147, endPoint x: 991, endPoint y: 157, distance: 24.2
click at [969, 147] on span "Save" at bounding box center [977, 154] width 25 height 18
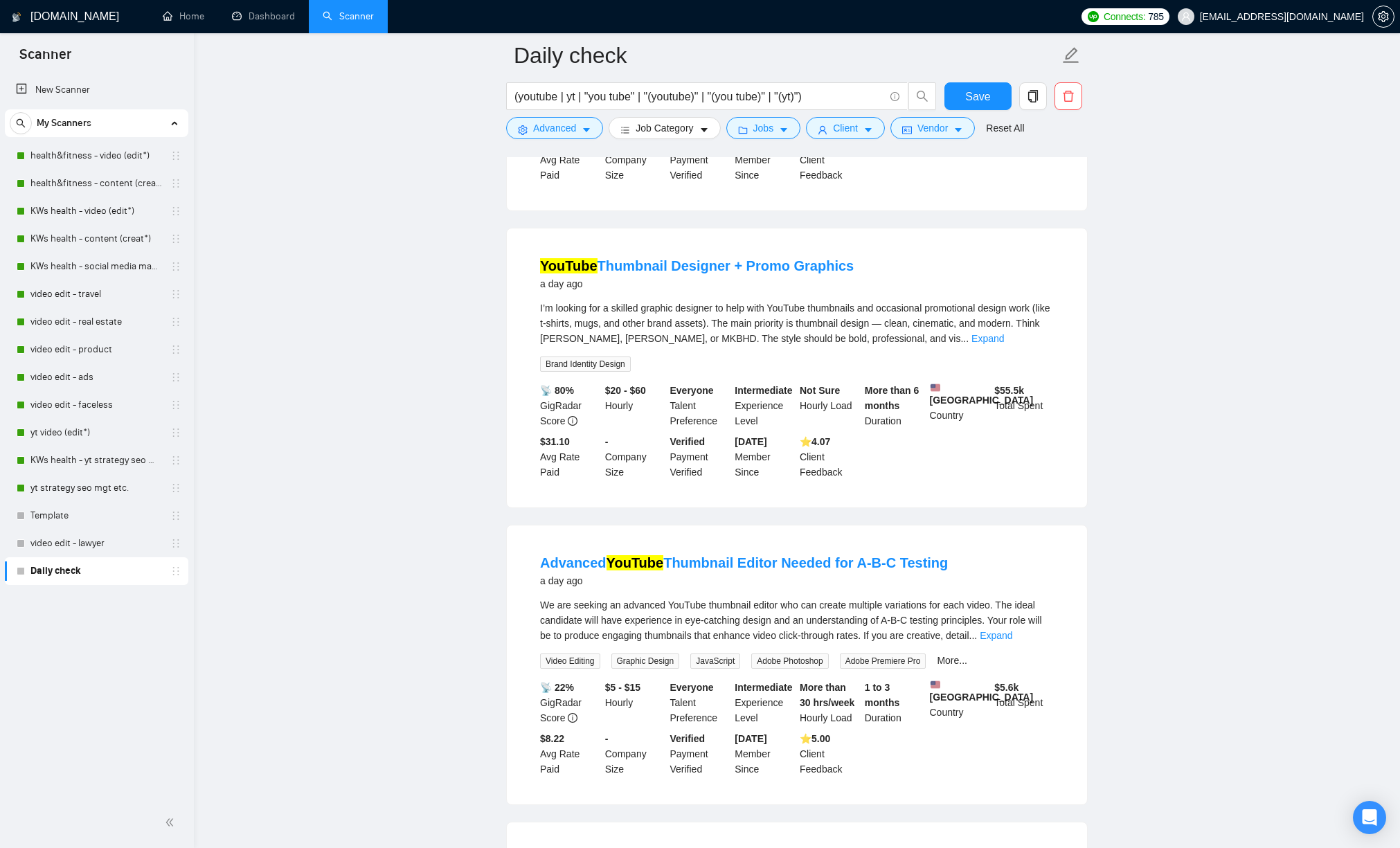
scroll to position [1579, 0]
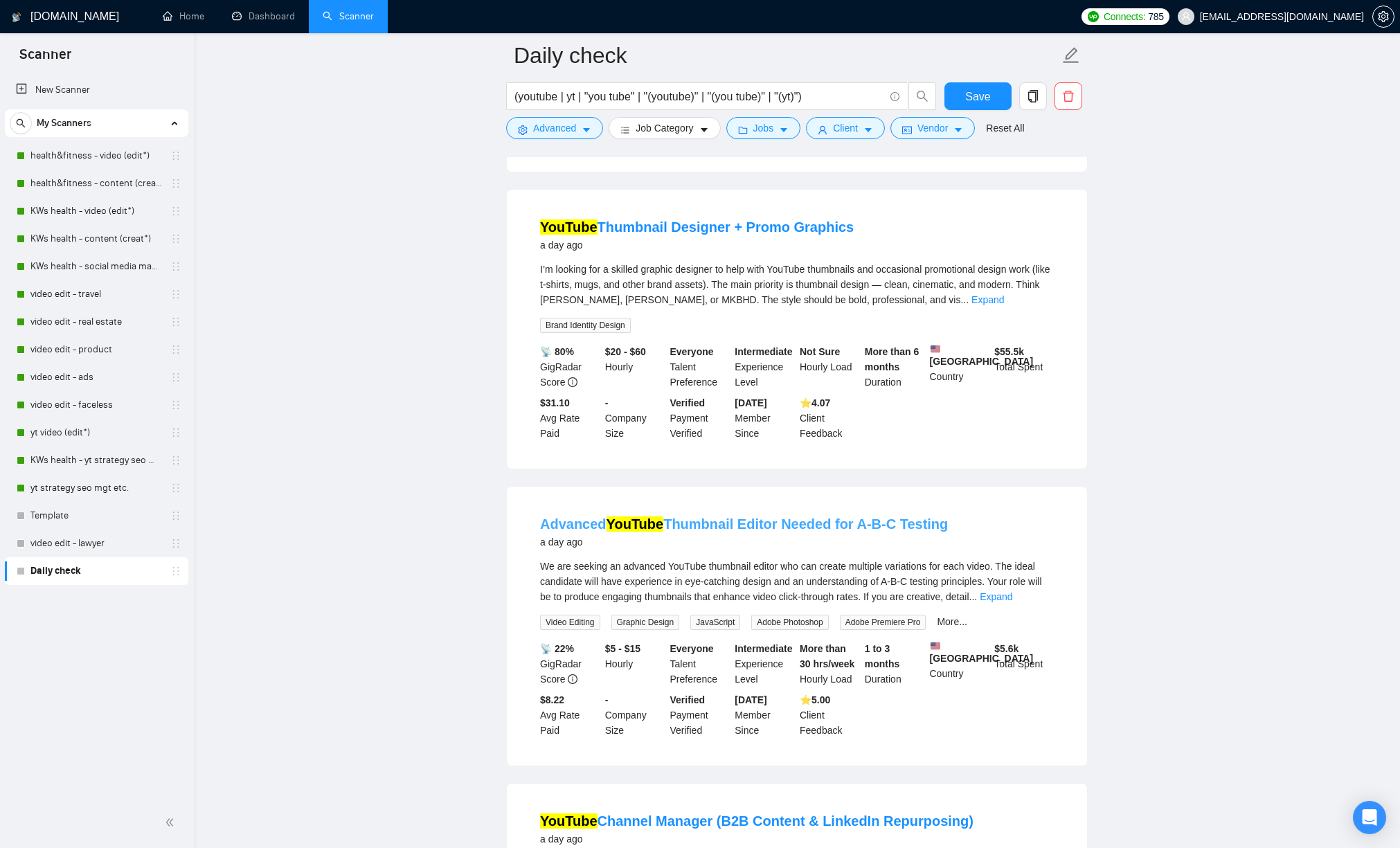
click at [876, 531] on link "Advanced YouTube Thumbnail Editor Needed for A-B-C Testing" at bounding box center [744, 523] width 408 height 15
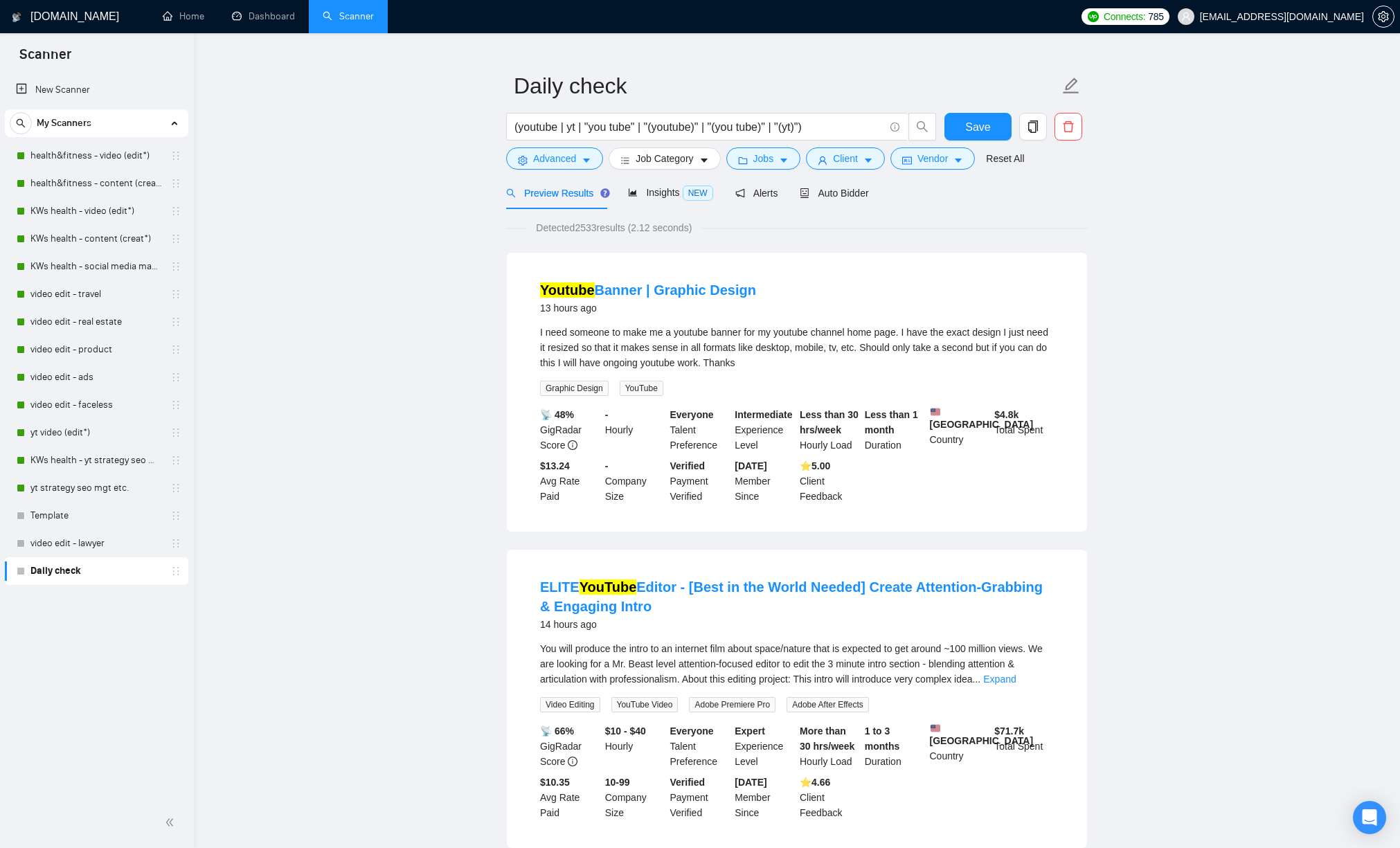
scroll to position [103, 0]
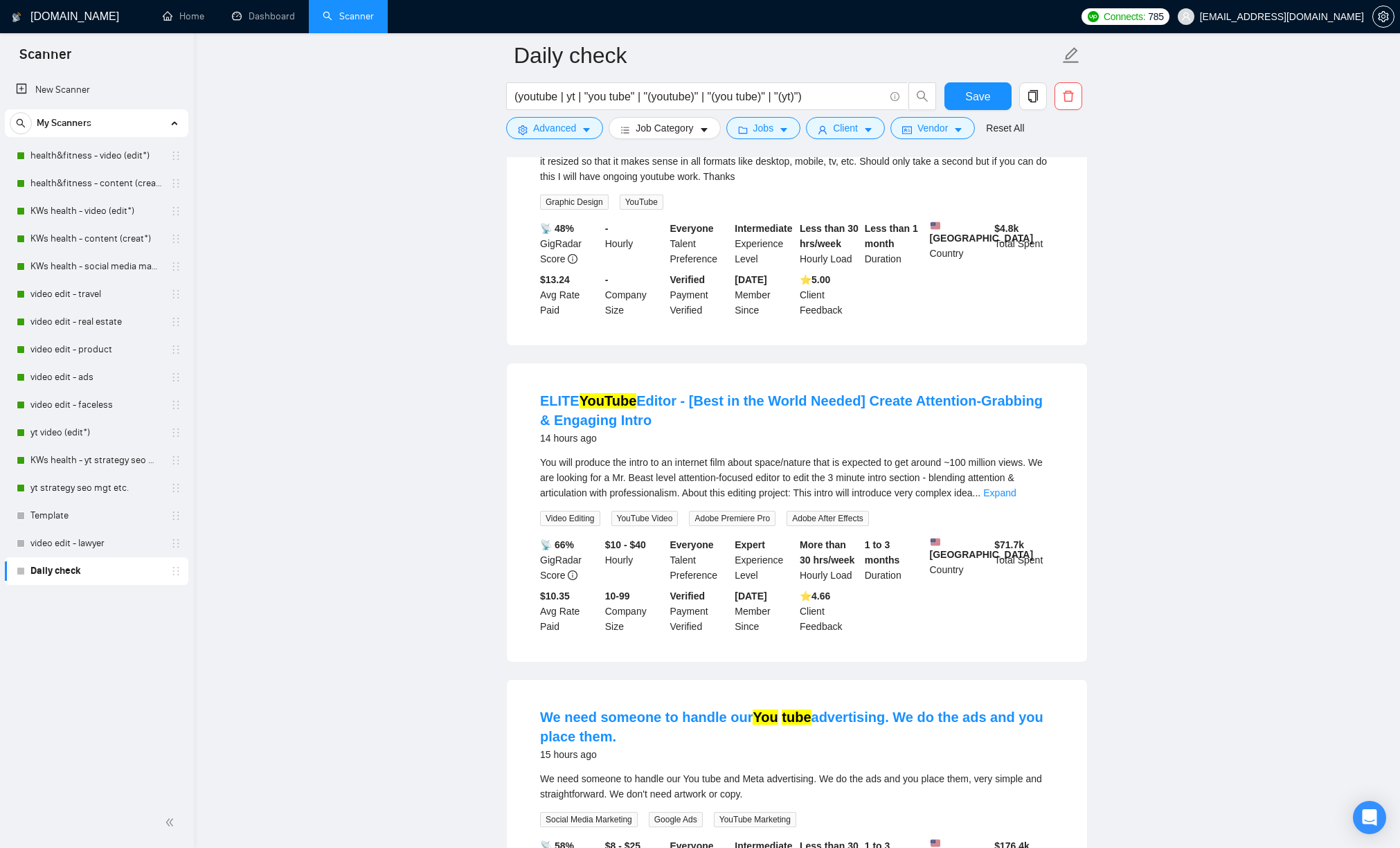
scroll to position [419, 0]
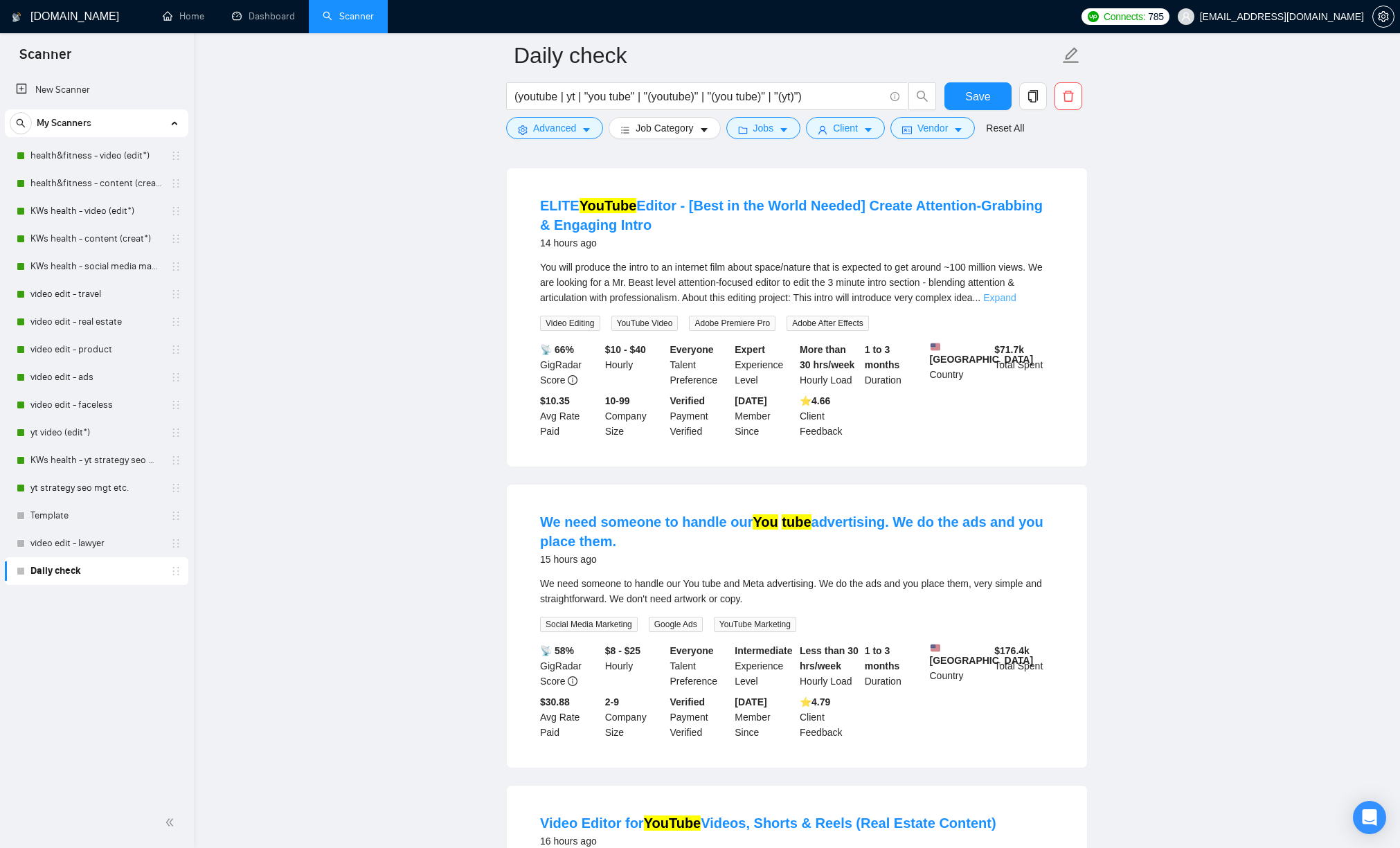
click at [1015, 299] on link "Expand" at bounding box center [999, 298] width 33 height 11
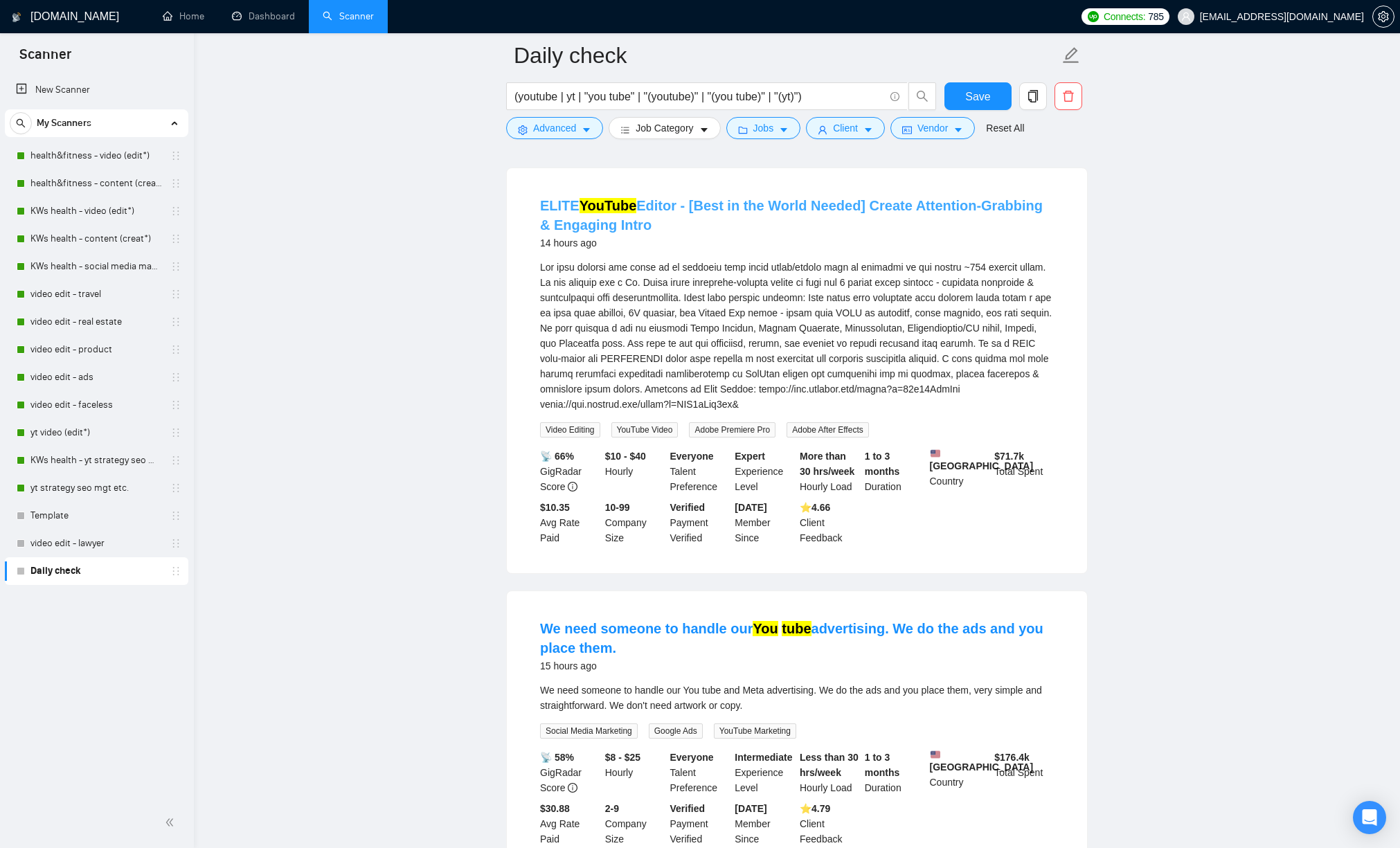
click at [563, 204] on link "ELITE YouTube Editor - [Best in the World Needed] Create Attention-Grabbing & E…" at bounding box center [791, 215] width 502 height 34
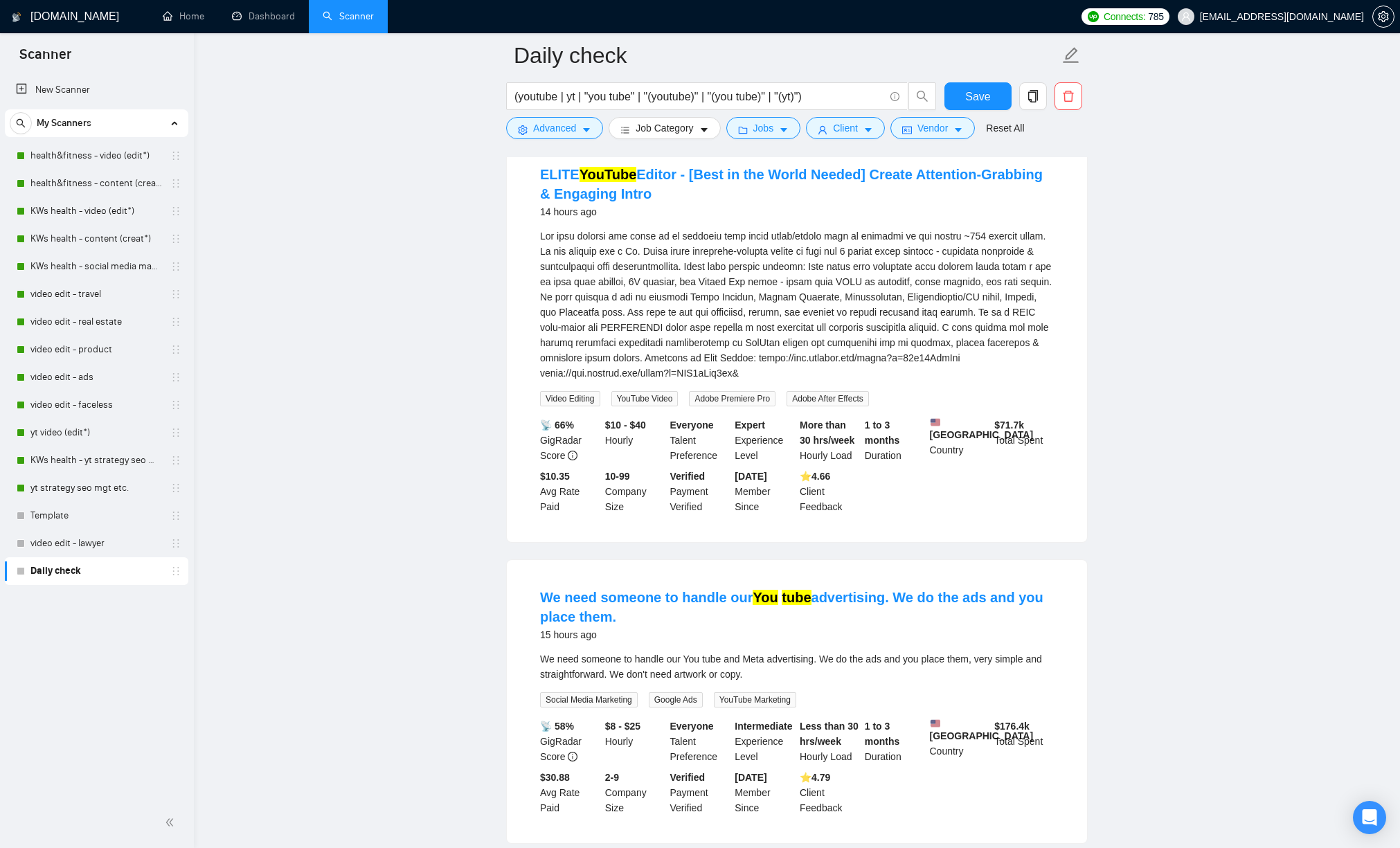
scroll to position [690, 0]
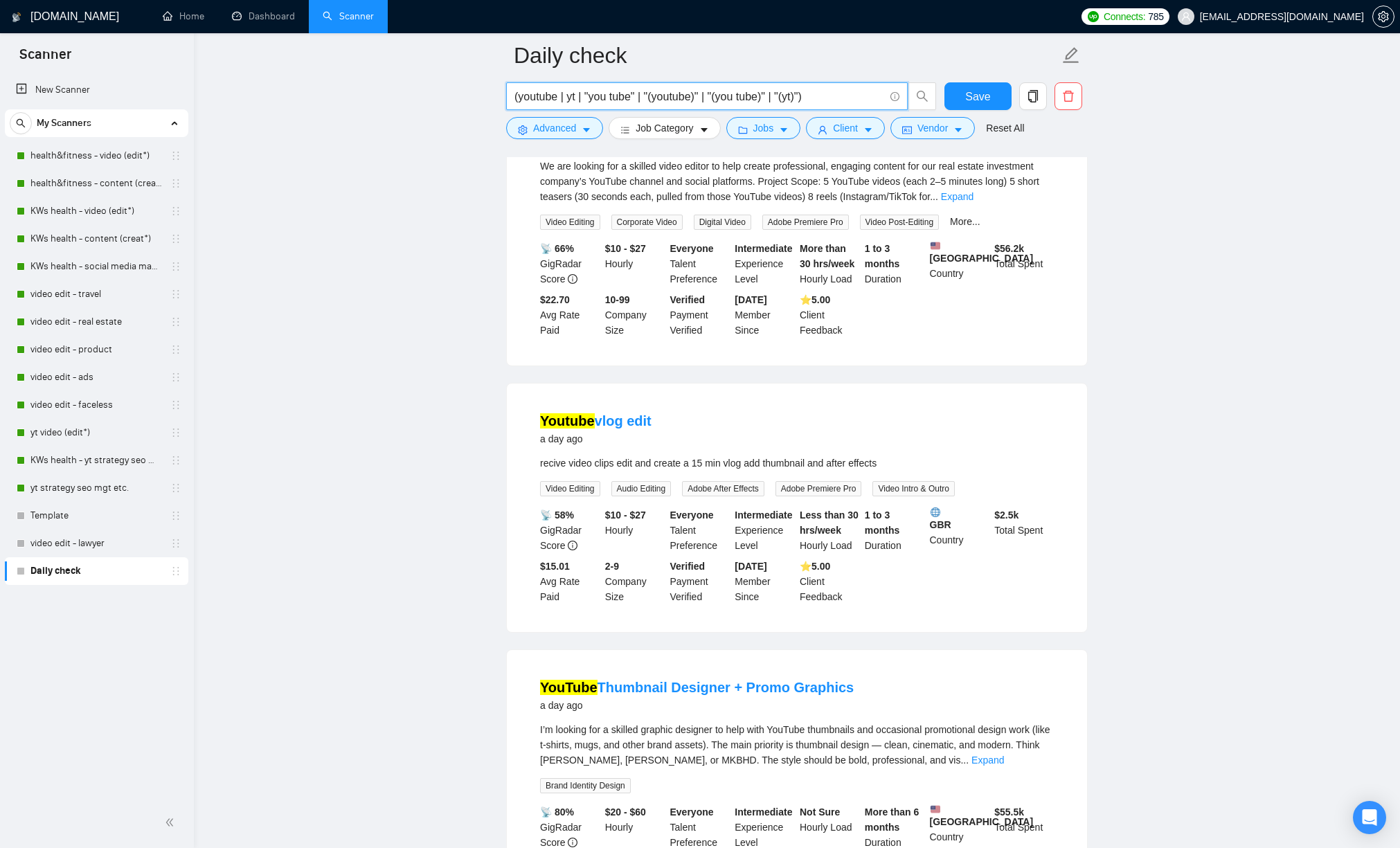
scroll to position [1511, 0]
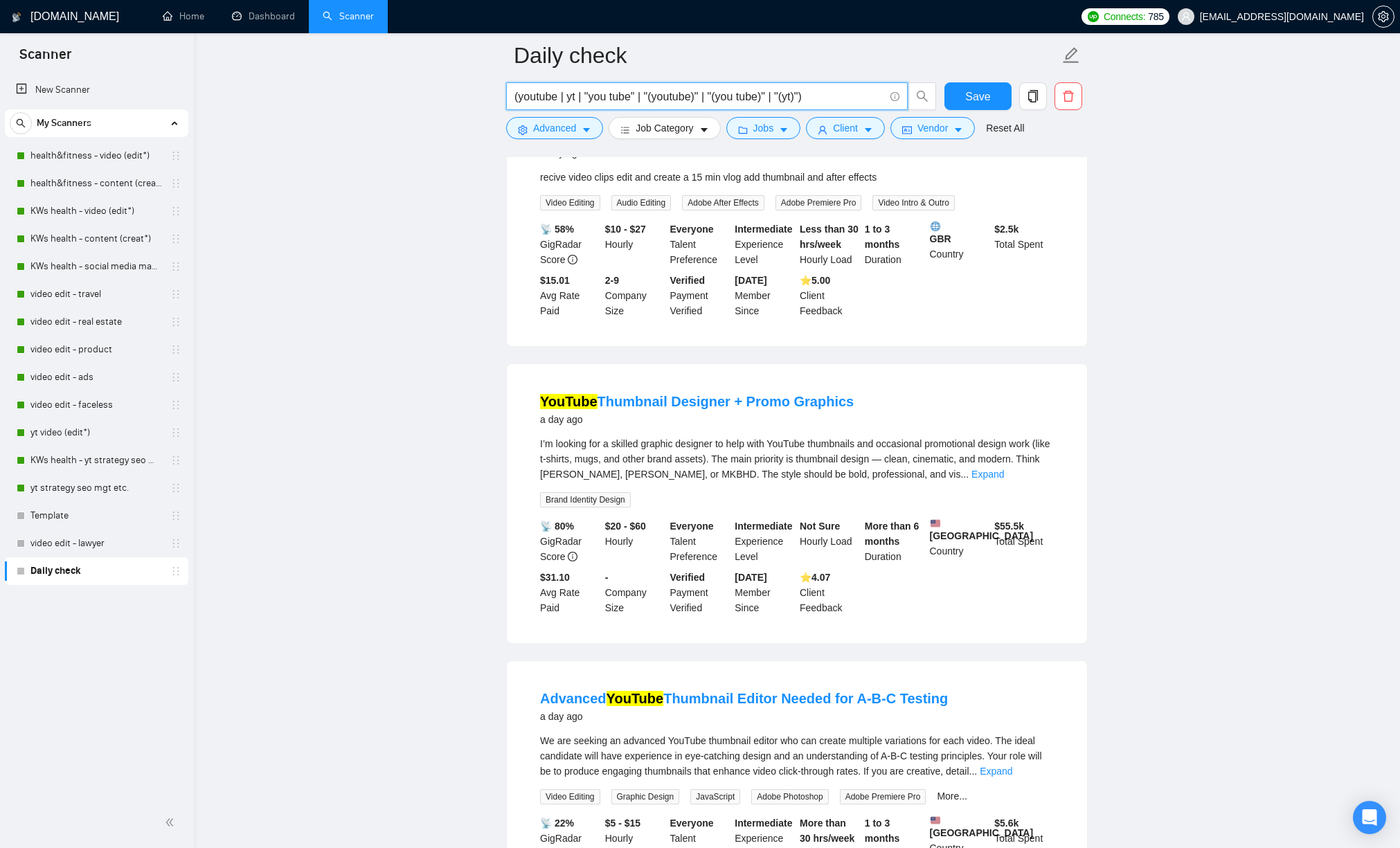
click at [313, 466] on main "Daily check (youtube | yt | "you tube" | "(youtube)" | "(you tube)" | "(yt)") S…" at bounding box center [797, 204] width 1162 height 3321
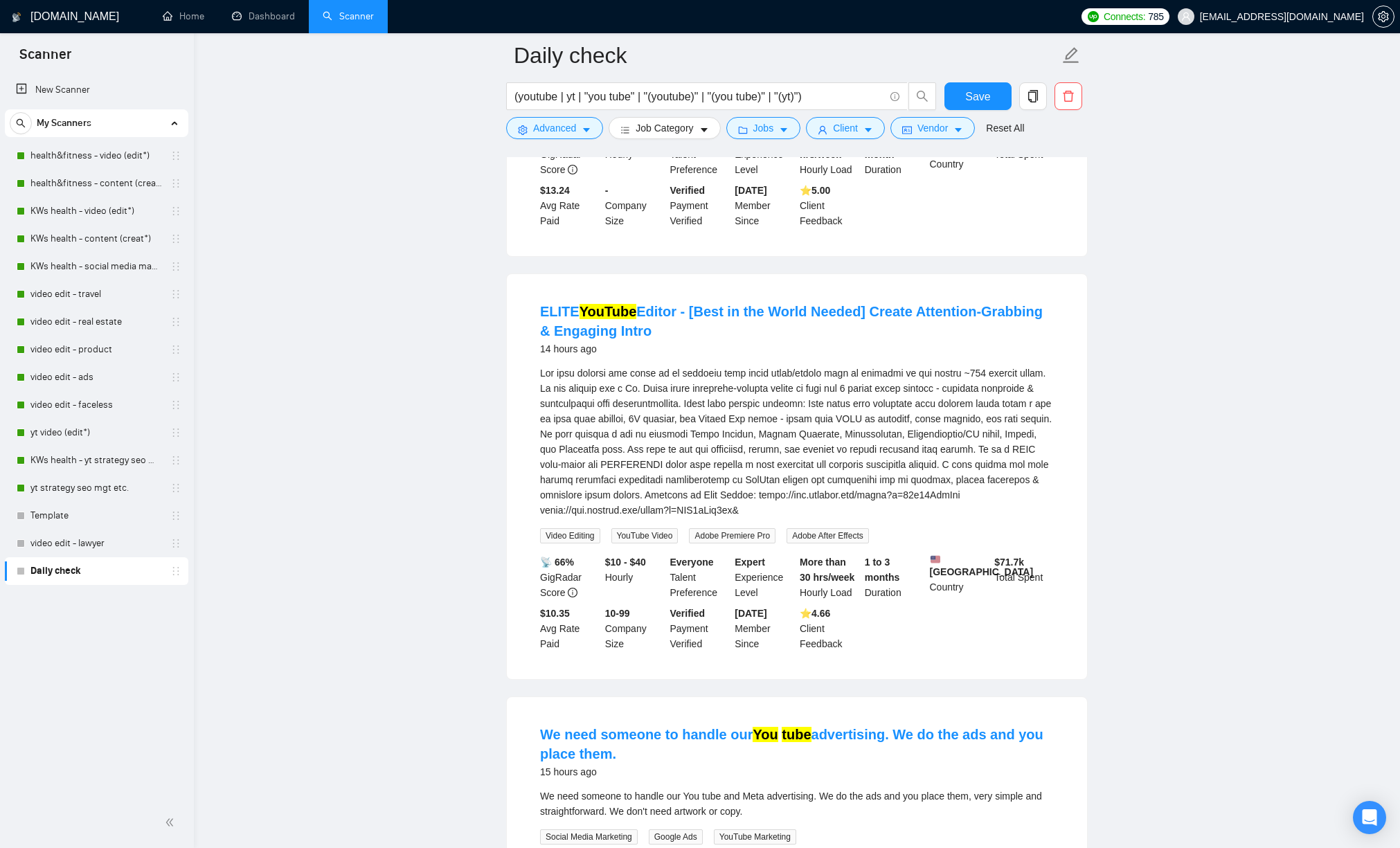
scroll to position [335, 0]
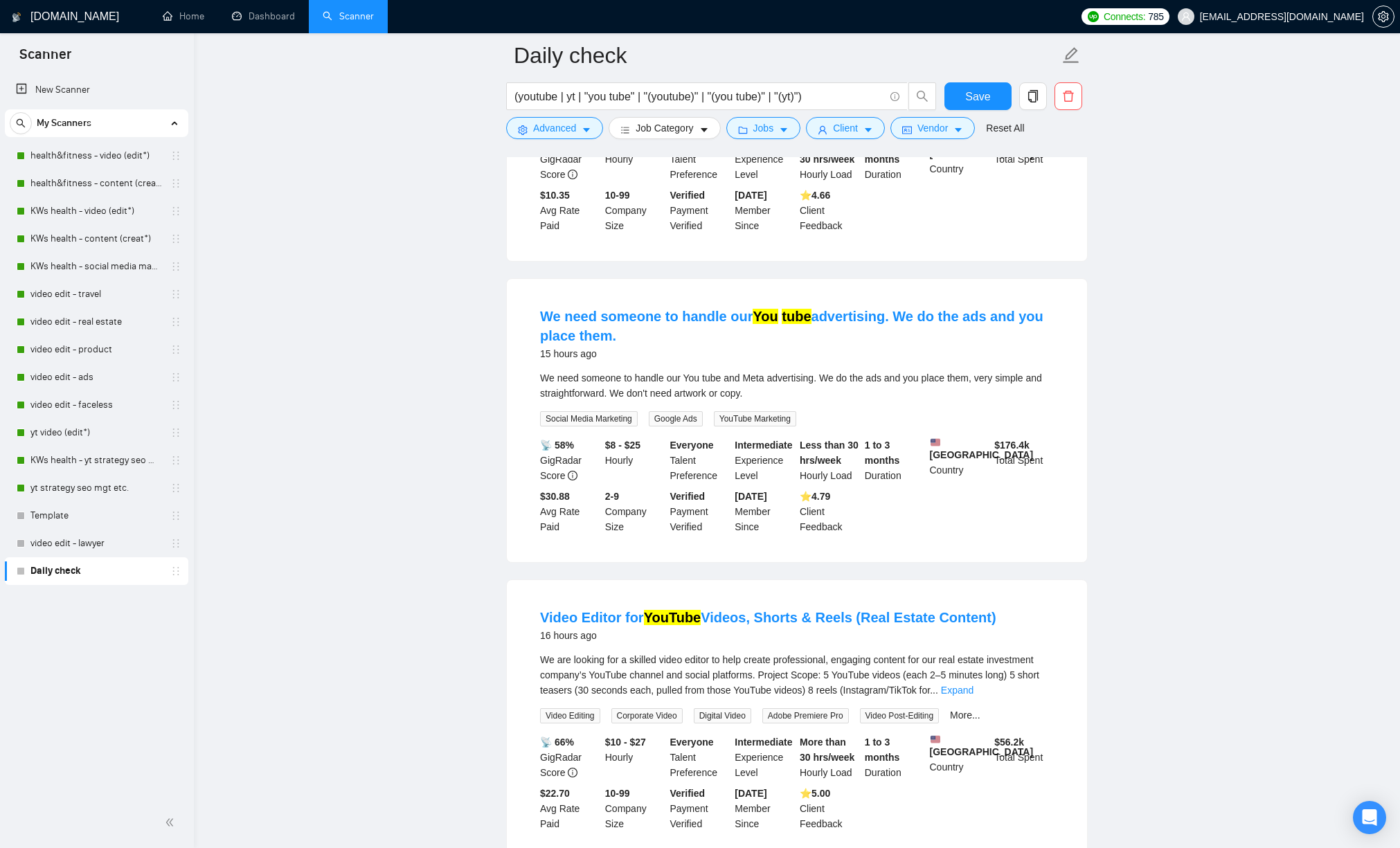
scroll to position [967, 0]
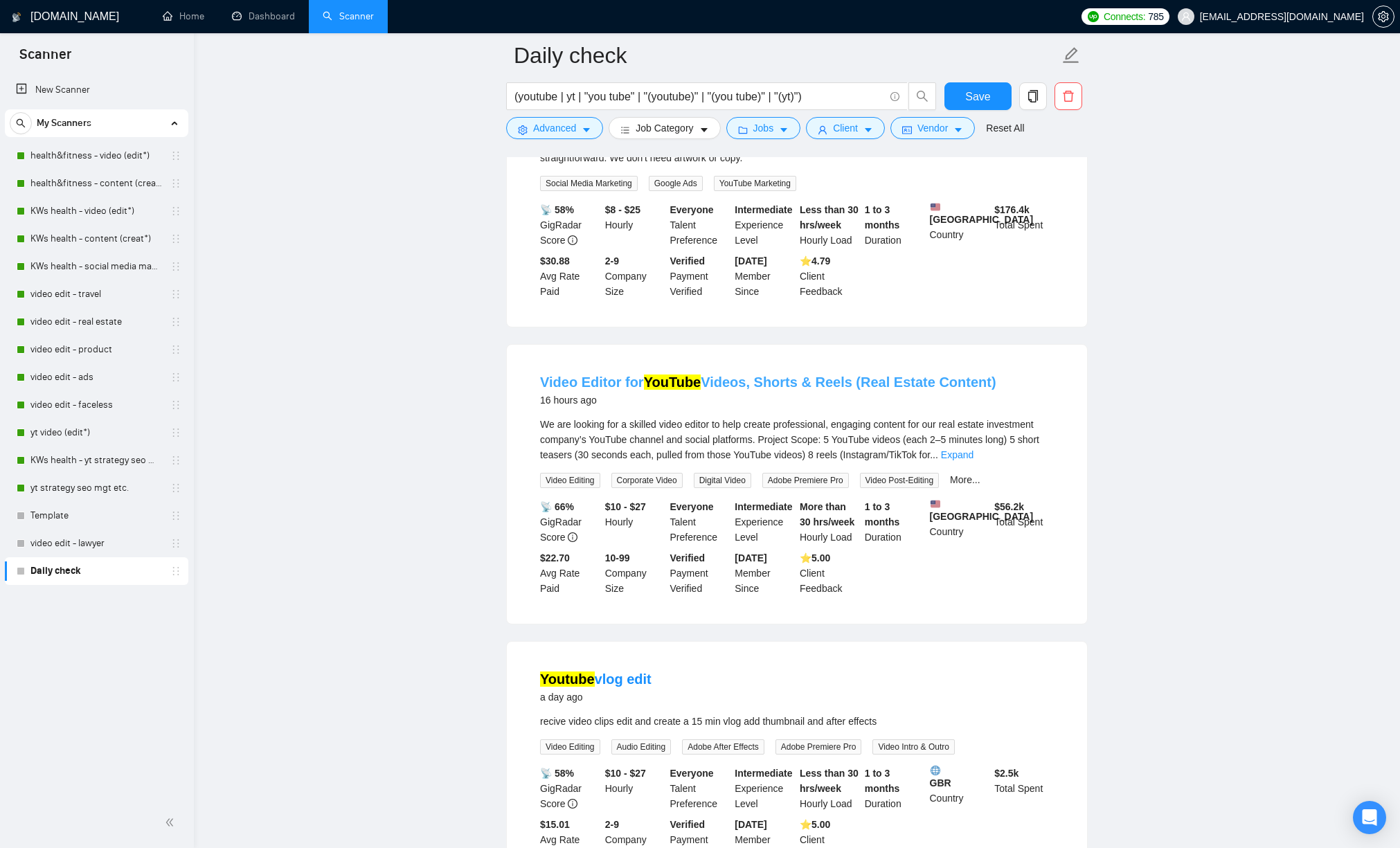
click at [899, 390] on link "Video Editor for YouTube Videos, Shorts & Reels (Real Estate Content)" at bounding box center [768, 382] width 456 height 15
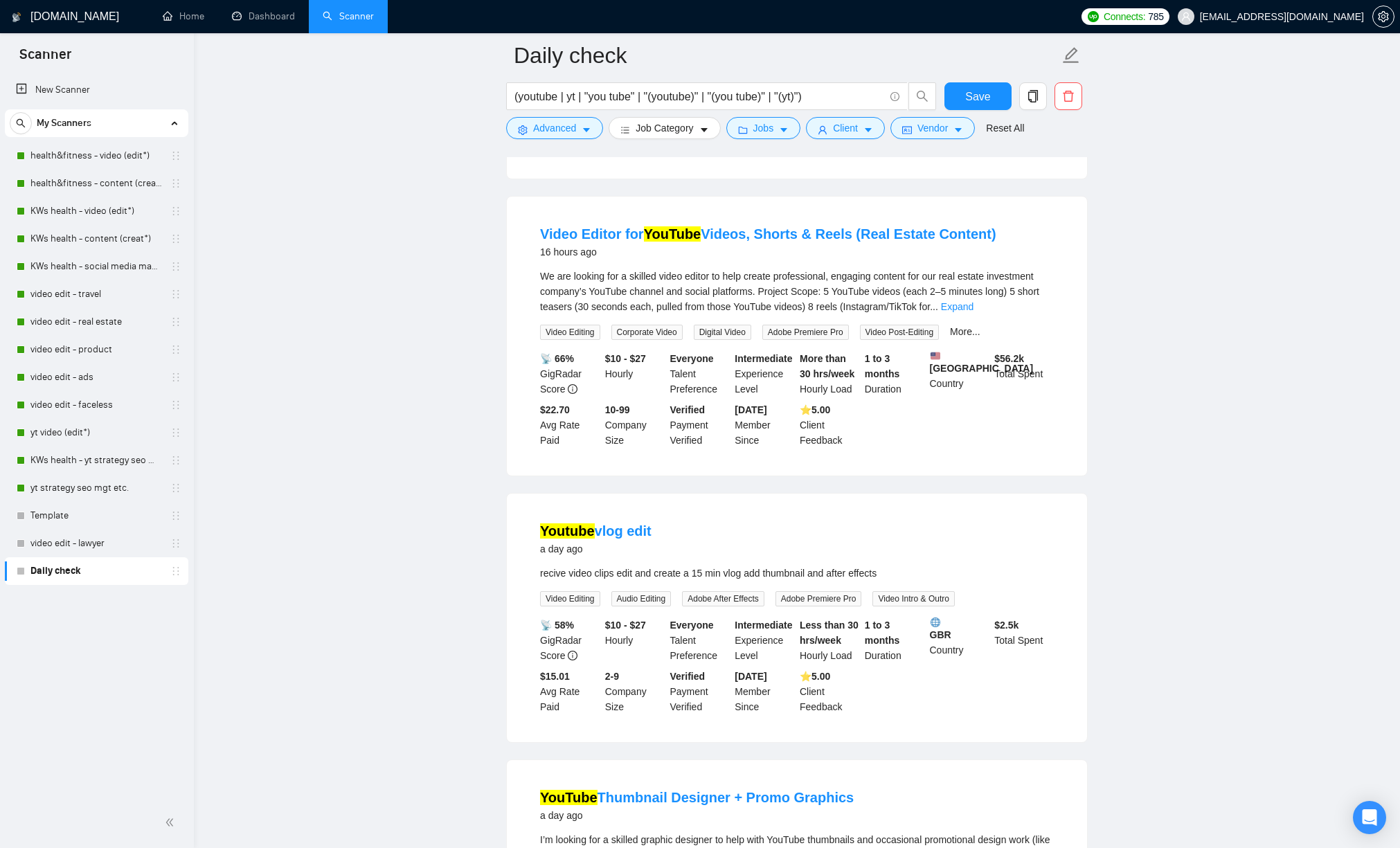
scroll to position [1137, 0]
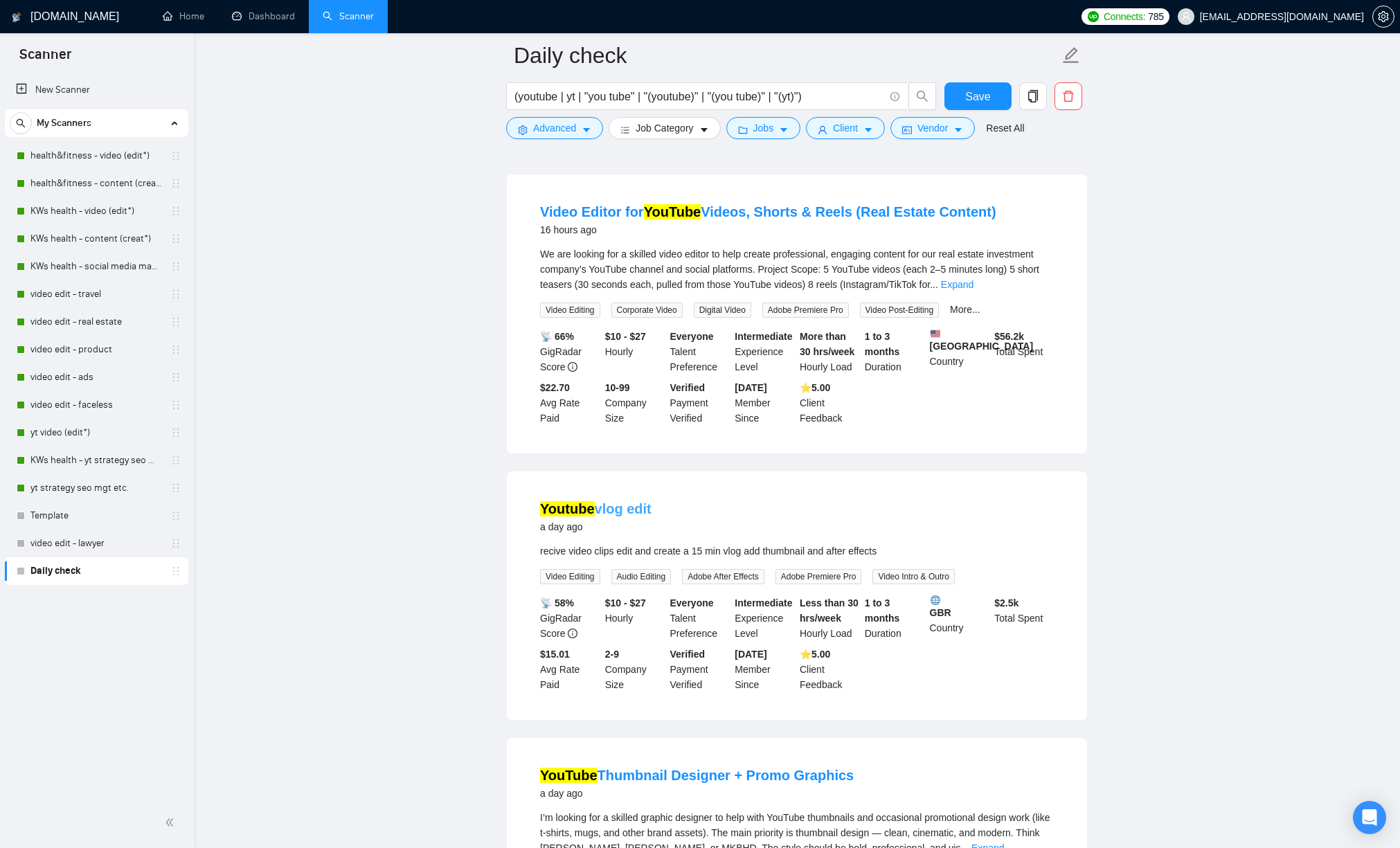
click at [633, 516] on link "Youtube vlog edit" at bounding box center [595, 508] width 111 height 15
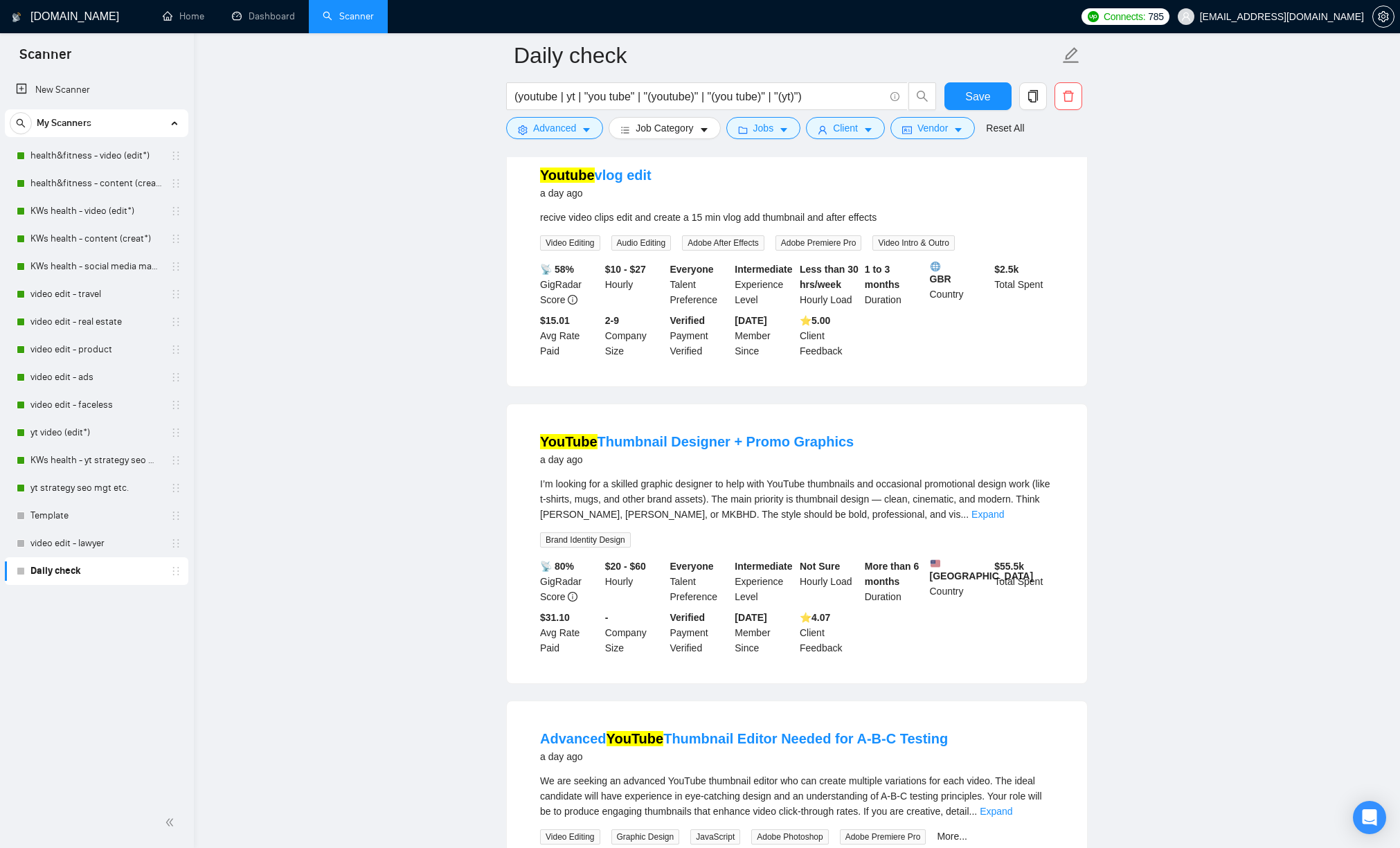
scroll to position [1518, 0]
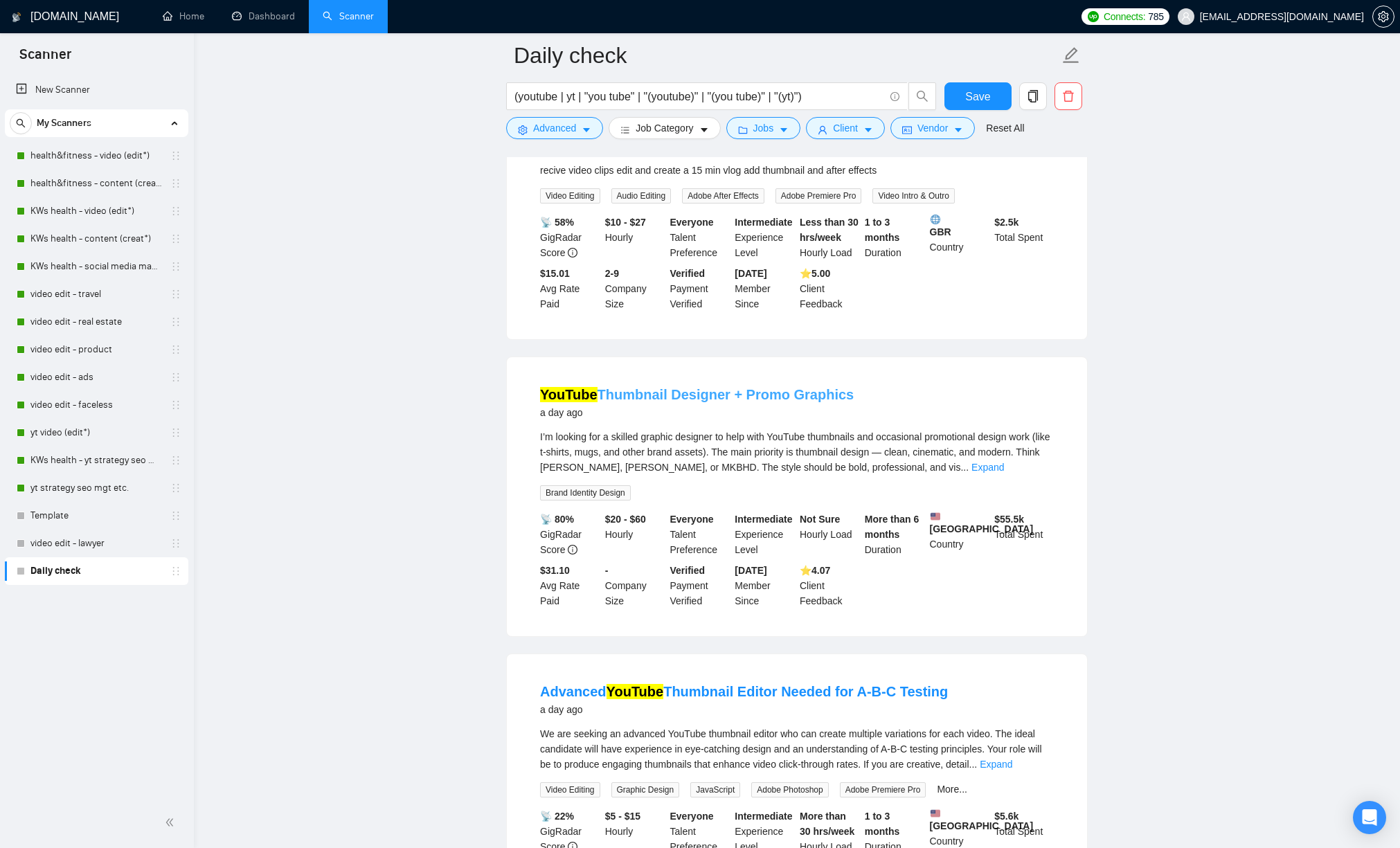
click at [631, 402] on link "YouTube Thumbnail Designer + Promo Graphics" at bounding box center [696, 394] width 313 height 15
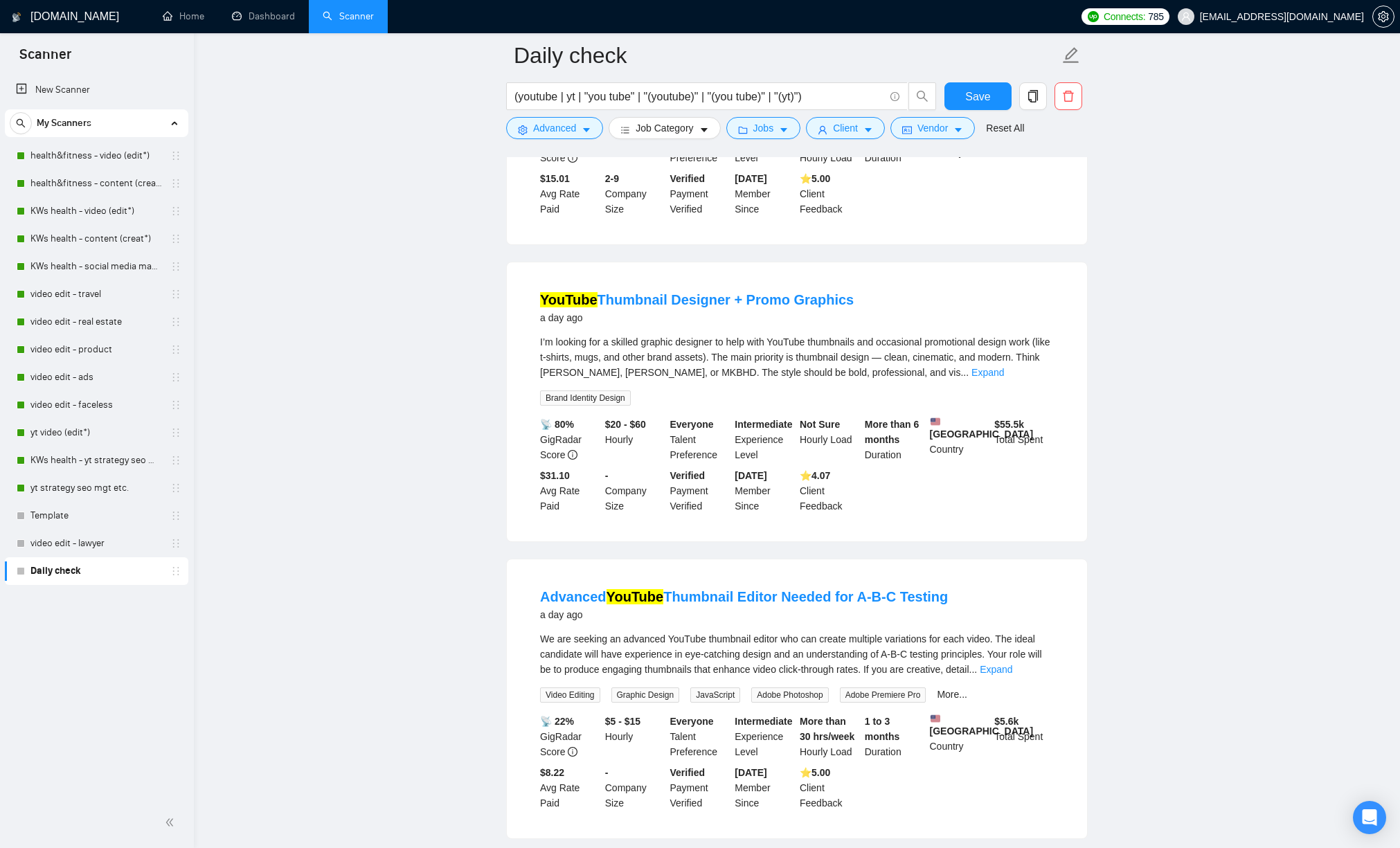
scroll to position [1706, 0]
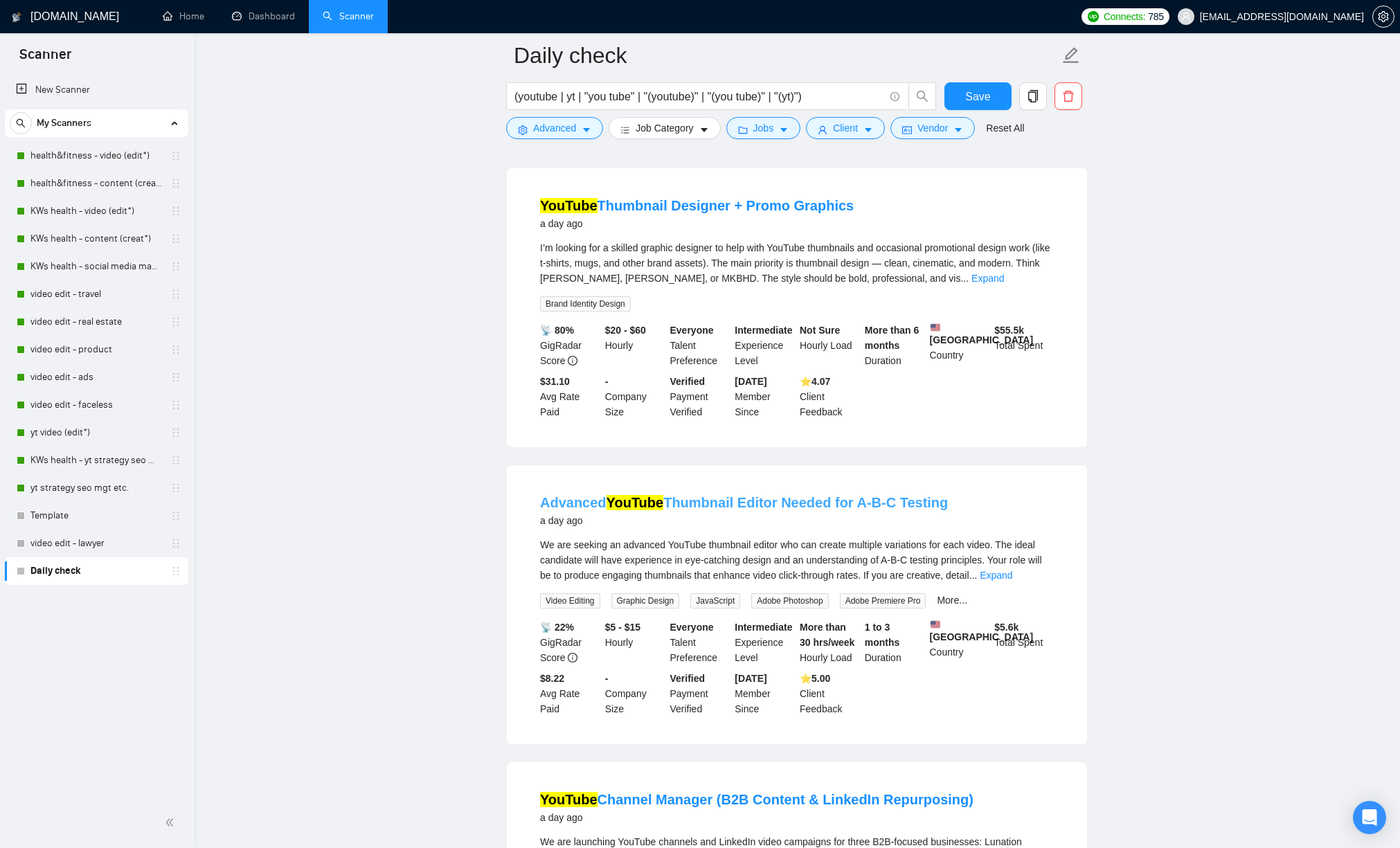
click at [696, 511] on link "Advanced YouTube Thumbnail Editor Needed for A-B-C Testing" at bounding box center [744, 503] width 408 height 15
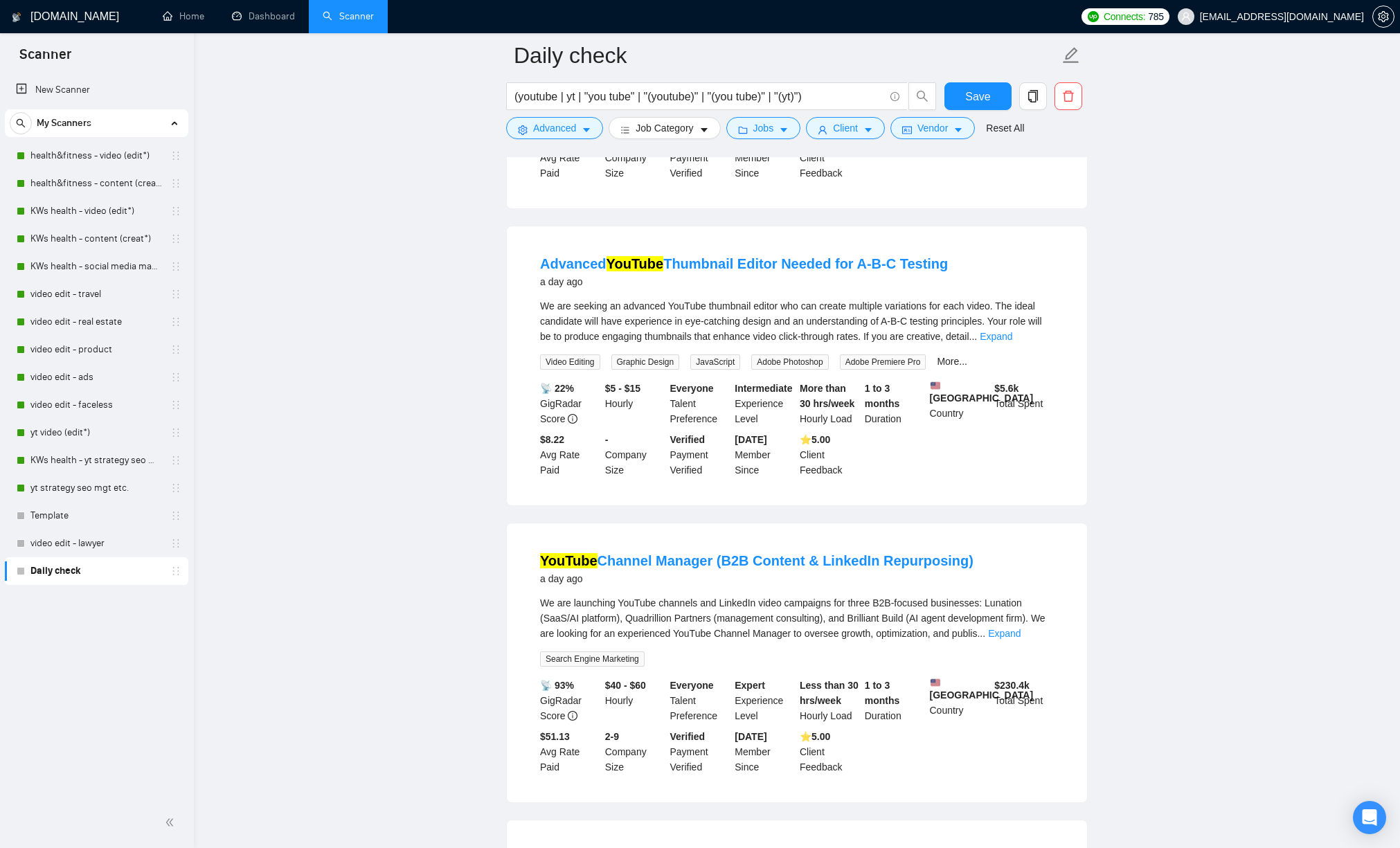
scroll to position [2025, 0]
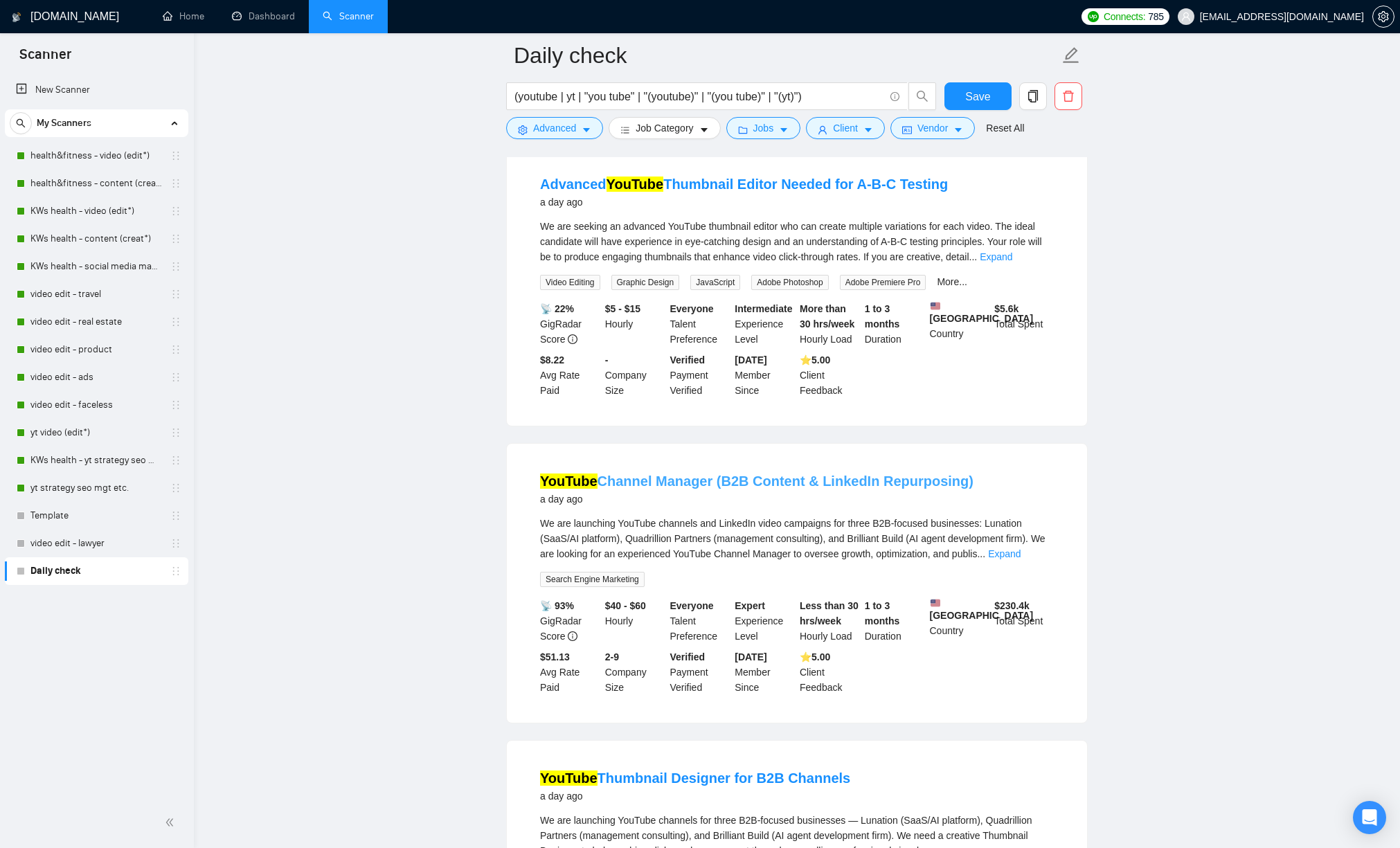
click at [587, 489] on mark "YouTube" at bounding box center [569, 481] width 58 height 15
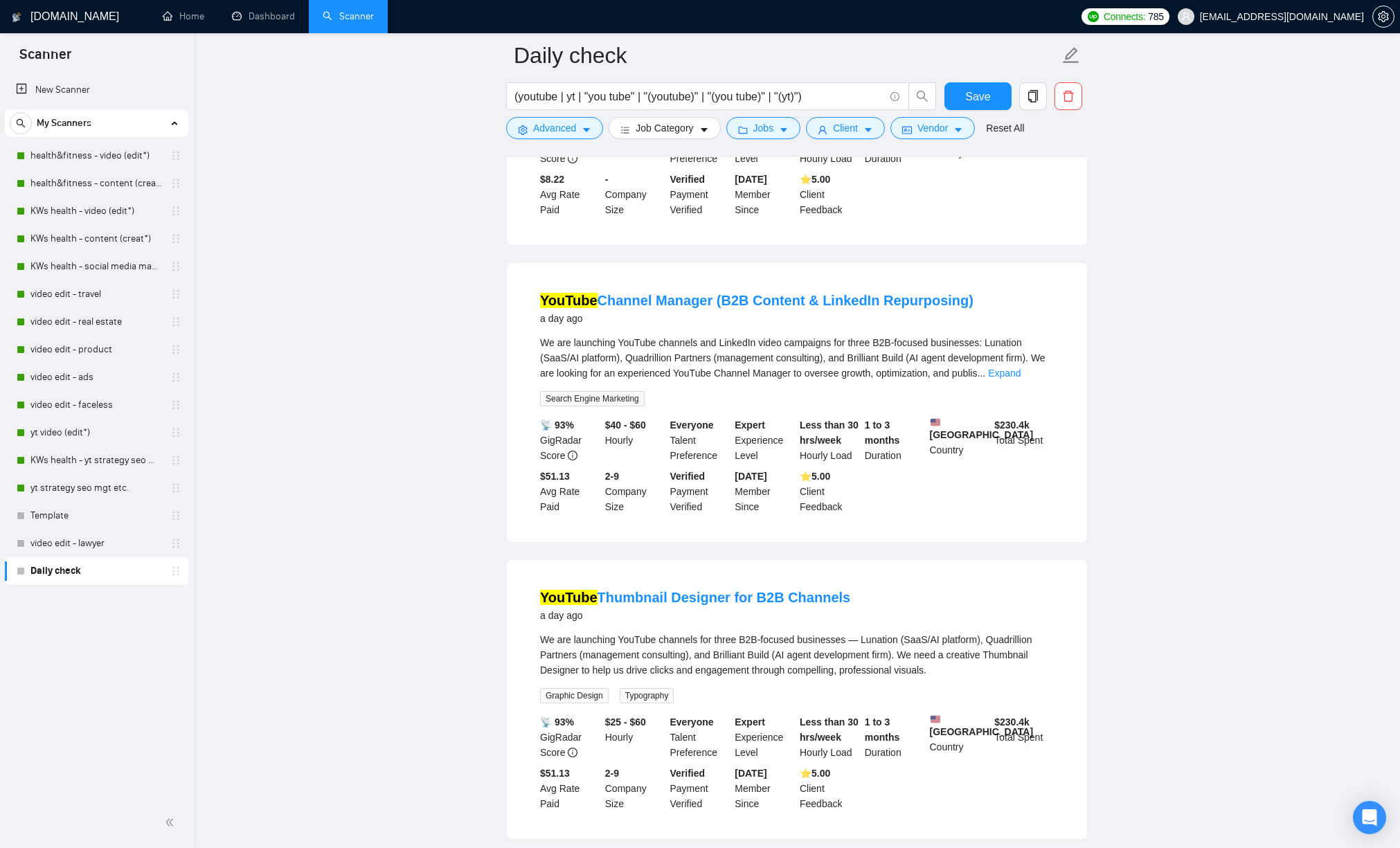
scroll to position [2354, 0]
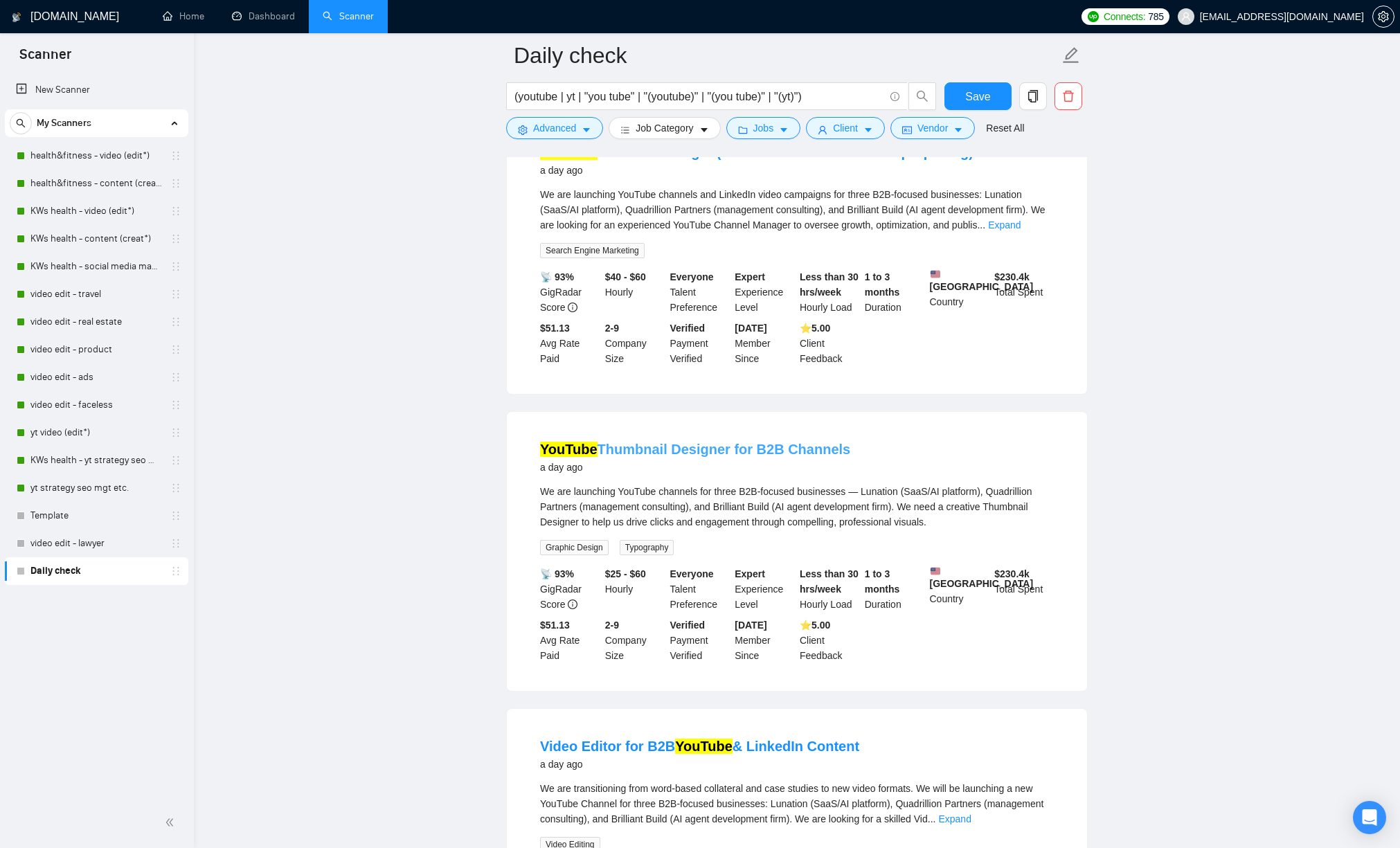
click at [590, 457] on mark "YouTube" at bounding box center [569, 449] width 58 height 15
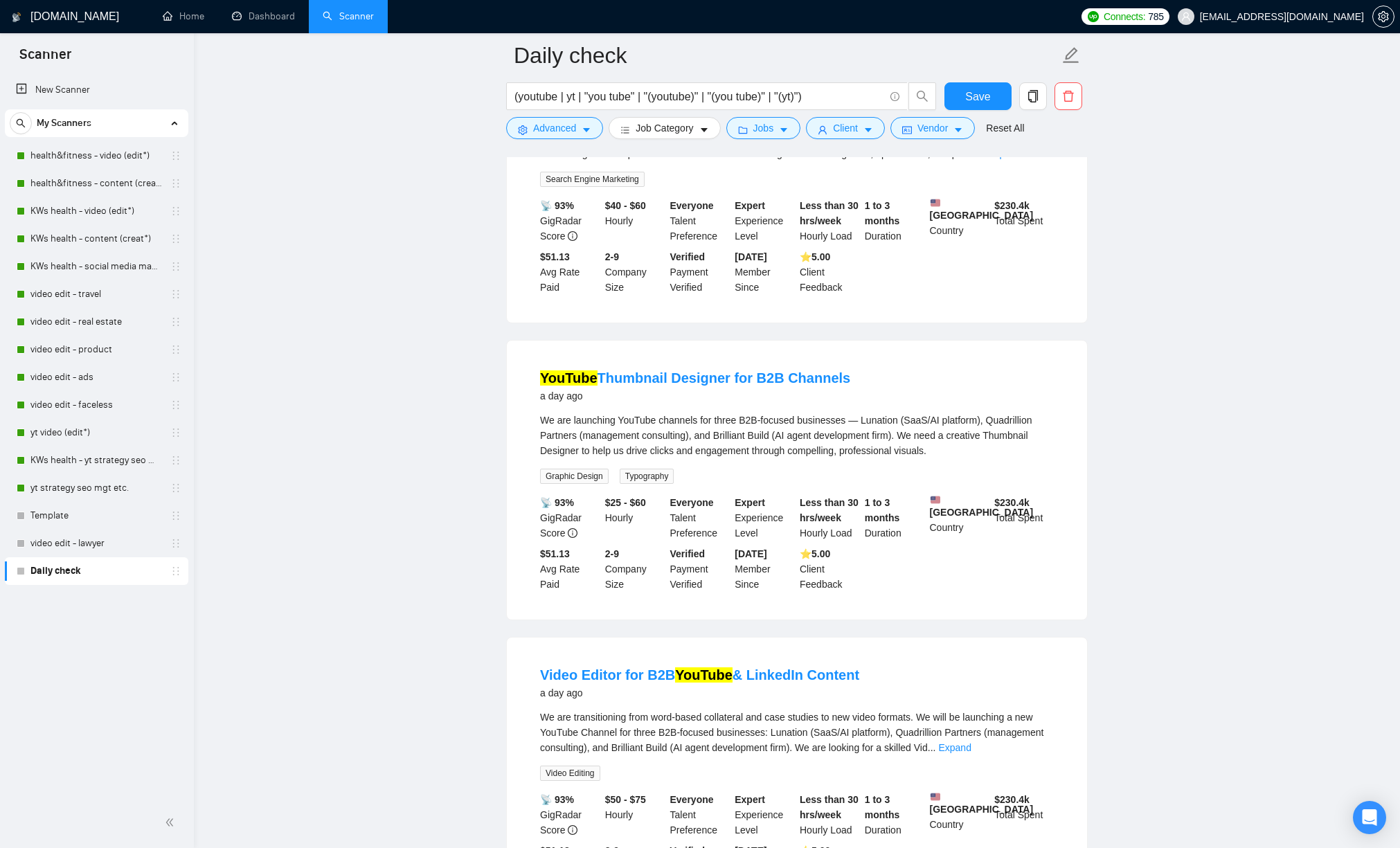
scroll to position [2602, 0]
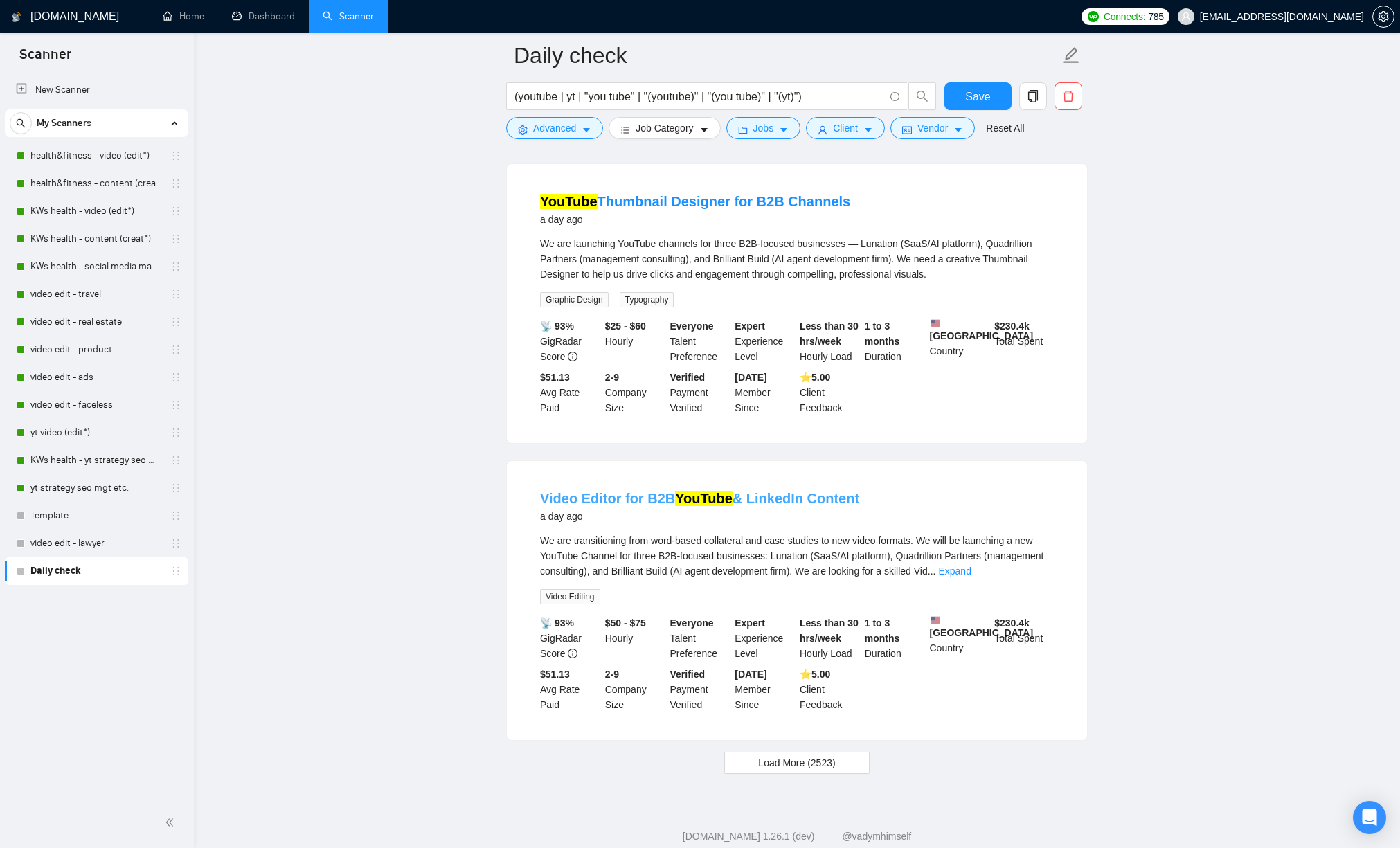
click at [634, 506] on link "Video Editor for B2B YouTube & LinkedIn Content" at bounding box center [700, 498] width 319 height 15
click at [793, 678] on span "Load More (2523)" at bounding box center [797, 762] width 77 height 15
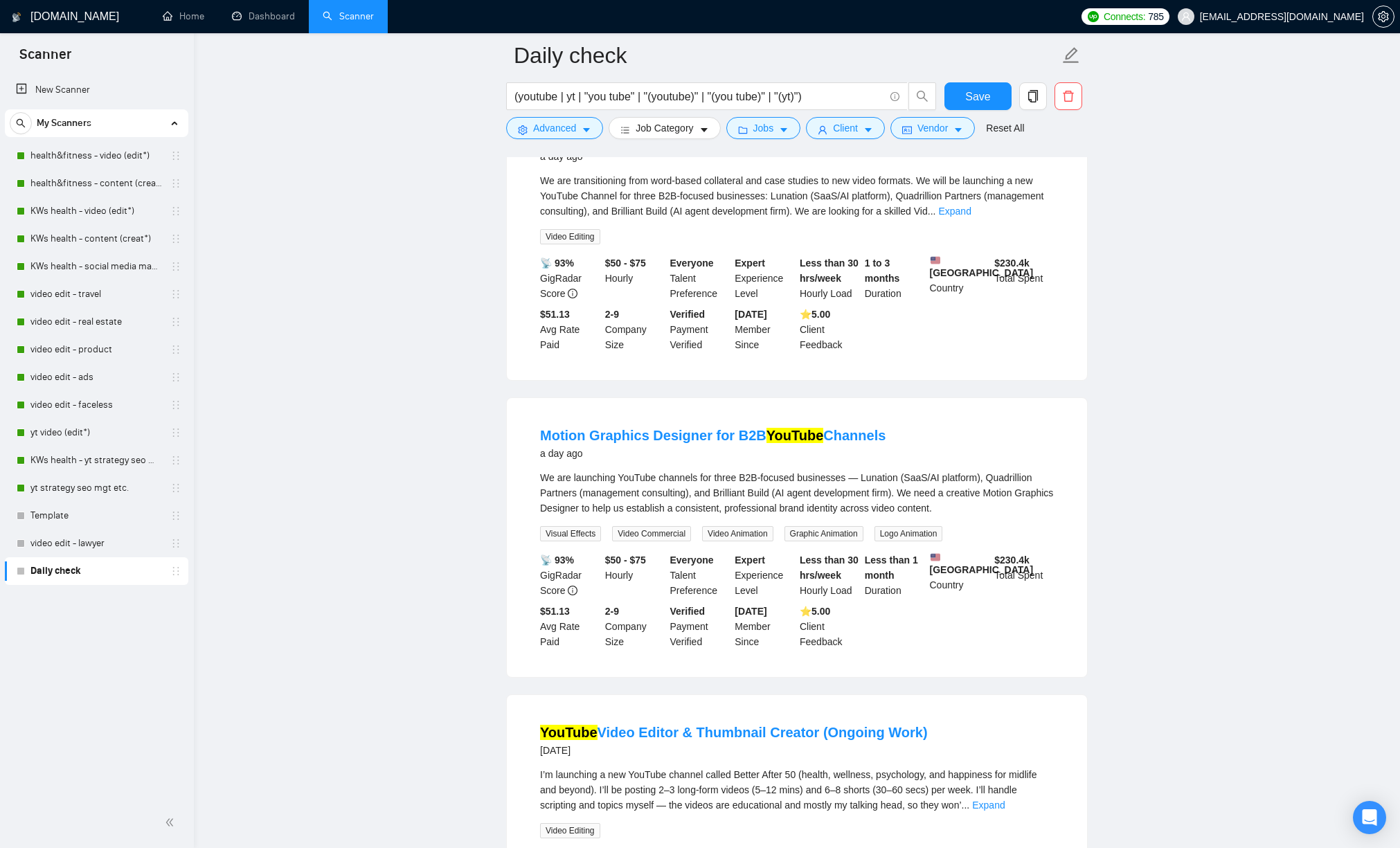
scroll to position [2982, 0]
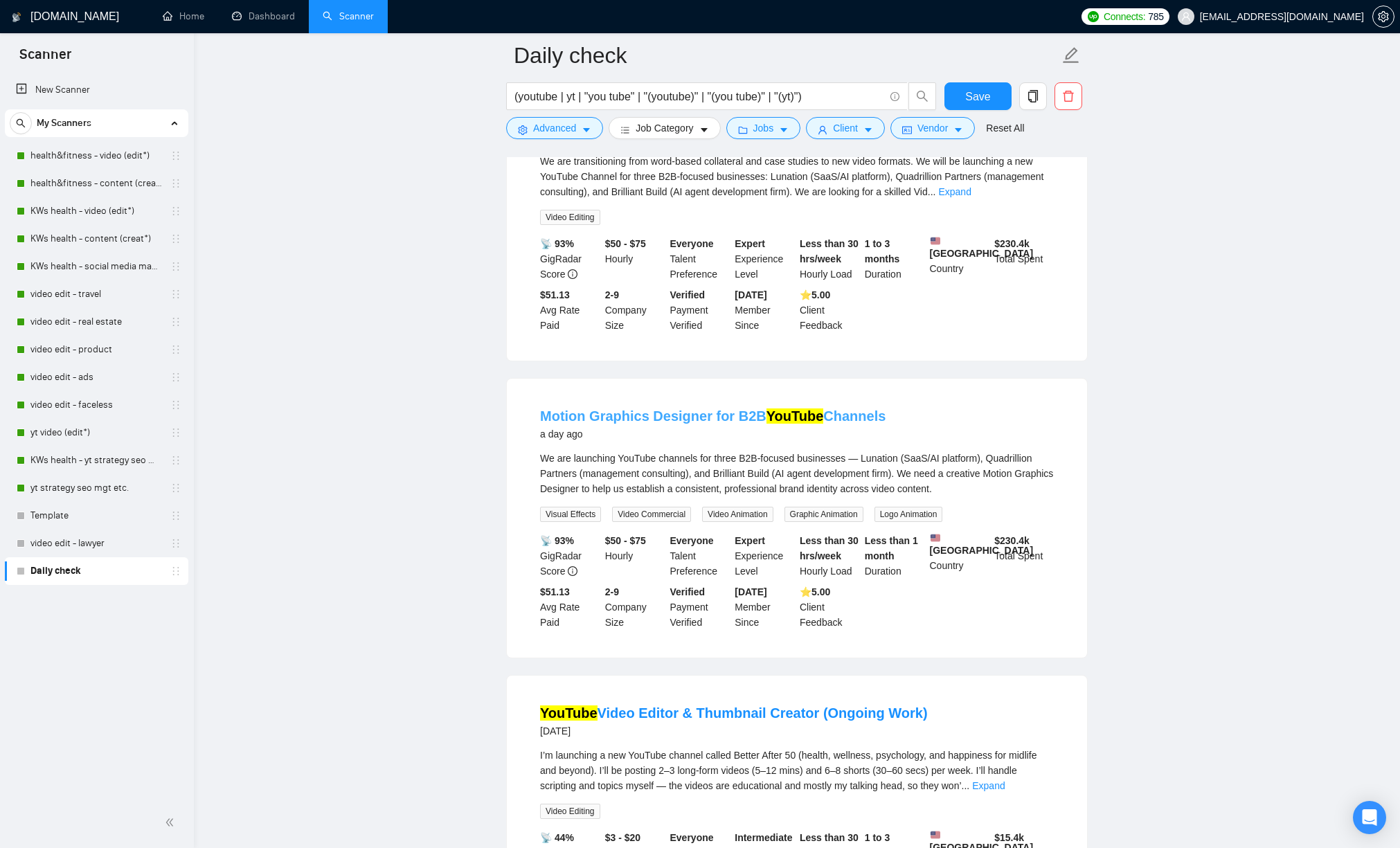
click at [598, 424] on link "Motion Graphics Designer for B2B YouTube Channels" at bounding box center [712, 416] width 345 height 15
drag, startPoint x: 981, startPoint y: 95, endPoint x: 809, endPoint y: 161, distance: 184.2
click at [981, 95] on span "Save" at bounding box center [977, 97] width 25 height 18
click at [87, 293] on link "video edit - travel" at bounding box center [96, 294] width 131 height 28
click at [964, 99] on button "Save" at bounding box center [978, 96] width 67 height 28
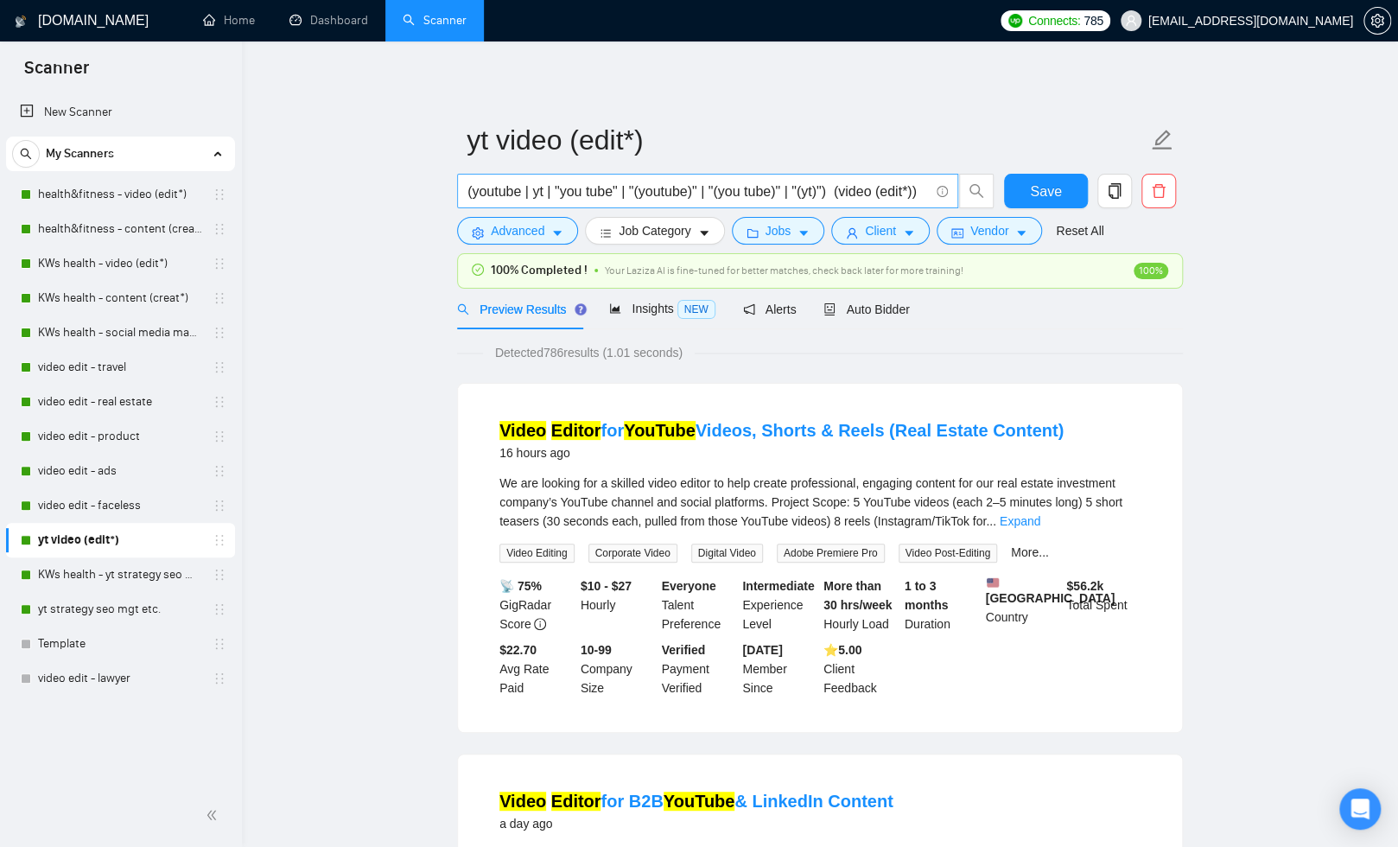
click at [507, 194] on input "(youtube | yt | "you tube" | "(youtube)" | "(you tube)" | "(yt)") (video (edit*…" at bounding box center [697, 192] width 461 height 22
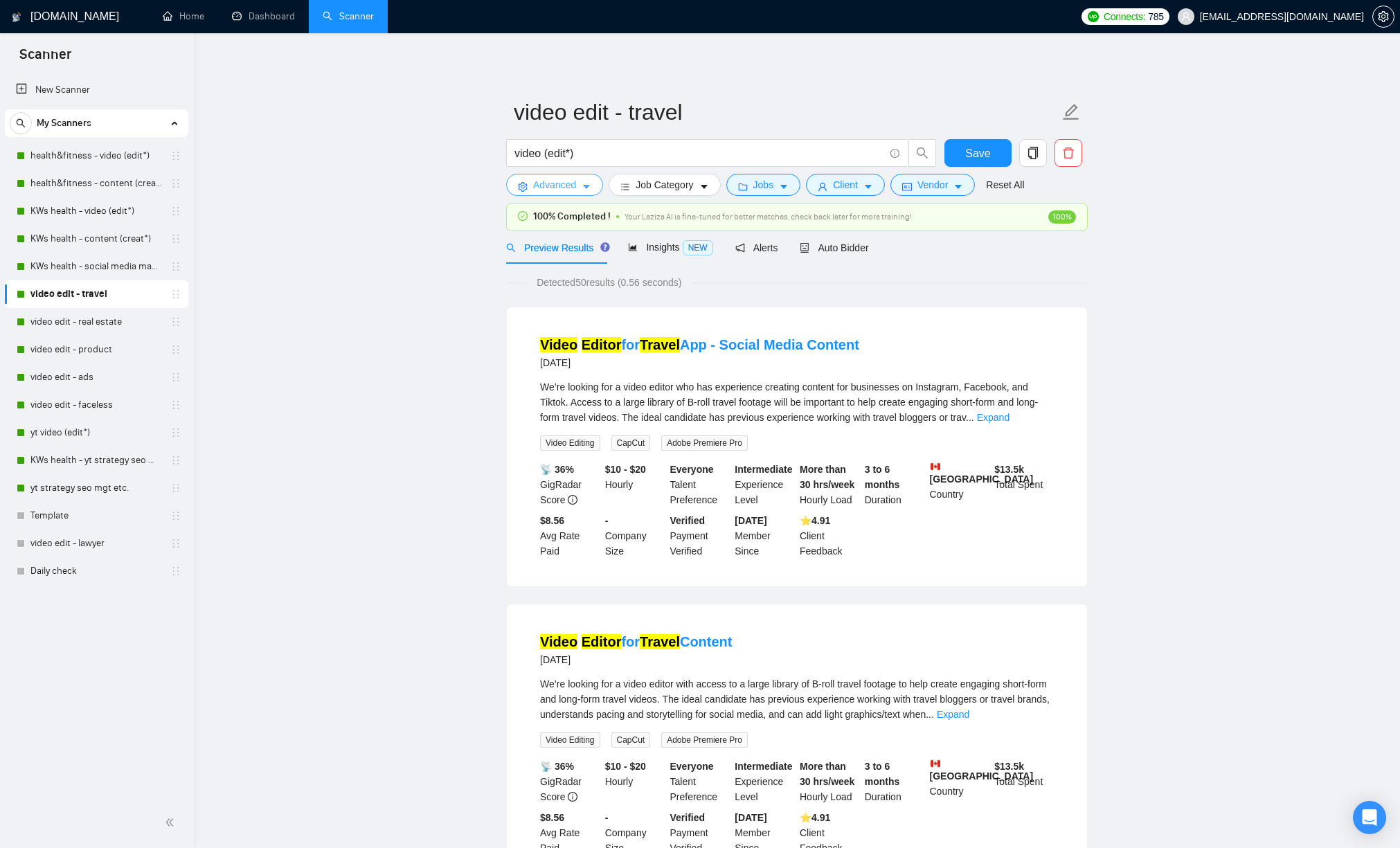
click at [593, 180] on button "Advanced" at bounding box center [554, 185] width 97 height 22
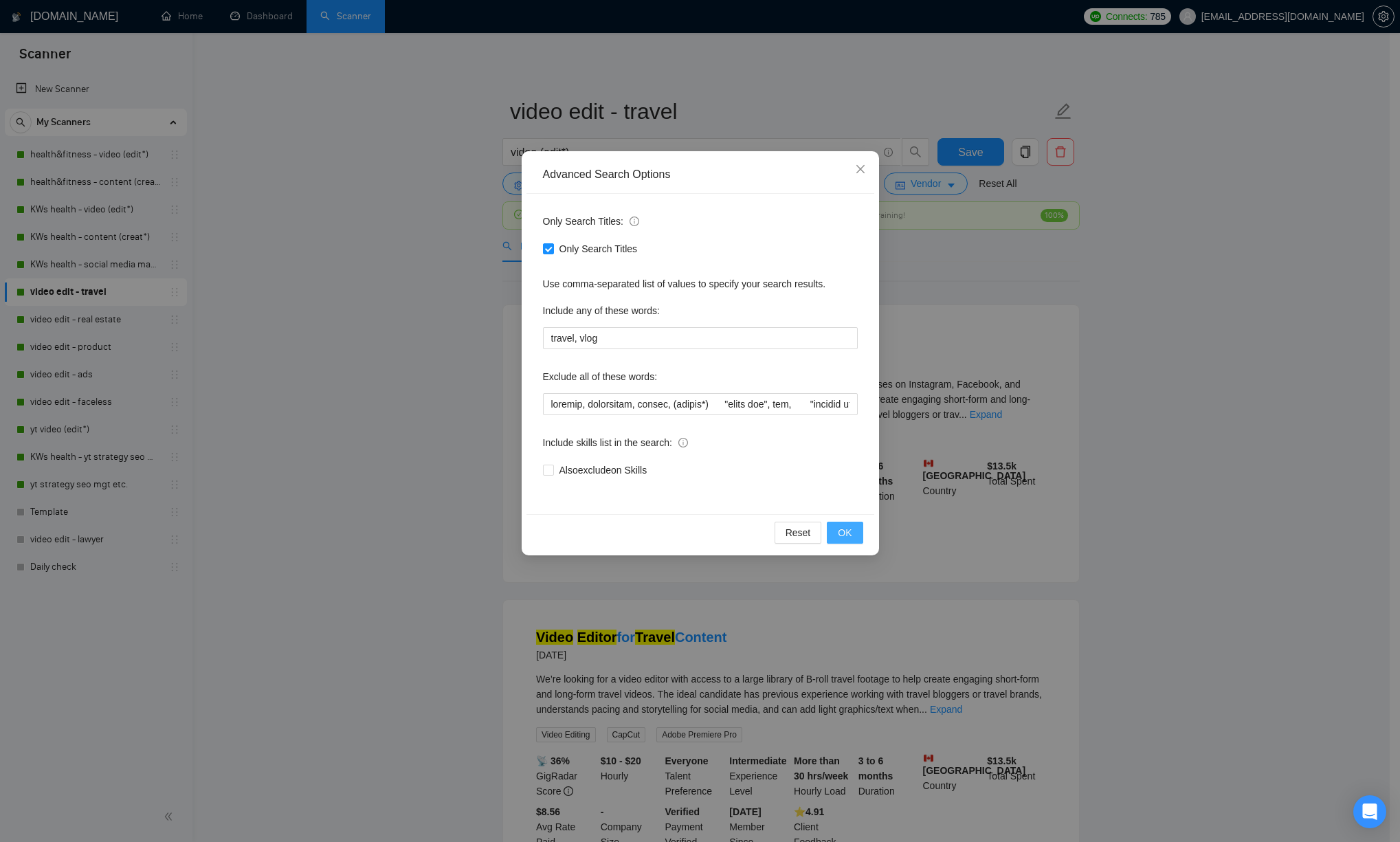
click at [850, 533] on span "OK" at bounding box center [844, 532] width 14 height 15
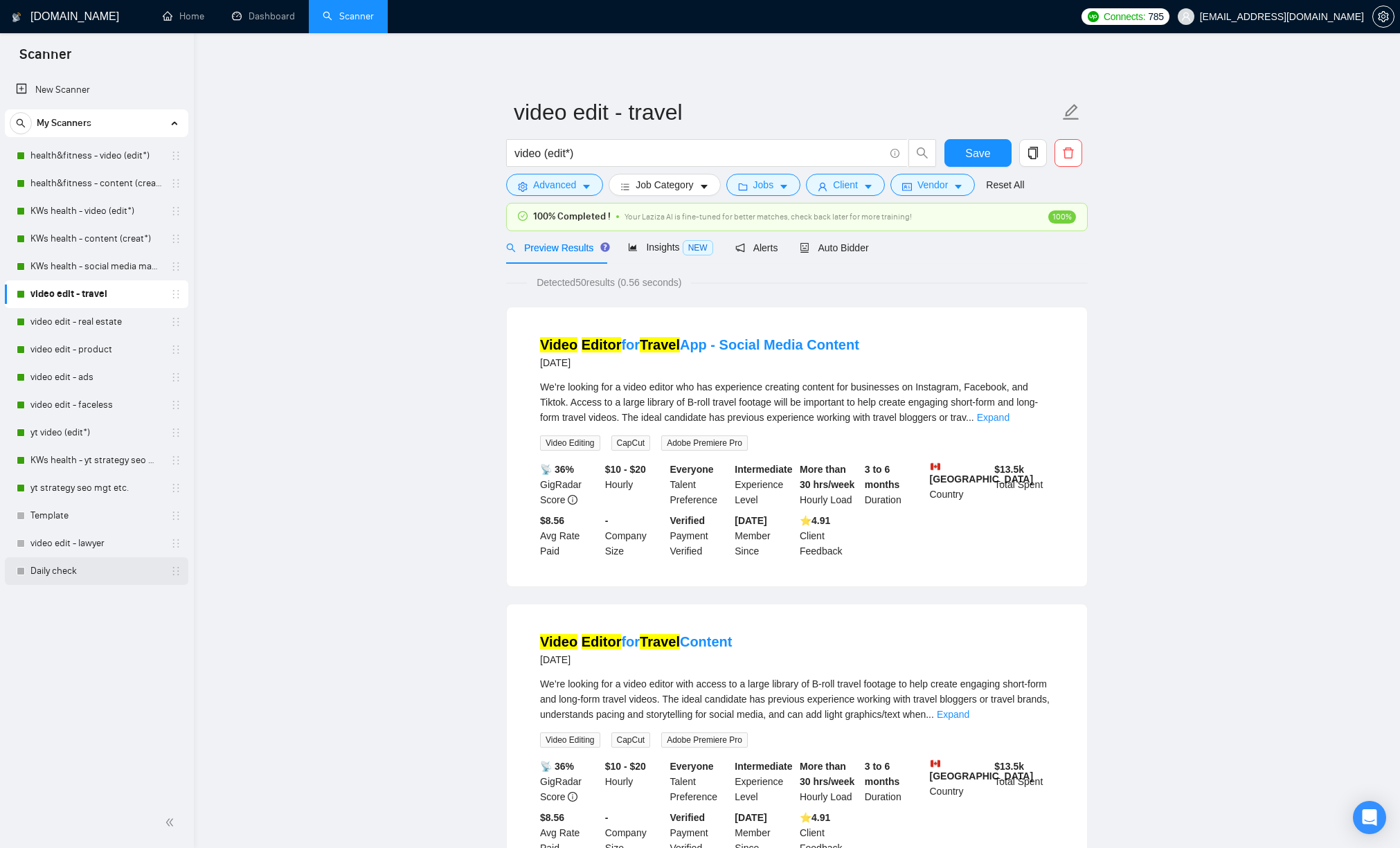
click at [80, 567] on link "Daily check" at bounding box center [96, 571] width 131 height 28
